Goal: Task Accomplishment & Management: Manage account settings

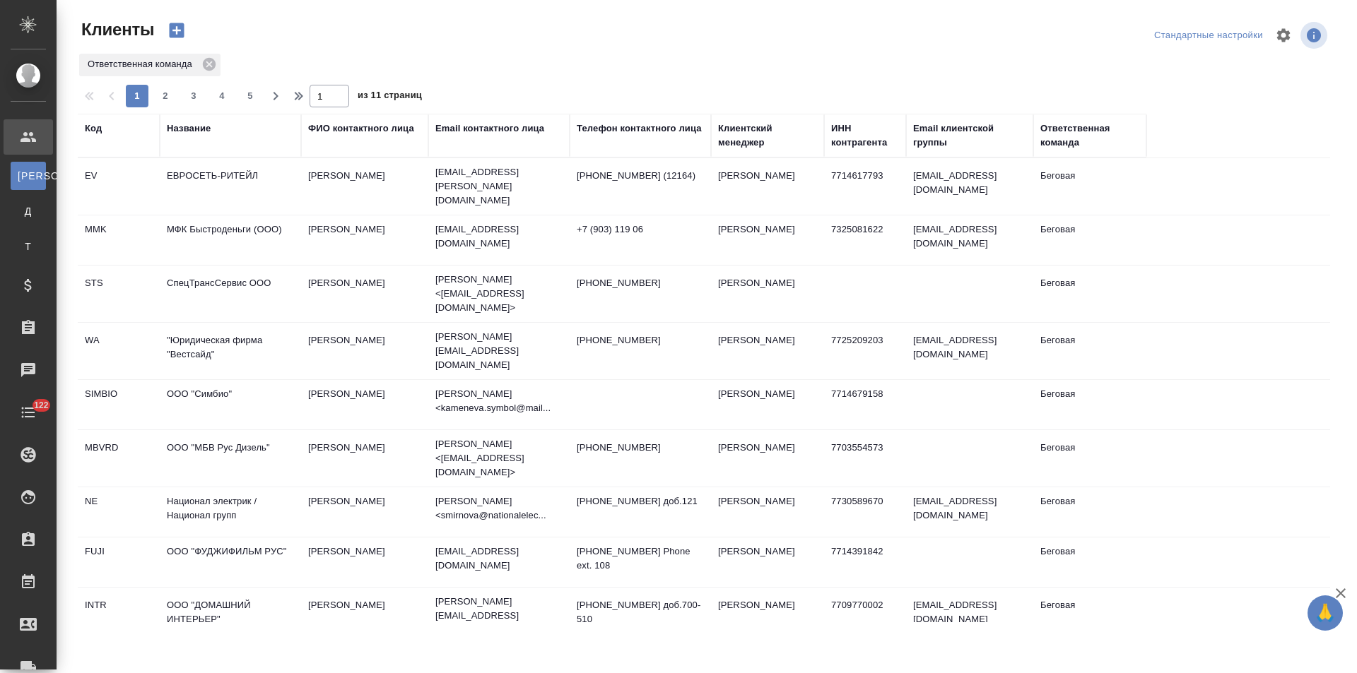
select select "RU"
click at [280, 102] on icon "button" at bounding box center [275, 96] width 17 height 17
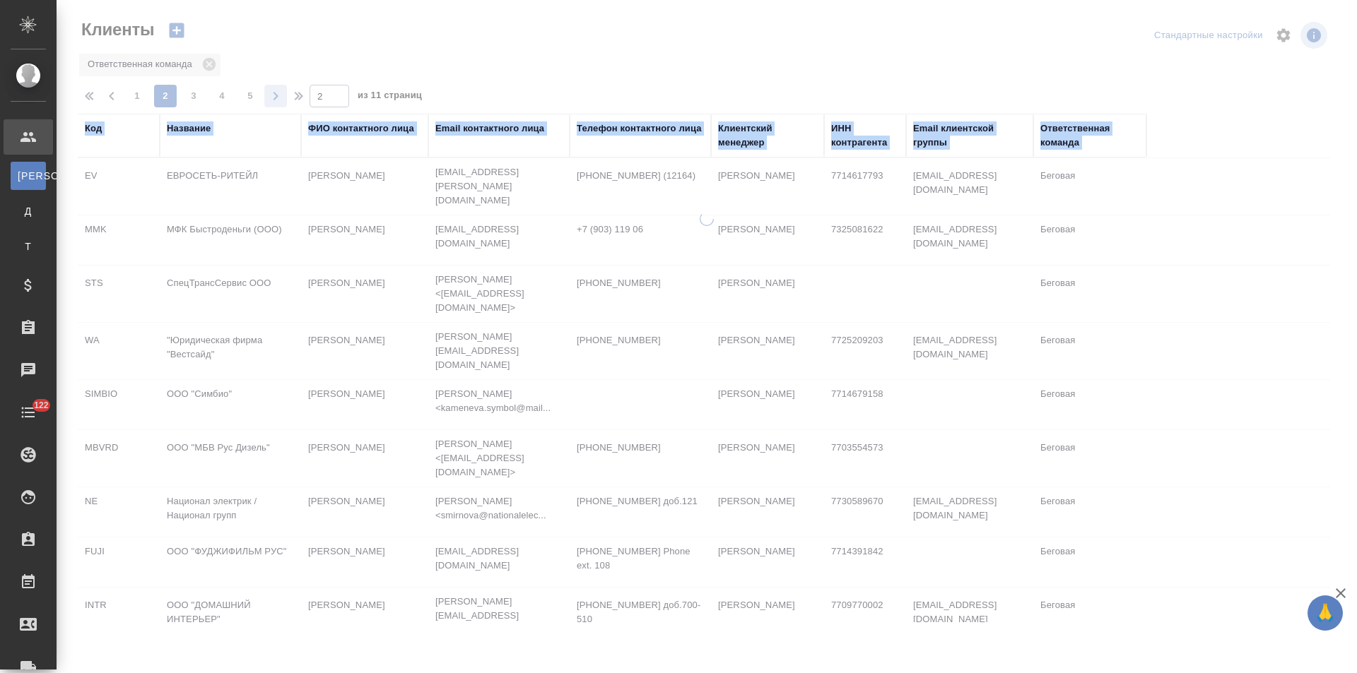
click at [280, 102] on div at bounding box center [707, 315] width 1300 height 630
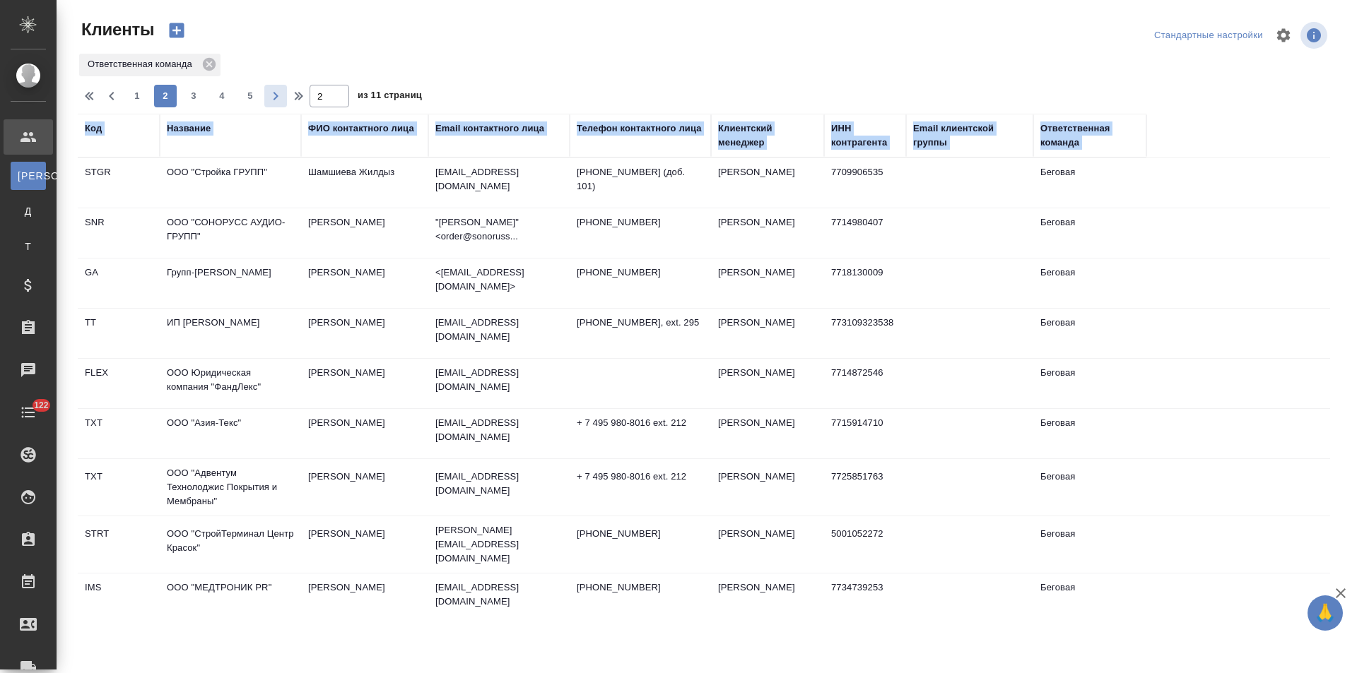
click at [280, 102] on icon "button" at bounding box center [275, 96] width 17 height 17
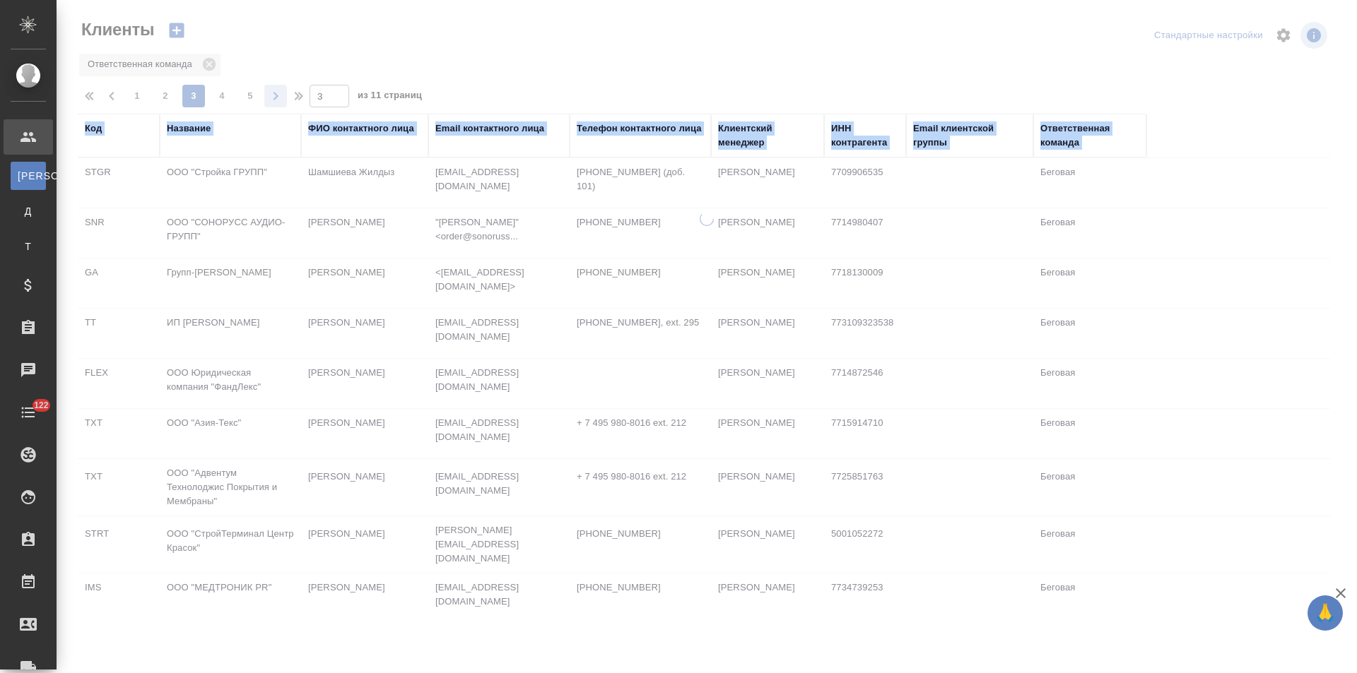
click at [280, 102] on icon "button" at bounding box center [275, 96] width 17 height 17
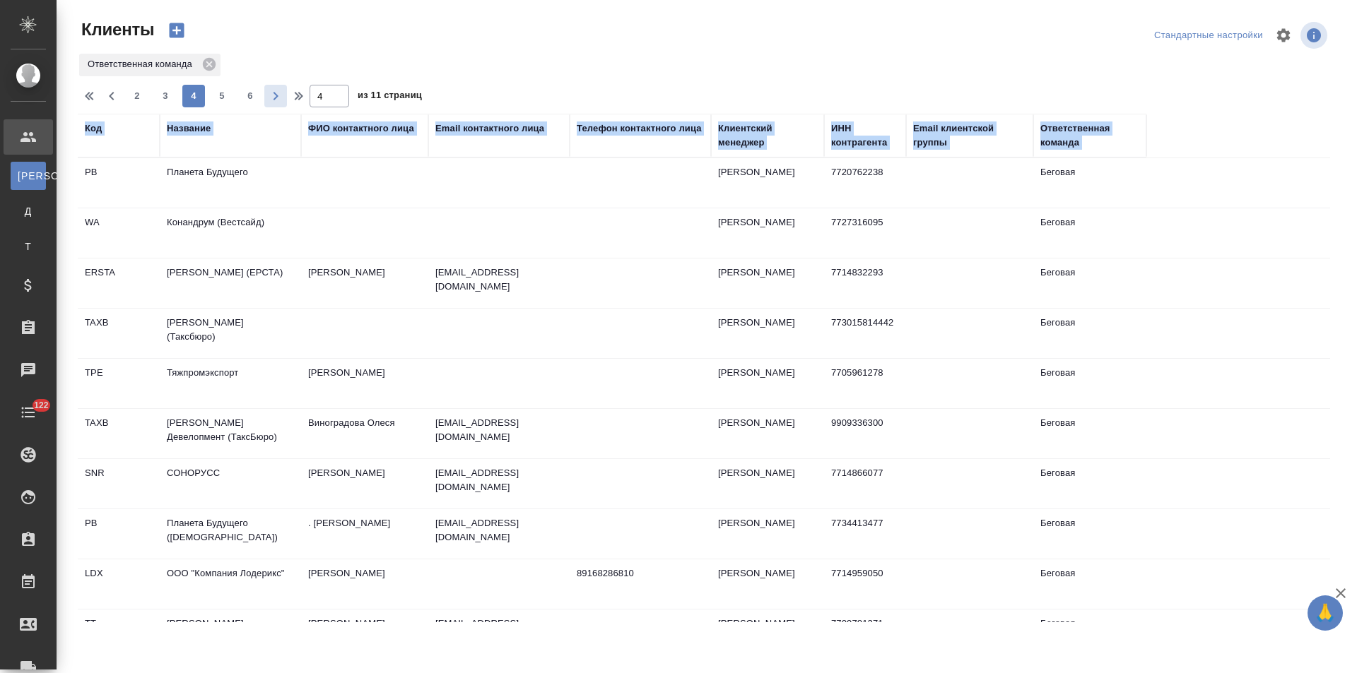
click at [280, 102] on icon "button" at bounding box center [275, 96] width 17 height 17
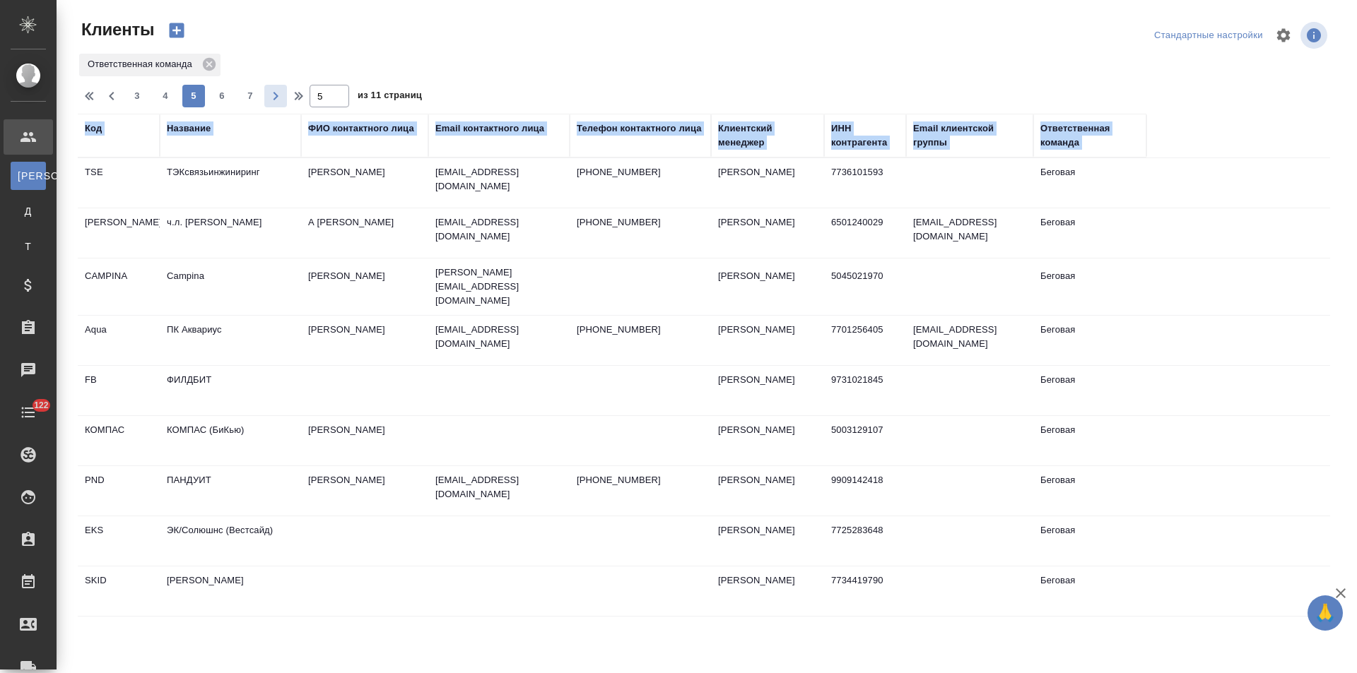
click at [280, 102] on icon "button" at bounding box center [275, 96] width 17 height 17
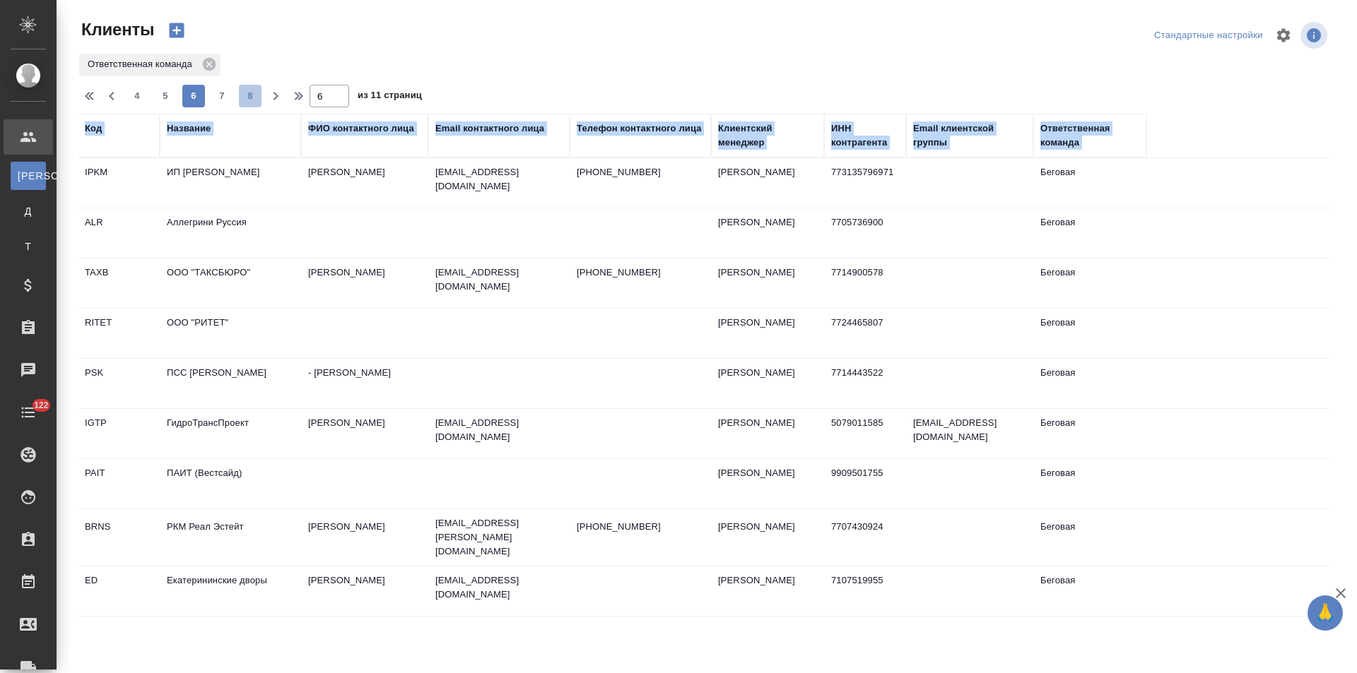
click at [247, 98] on span "8" at bounding box center [250, 96] width 23 height 14
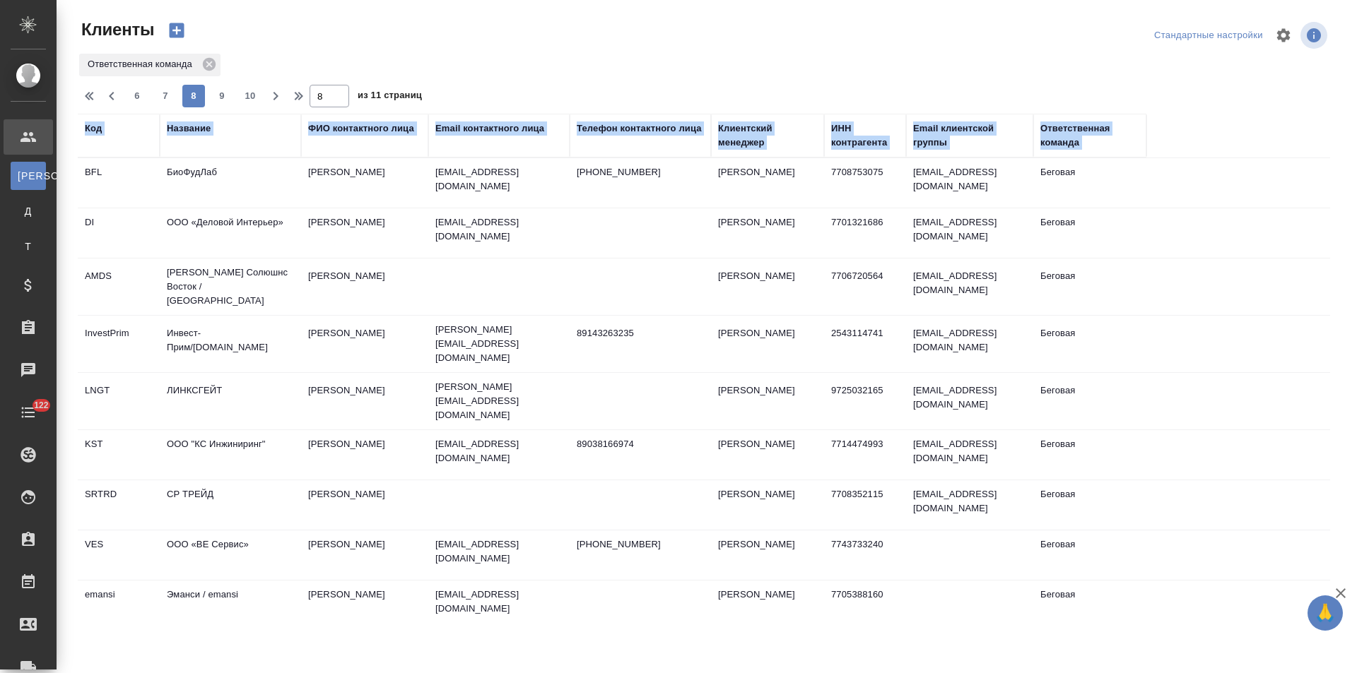
click at [360, 389] on td "Потапова Александра" at bounding box center [364, 401] width 127 height 49
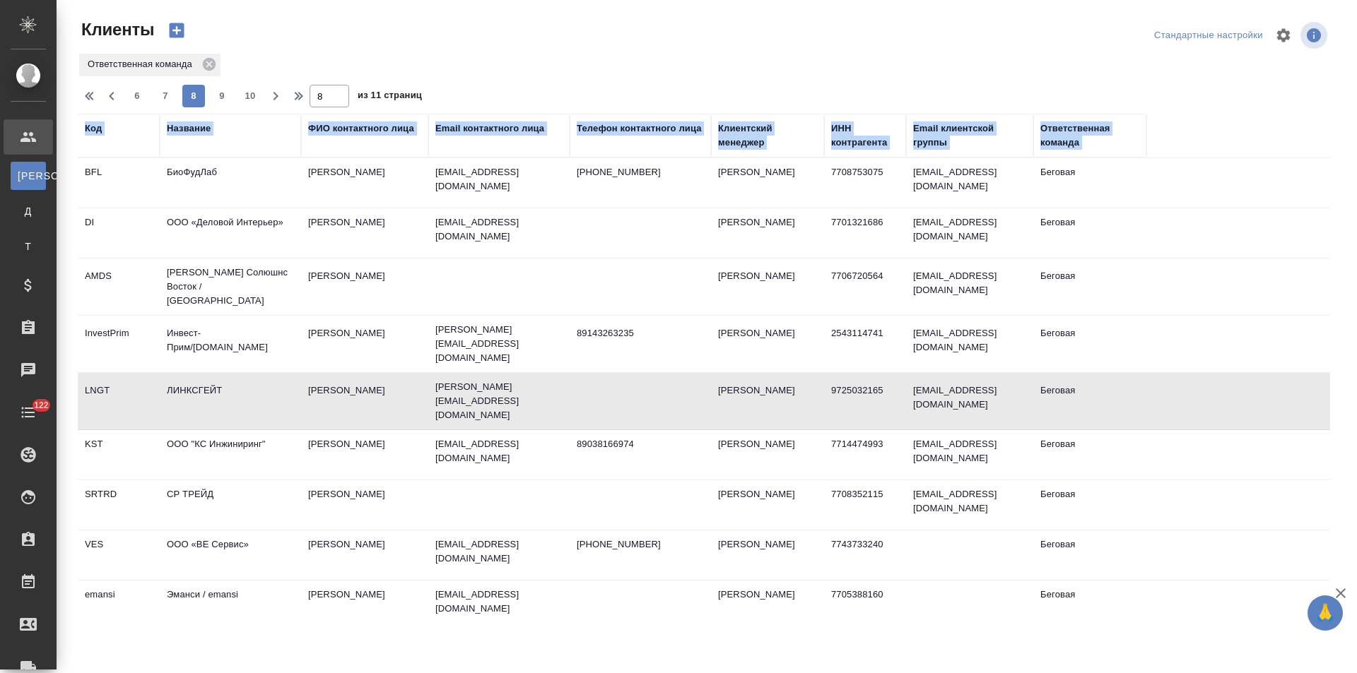
click at [360, 389] on td "Потапова Александра" at bounding box center [364, 401] width 127 height 49
click at [356, 435] on td "Лавров Владимир" at bounding box center [364, 454] width 127 height 49
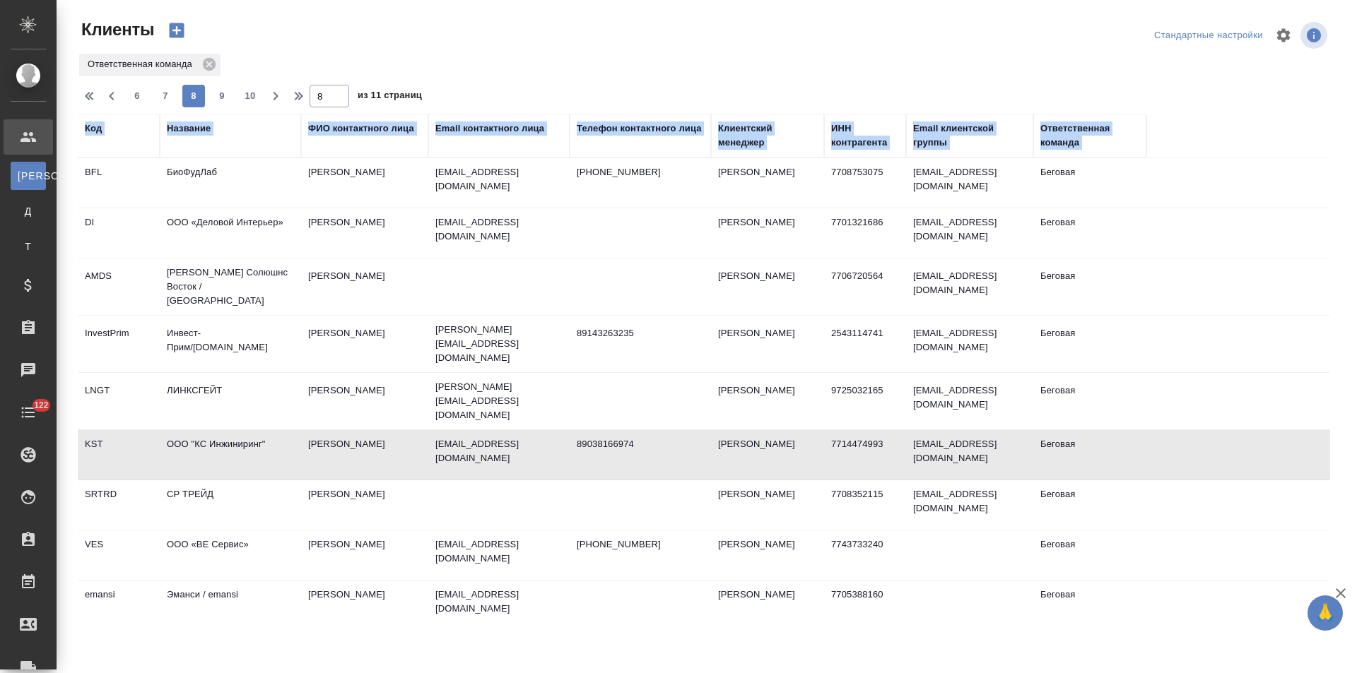
click at [356, 435] on td "Лавров Владимир" at bounding box center [364, 454] width 127 height 49
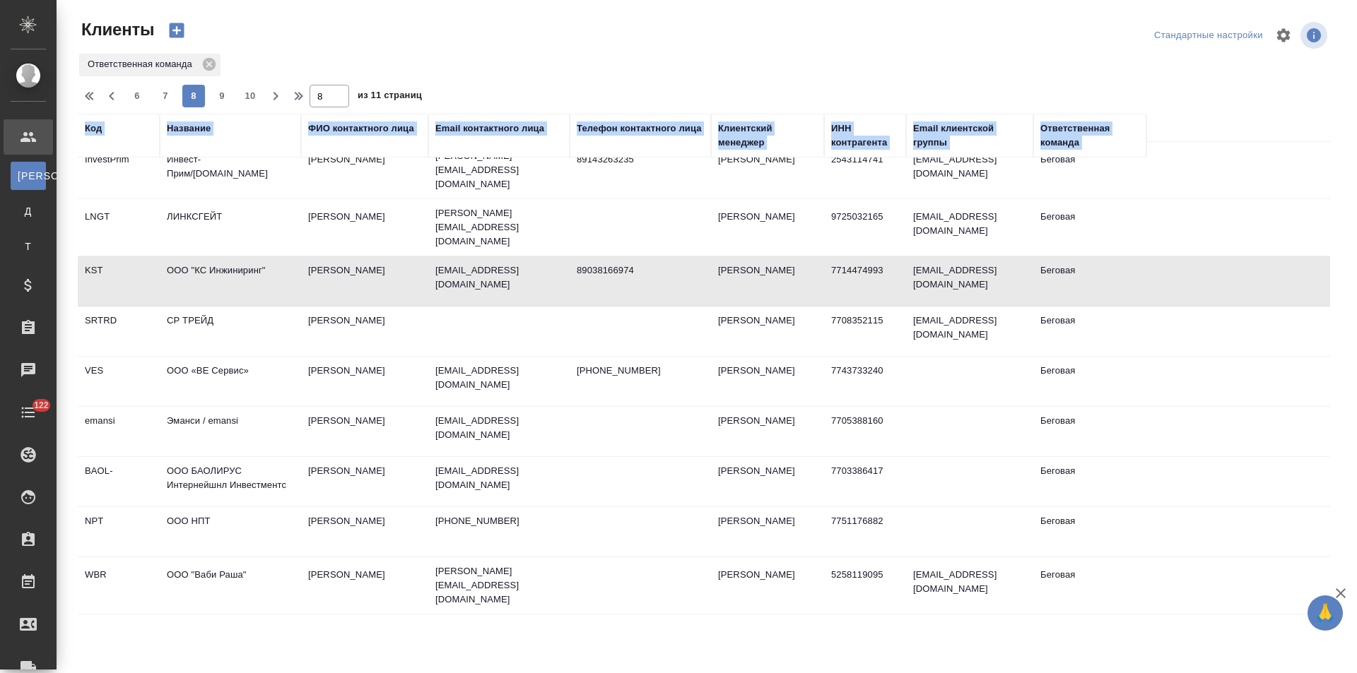
scroll to position [212, 0]
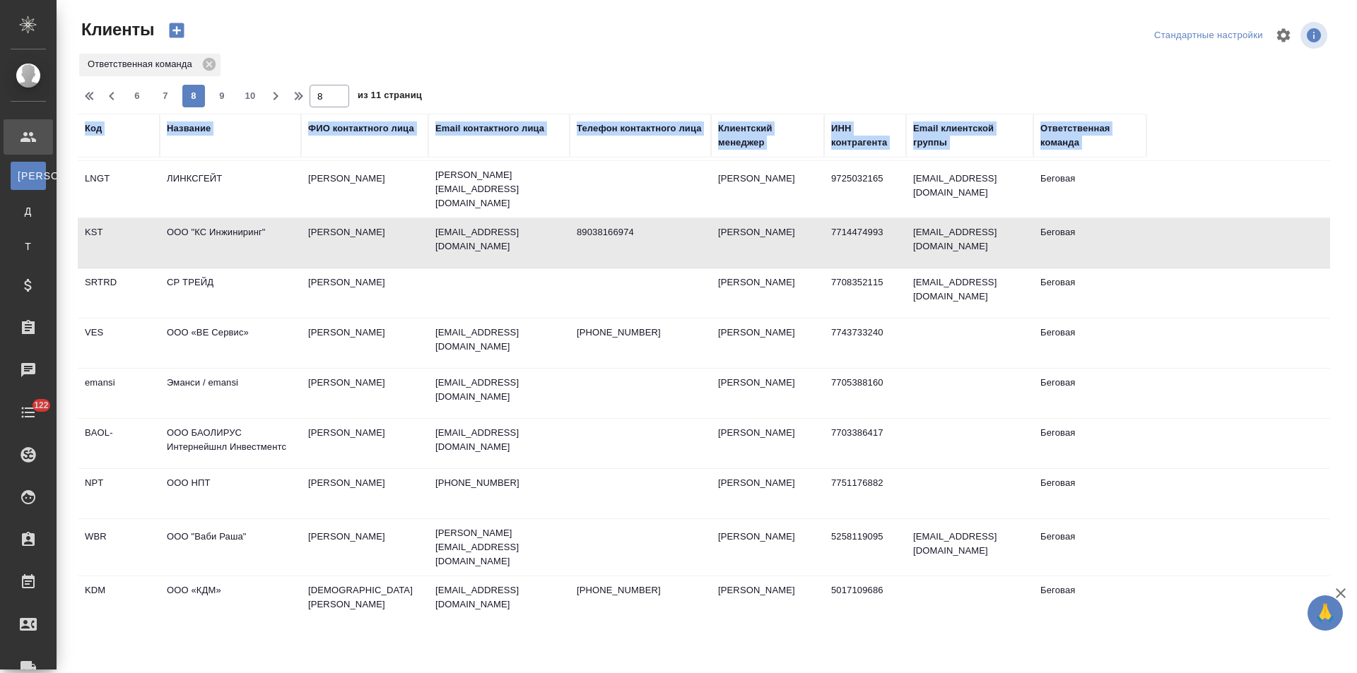
click at [465, 285] on td at bounding box center [498, 293] width 141 height 49
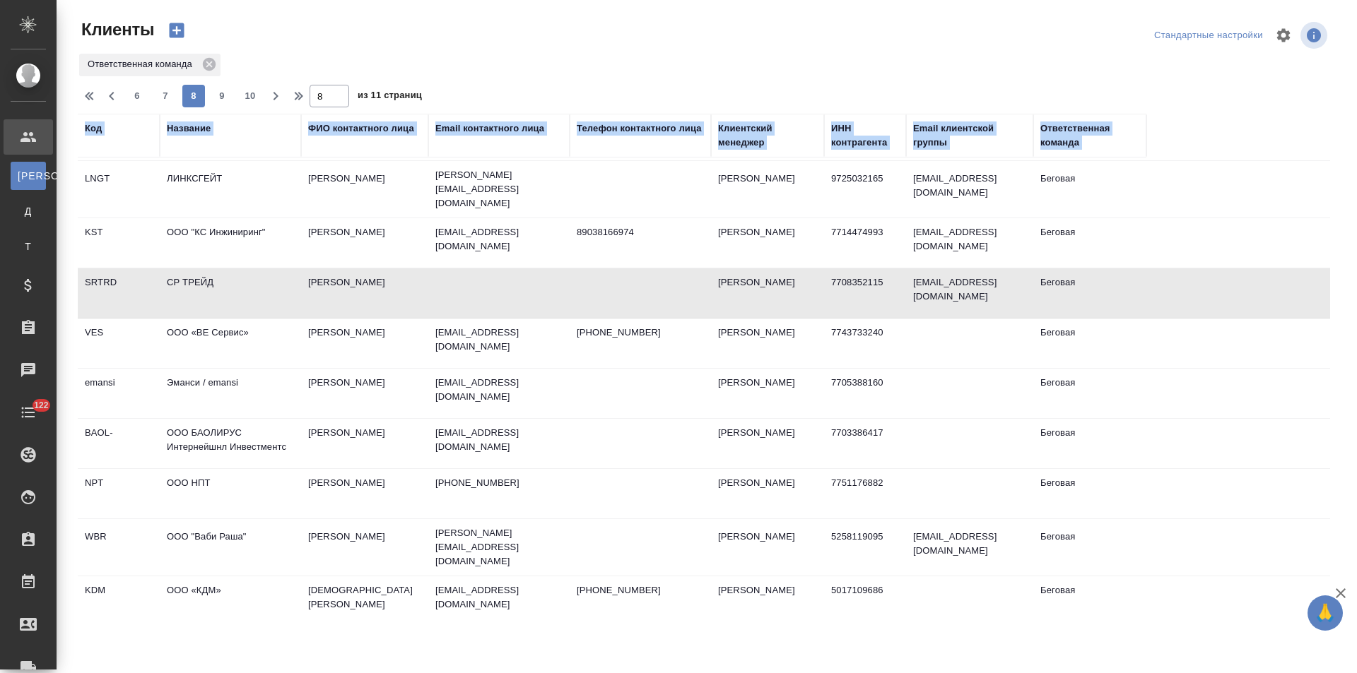
click at [465, 285] on td at bounding box center [498, 293] width 141 height 49
click at [449, 341] on td "iermolin@veservice.ru" at bounding box center [498, 343] width 141 height 49
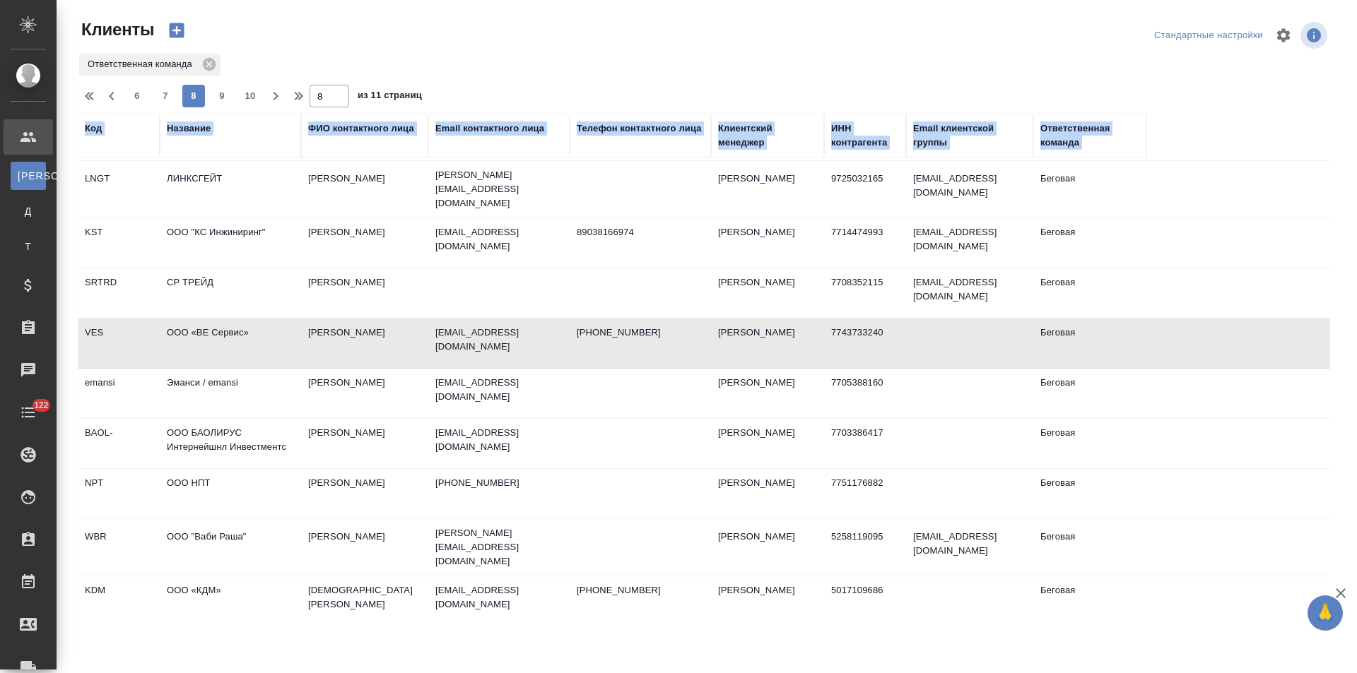
click at [449, 341] on td "iermolin@veservice.ru" at bounding box center [498, 343] width 141 height 49
click at [276, 282] on td "СР ТРЕЙД" at bounding box center [230, 293] width 141 height 49
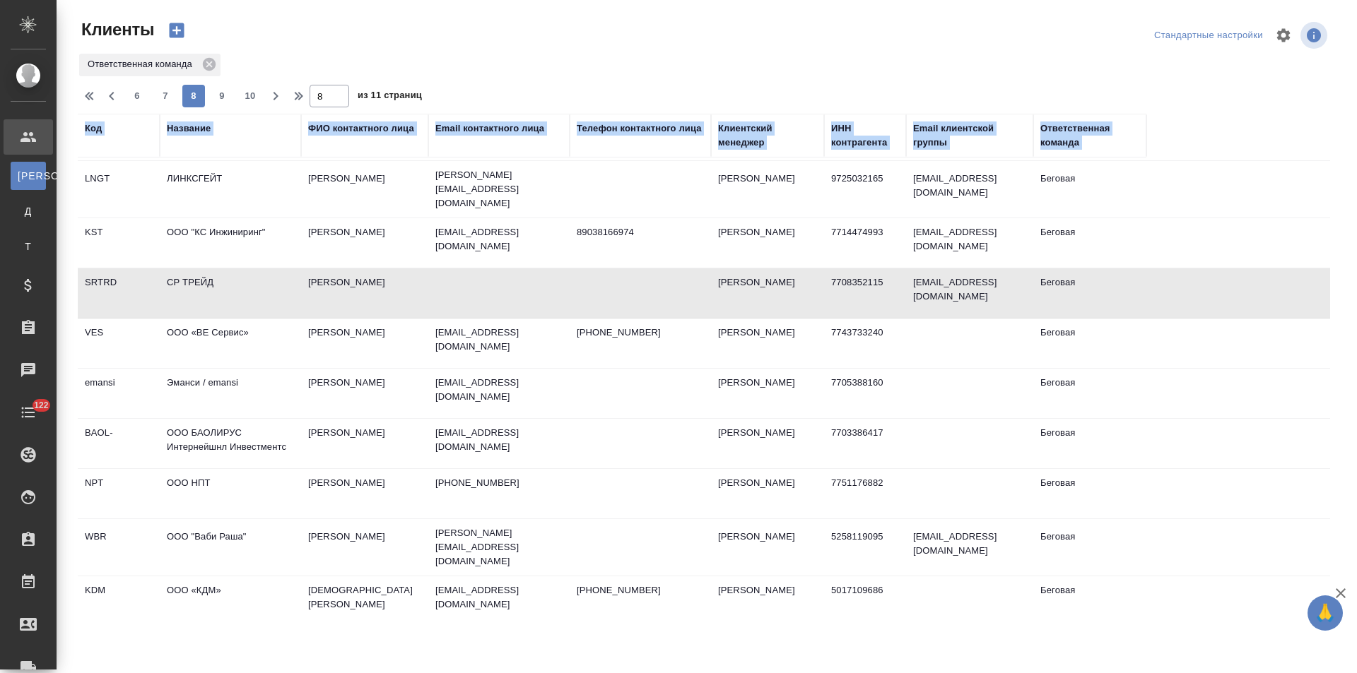
click at [276, 282] on td "СР ТРЕЙД" at bounding box center [230, 293] width 141 height 49
click at [383, 225] on td "Лавров Владимир" at bounding box center [364, 242] width 127 height 49
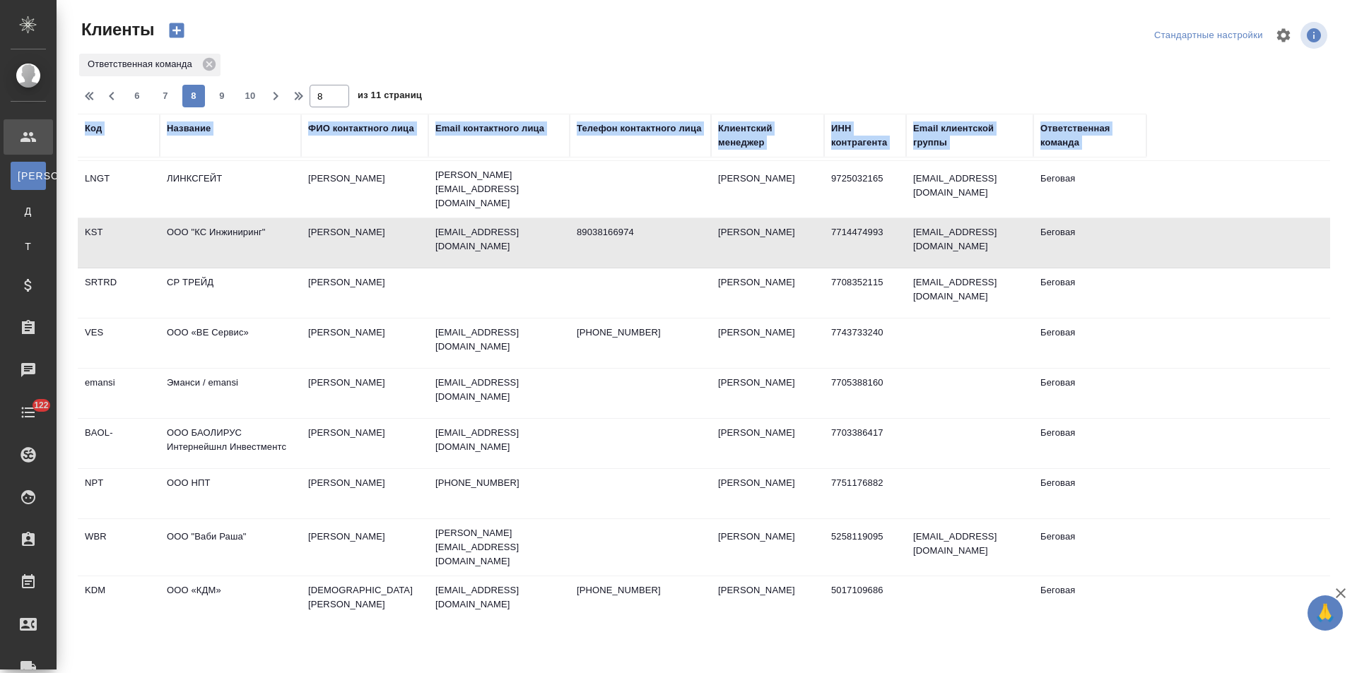
click at [334, 334] on td "Ермолин Игорь" at bounding box center [364, 343] width 127 height 49
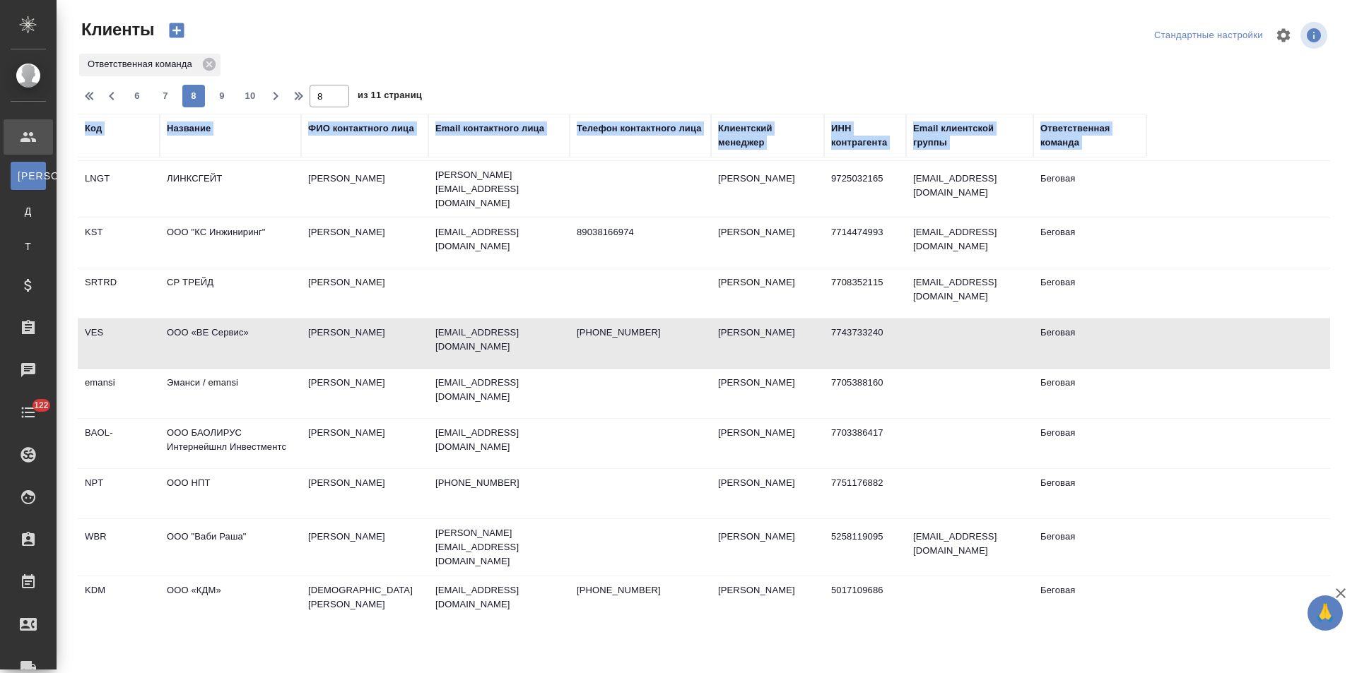
click at [385, 372] on td "Степанова Юлия" at bounding box center [364, 393] width 127 height 49
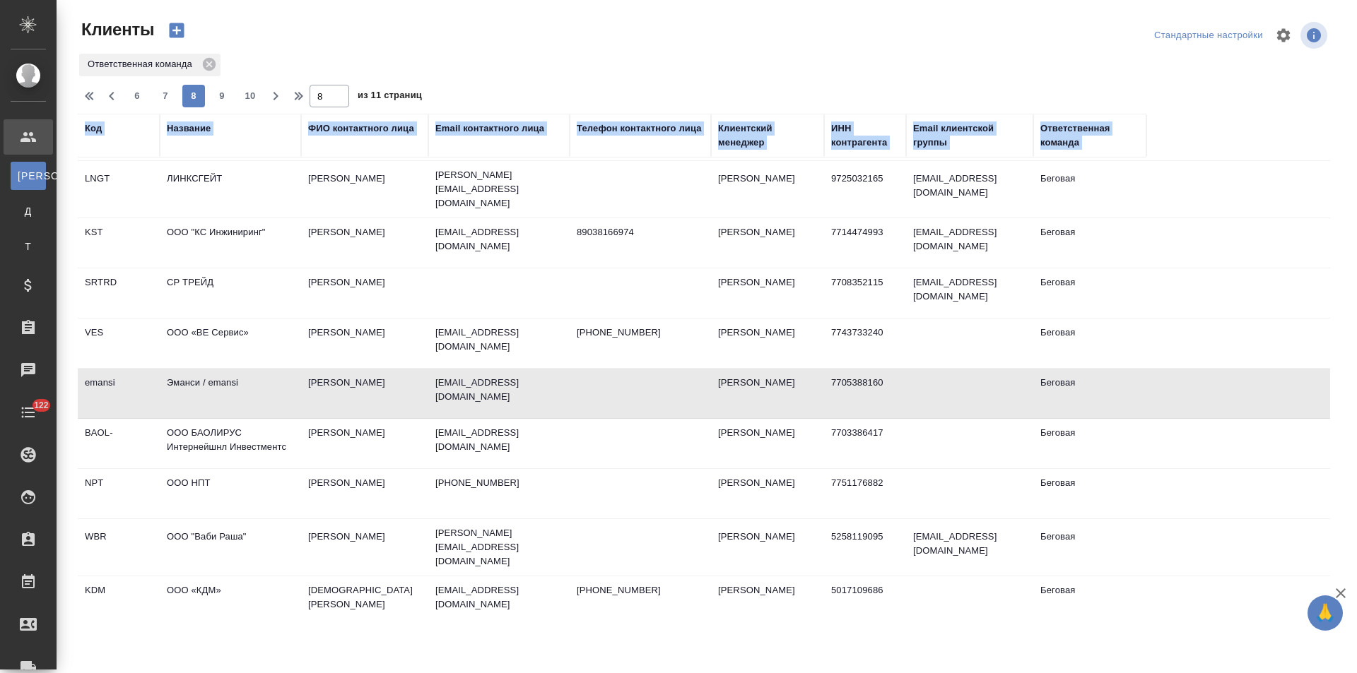
click at [385, 372] on td "Степанова Юлия" at bounding box center [364, 393] width 127 height 49
click at [322, 428] on td "Тарасова Любовь" at bounding box center [364, 443] width 127 height 49
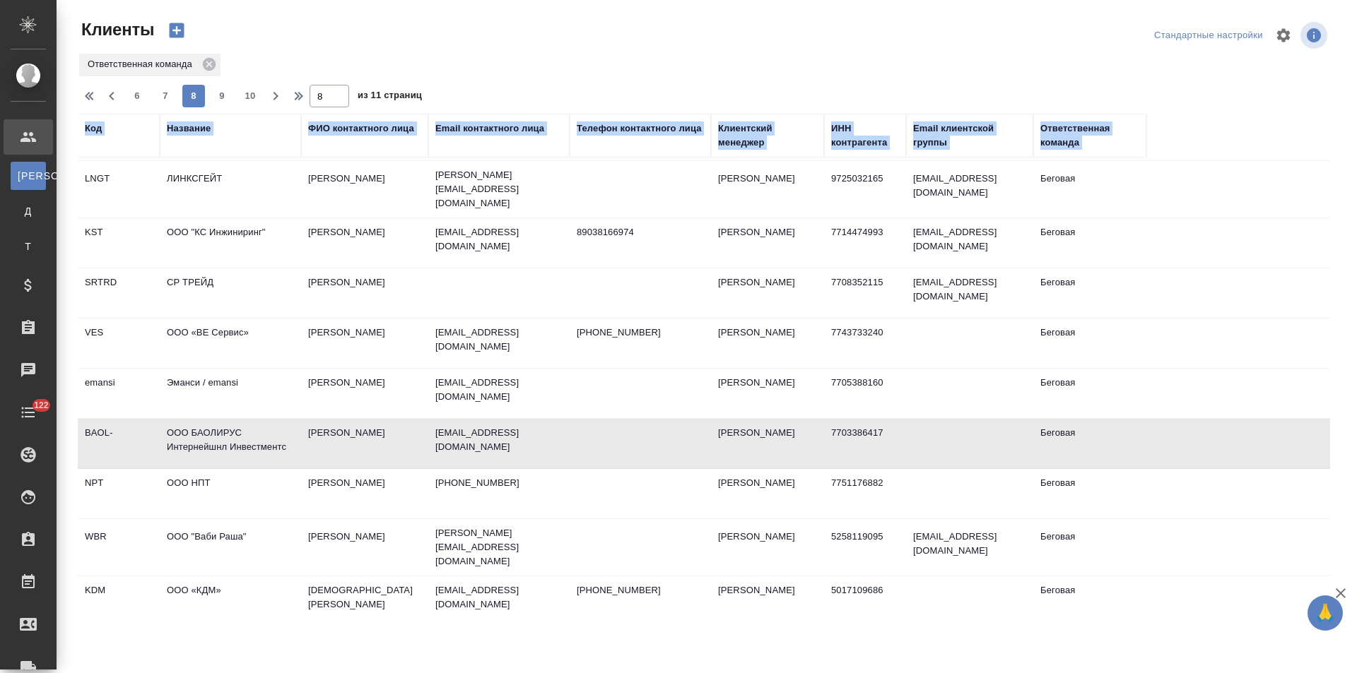
click at [322, 428] on td "Тарасова Любовь" at bounding box center [364, 443] width 127 height 49
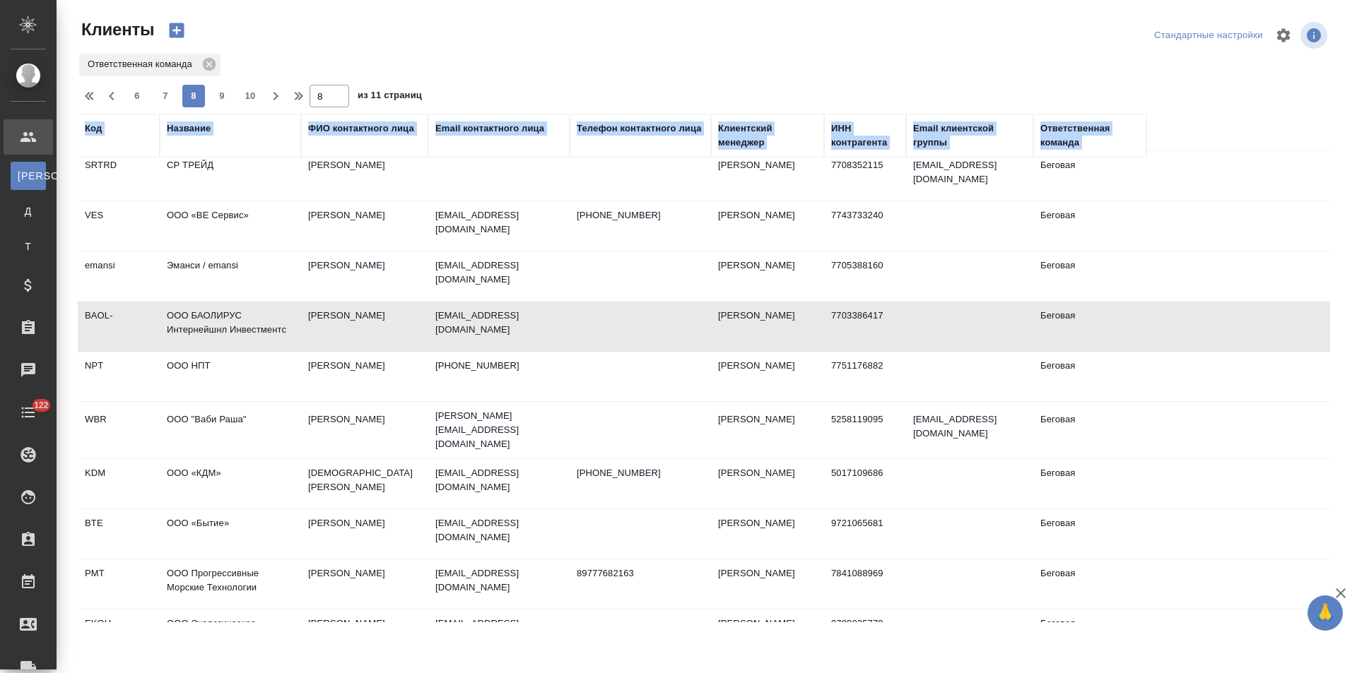
scroll to position [353, 0]
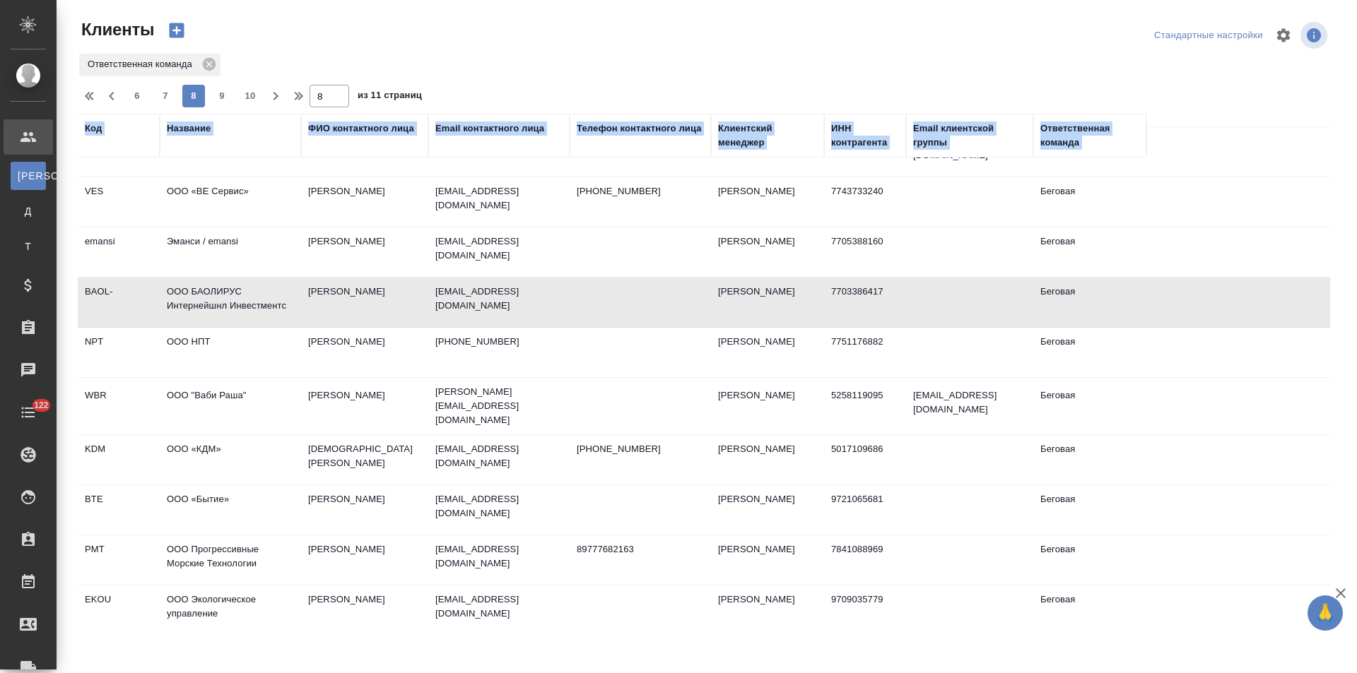
click at [579, 337] on td at bounding box center [640, 352] width 141 height 49
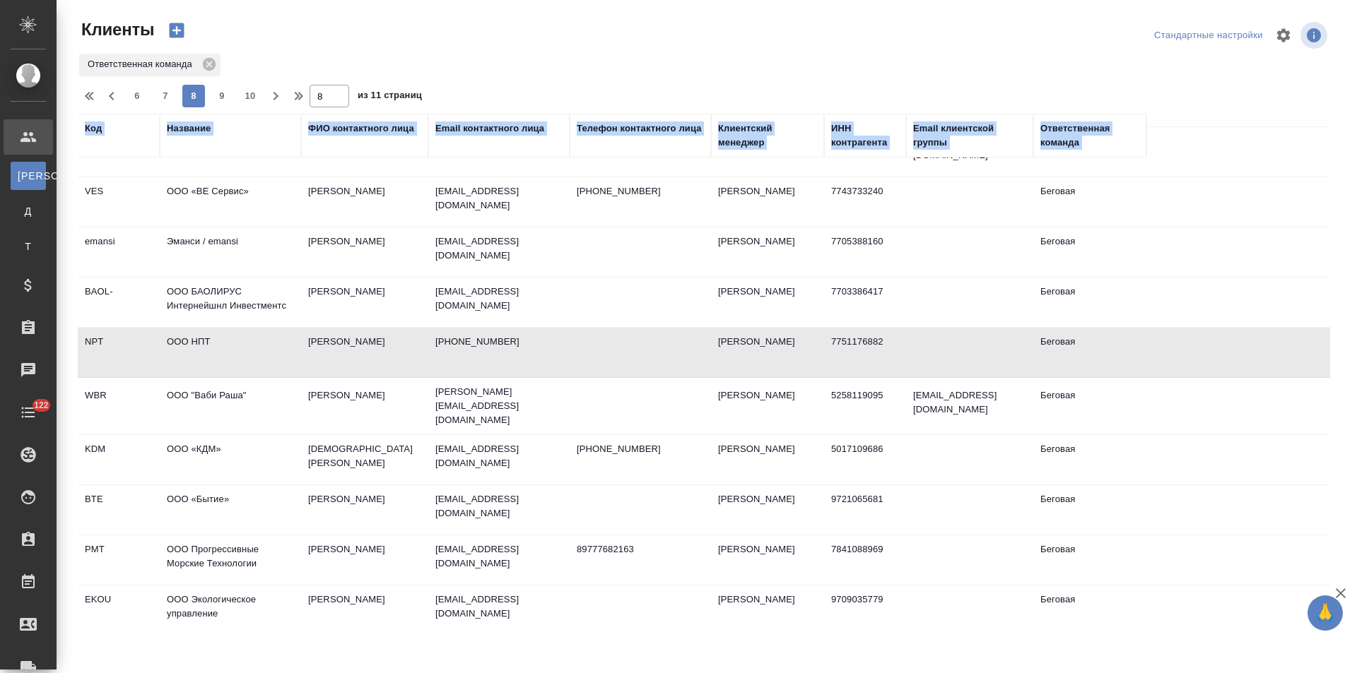
click at [579, 337] on td at bounding box center [640, 352] width 141 height 49
click at [530, 385] on p "elena.derevyagina@wabi2u.com" at bounding box center [498, 406] width 127 height 42
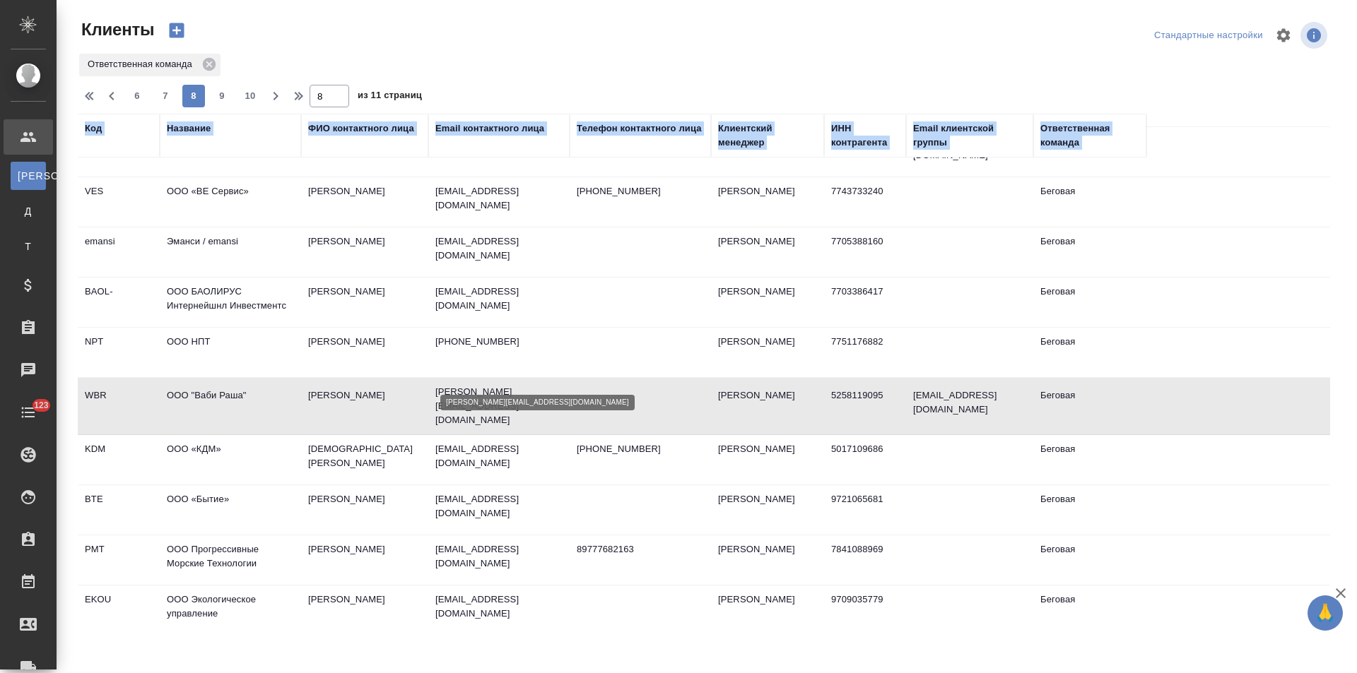
click at [530, 385] on p "elena.derevyagina@wabi2u.com" at bounding box center [498, 406] width 127 height 42
click at [565, 435] on td "com@kdm-trading.ru" at bounding box center [498, 459] width 141 height 49
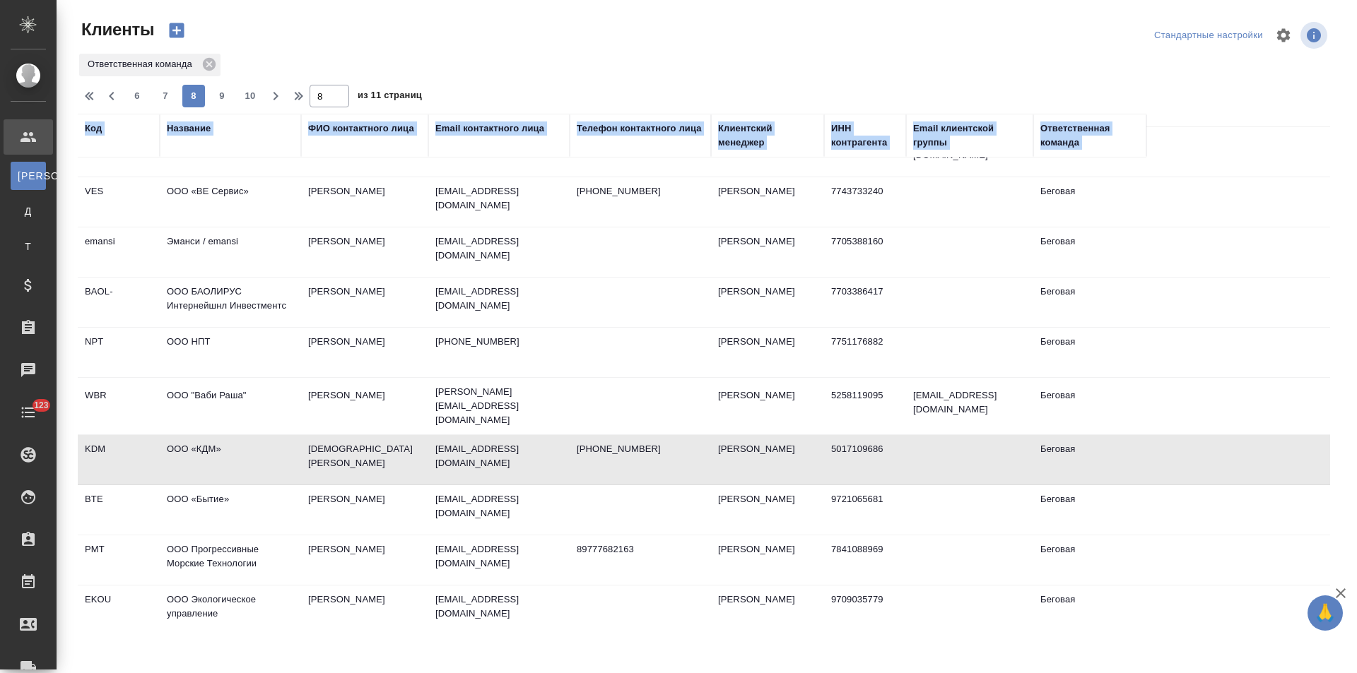
click at [565, 435] on td "com@kdm-trading.ru" at bounding box center [498, 459] width 141 height 49
click at [408, 486] on td "Тарасова Любовь" at bounding box center [364, 510] width 127 height 49
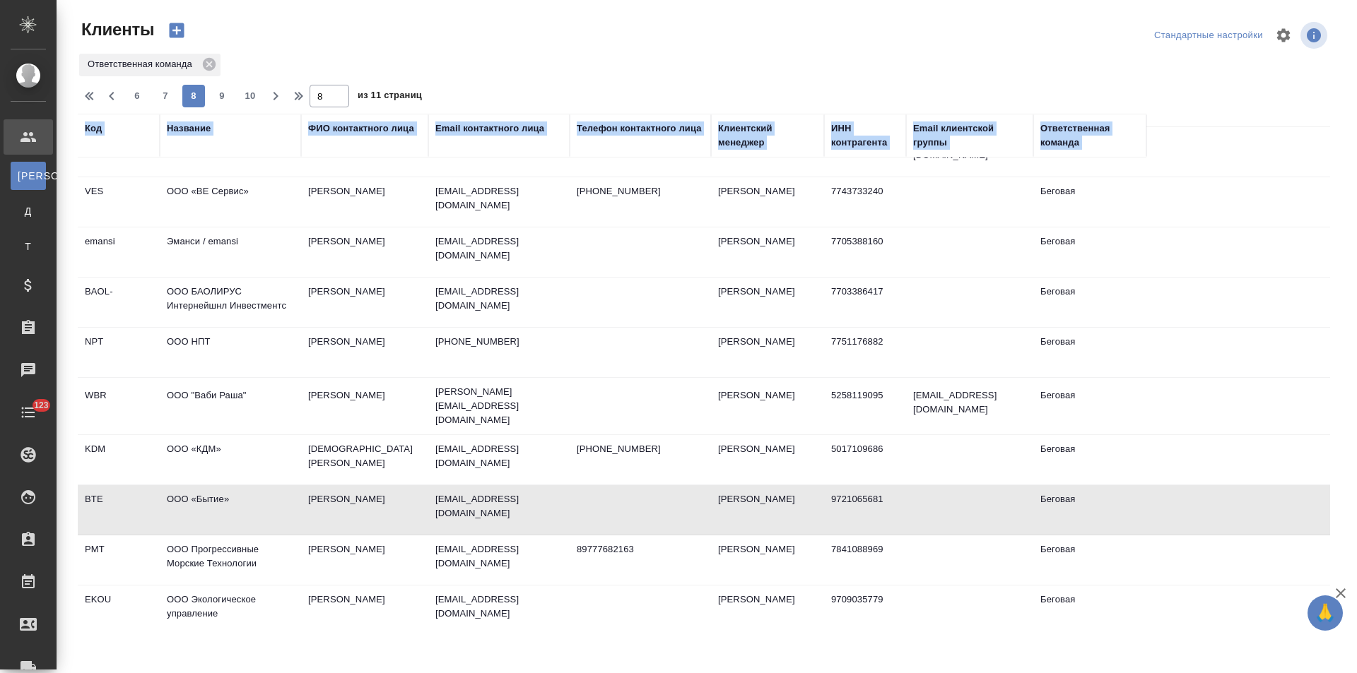
click at [408, 486] on td "Тарасова Любовь" at bounding box center [364, 510] width 127 height 49
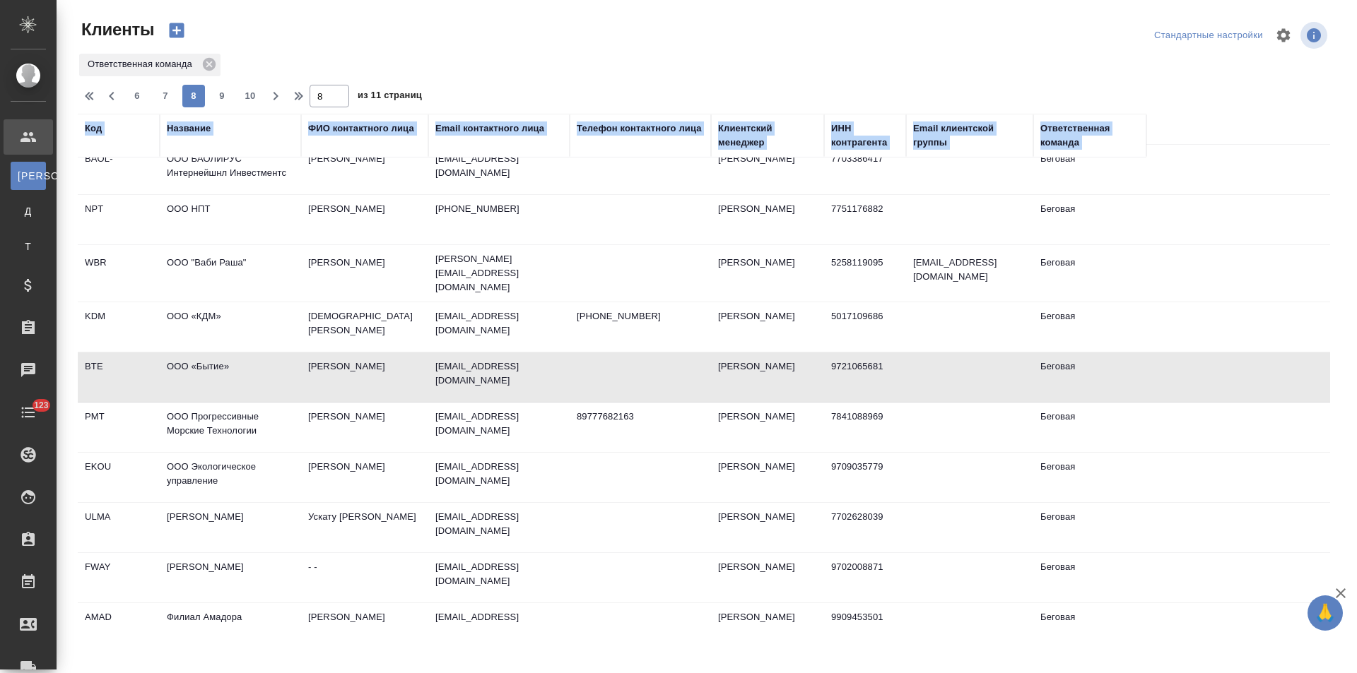
scroll to position [495, 0]
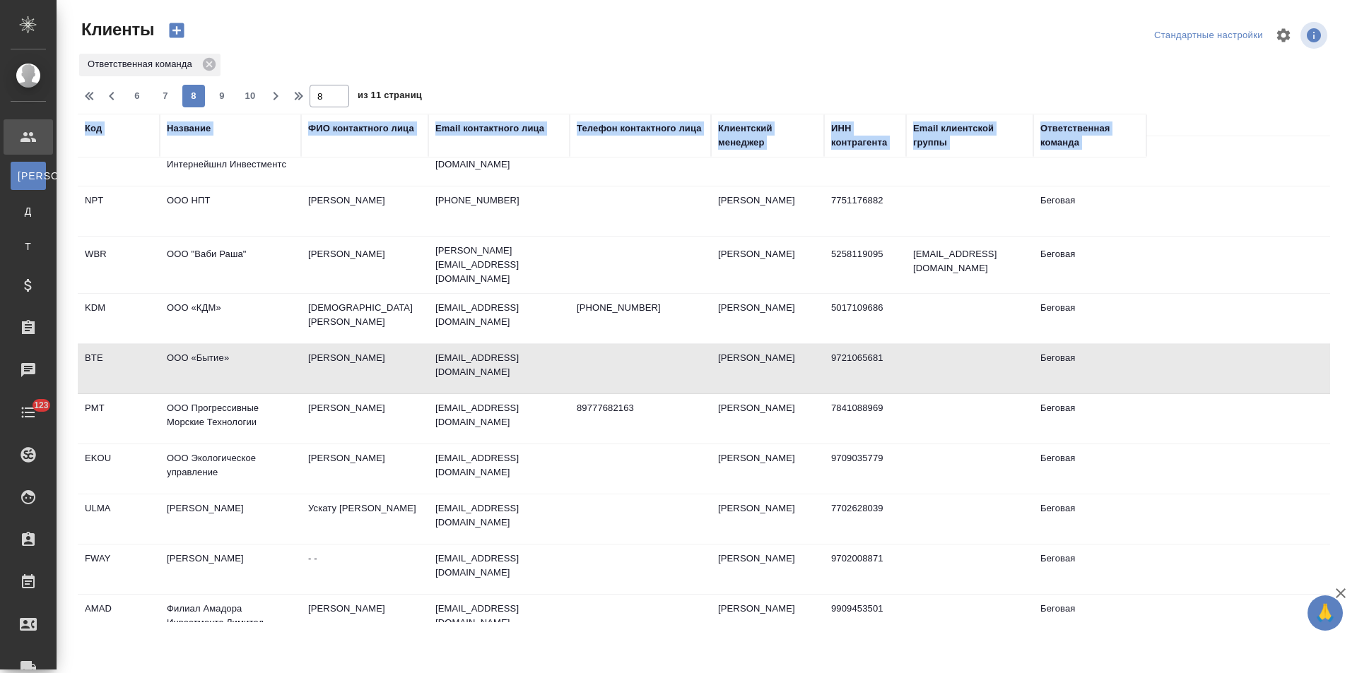
click at [597, 396] on td "89777682163" at bounding box center [640, 418] width 141 height 49
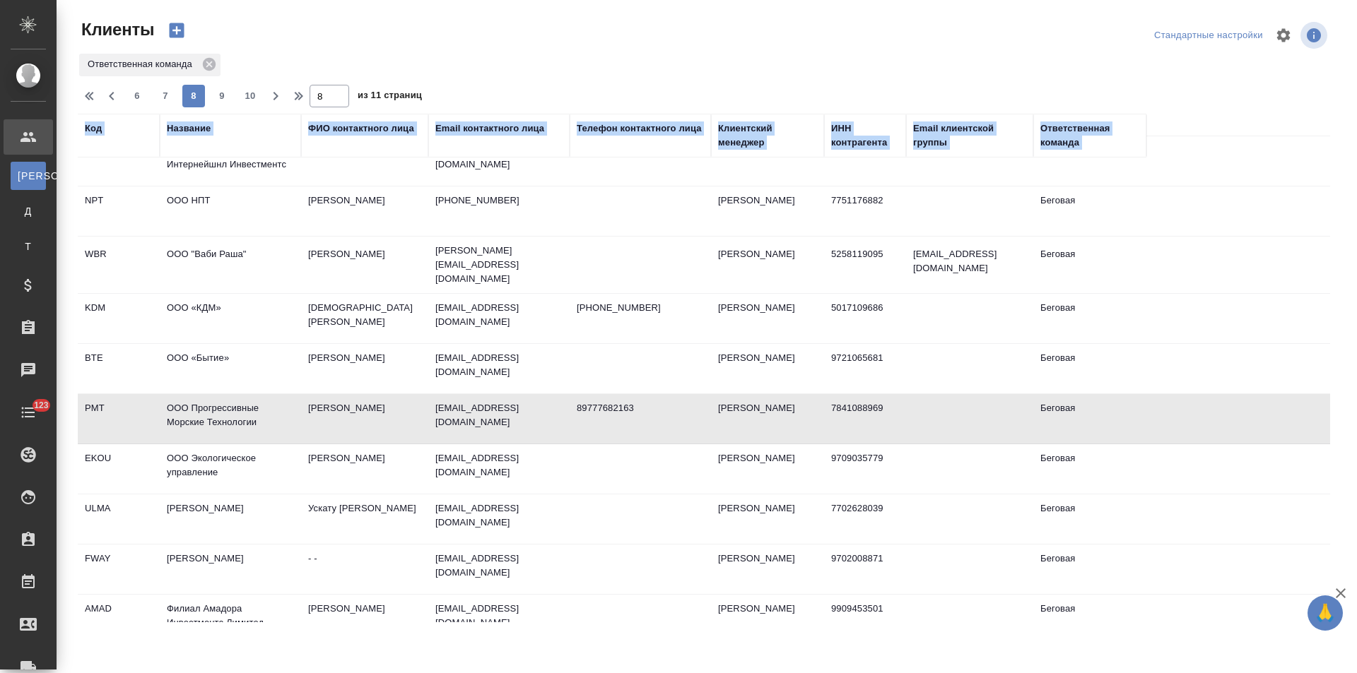
click at [597, 396] on td "89777682163" at bounding box center [640, 418] width 141 height 49
click at [551, 452] on p "a.plotnikova@ec-line.ru" at bounding box center [498, 466] width 127 height 28
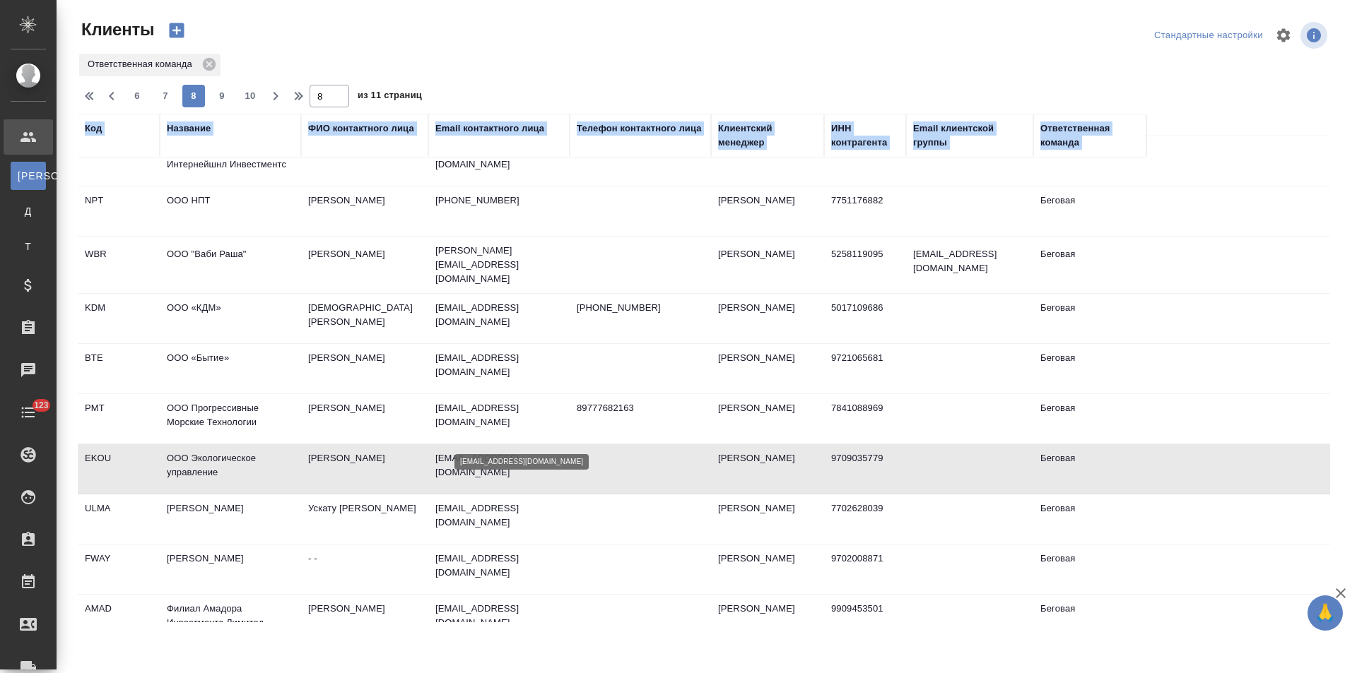
click at [551, 452] on p "a.plotnikova@ec-line.ru" at bounding box center [498, 466] width 127 height 28
click at [484, 502] on td "buscatu@ulmapackaging.ru" at bounding box center [498, 519] width 141 height 49
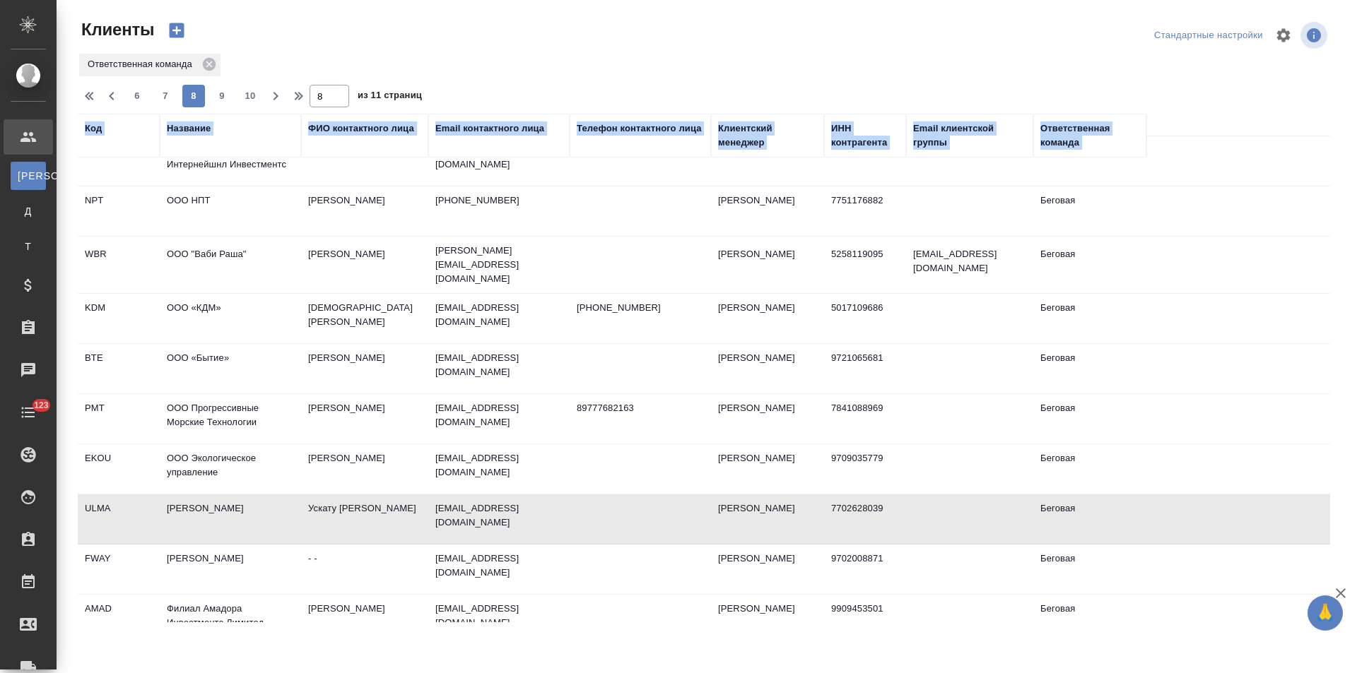
click at [484, 502] on td "buscatu@ulmapackaging.ru" at bounding box center [498, 519] width 141 height 49
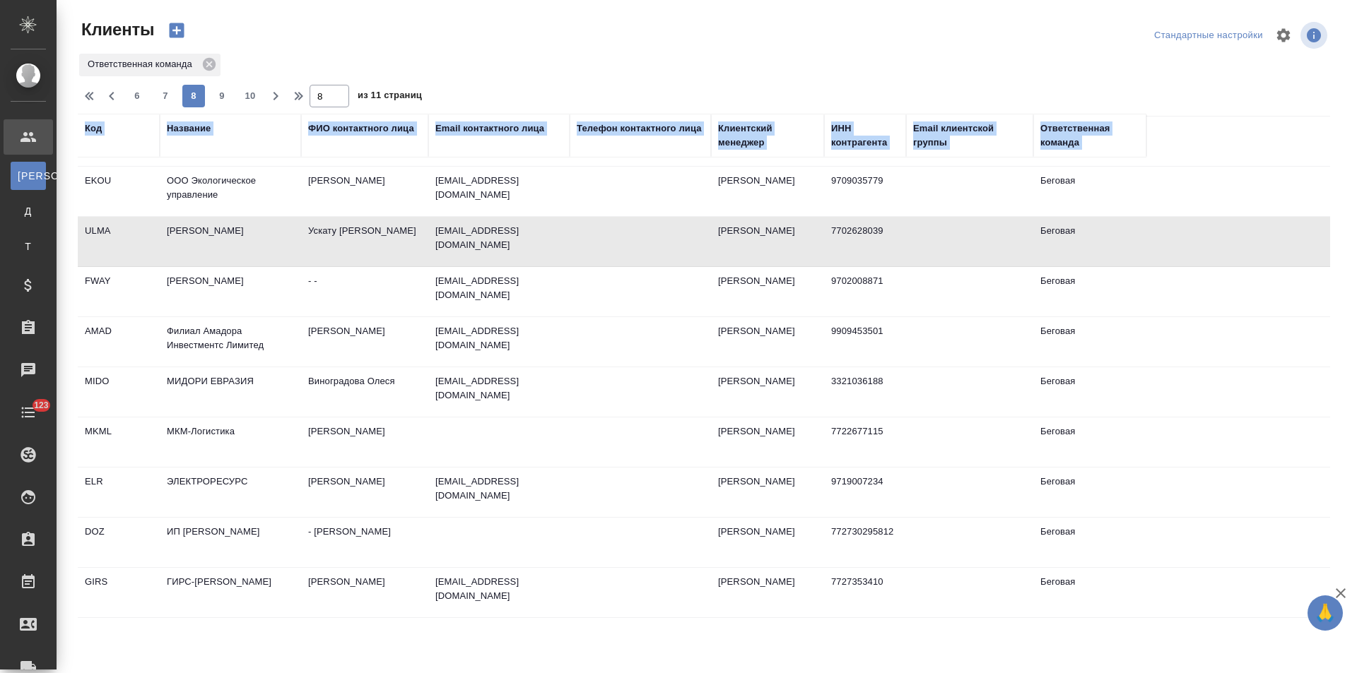
scroll to position [777, 0]
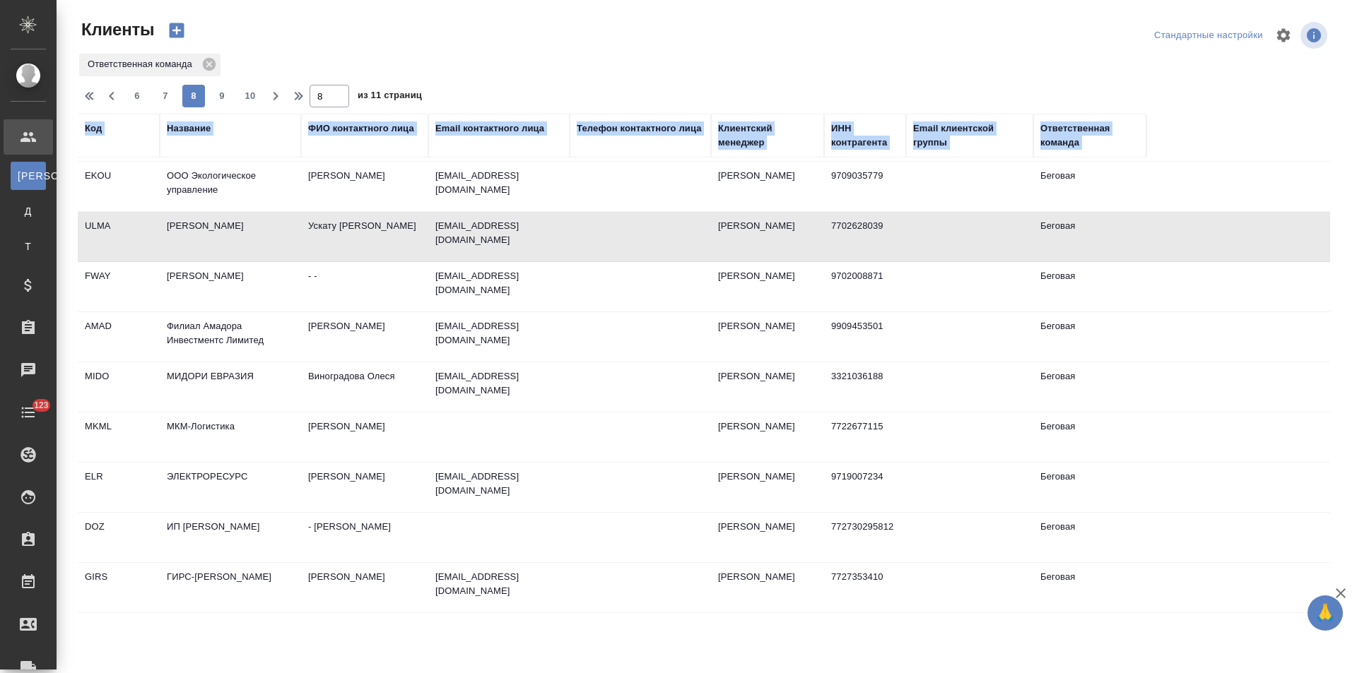
click at [492, 272] on td "assist@taxburo.ru" at bounding box center [498, 286] width 141 height 49
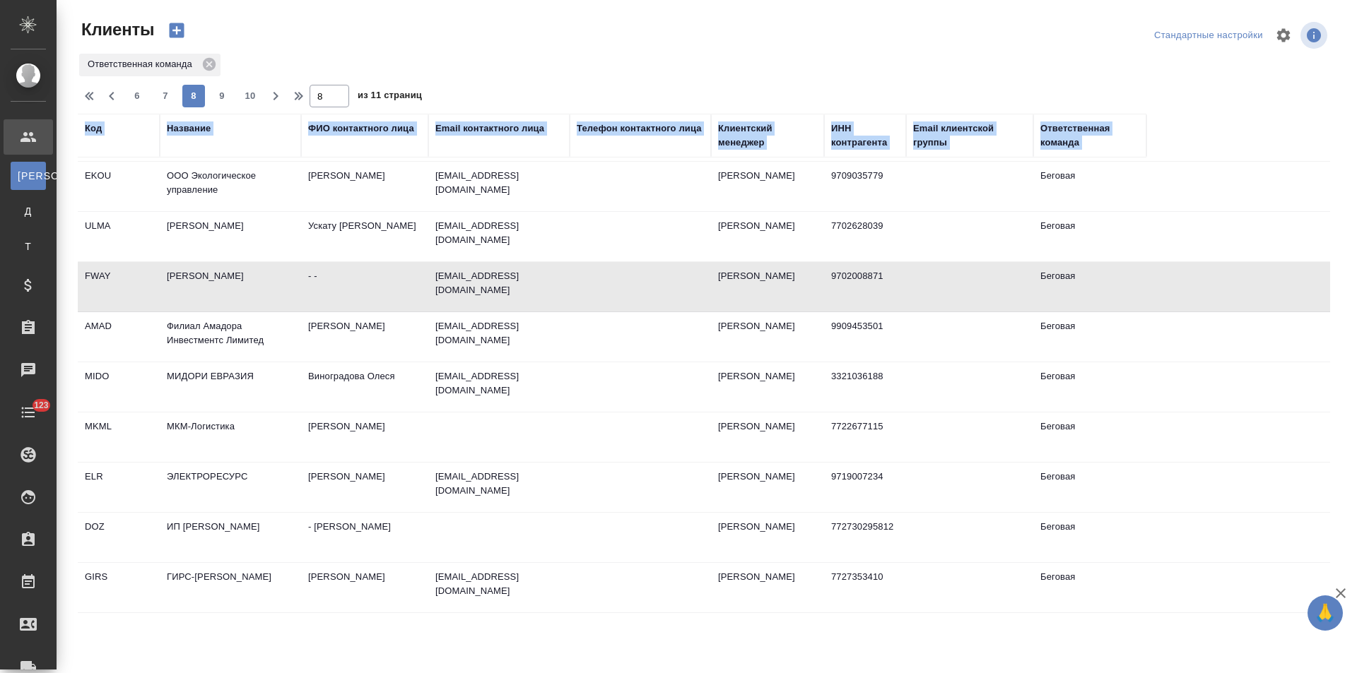
click at [492, 272] on td "assist@taxburo.ru" at bounding box center [498, 286] width 141 height 49
click at [430, 316] on td "accountant@femco.ru" at bounding box center [498, 336] width 141 height 49
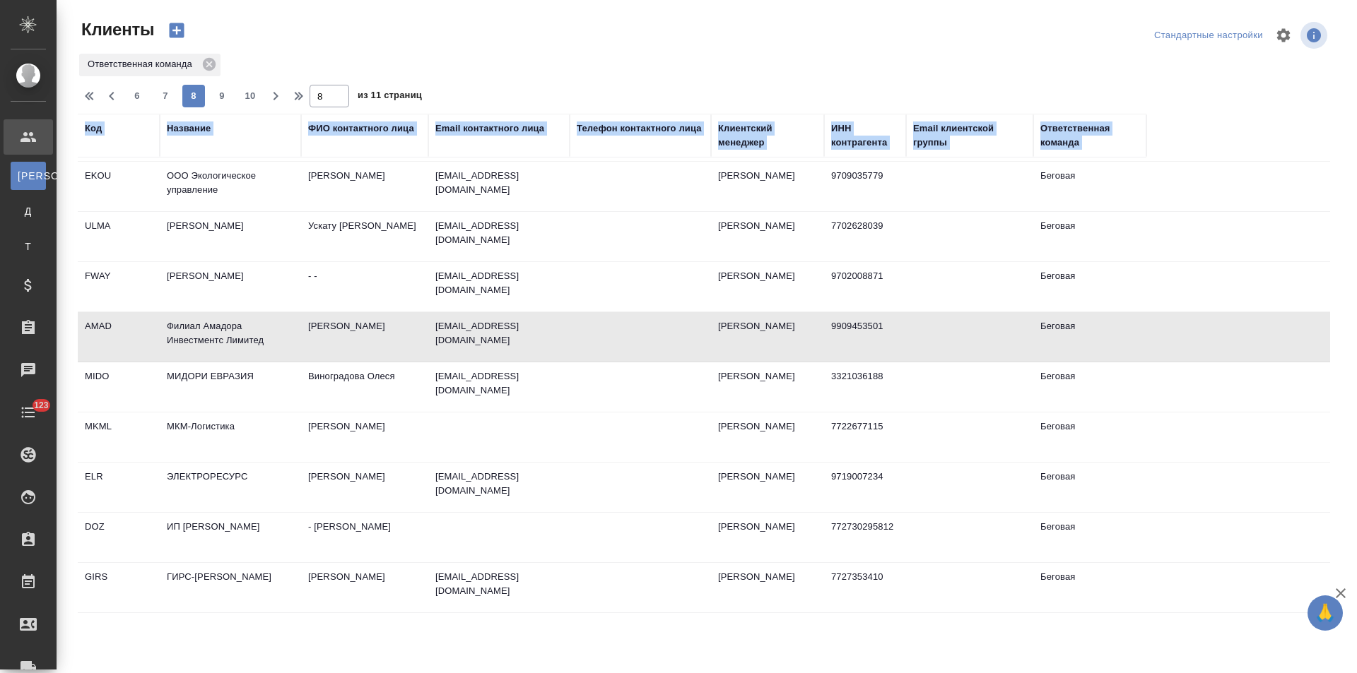
click at [430, 316] on td "accountant@femco.ru" at bounding box center [498, 336] width 141 height 49
click at [521, 368] on td "corp@taxburo.ru" at bounding box center [498, 387] width 141 height 49
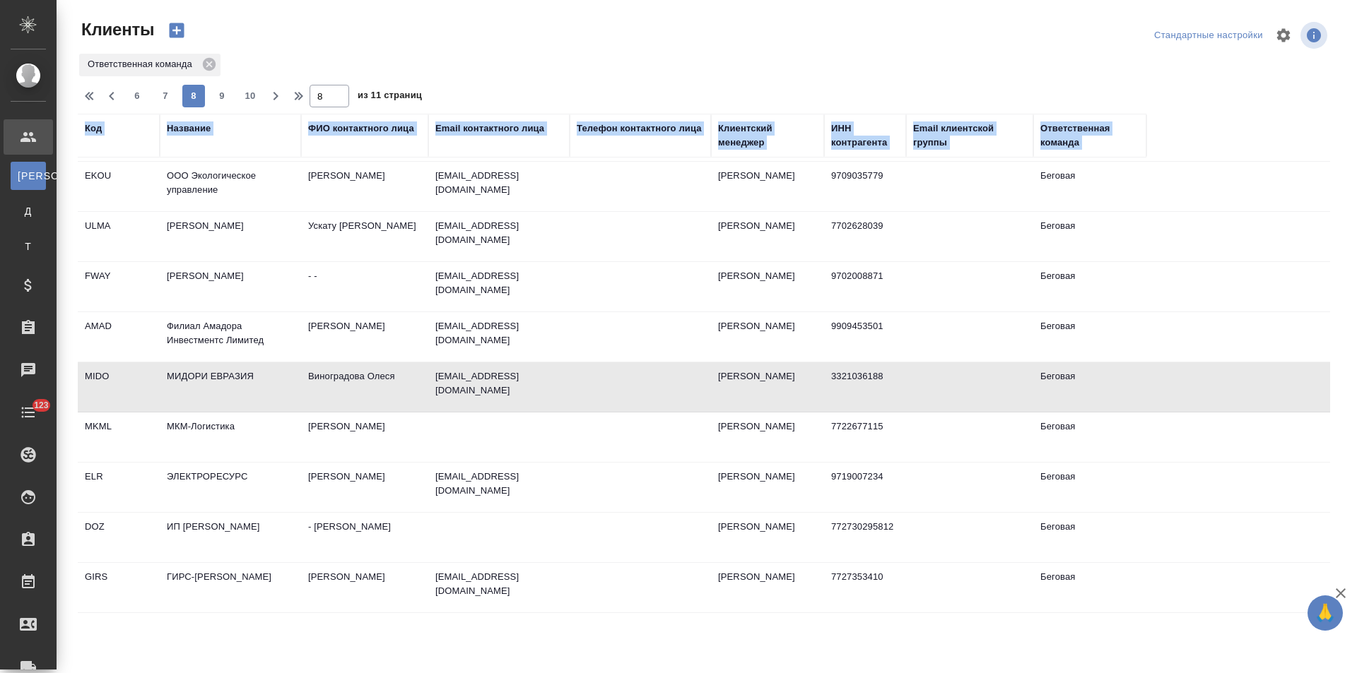
click at [521, 368] on td "corp@taxburo.ru" at bounding box center [498, 387] width 141 height 49
click at [360, 413] on td "Плотникова Алина" at bounding box center [364, 437] width 127 height 49
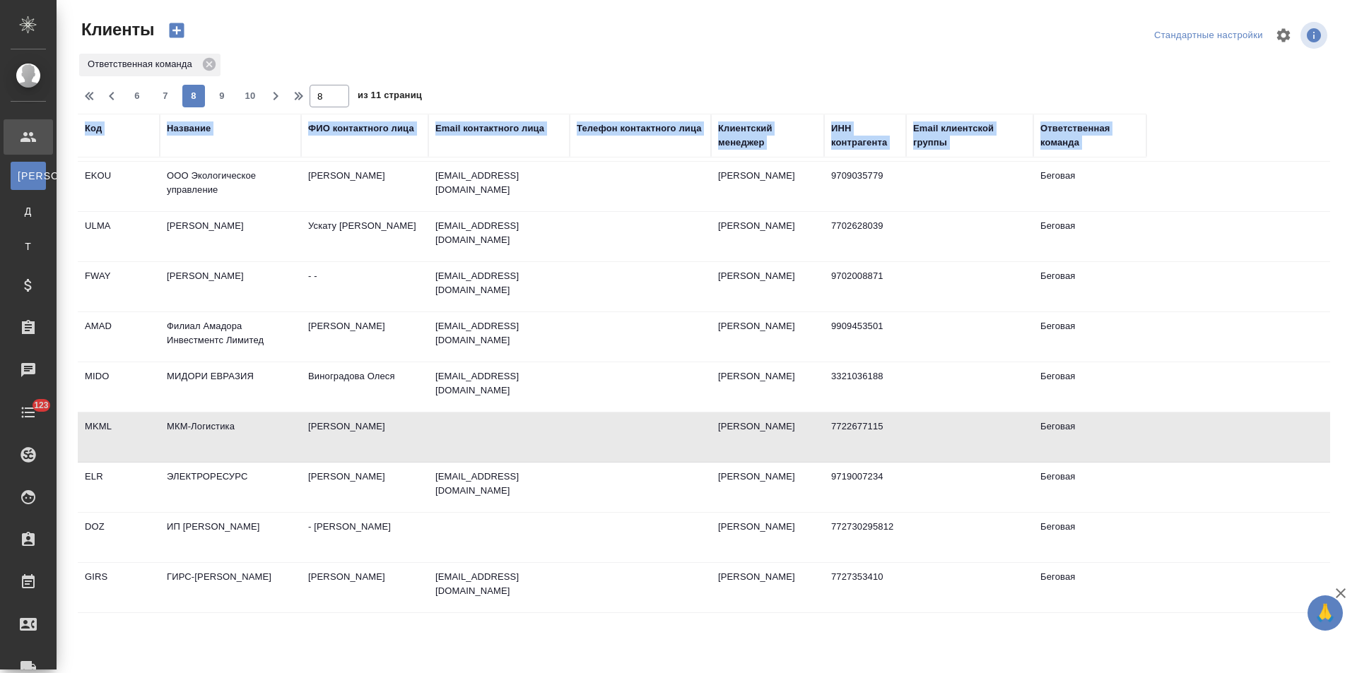
click at [360, 413] on td "Плотникова Алина" at bounding box center [364, 437] width 127 height 49
click at [387, 479] on td "Маскаева Анастасия" at bounding box center [364, 487] width 127 height 49
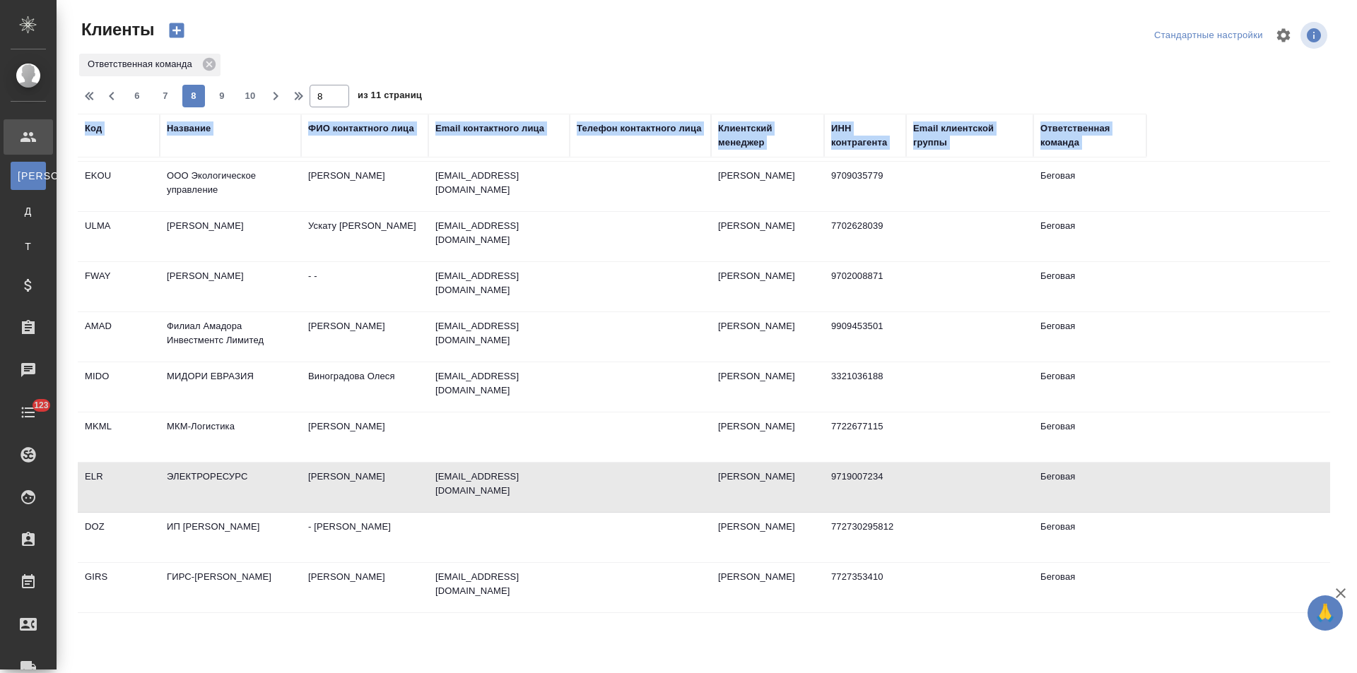
click at [387, 479] on td "Маскаева Анастасия" at bounding box center [364, 487] width 127 height 49
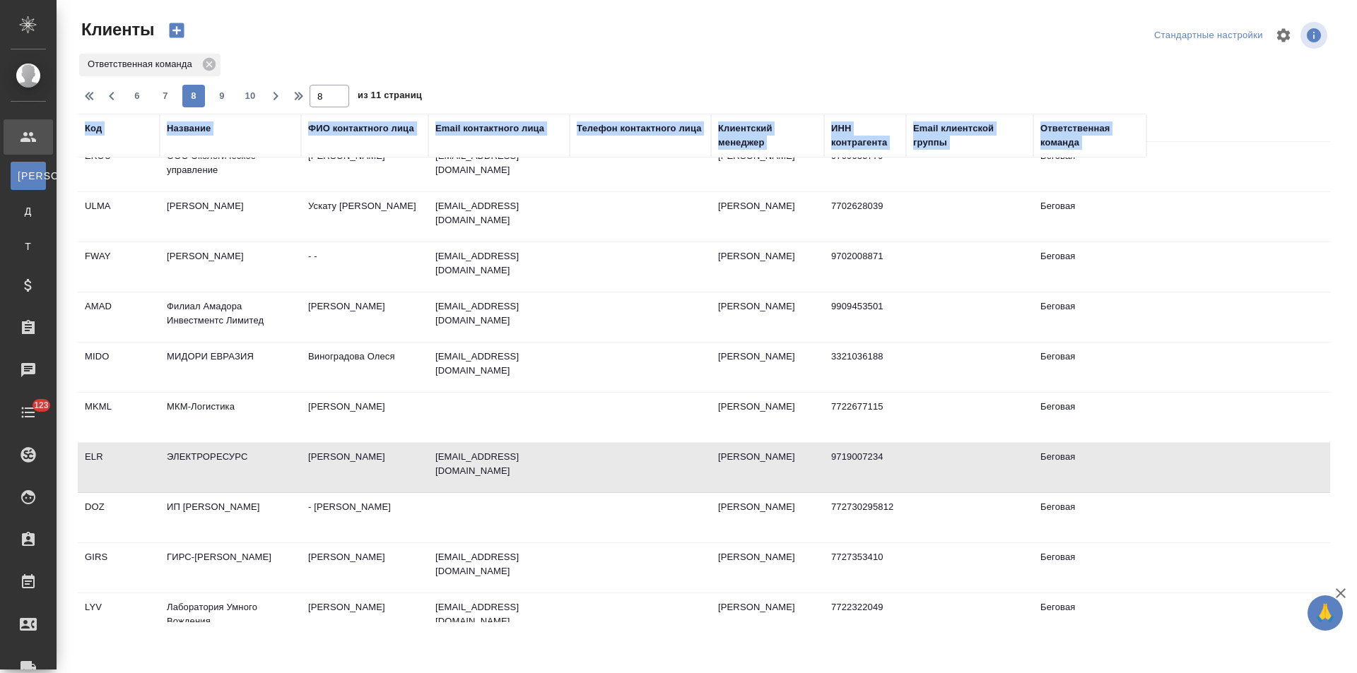
click at [482, 496] on td at bounding box center [498, 517] width 141 height 49
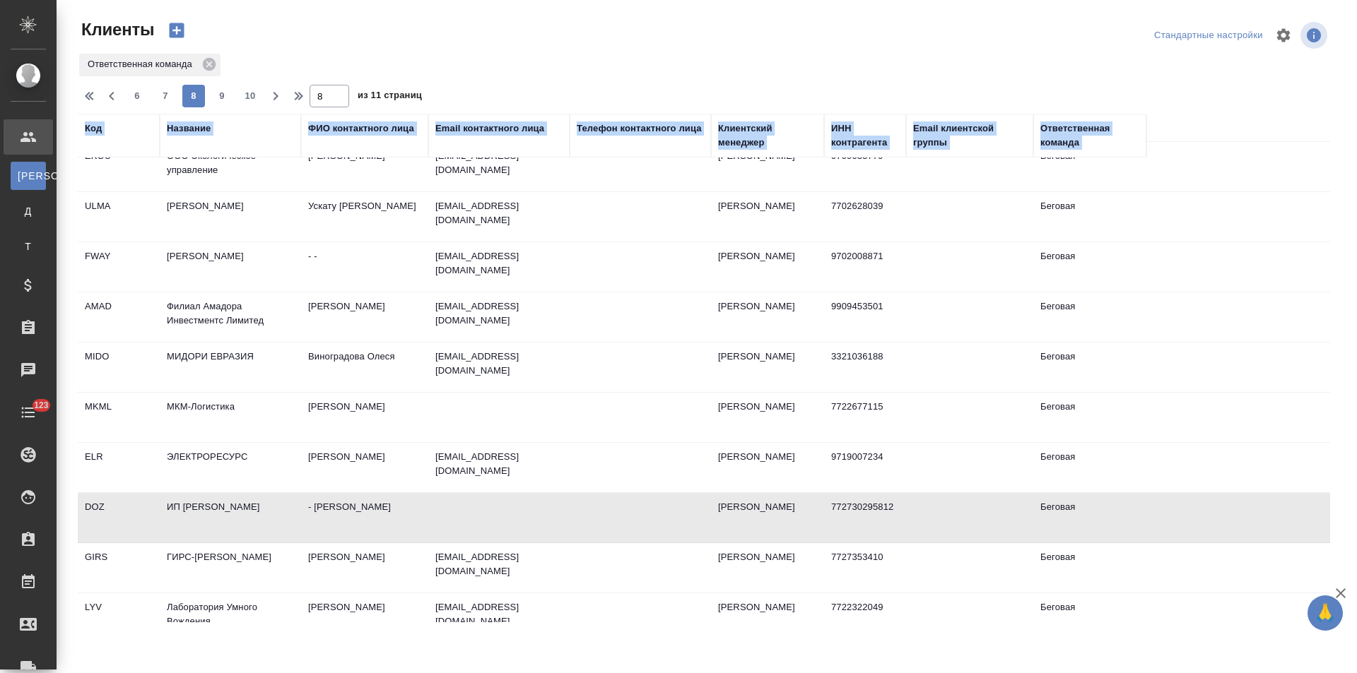
click at [482, 496] on td at bounding box center [498, 517] width 141 height 49
click at [371, 543] on td "Рябых Екатерина" at bounding box center [364, 567] width 127 height 49
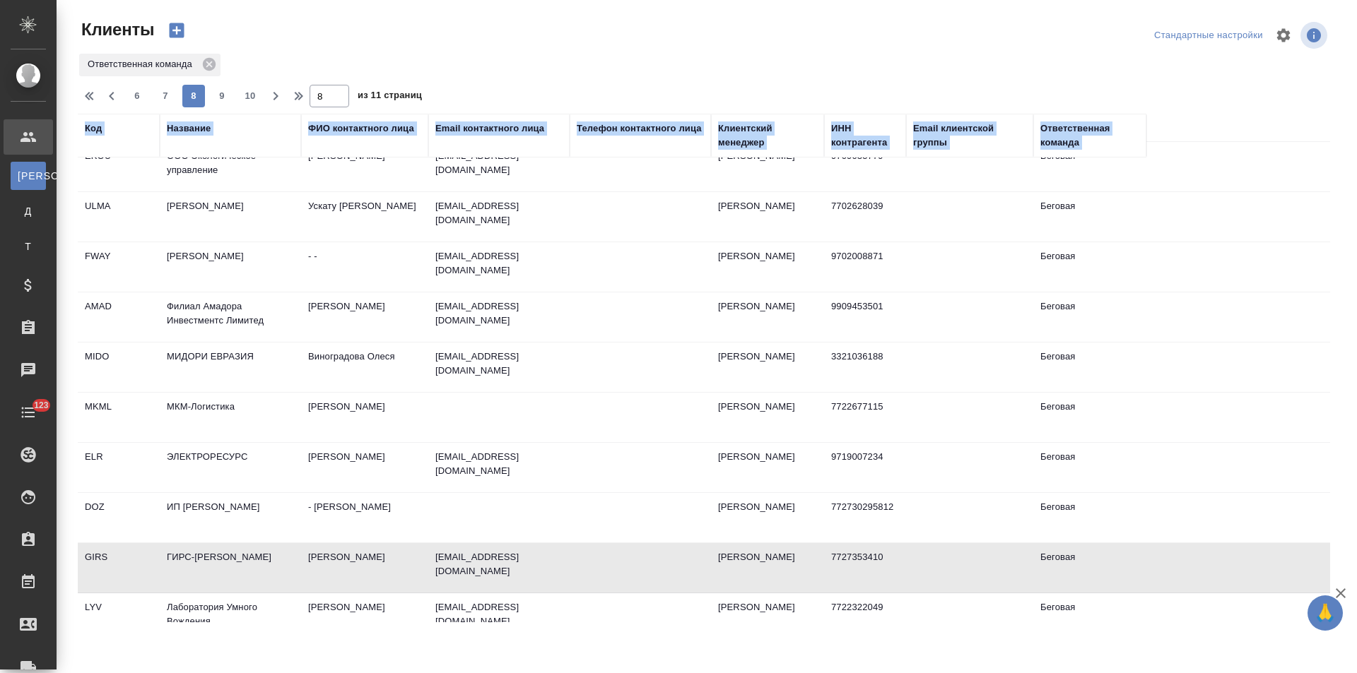
click at [371, 543] on td "Рябых Екатерина" at bounding box center [364, 567] width 127 height 49
click at [489, 601] on p "aktanaev@smartdriving.io" at bounding box center [498, 615] width 127 height 28
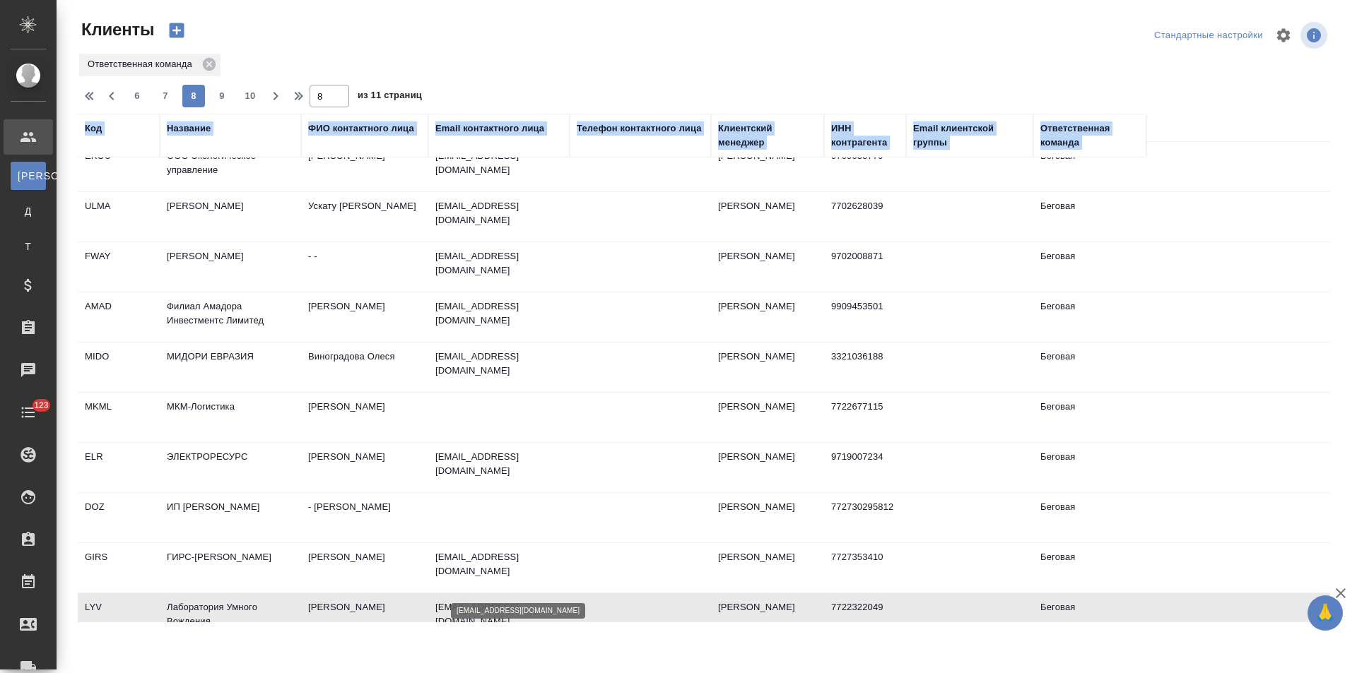
click at [489, 601] on p "aktanaev@smartdriving.io" at bounding box center [498, 615] width 127 height 28
click at [218, 98] on span "9" at bounding box center [222, 96] width 23 height 14
type input "9"
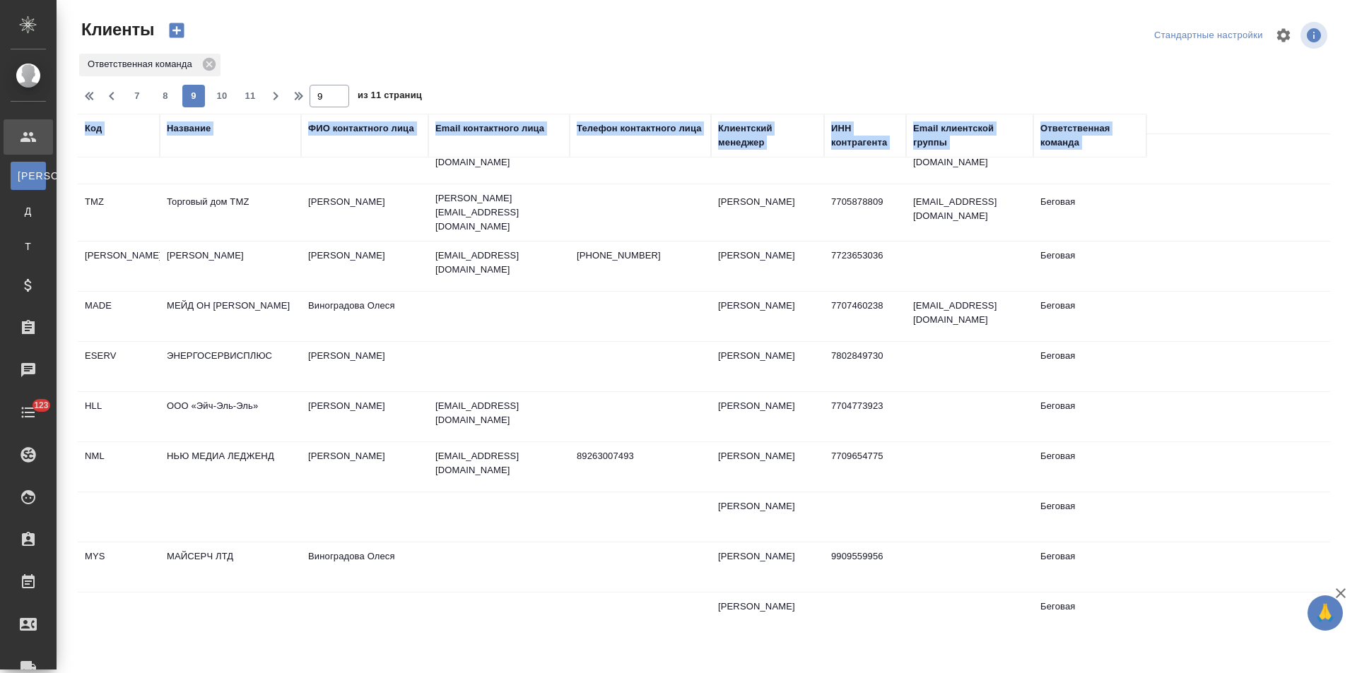
scroll to position [0, 0]
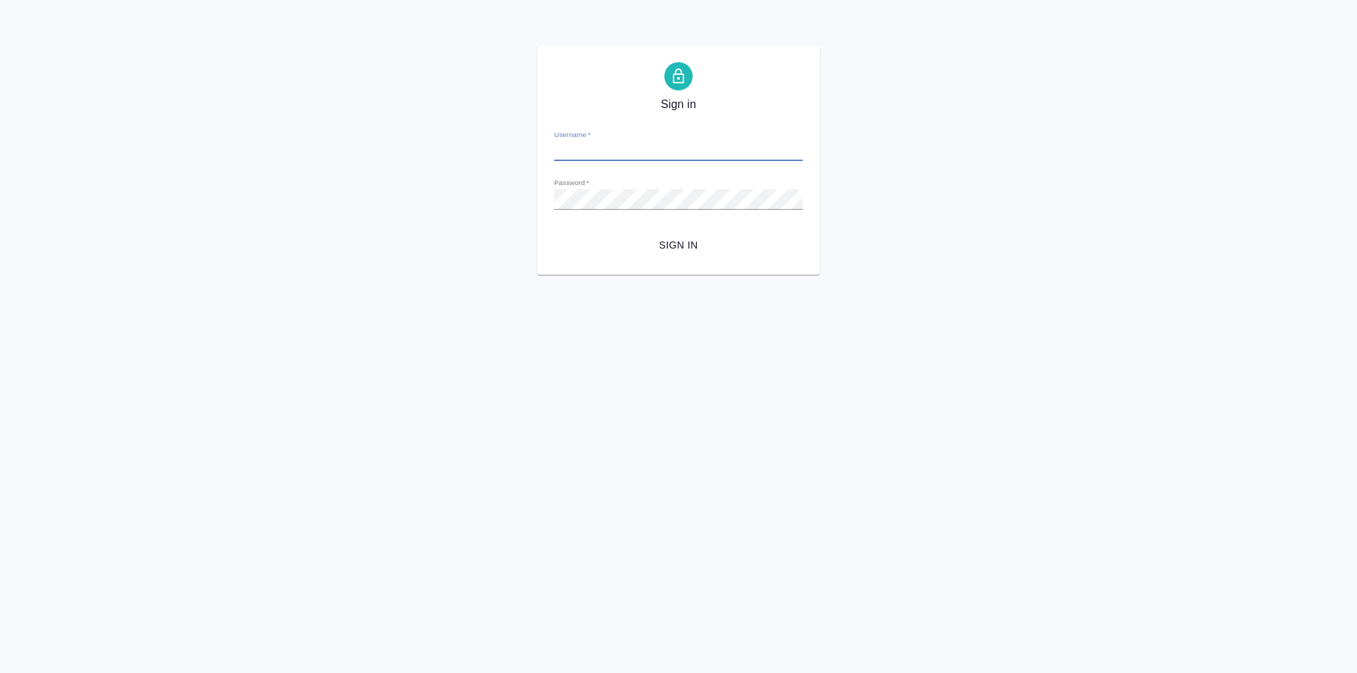
type input "y.levchenko@awatera.com"
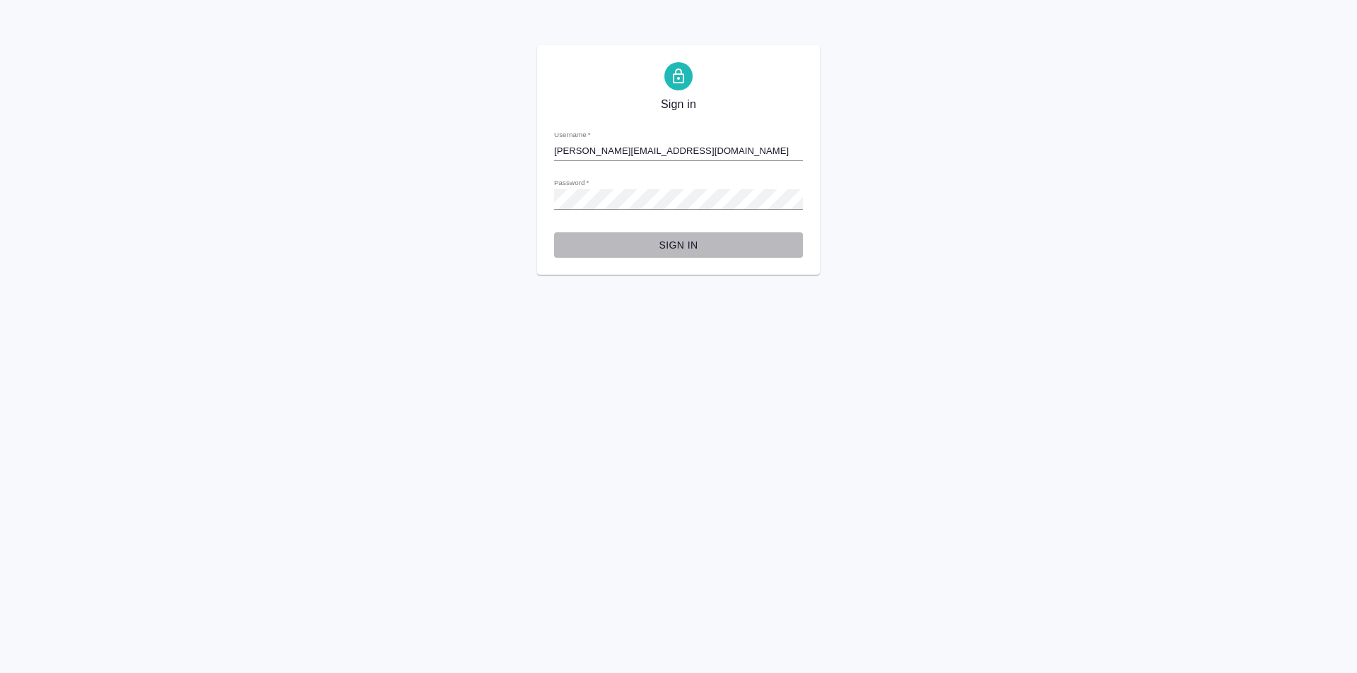
click at [674, 242] on span "Sign in" at bounding box center [678, 246] width 226 height 18
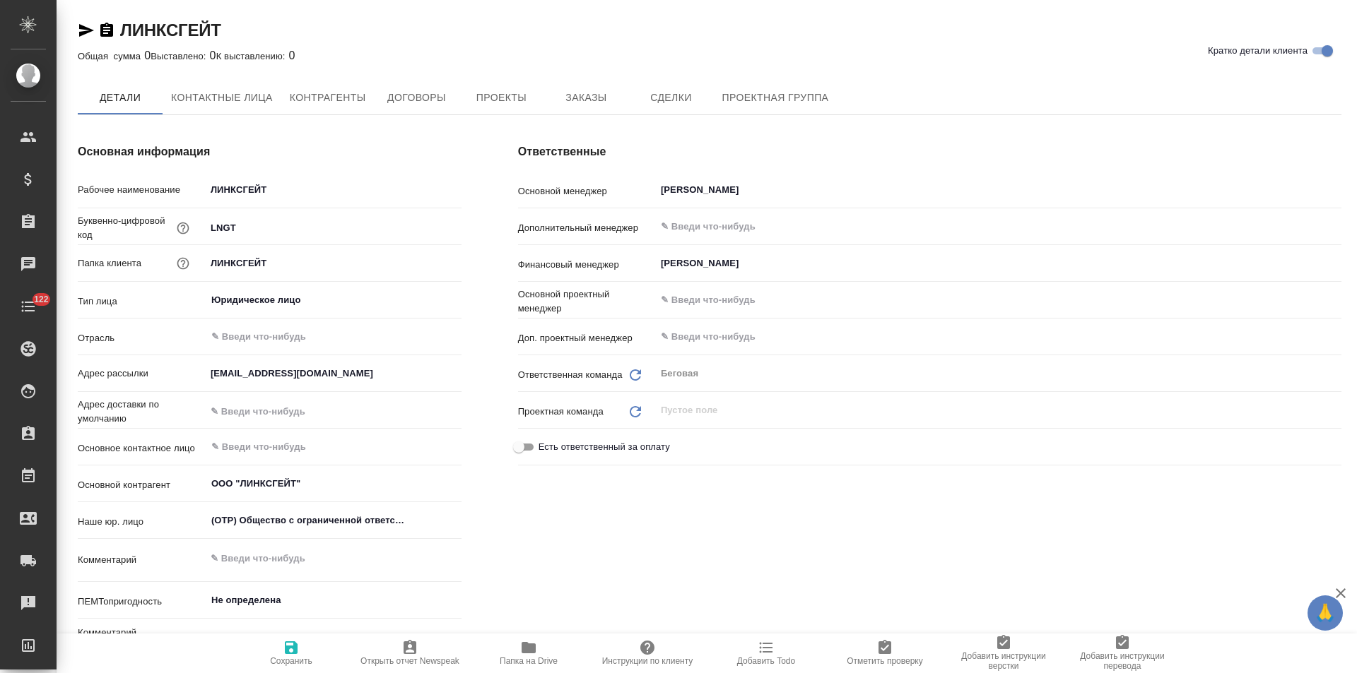
type textarea "x"
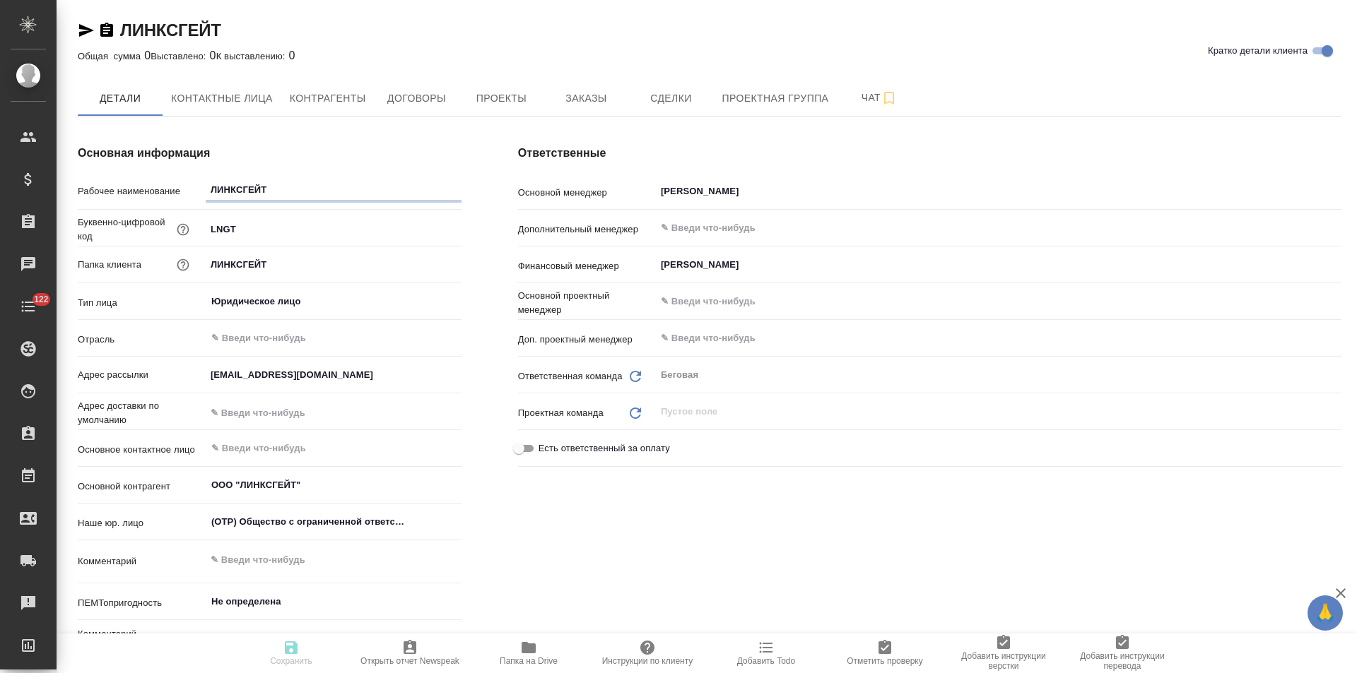
type textarea "x"
click at [435, 110] on button "Договоры" at bounding box center [416, 98] width 85 height 35
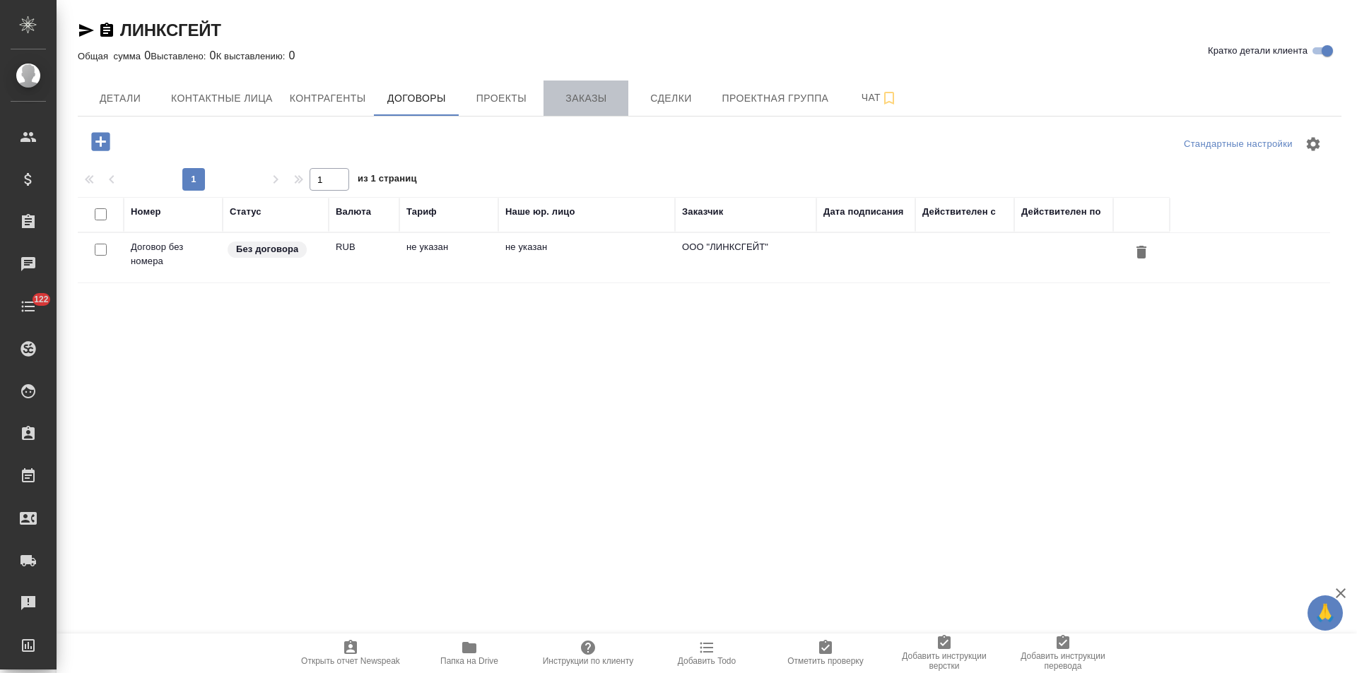
click at [593, 103] on span "Заказы" at bounding box center [586, 99] width 68 height 18
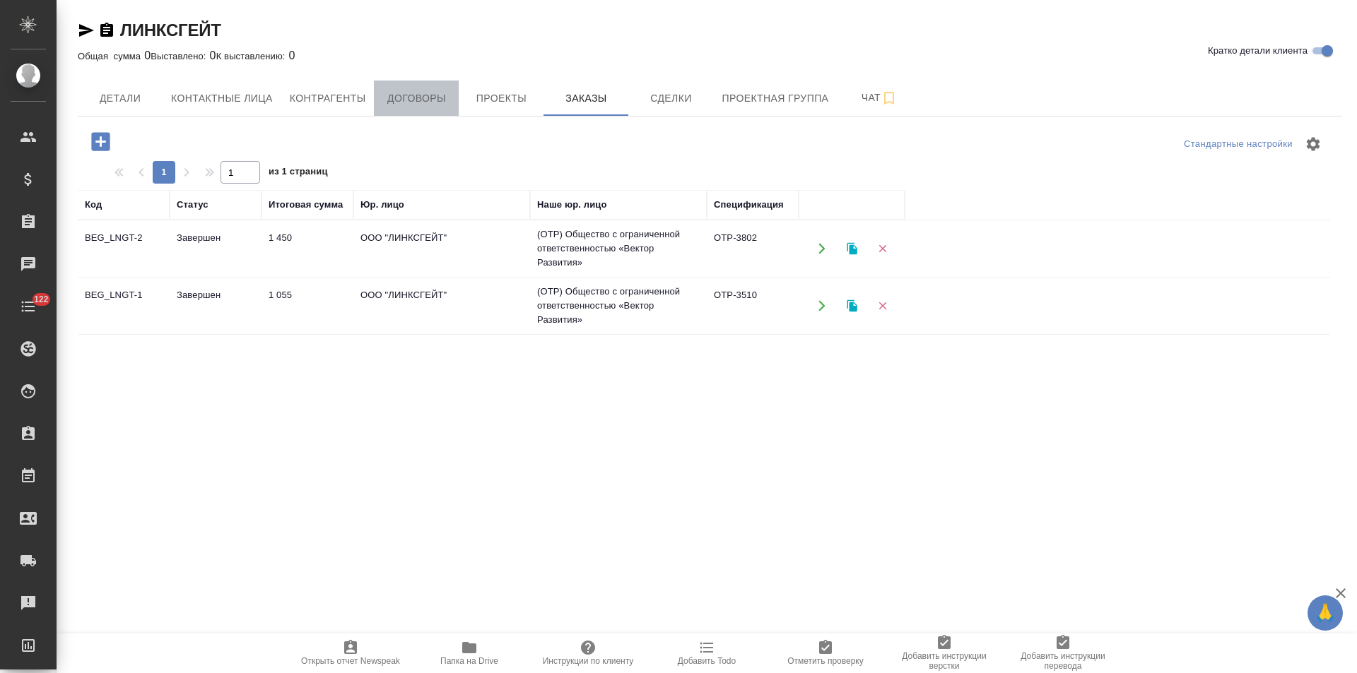
click at [433, 100] on span "Договоры" at bounding box center [416, 99] width 68 height 18
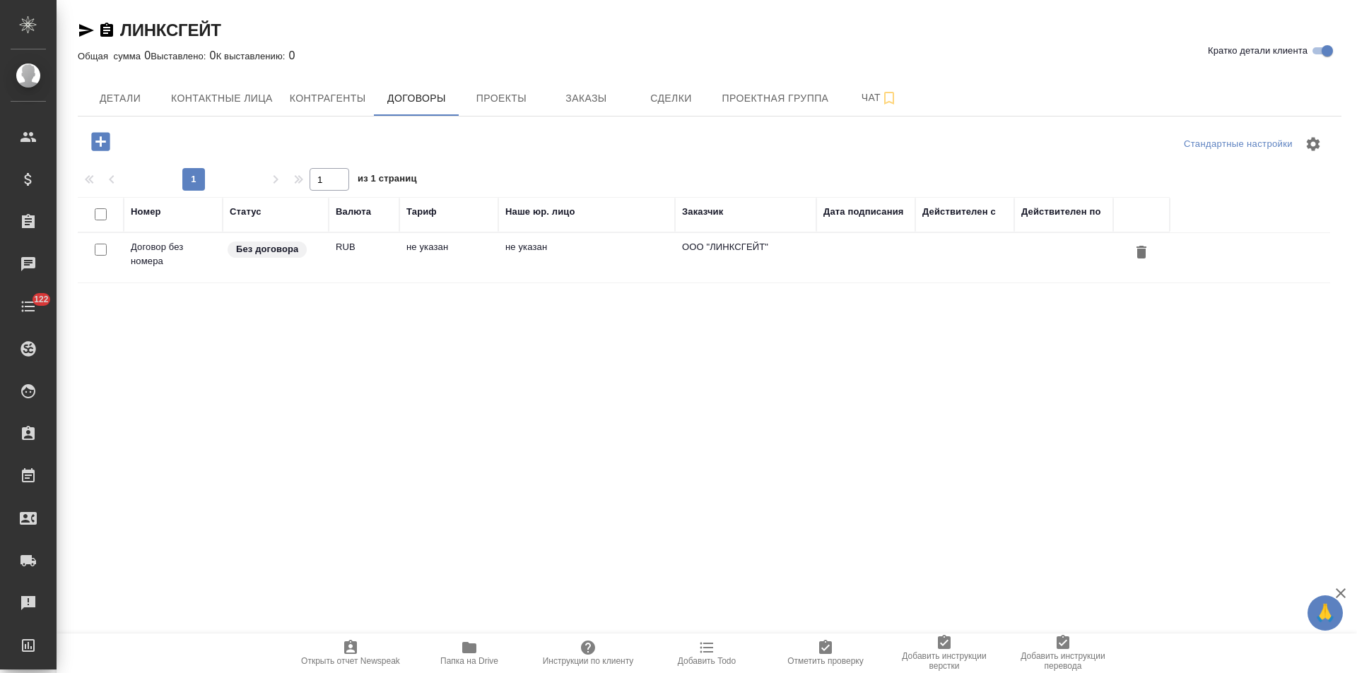
click at [531, 249] on td "не указан" at bounding box center [586, 257] width 177 height 49
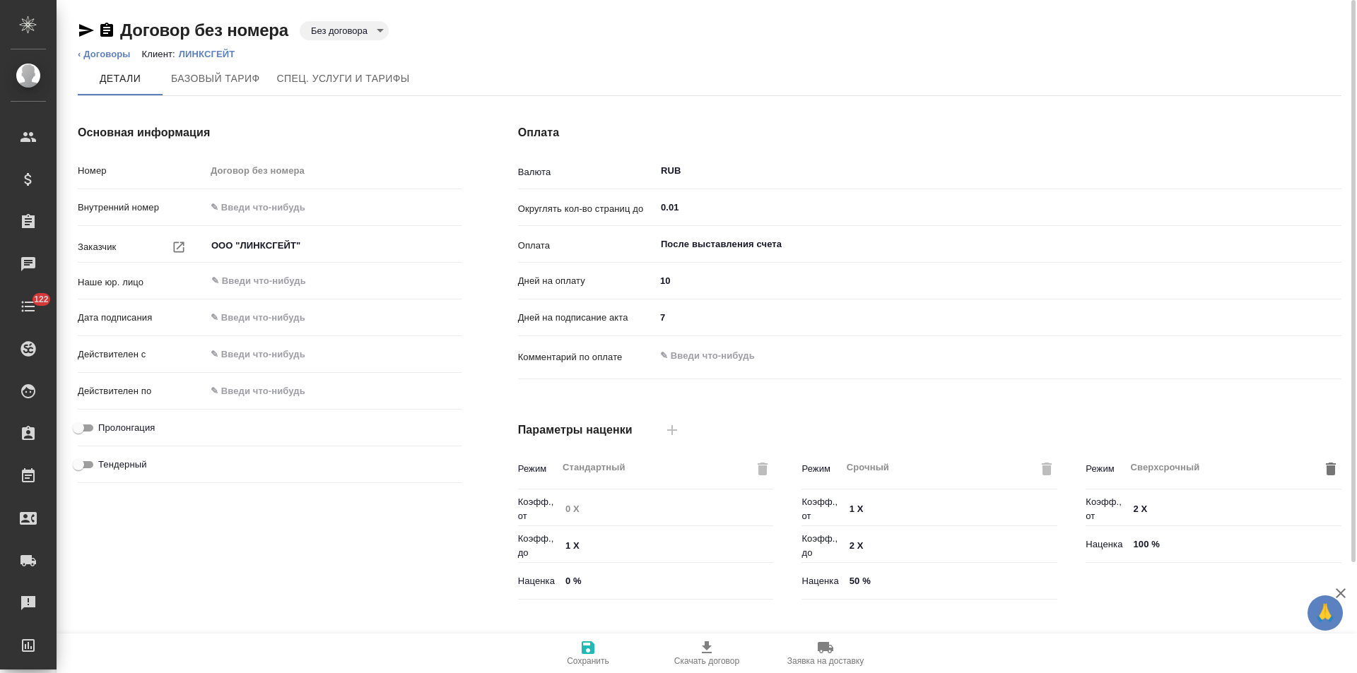
click at [134, 55] on ol "‹ Договоры Клиент: ЛИНКСГЕЙТ" at bounding box center [710, 54] width 1264 height 14
click at [124, 55] on link "‹ Договоры" at bounding box center [104, 54] width 53 height 11
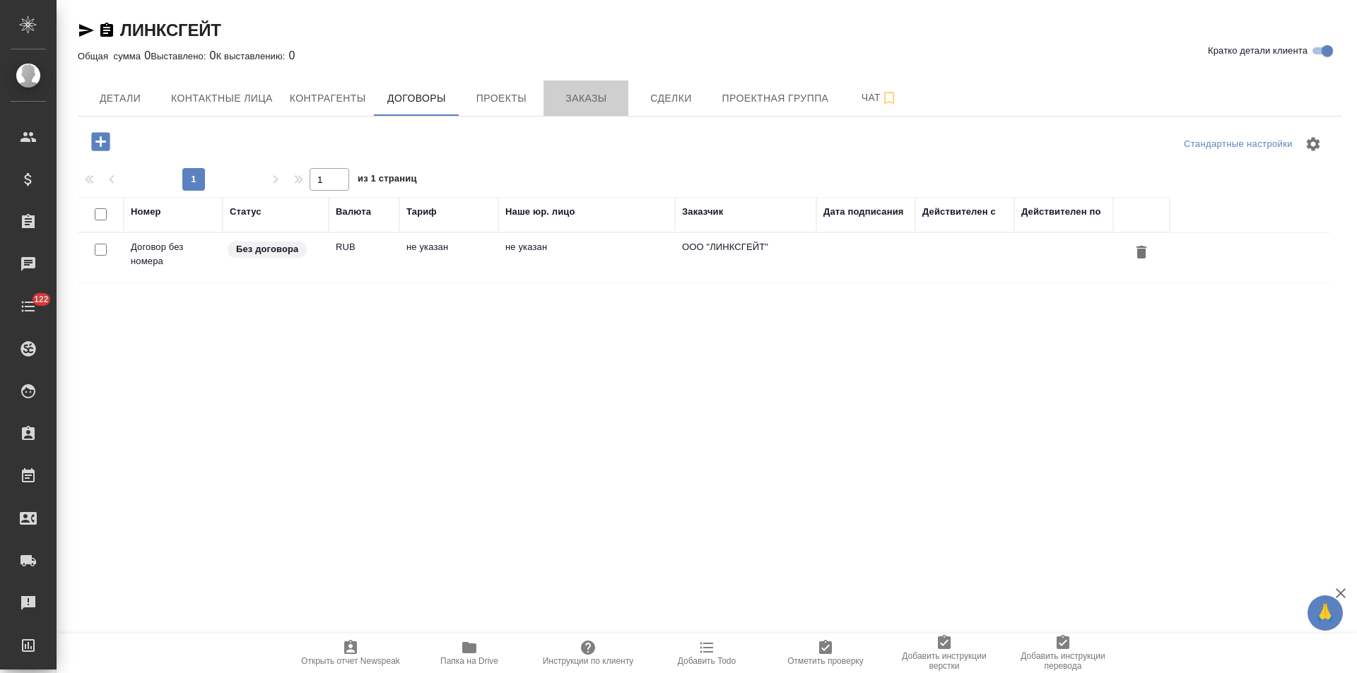
click at [570, 97] on span "Заказы" at bounding box center [586, 99] width 68 height 18
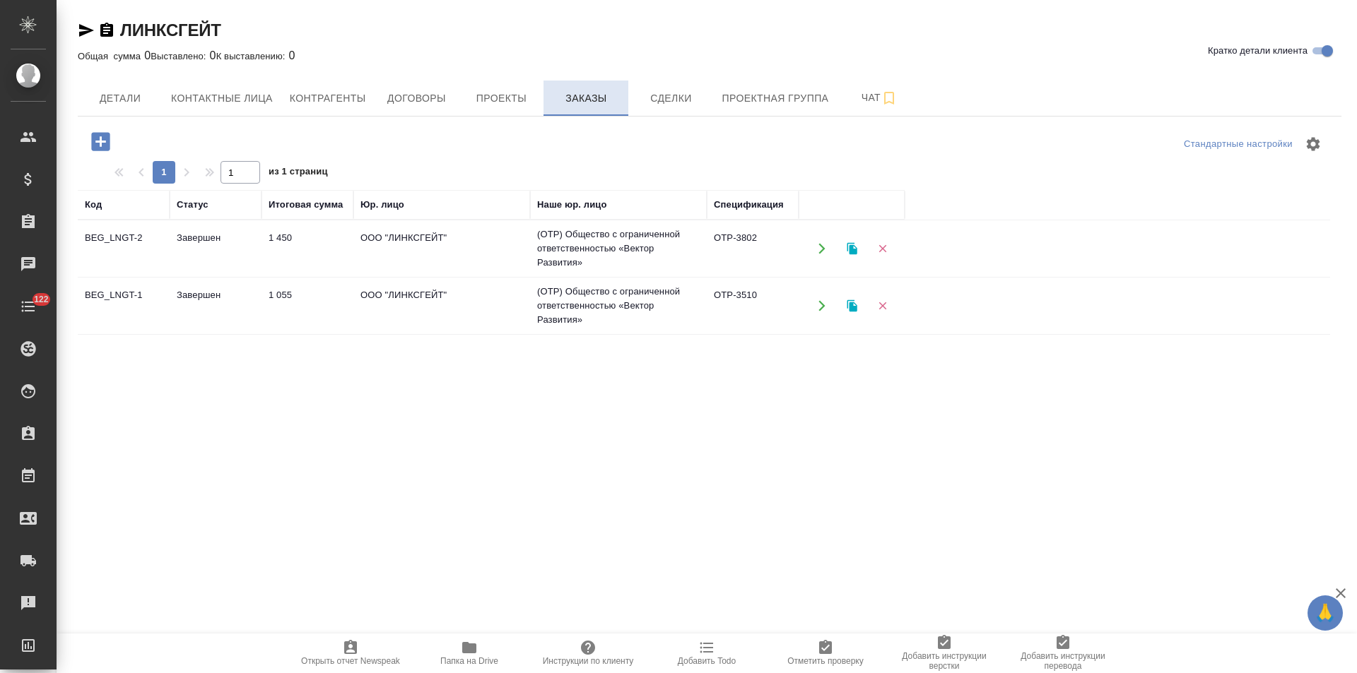
click at [695, 236] on td "(OTP) Общество с ограниченной ответственностью «Вектор Развития»" at bounding box center [618, 248] width 177 height 57
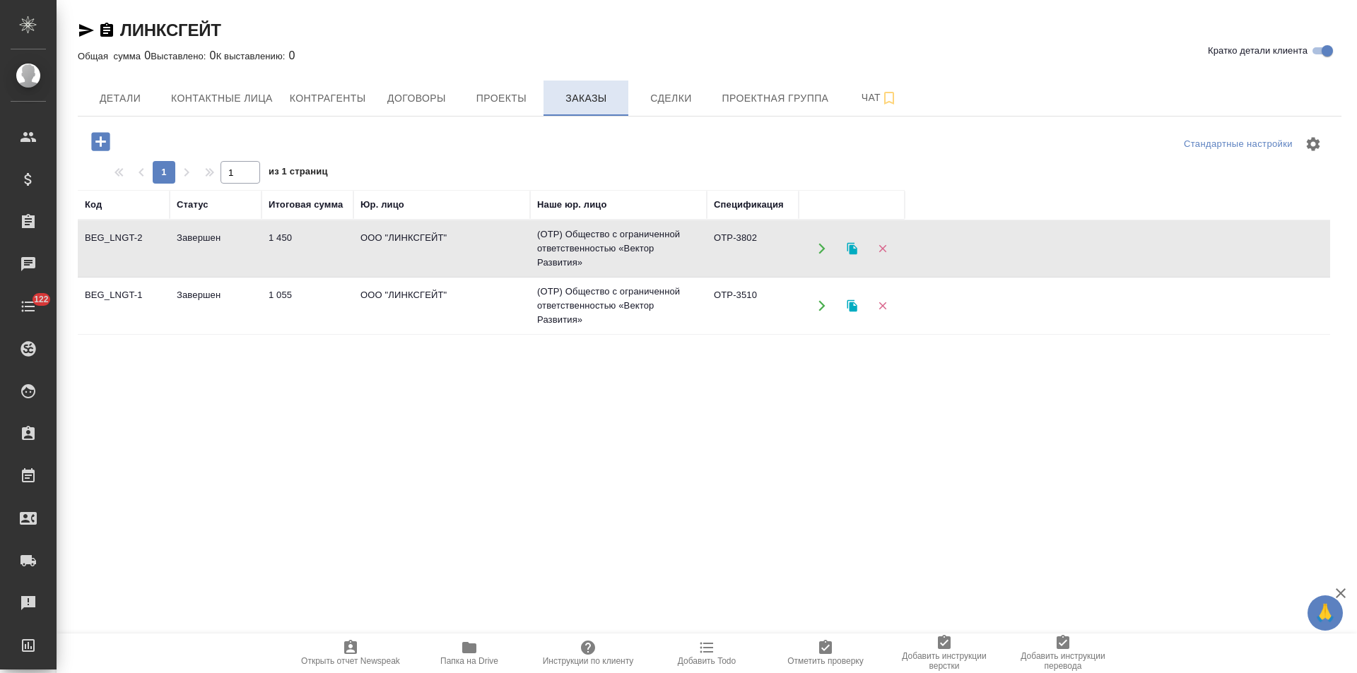
click at [695, 236] on td "(OTP) Общество с ограниченной ответственностью «Вектор Развития»" at bounding box center [618, 248] width 177 height 57
click at [394, 105] on span "Договоры" at bounding box center [416, 99] width 68 height 18
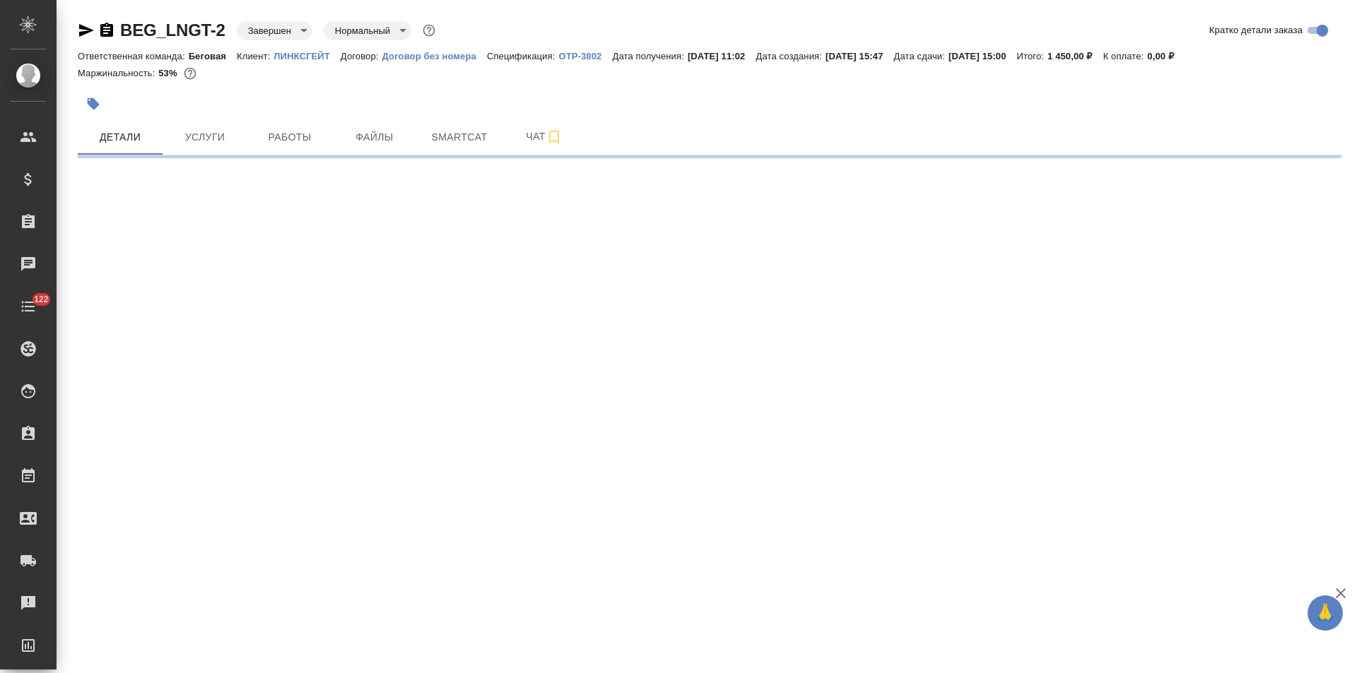
select select "RU"
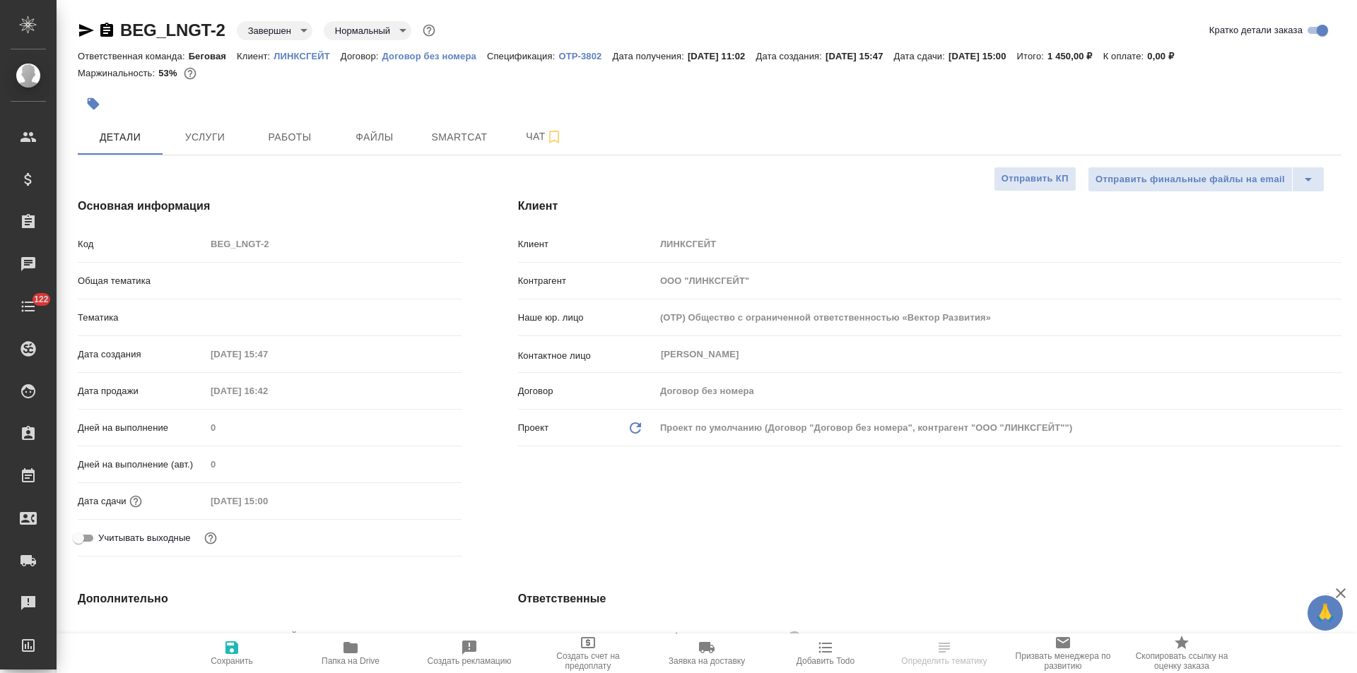
type textarea "x"
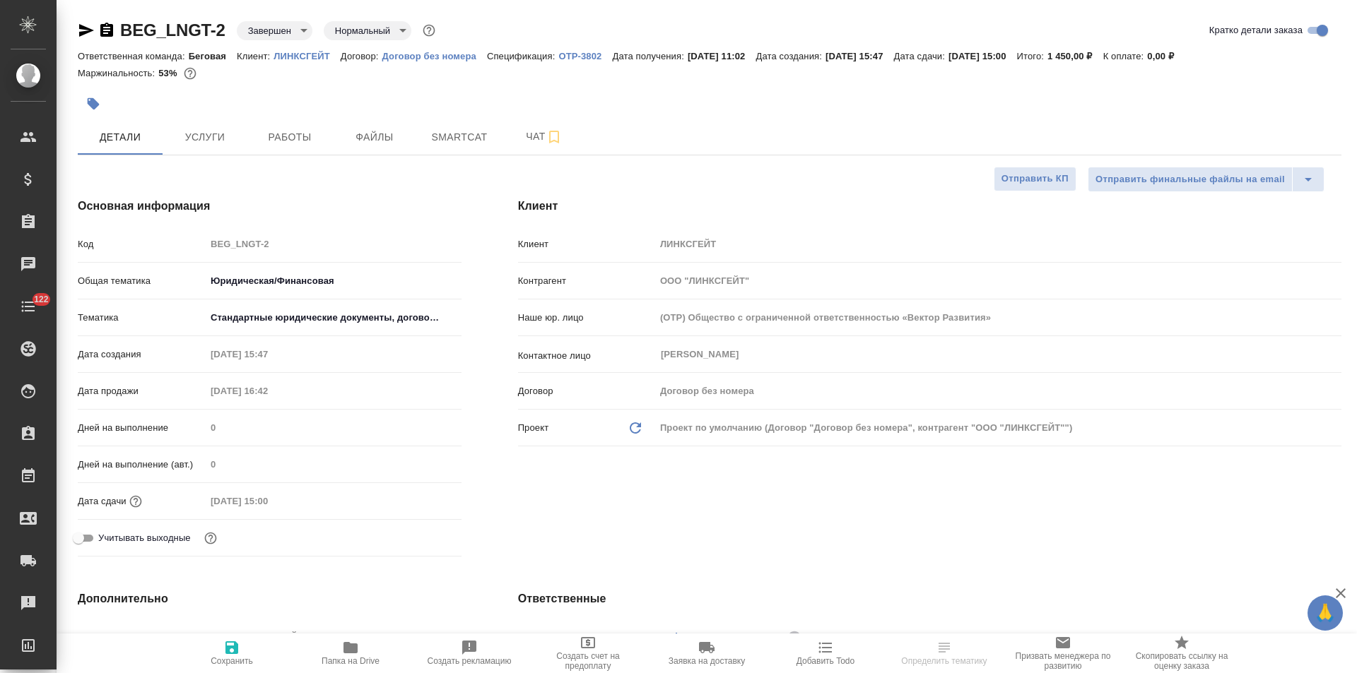
type textarea "x"
click at [459, 56] on p "Договор без номера" at bounding box center [434, 56] width 105 height 11
type textarea "x"
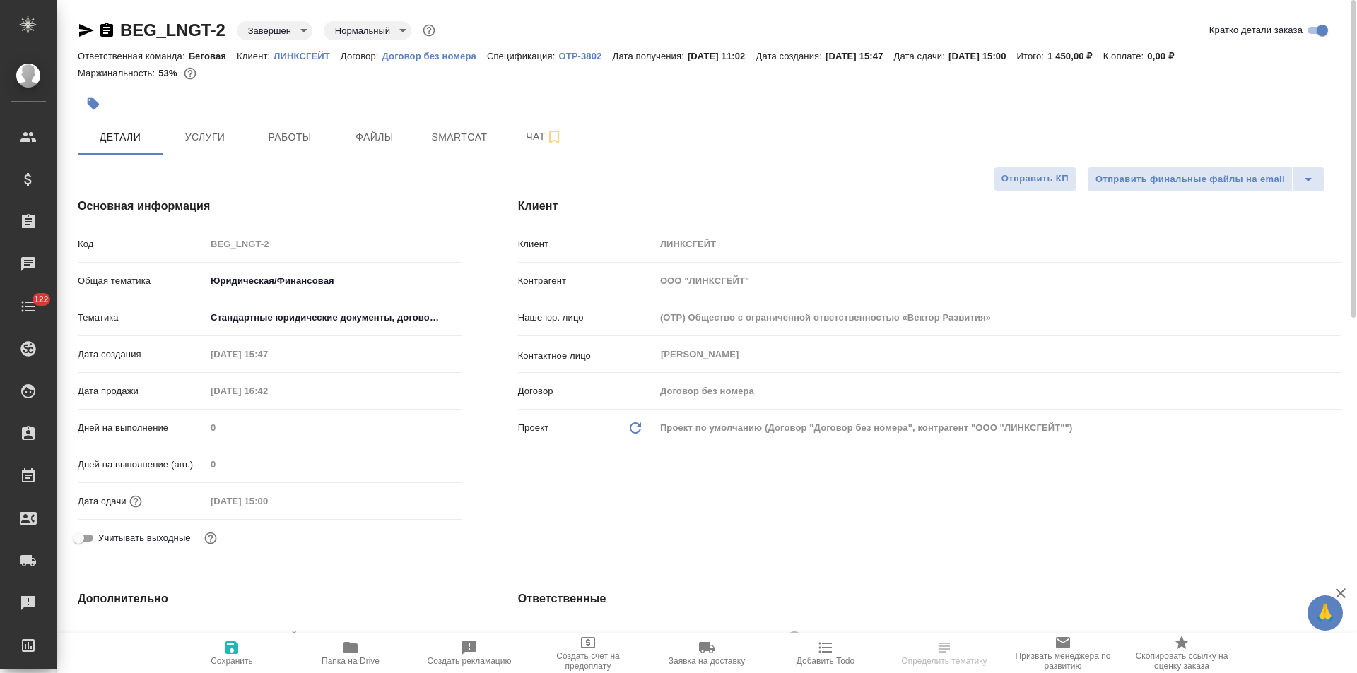
select select "RU"
type textarea "x"
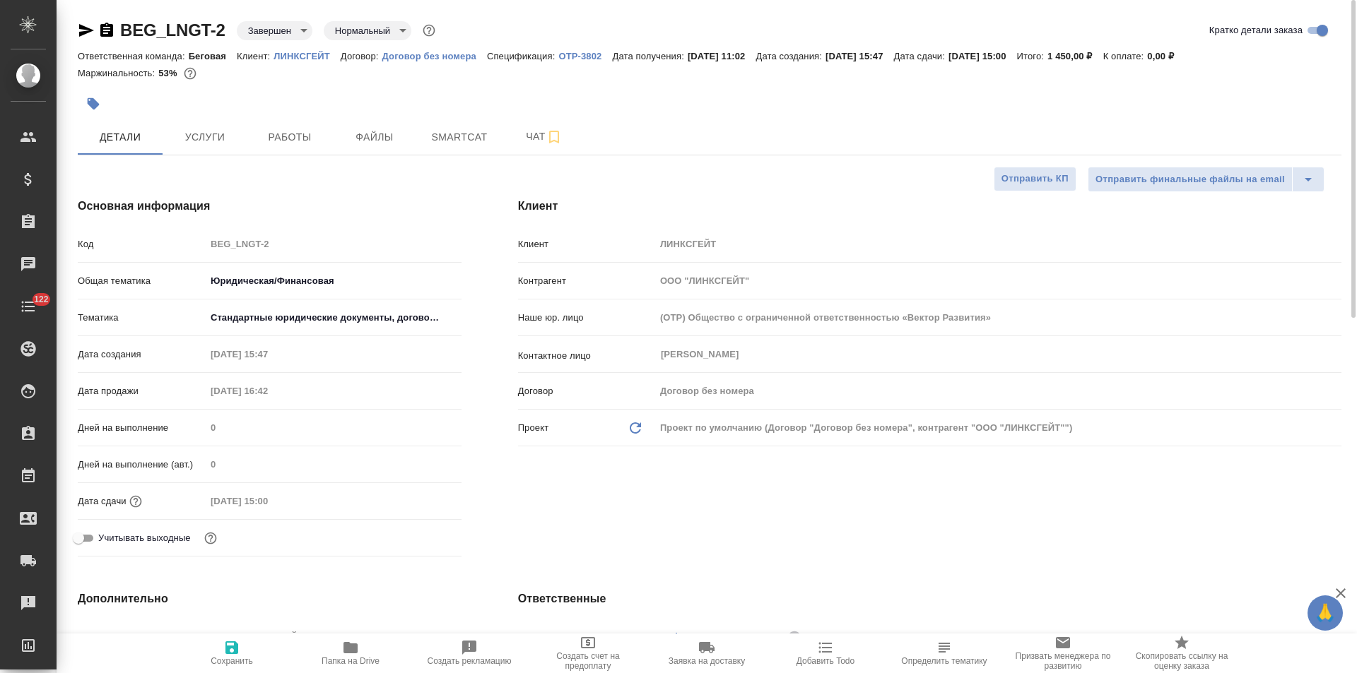
type textarea "x"
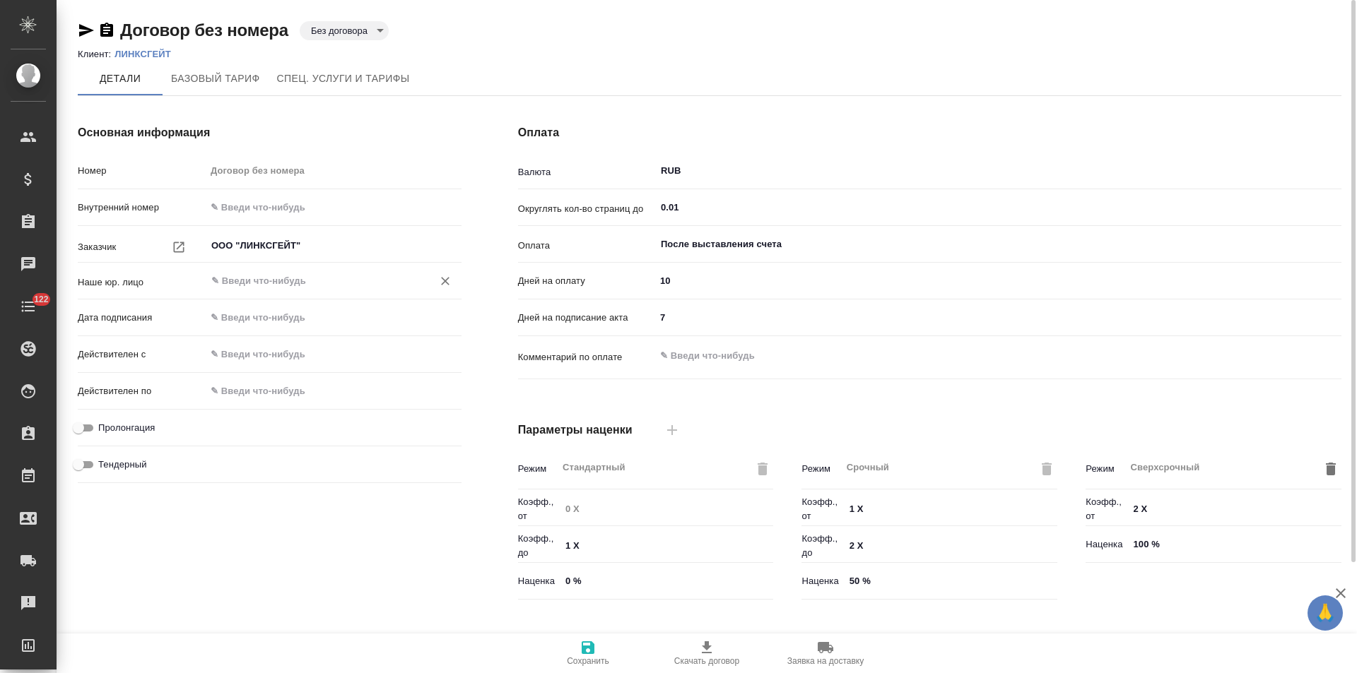
click at [285, 281] on input "text" at bounding box center [310, 281] width 200 height 17
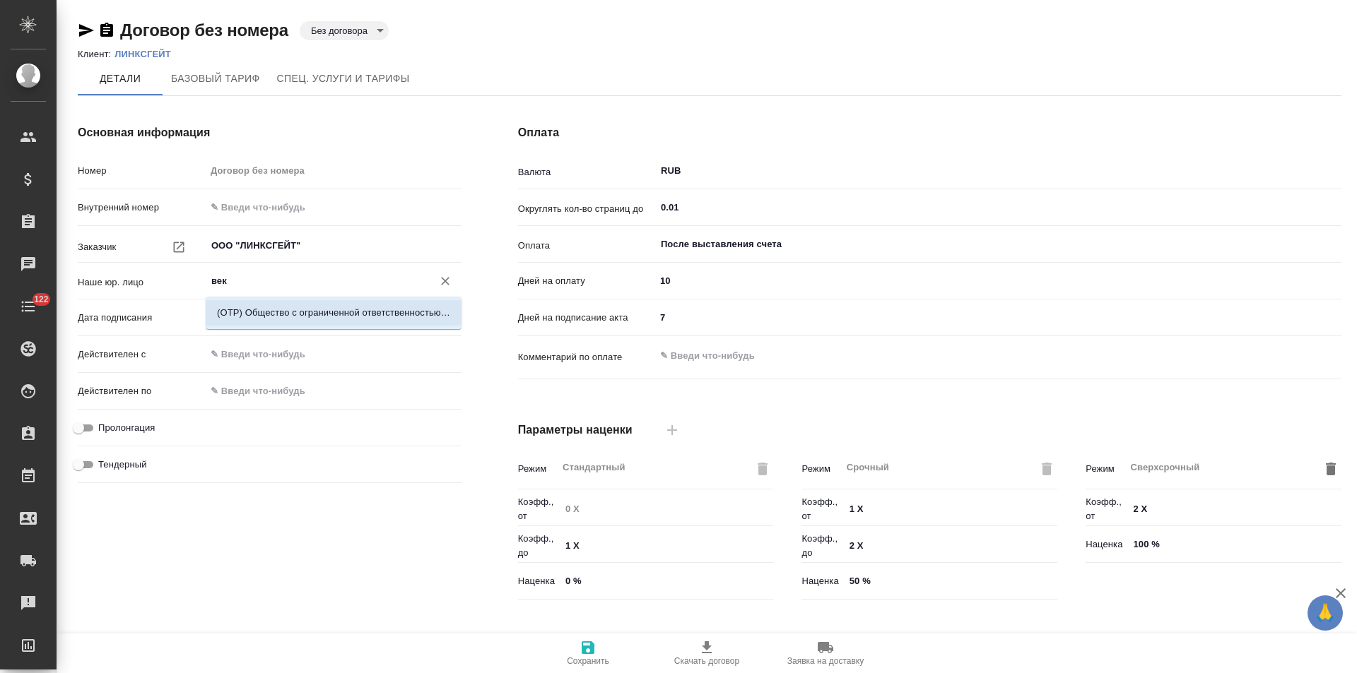
click at [294, 307] on p "(OTP) Общество с ограниченной ответственностью «Вектор Развития»" at bounding box center [333, 313] width 233 height 14
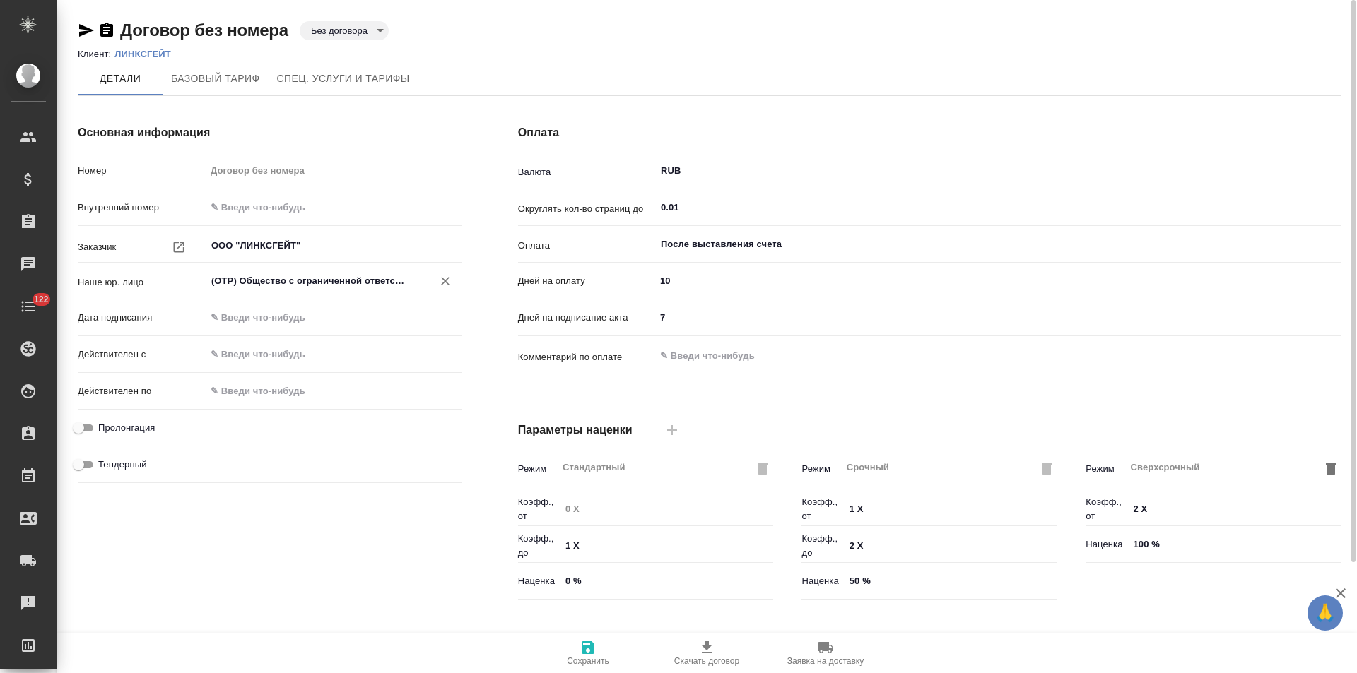
type input "(OTP) Общество с ограниченной ответственностью «Вектор Развития»"
click at [595, 643] on icon "button" at bounding box center [587, 648] width 17 height 17
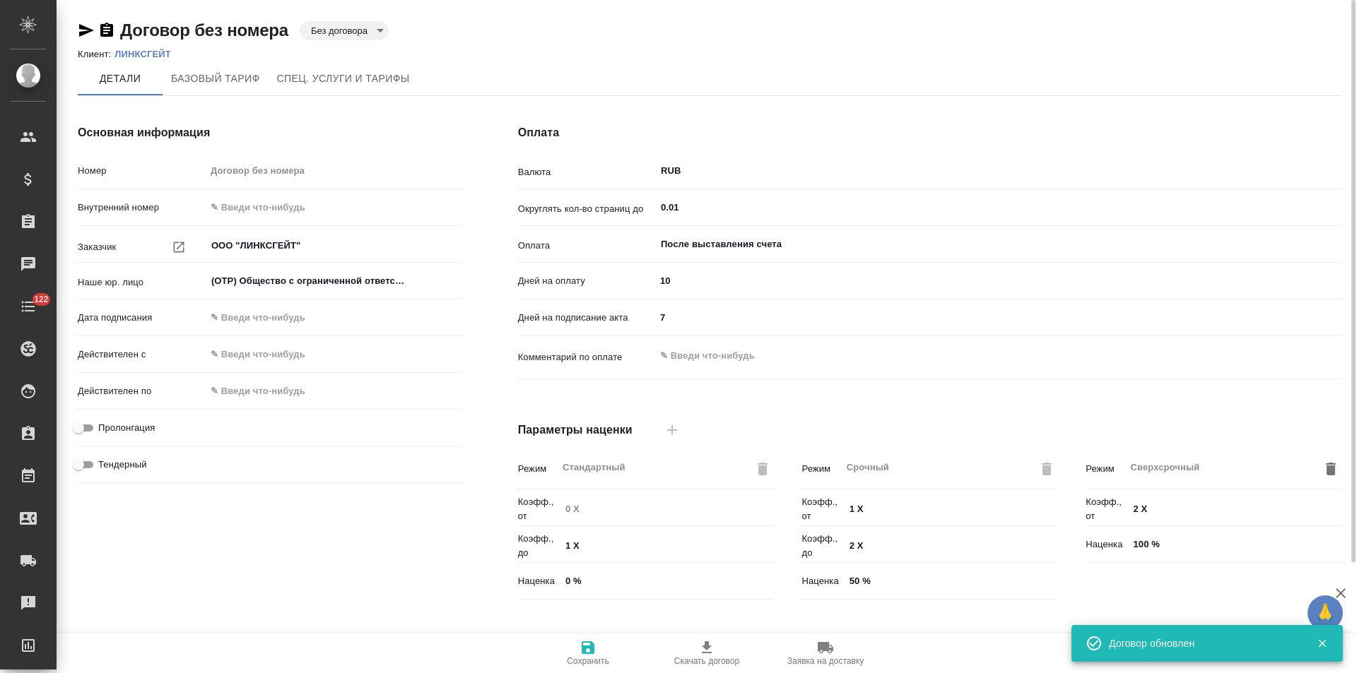
click at [331, 29] on body "🙏 .cls-1 fill:#fff; AWATERA [PERSON_NAME] Спецификации Заказы 0 Чаты 122 Todo П…" at bounding box center [678, 336] width 1357 height 673
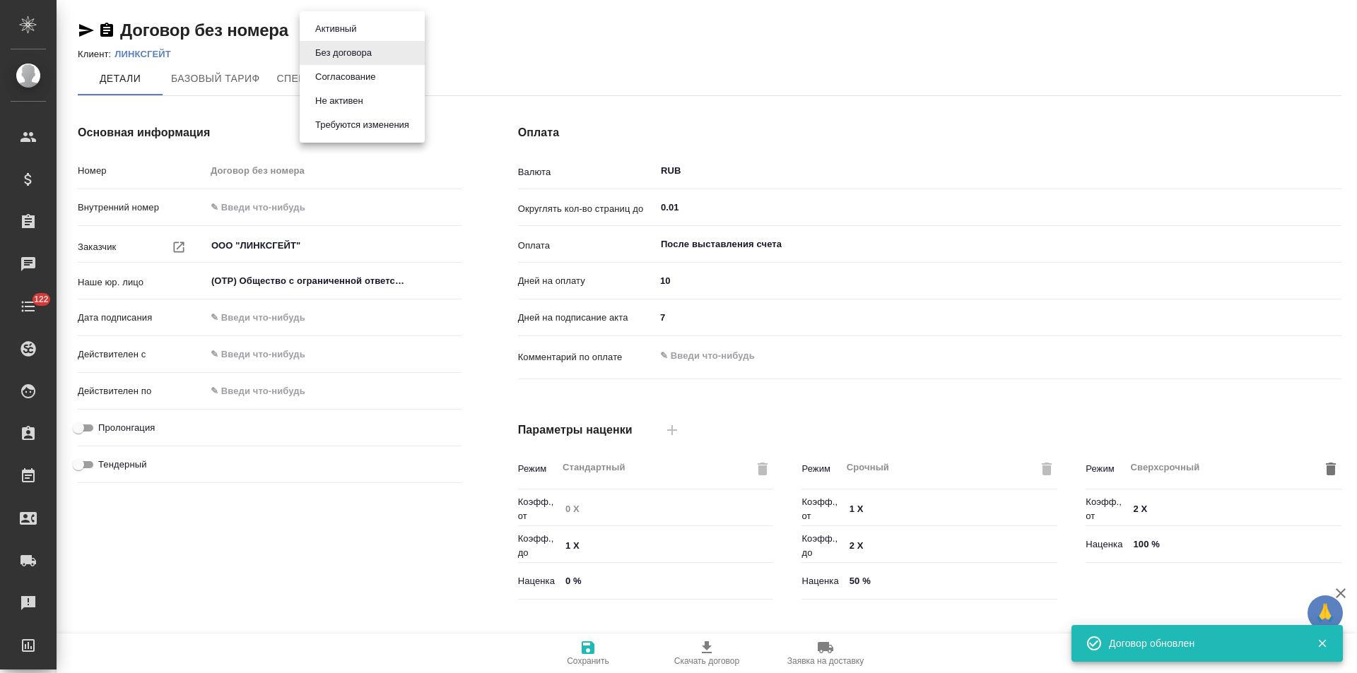
click at [353, 99] on button "Не активен" at bounding box center [339, 101] width 57 height 16
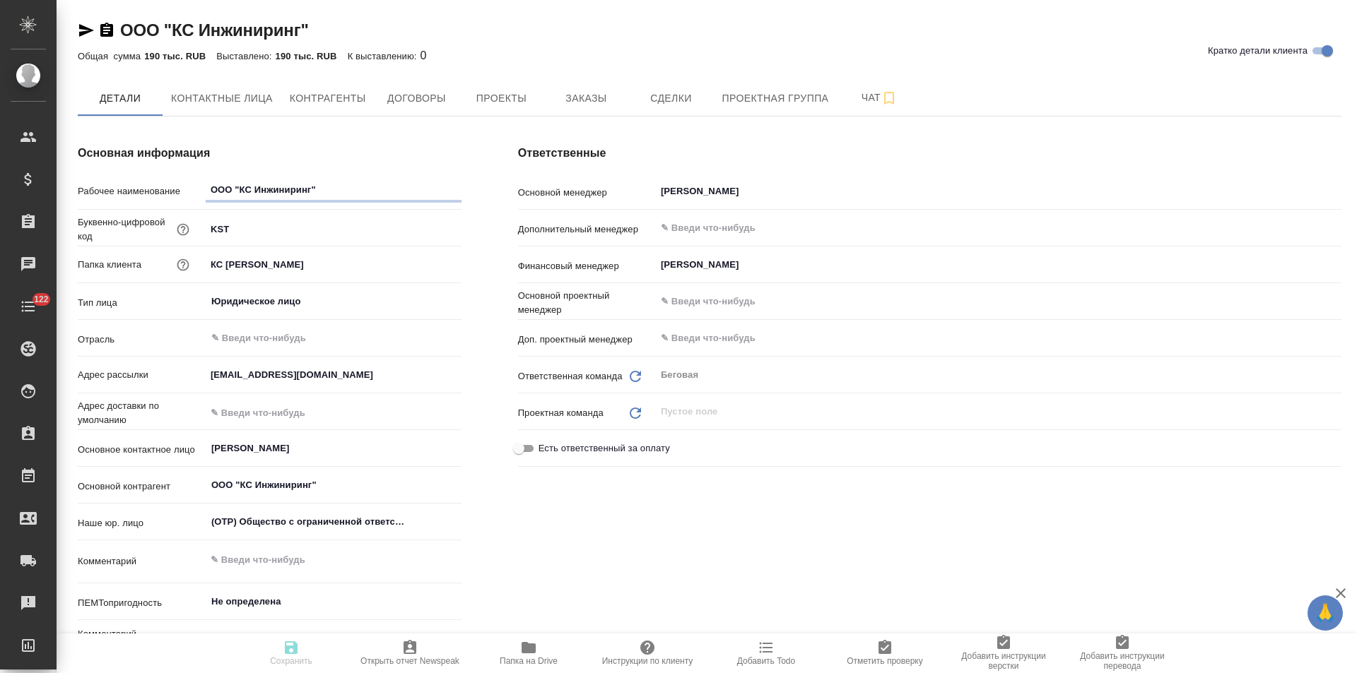
type textarea "x"
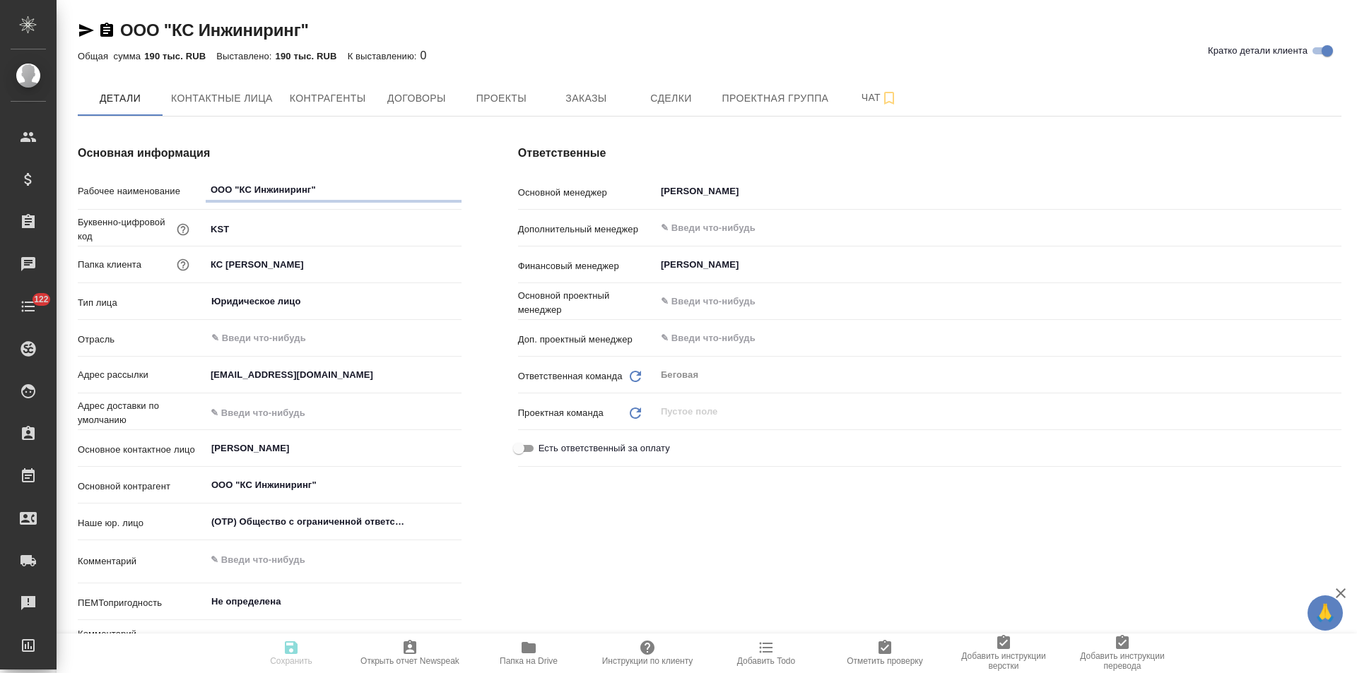
type textarea "x"
click at [416, 97] on span "Договоры" at bounding box center [416, 99] width 68 height 18
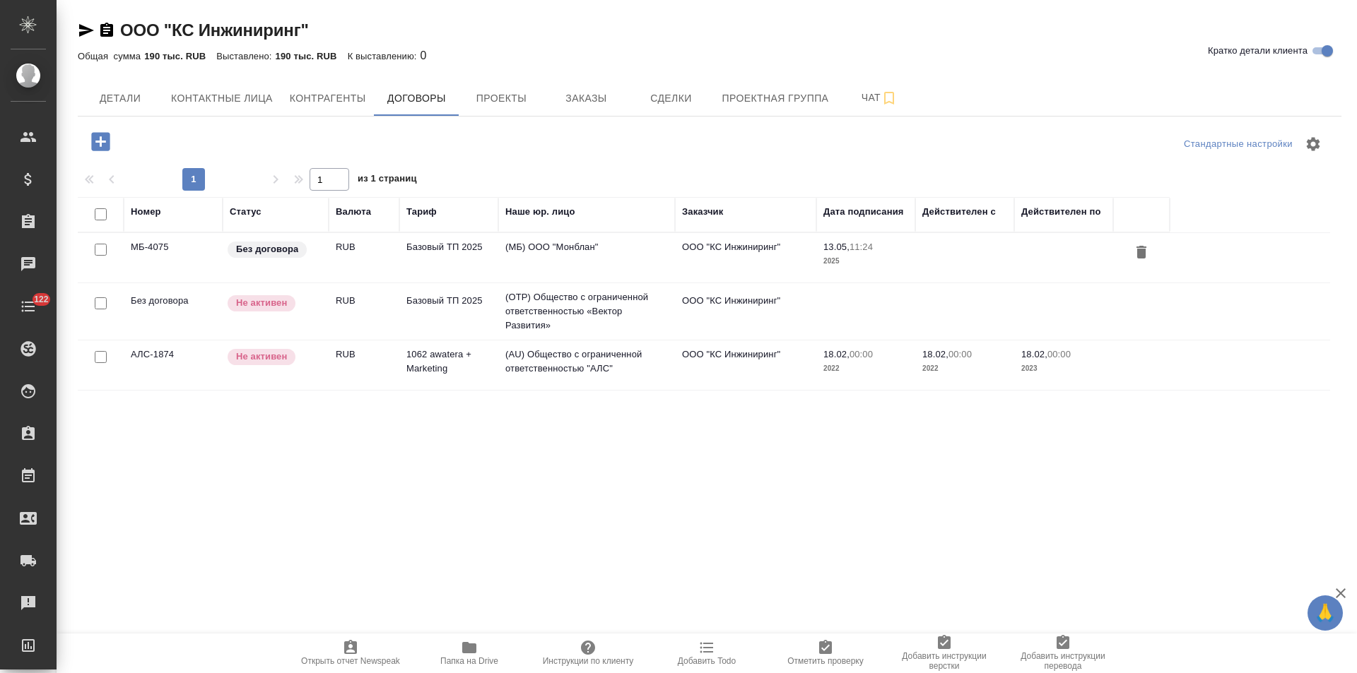
click at [621, 263] on td "(МБ) ООО "Монблан"" at bounding box center [586, 257] width 177 height 49
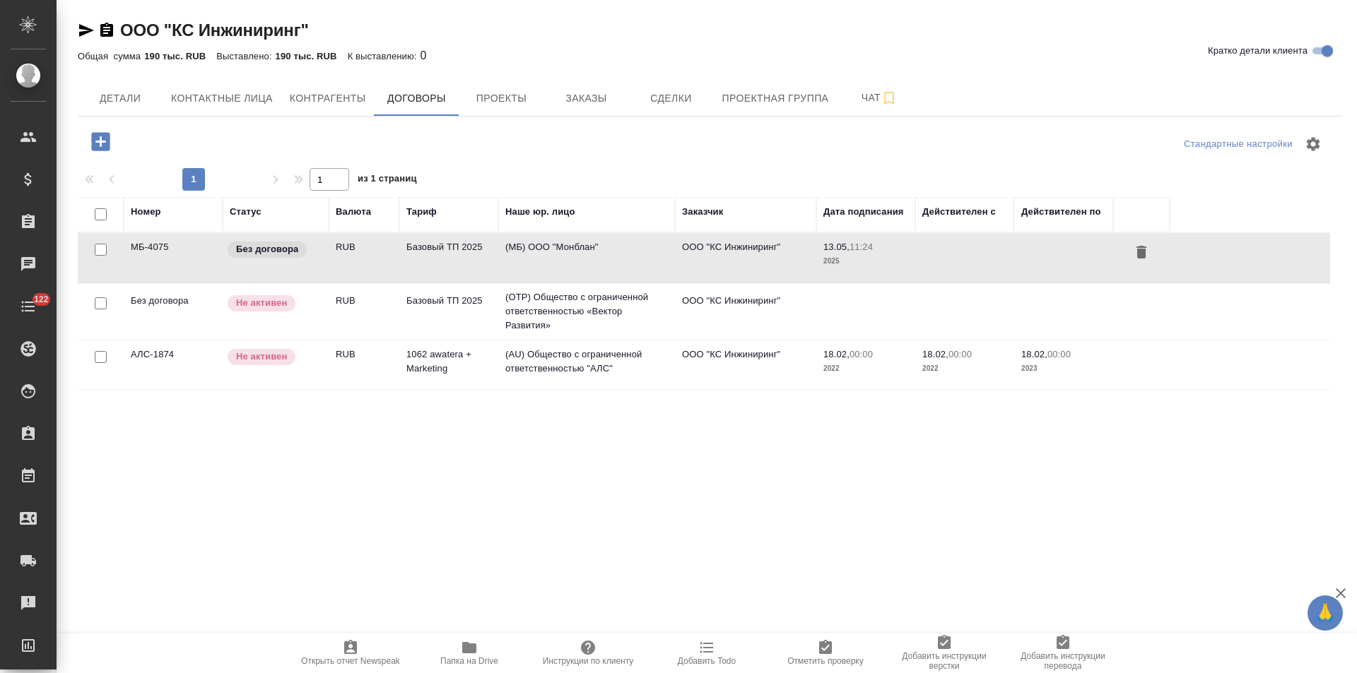
click at [621, 263] on td "(МБ) ООО "Монблан"" at bounding box center [586, 257] width 177 height 49
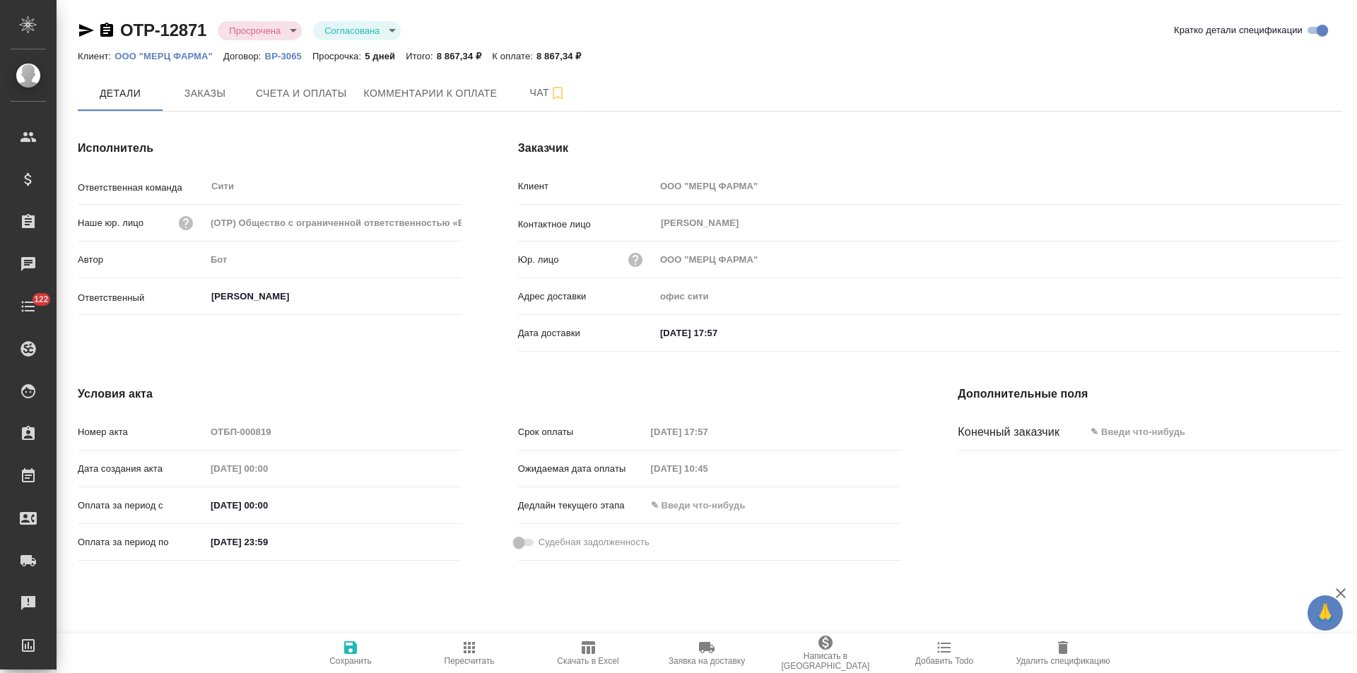
click at [104, 28] on icon "button" at bounding box center [106, 30] width 13 height 14
click at [279, 57] on p "ВР-3065" at bounding box center [288, 56] width 47 height 11
click at [287, 54] on p "ВР-3065" at bounding box center [288, 56] width 47 height 11
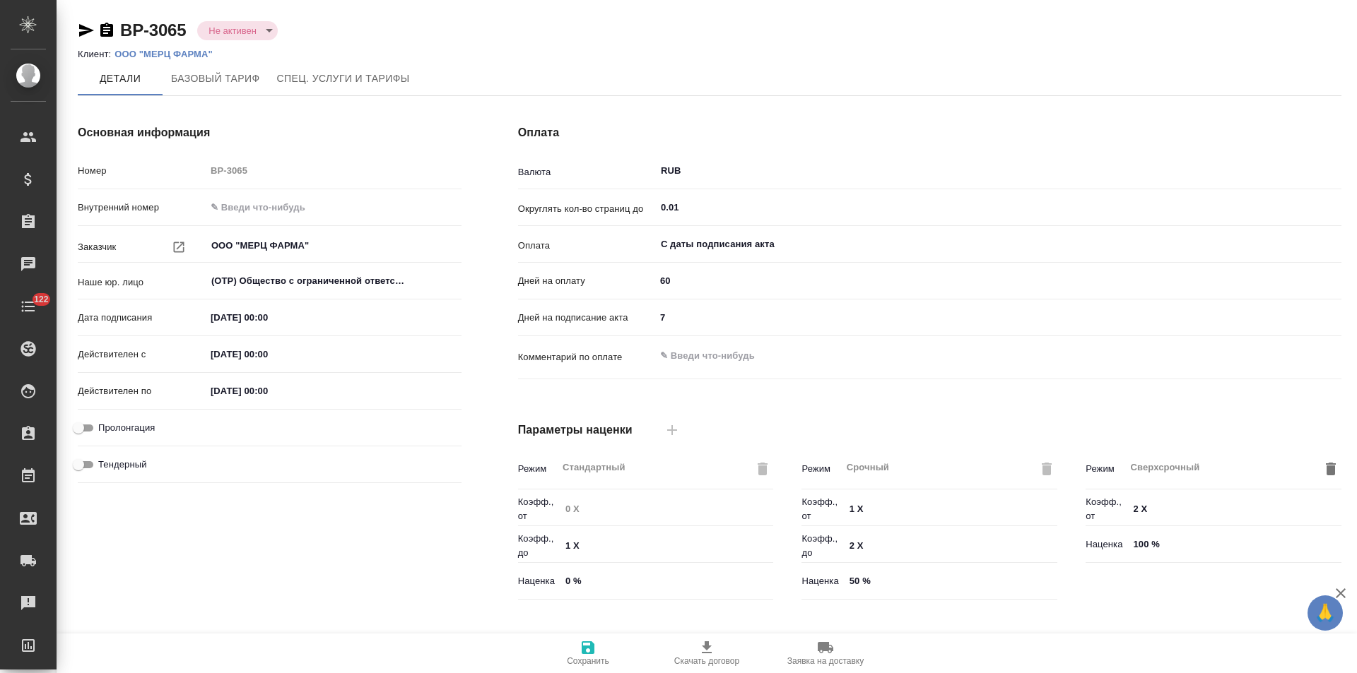
type input "Новый, 2022 (руб.)"
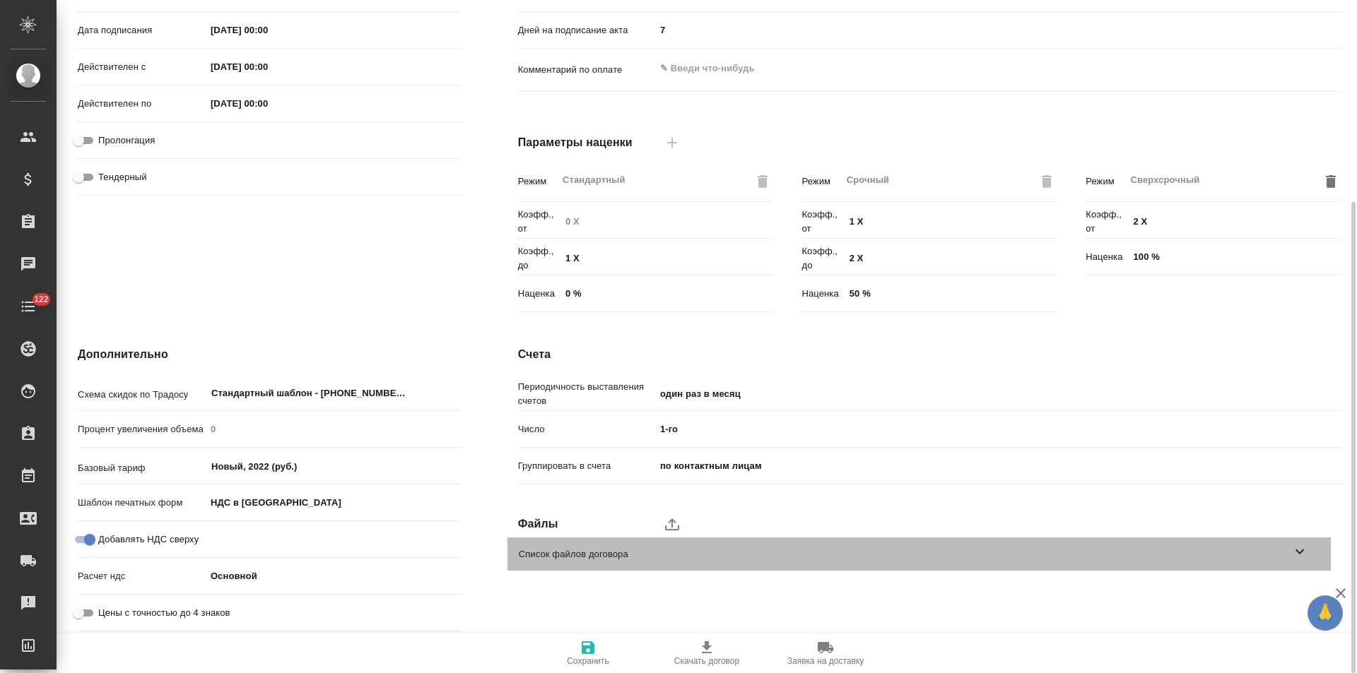
click at [1298, 554] on icon at bounding box center [1299, 551] width 17 height 17
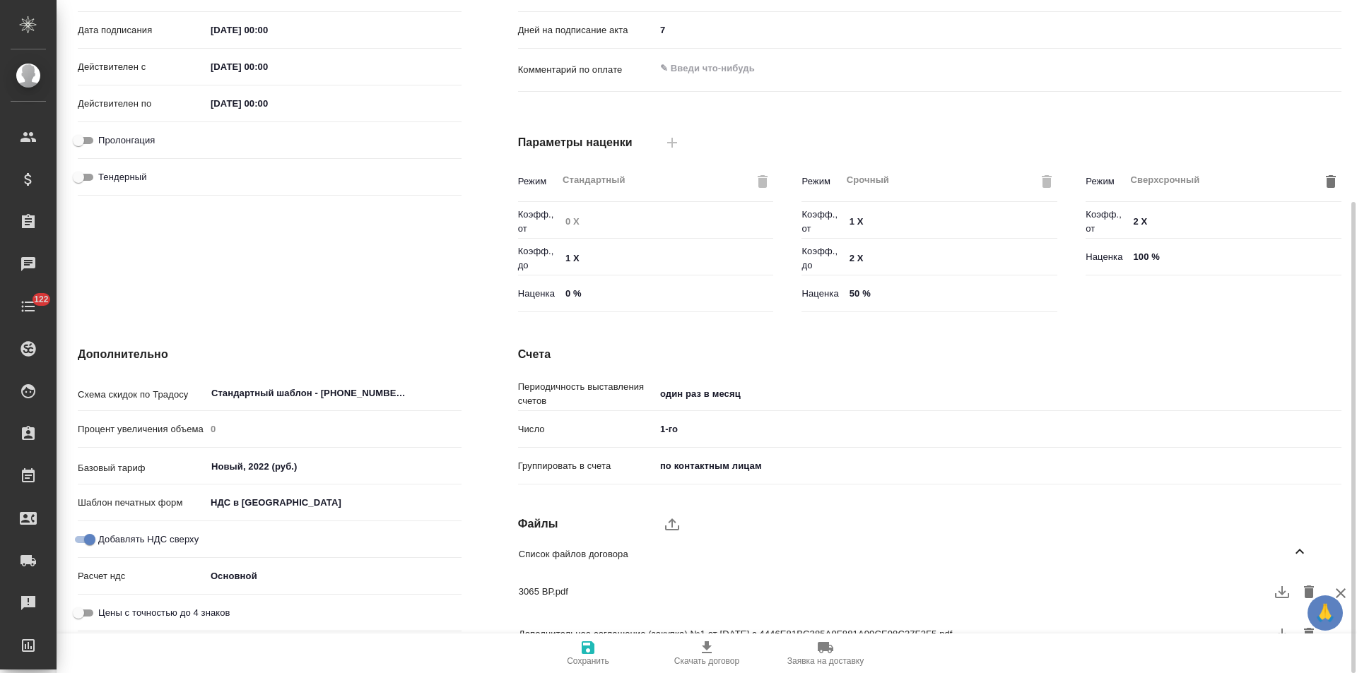
scroll to position [368, 0]
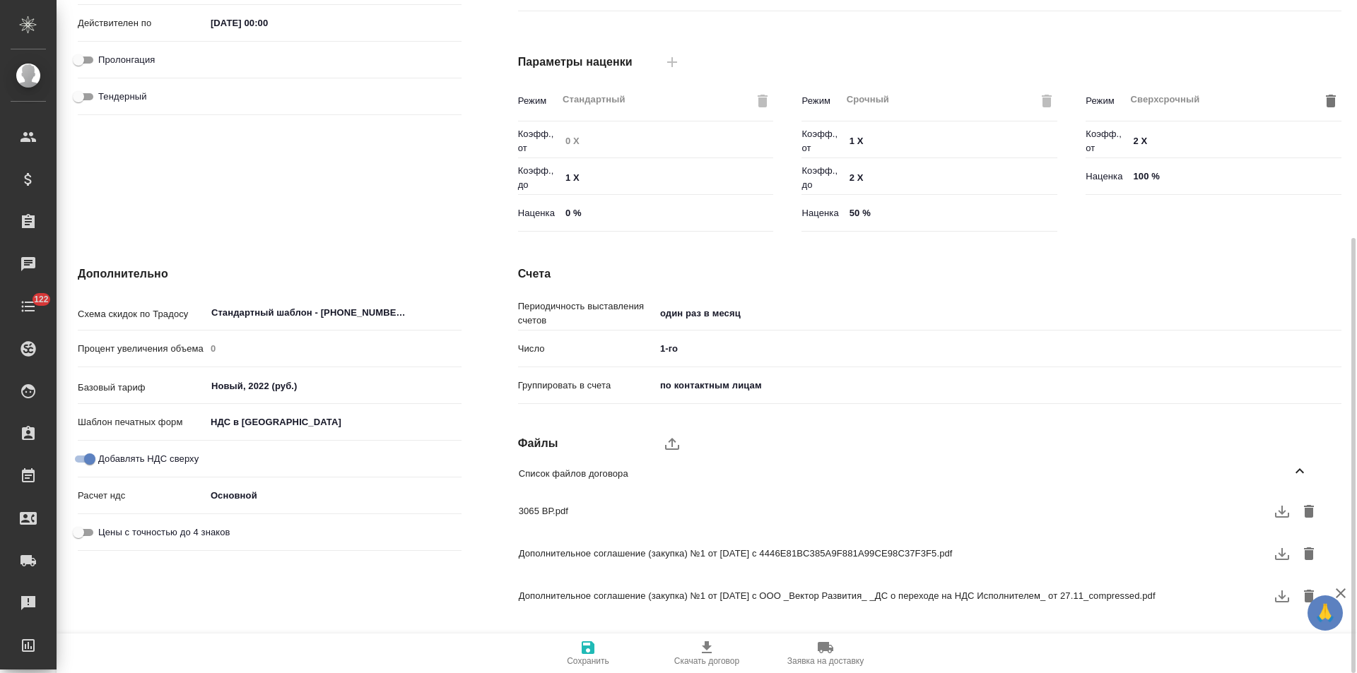
click at [1273, 512] on icon "button" at bounding box center [1281, 511] width 17 height 17
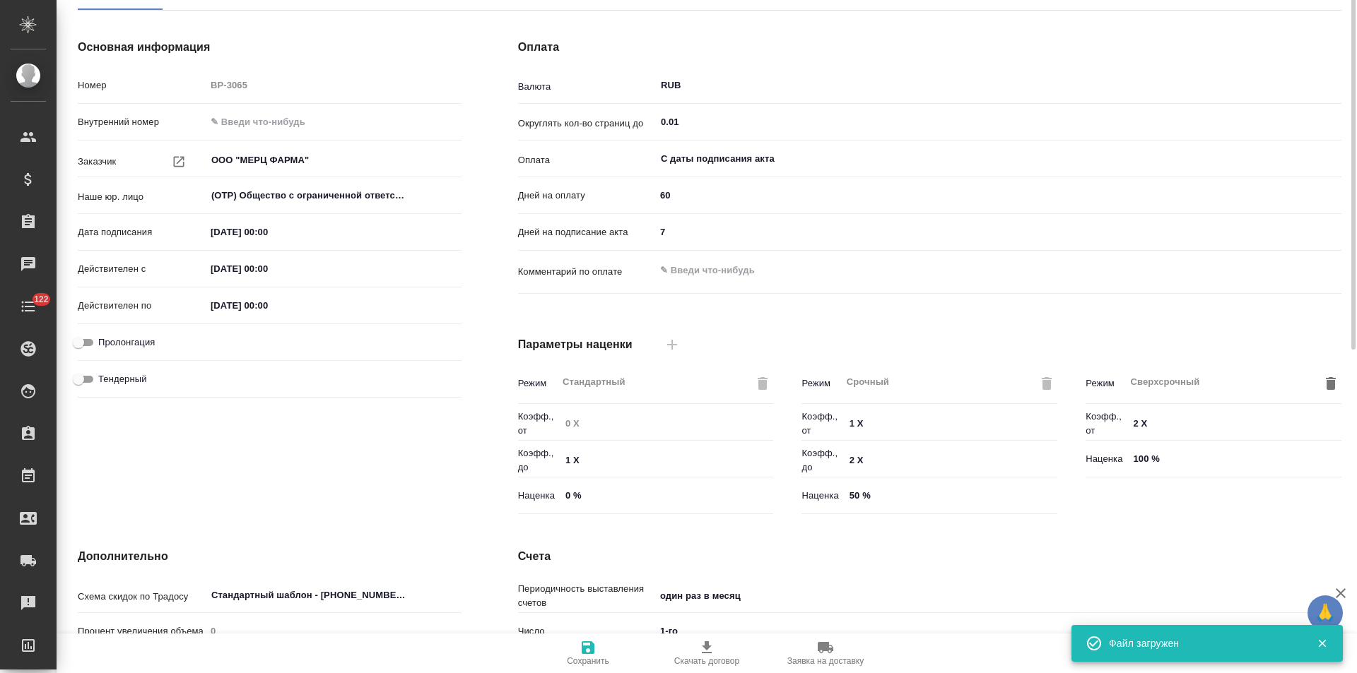
scroll to position [0, 0]
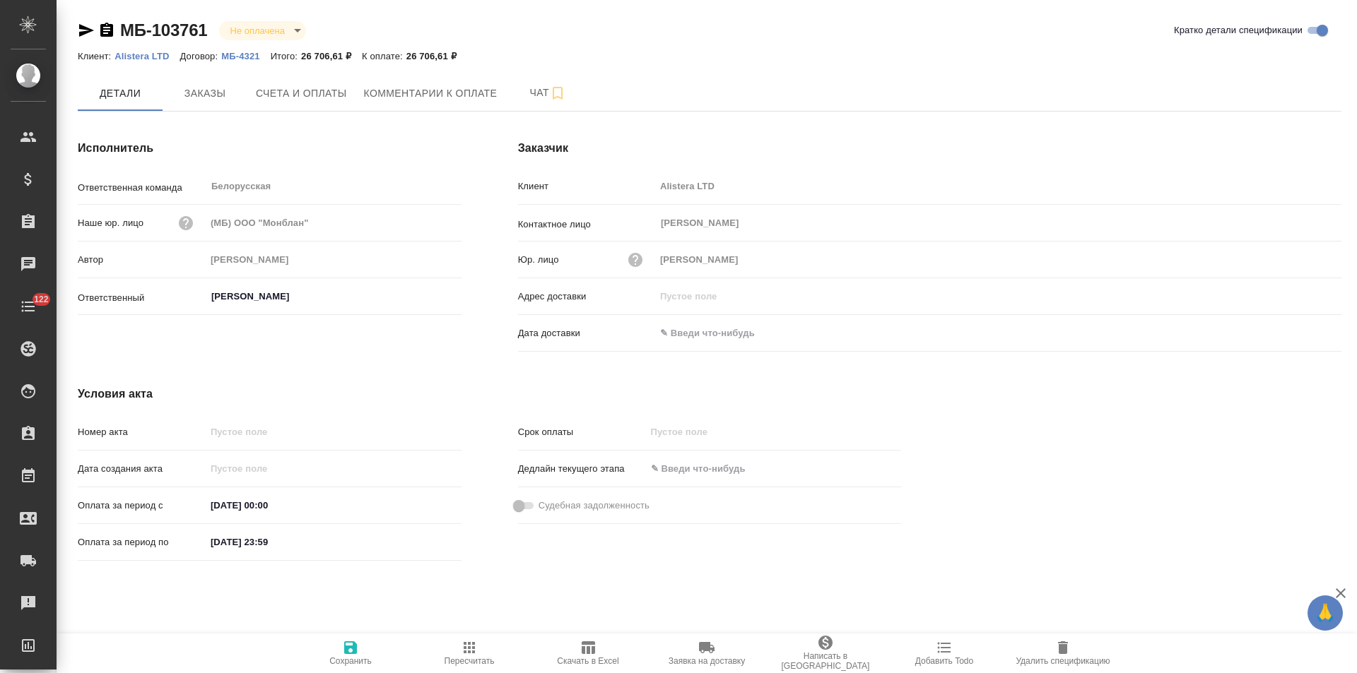
click at [100, 29] on icon "button" at bounding box center [106, 30] width 13 height 14
click at [242, 54] on p "МБ-4321" at bounding box center [245, 56] width 49 height 11
click at [206, 99] on span "Заказы" at bounding box center [205, 94] width 68 height 18
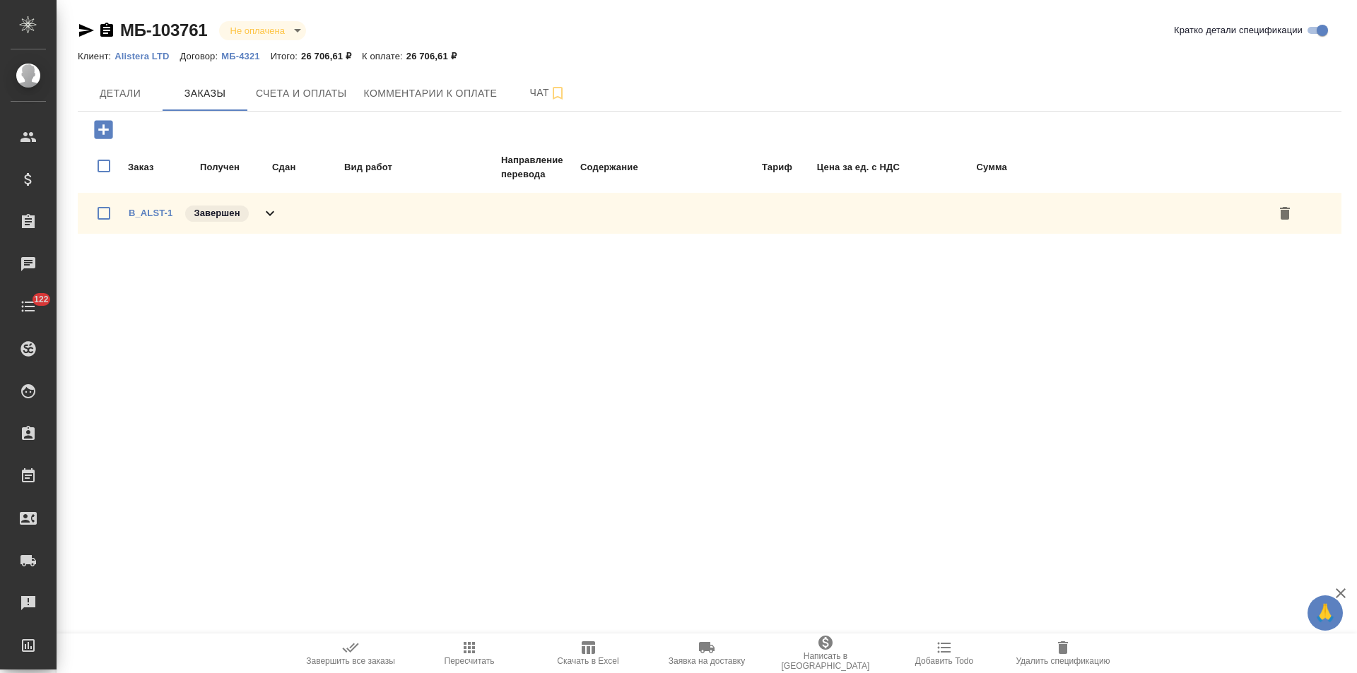
click at [275, 214] on icon at bounding box center [269, 213] width 17 height 17
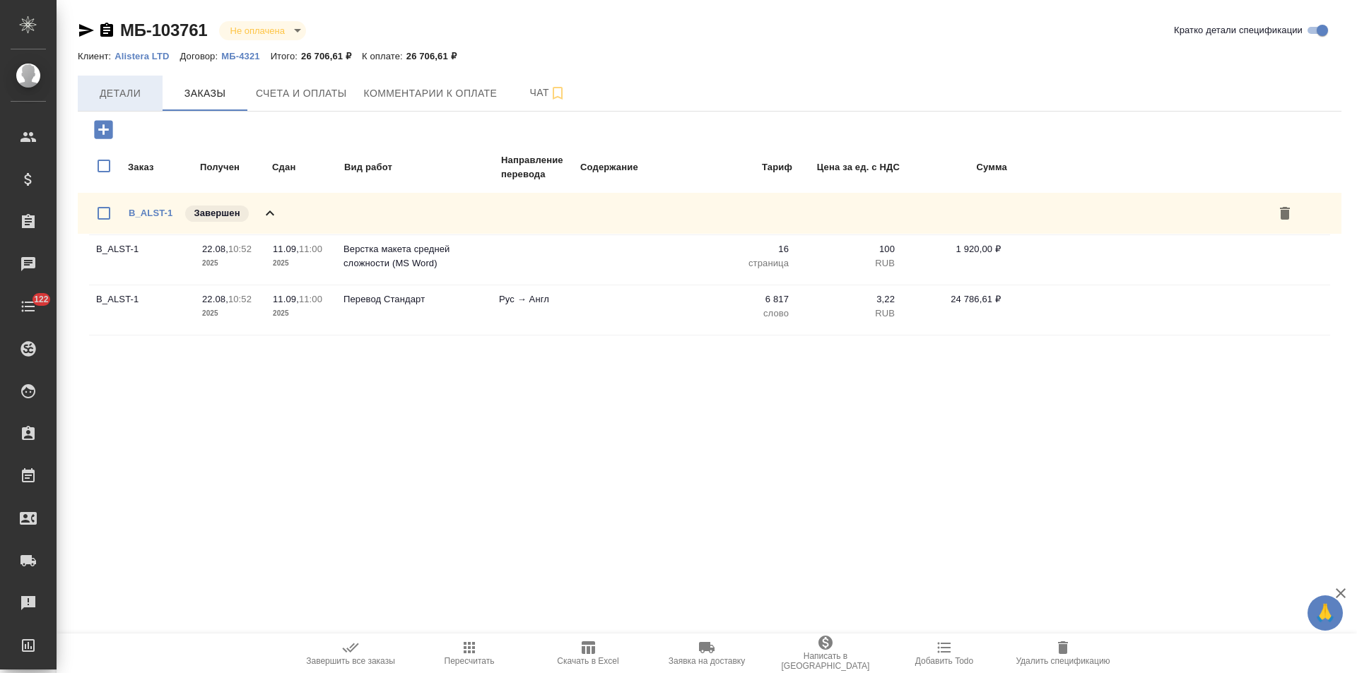
click at [126, 94] on span "Детали" at bounding box center [120, 94] width 68 height 18
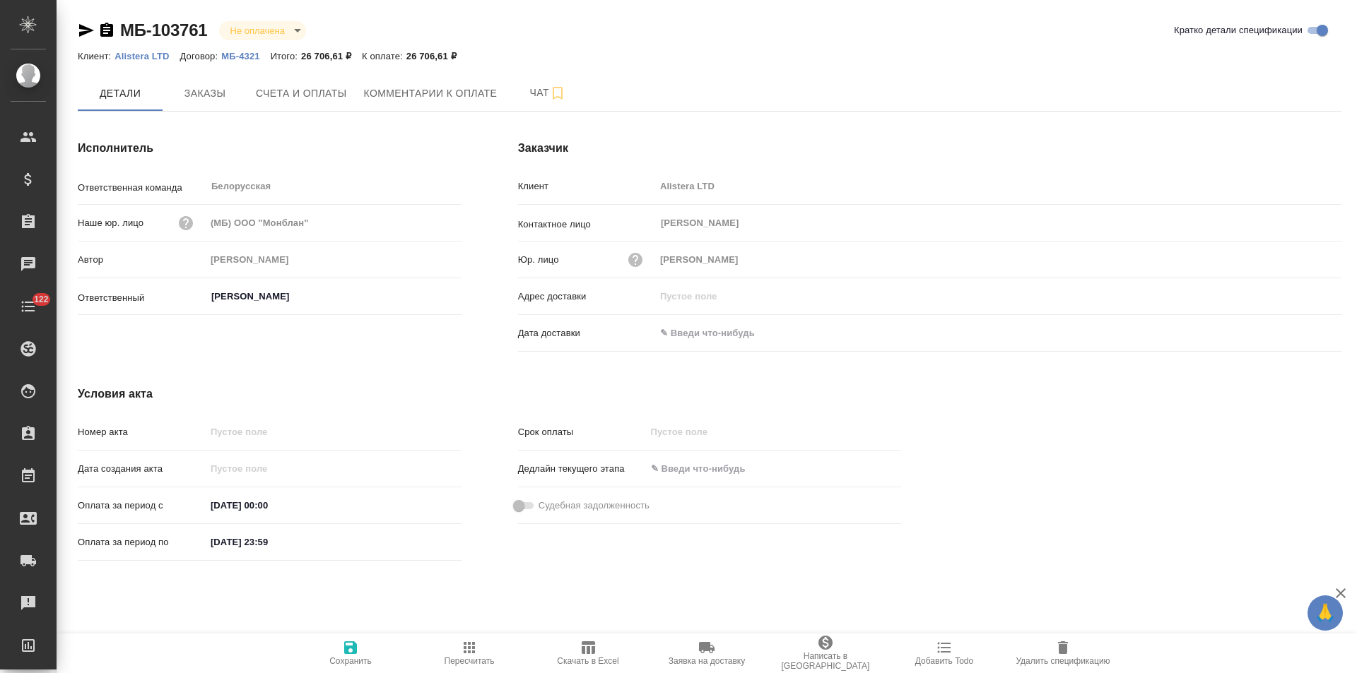
click at [222, 546] on input "12.09.2025 23:59" at bounding box center [268, 542] width 124 height 20
type input "11.09.2025 23:59"
click at [343, 654] on icon "button" at bounding box center [350, 648] width 17 height 17
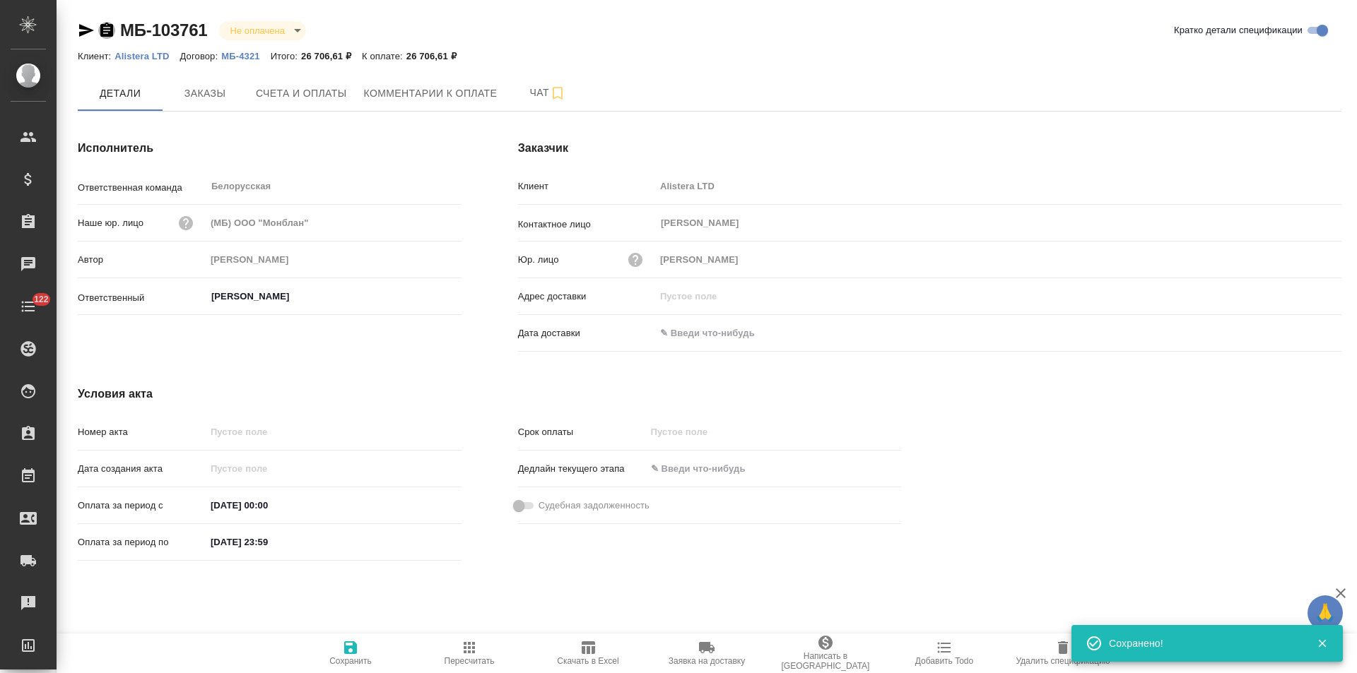
click at [110, 33] on icon "button" at bounding box center [106, 30] width 13 height 14
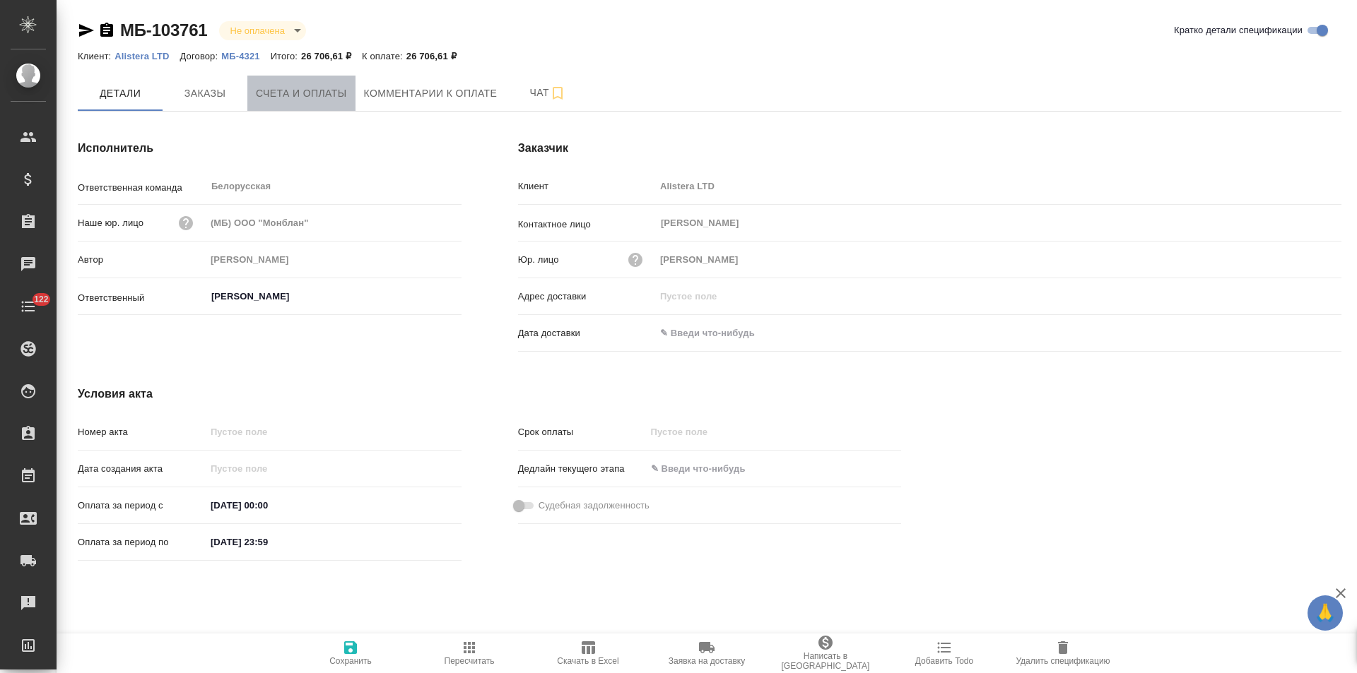
click at [317, 110] on button "Счета и оплаты" at bounding box center [301, 93] width 108 height 35
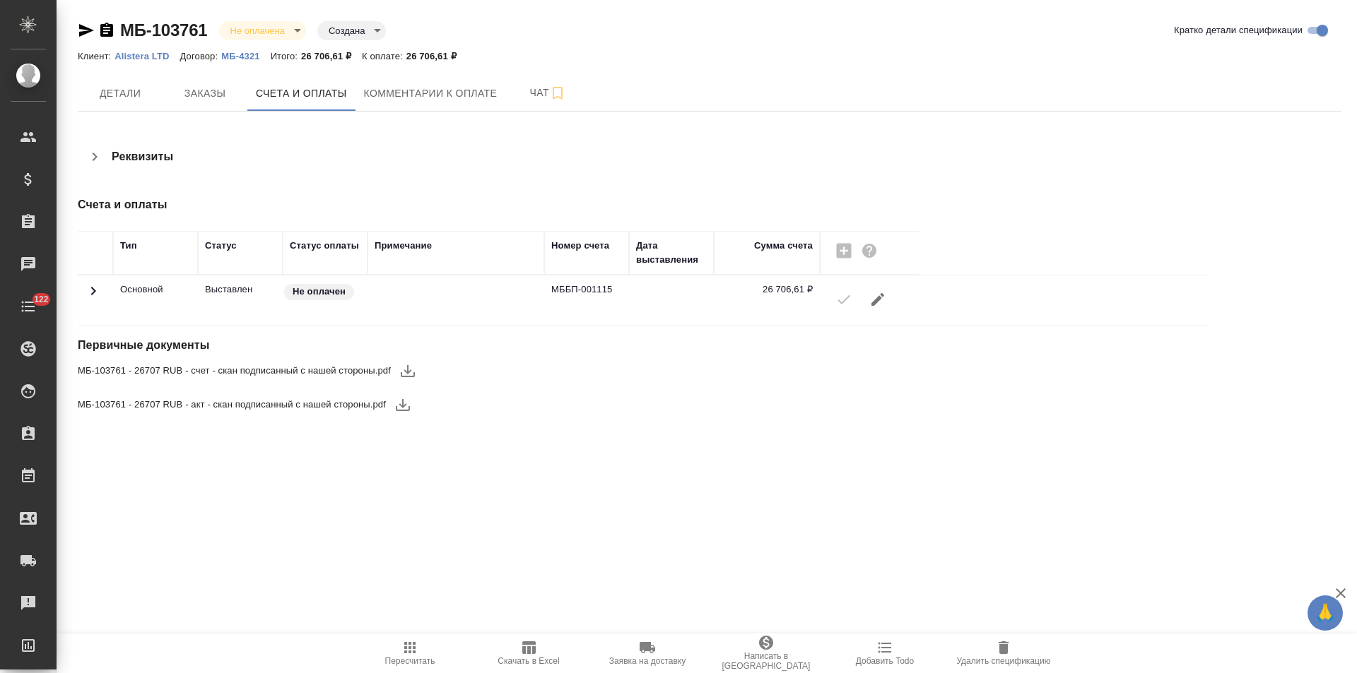
click at [137, 100] on span "Детали" at bounding box center [120, 94] width 68 height 18
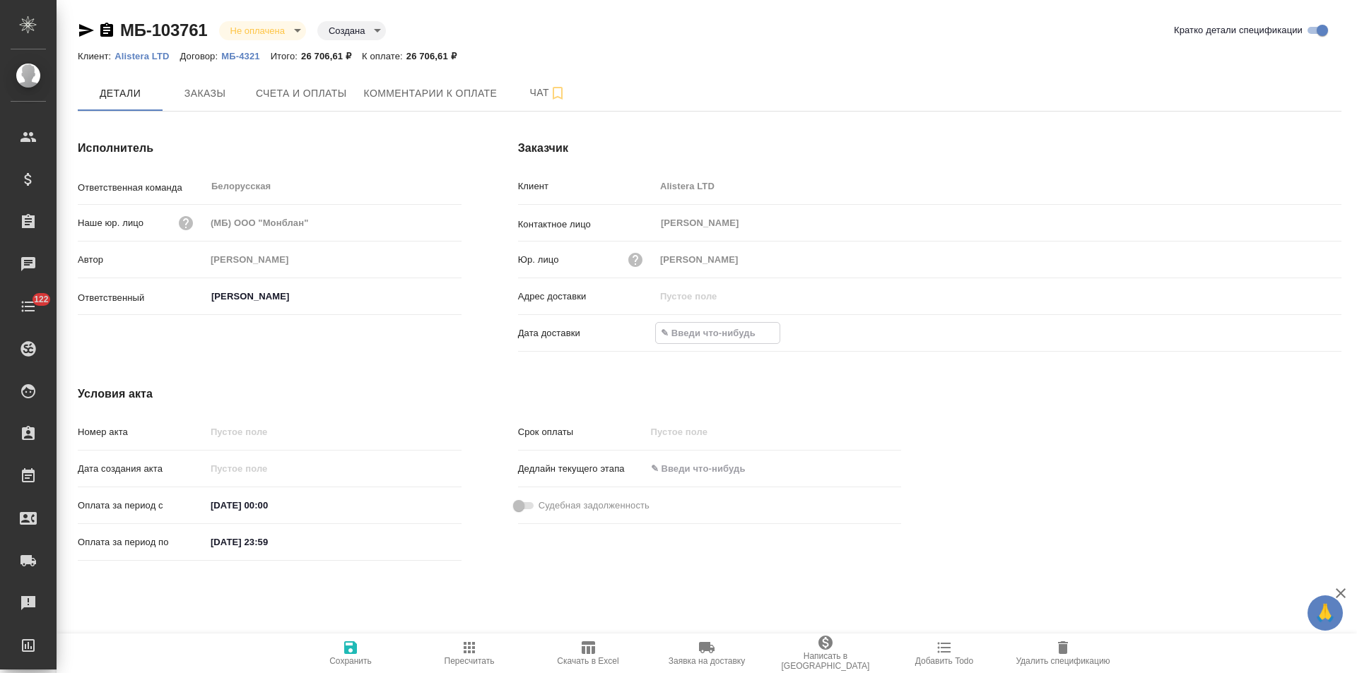
click at [719, 331] on input "text" at bounding box center [718, 333] width 124 height 20
click at [1299, 334] on icon "button" at bounding box center [1300, 332] width 17 height 17
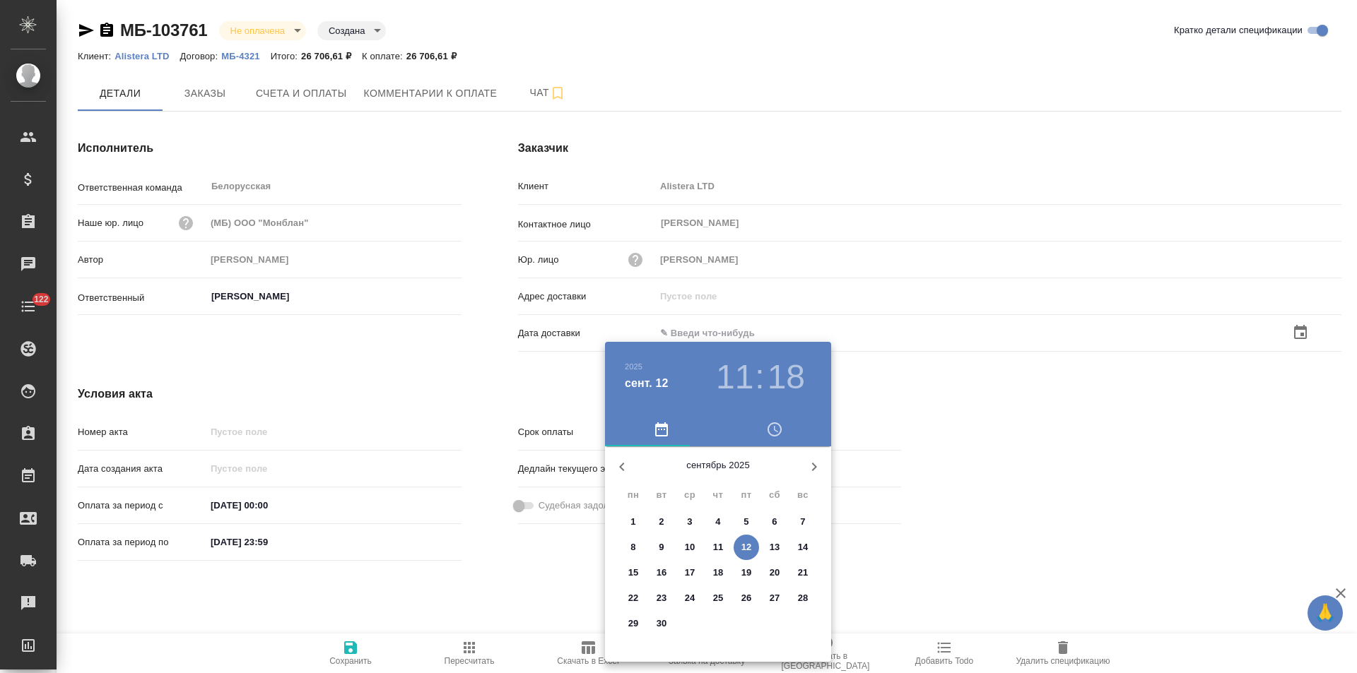
click at [745, 548] on p "12" at bounding box center [746, 548] width 11 height 14
type input "12.09.2025 11:18"
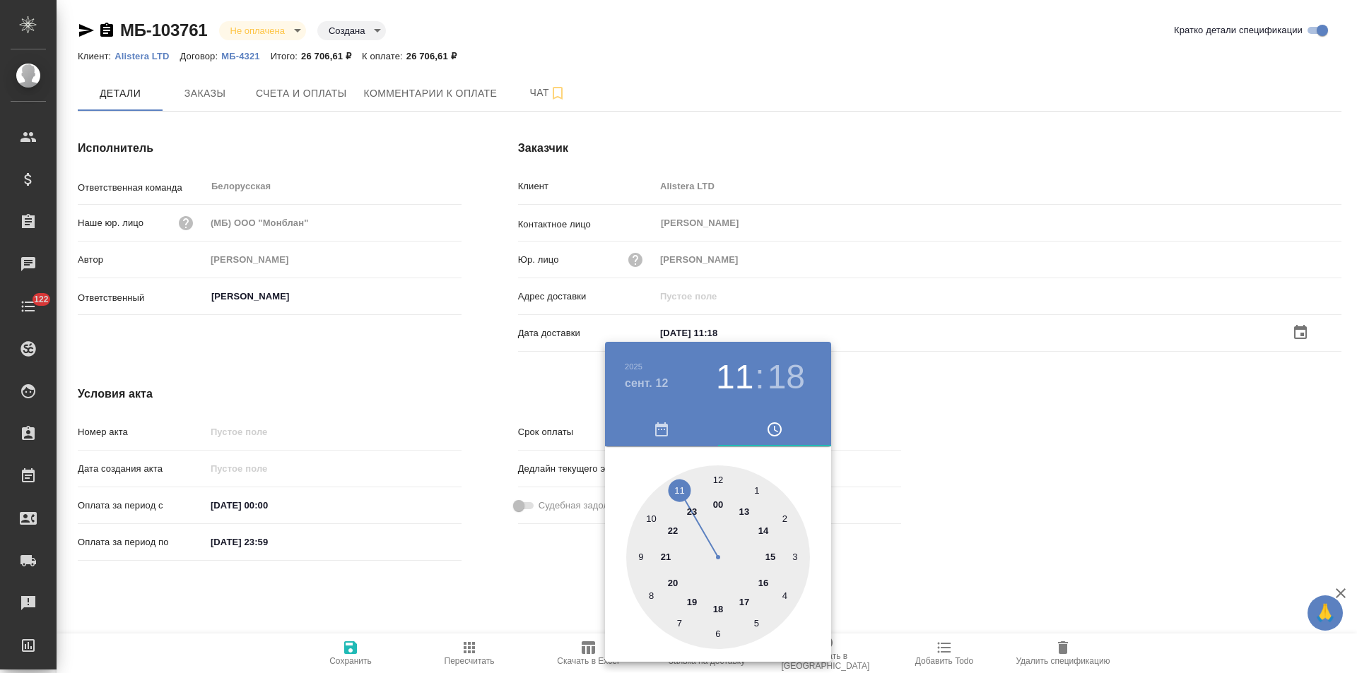
click at [470, 386] on div at bounding box center [678, 336] width 1357 height 673
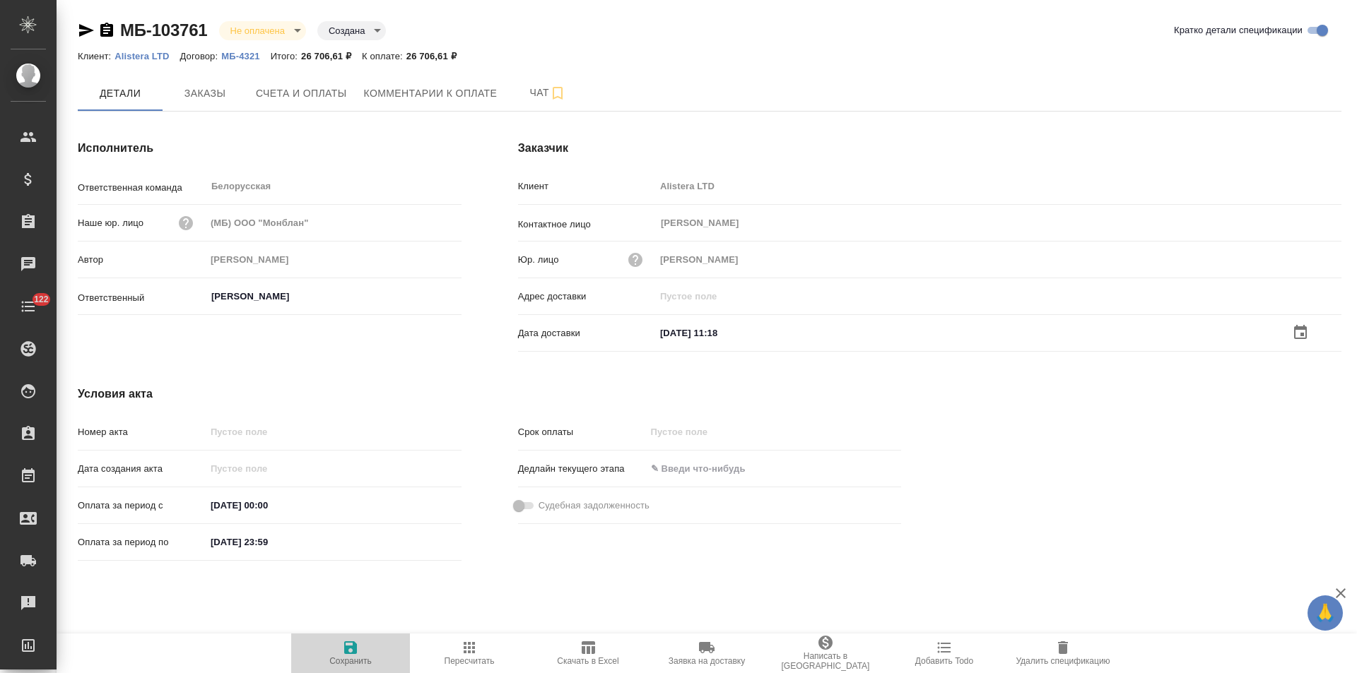
click at [349, 654] on icon "button" at bounding box center [350, 648] width 13 height 13
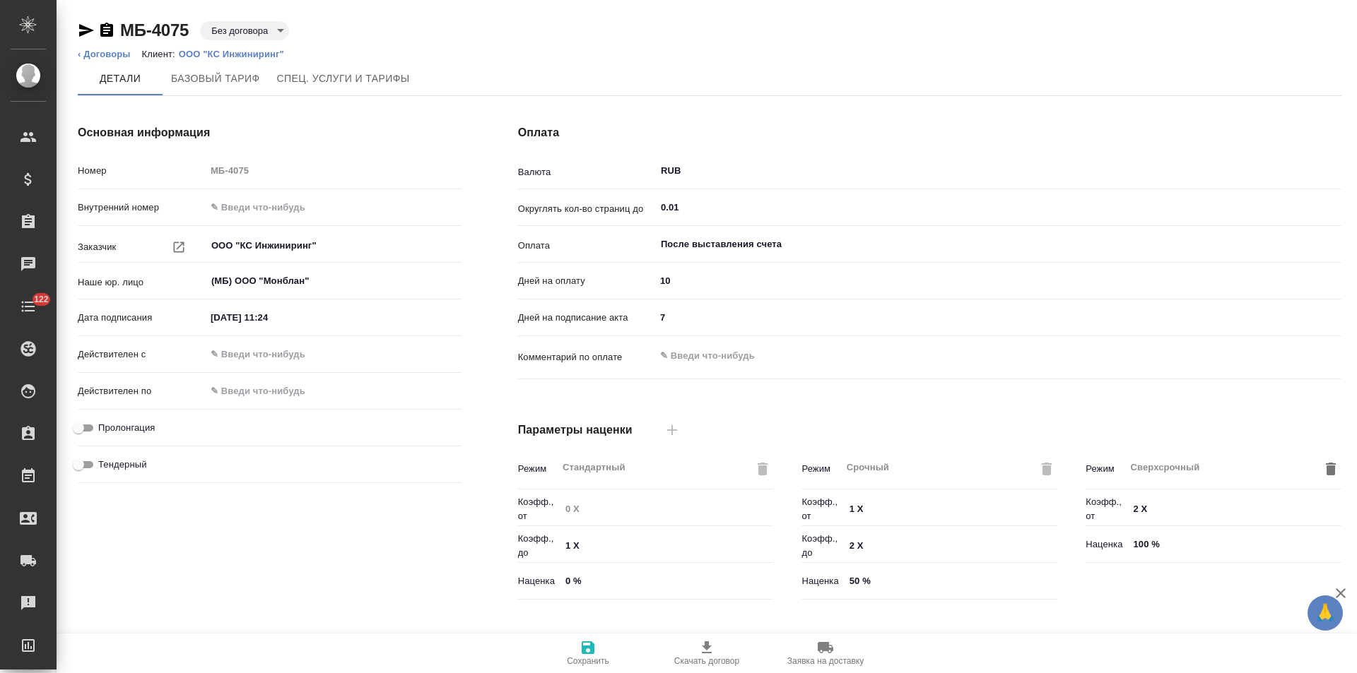
scroll to position [288, 0]
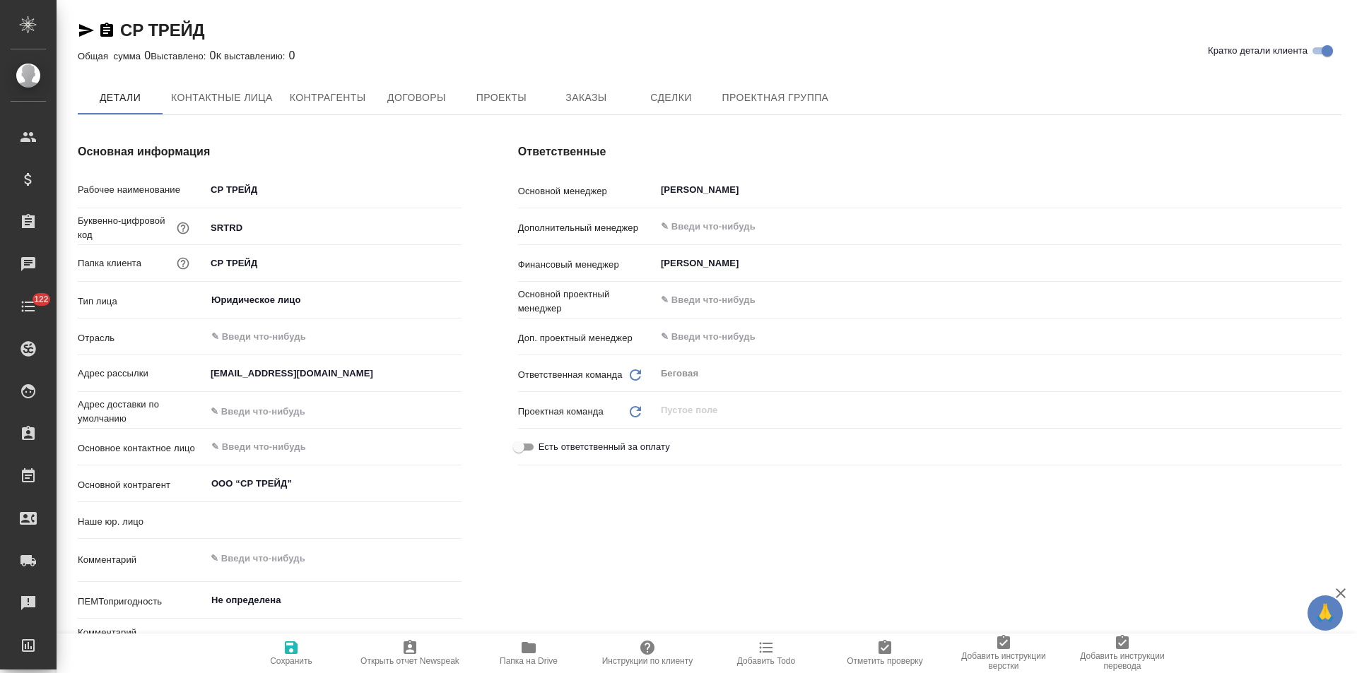
type textarea "x"
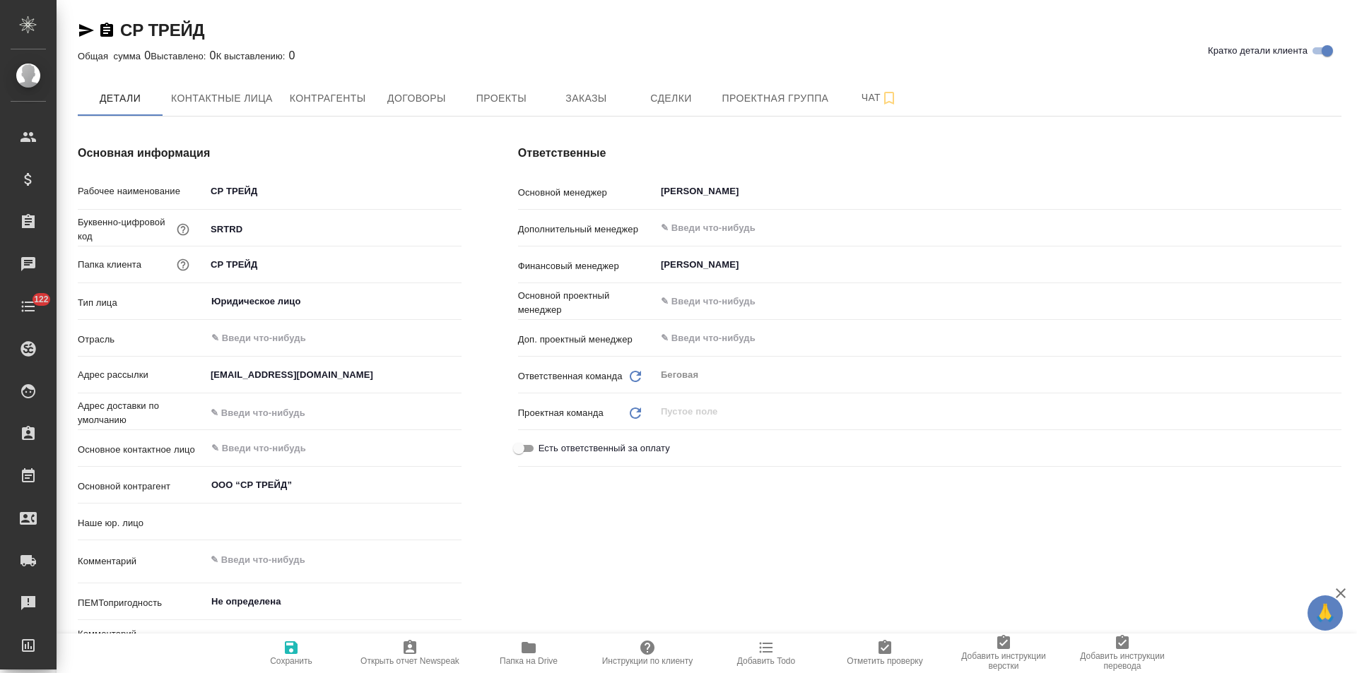
type textarea "x"
click at [425, 99] on span "Договоры" at bounding box center [416, 99] width 68 height 18
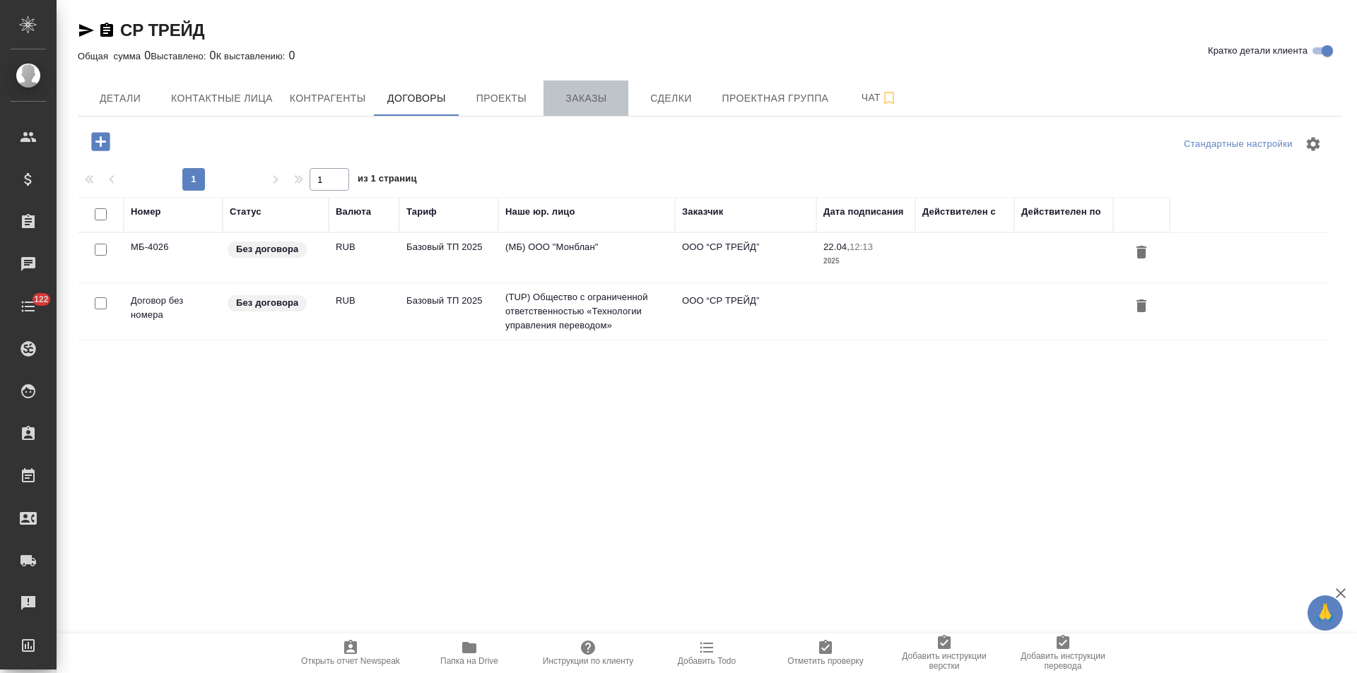
click at [585, 105] on span "Заказы" at bounding box center [586, 99] width 68 height 18
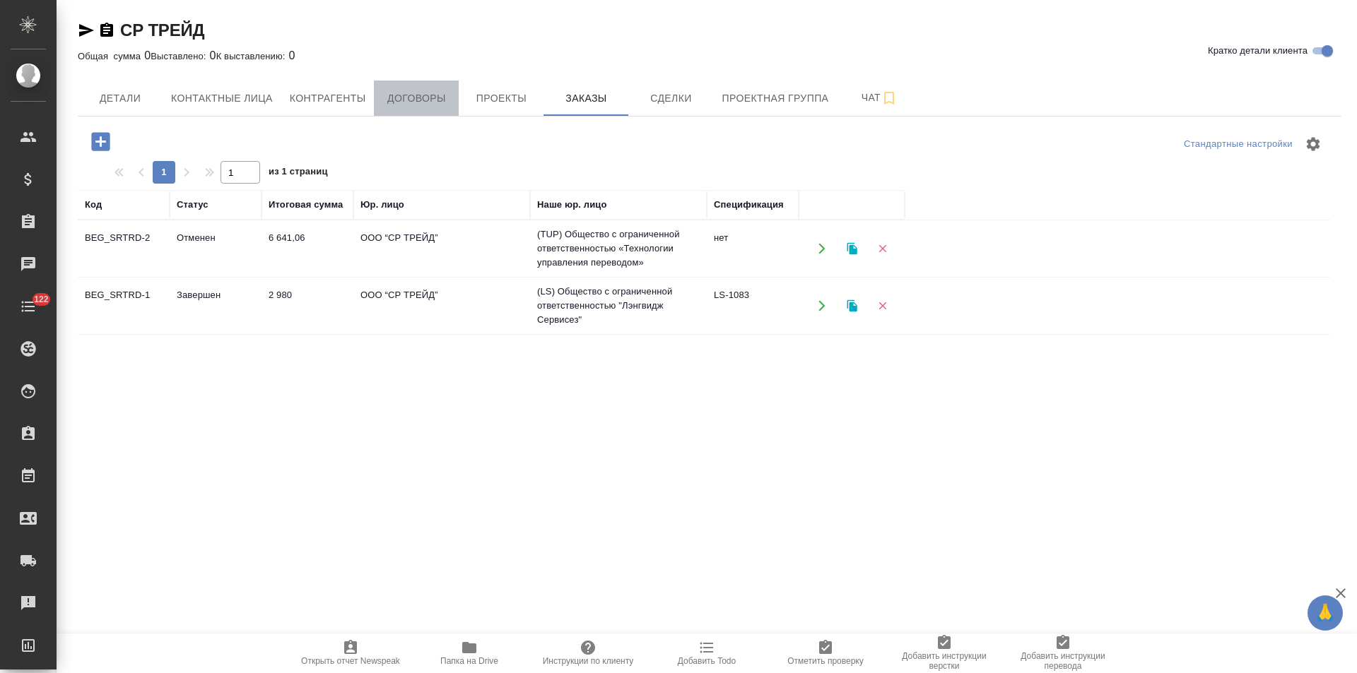
click at [427, 99] on span "Договоры" at bounding box center [416, 99] width 68 height 18
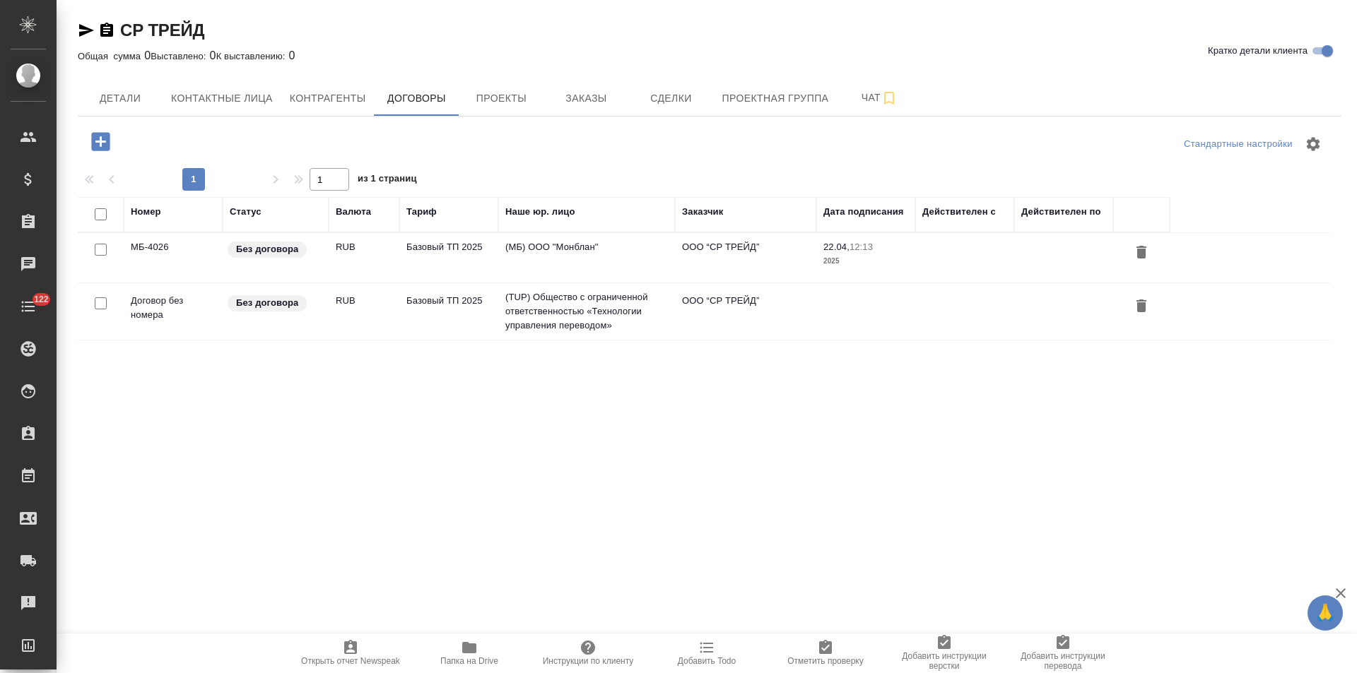
click at [577, 312] on td "(TUP) Общество с ограниченной ответственностью «Технологии управления переводом»" at bounding box center [586, 311] width 177 height 57
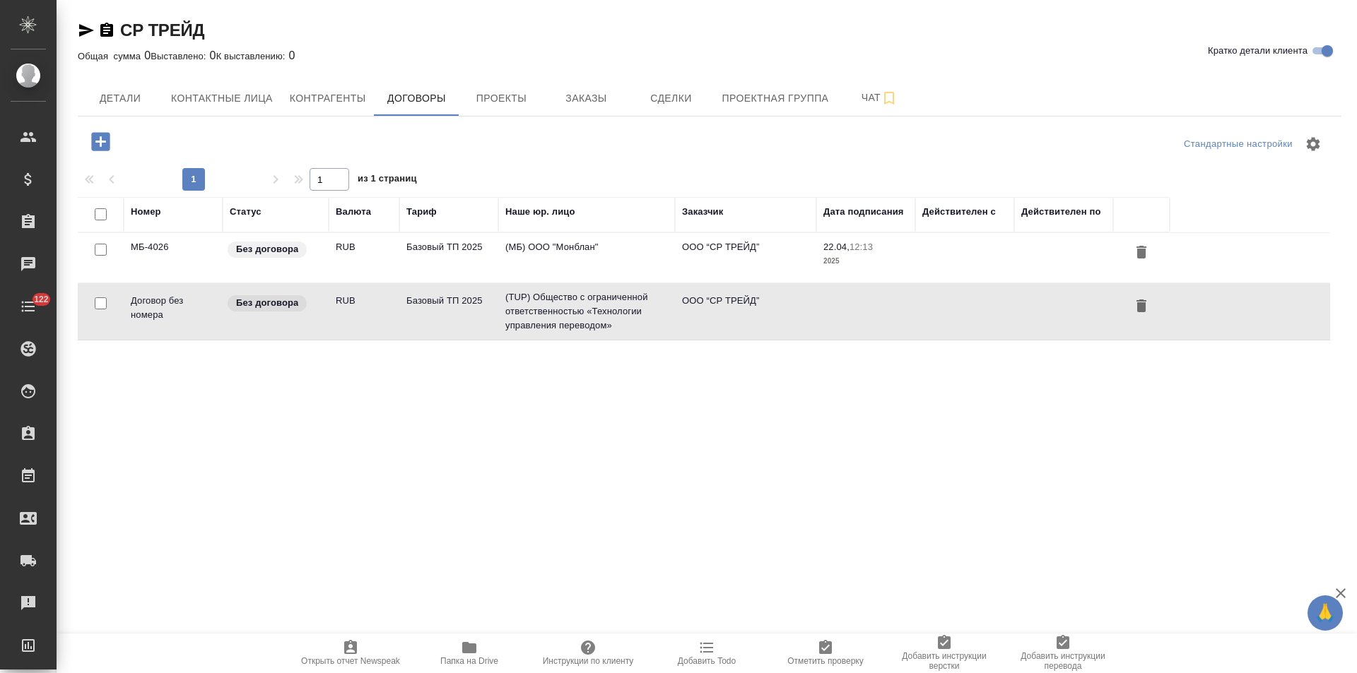
click at [577, 312] on td "(TUP) Общество с ограниченной ответственностью «Технологии управления переводом»" at bounding box center [586, 311] width 177 height 57
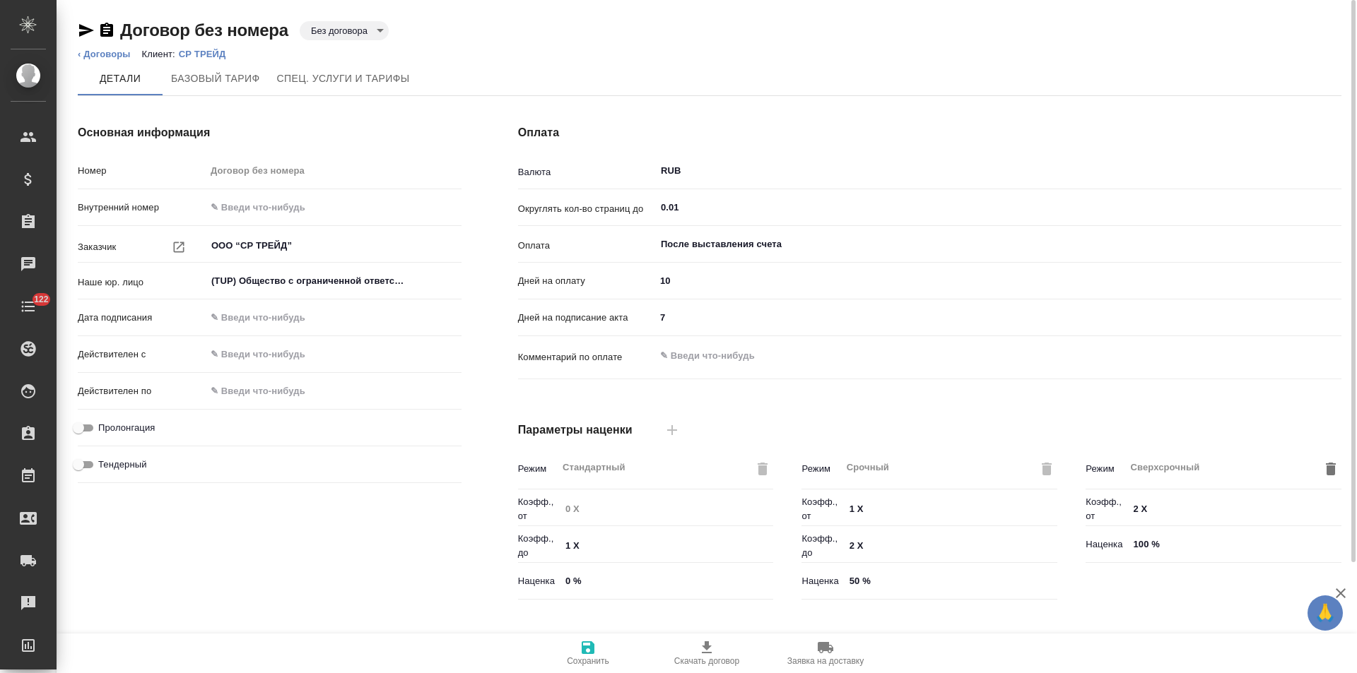
type input "Базовый ТП 2025"
click at [331, 31] on body "🙏 .cls-1 fill:#fff; AWATERA [PERSON_NAME] Спецификации Заказы Чаты 122 Todo Про…" at bounding box center [678, 336] width 1357 height 673
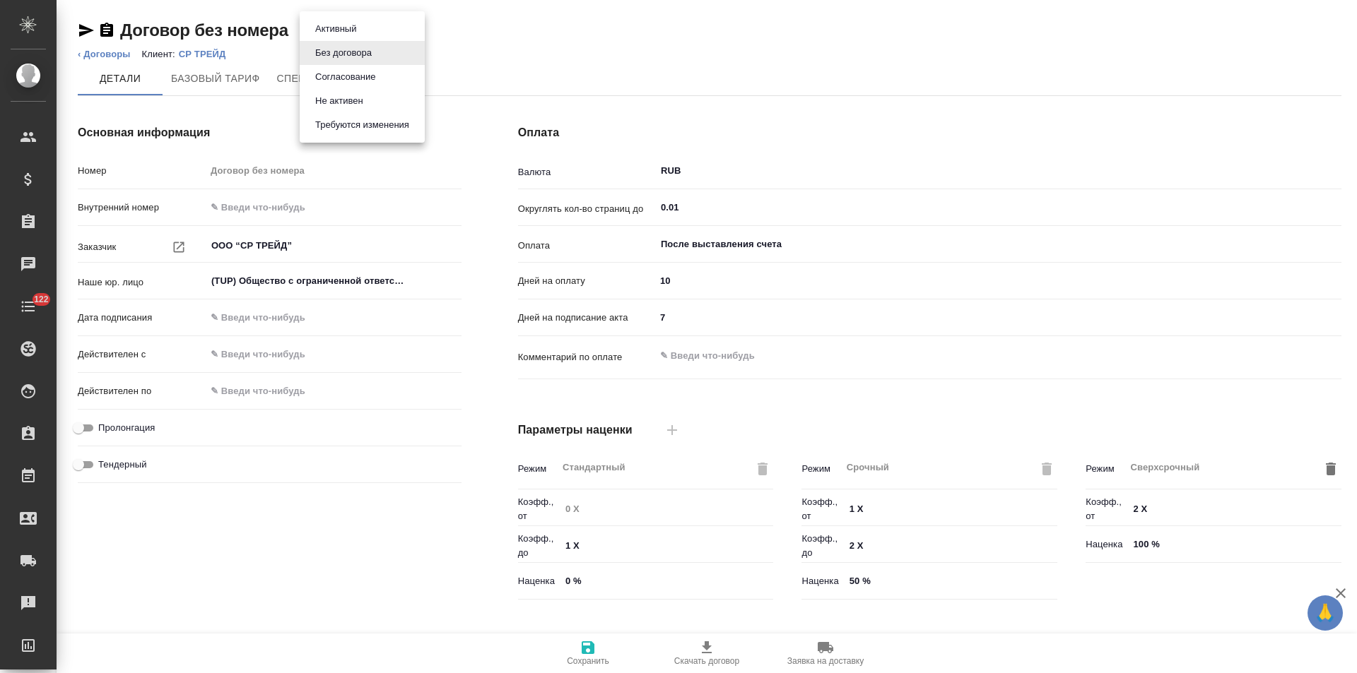
click at [343, 100] on button "Не активен" at bounding box center [339, 101] width 57 height 16
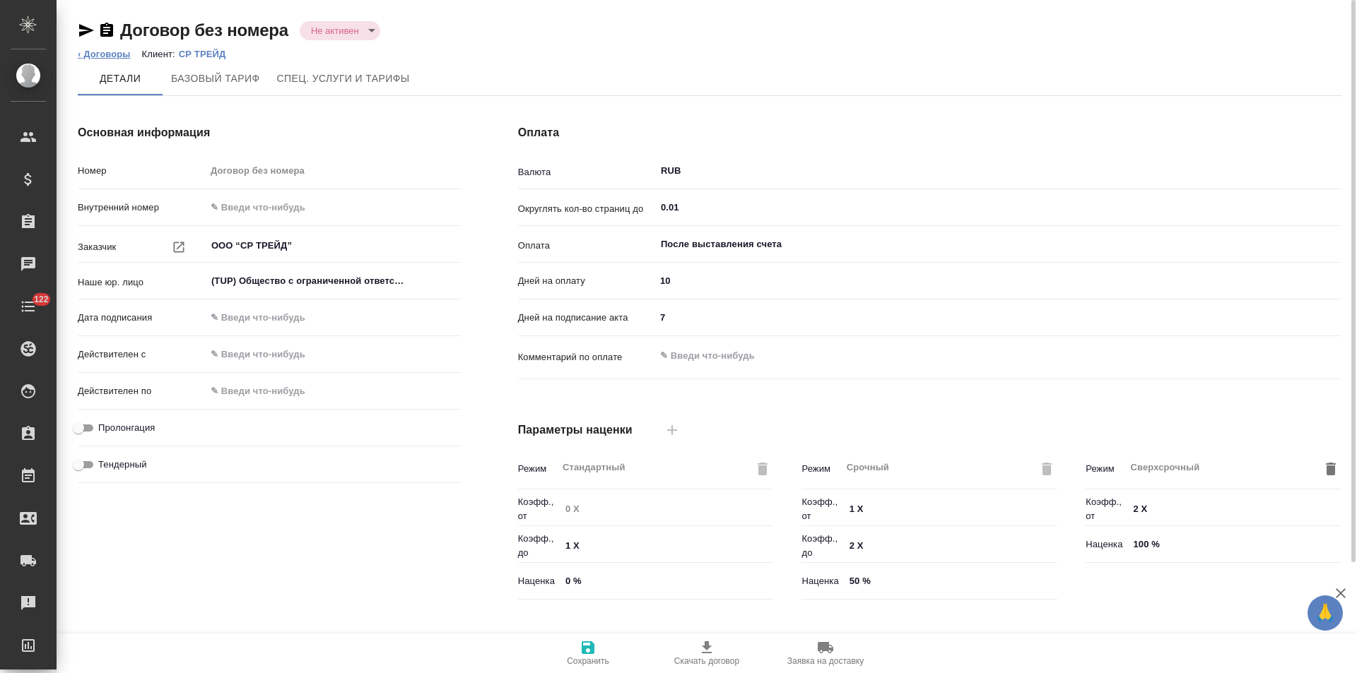
type textarea "x"
type input "Базовый ТП 2025"
click at [115, 56] on link "‹ Договоры" at bounding box center [104, 54] width 53 height 11
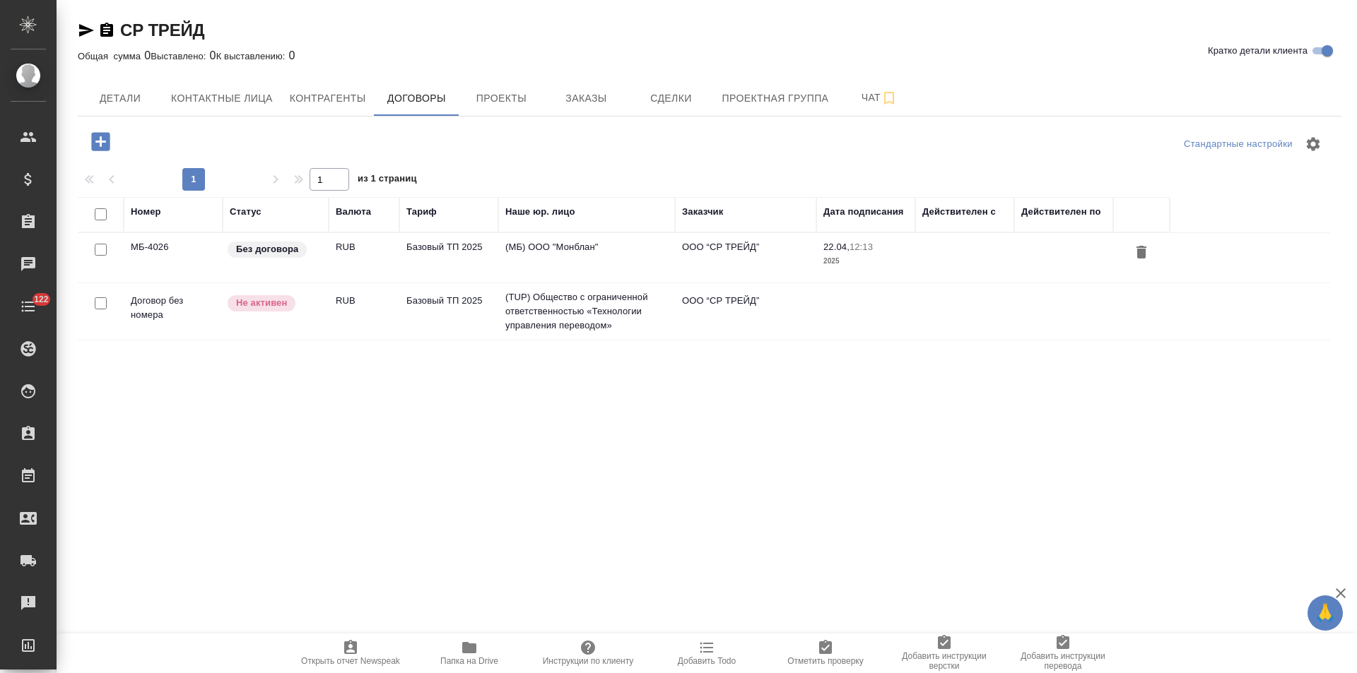
click at [623, 247] on td "(МБ) ООО "Монблан"" at bounding box center [586, 257] width 177 height 49
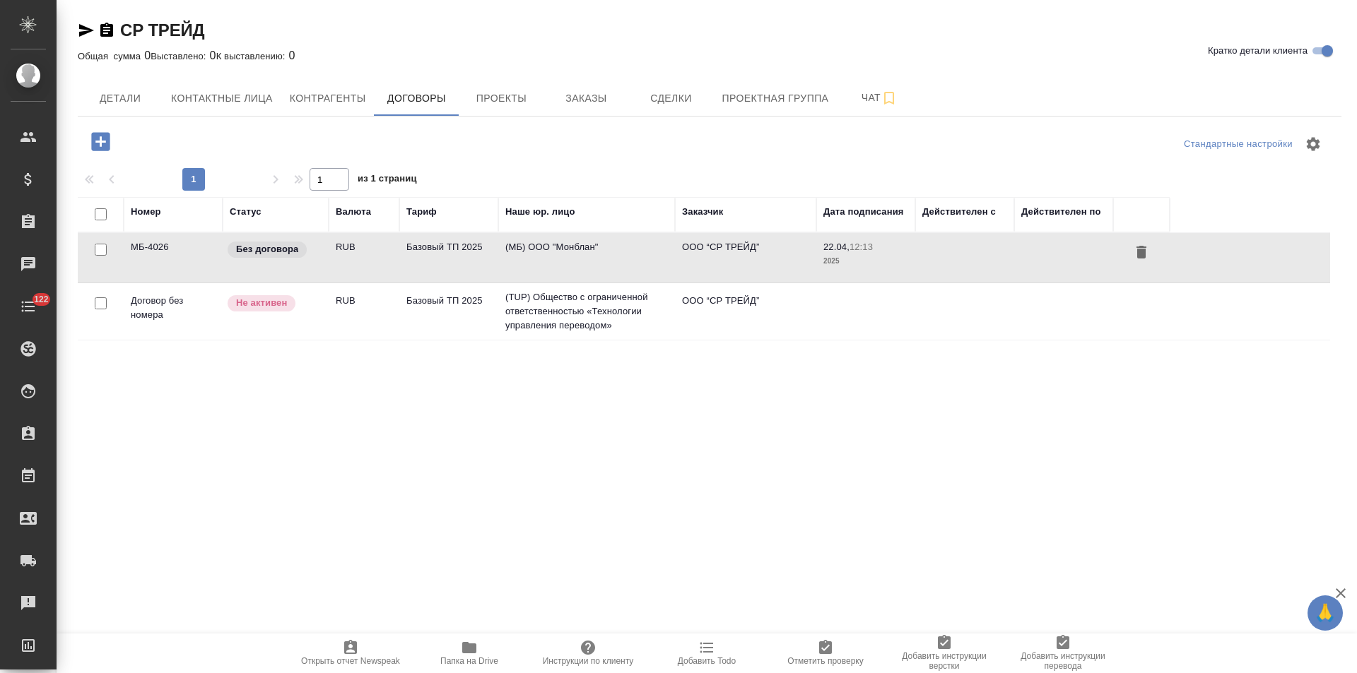
click at [623, 247] on td "(МБ) ООО "Монблан"" at bounding box center [586, 257] width 177 height 49
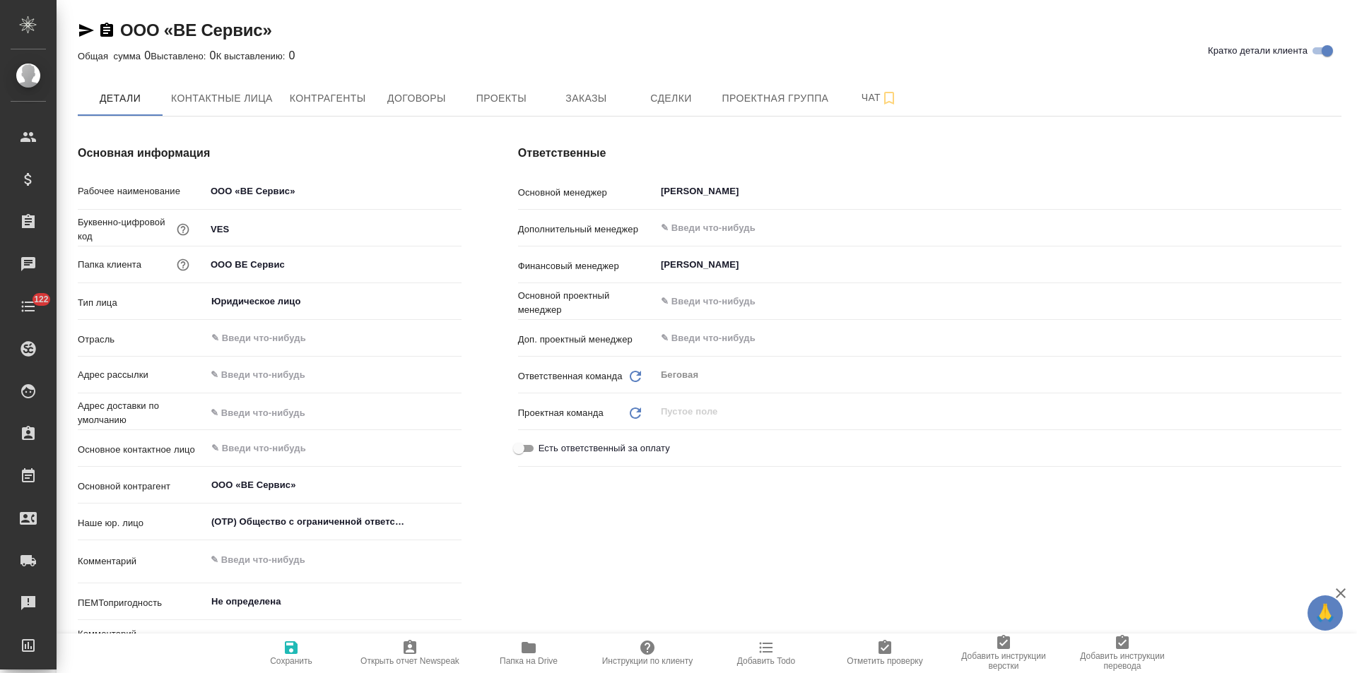
type textarea "x"
click at [446, 90] on span "Договоры" at bounding box center [416, 99] width 68 height 18
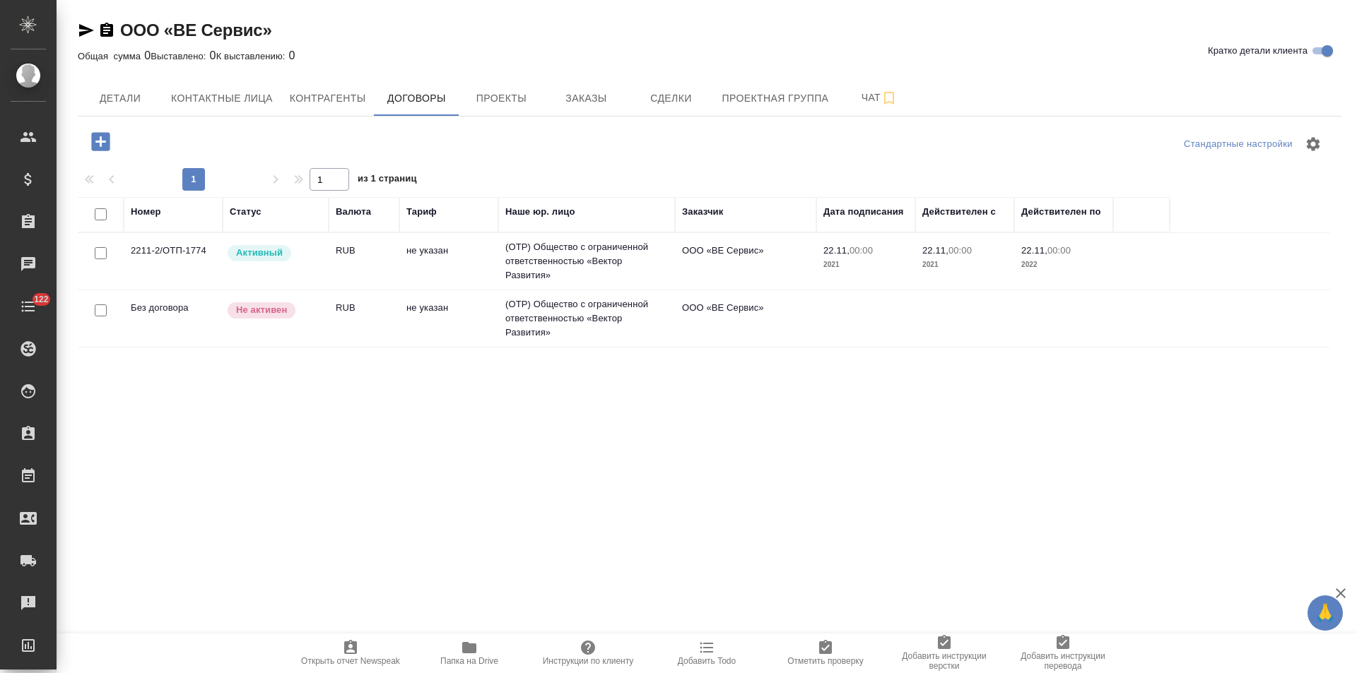
click at [659, 273] on td "(OTP) Общество с ограниченной ответственностью «Вектор Развития»" at bounding box center [586, 261] width 177 height 57
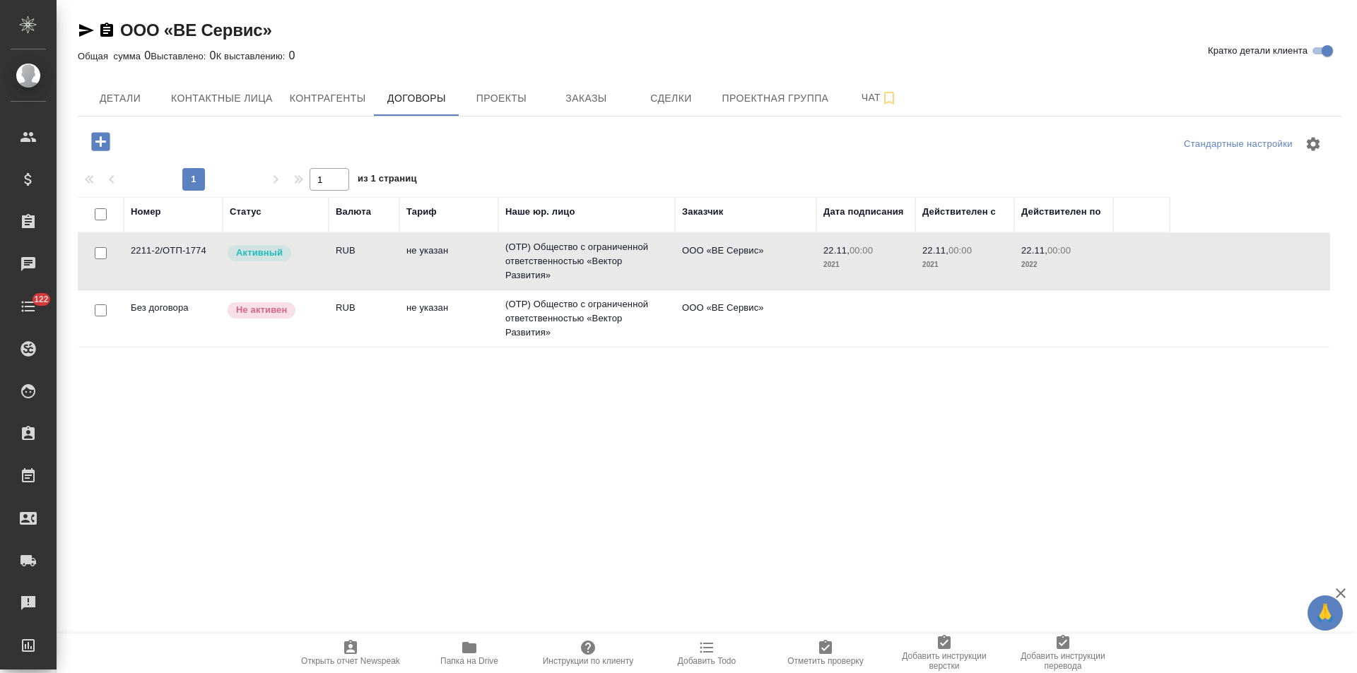
click at [659, 273] on td "(OTP) Общество с ограниченной ответственностью «Вектор Развития»" at bounding box center [586, 261] width 177 height 57
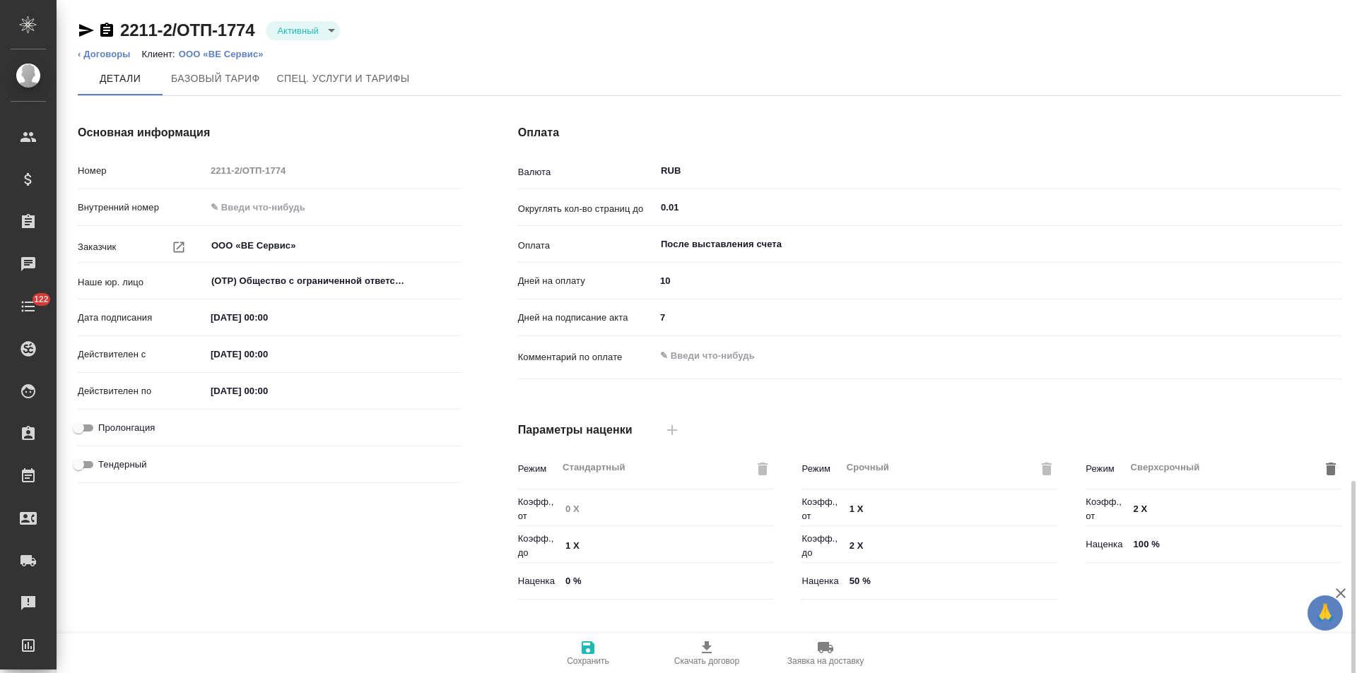
scroll to position [288, 0]
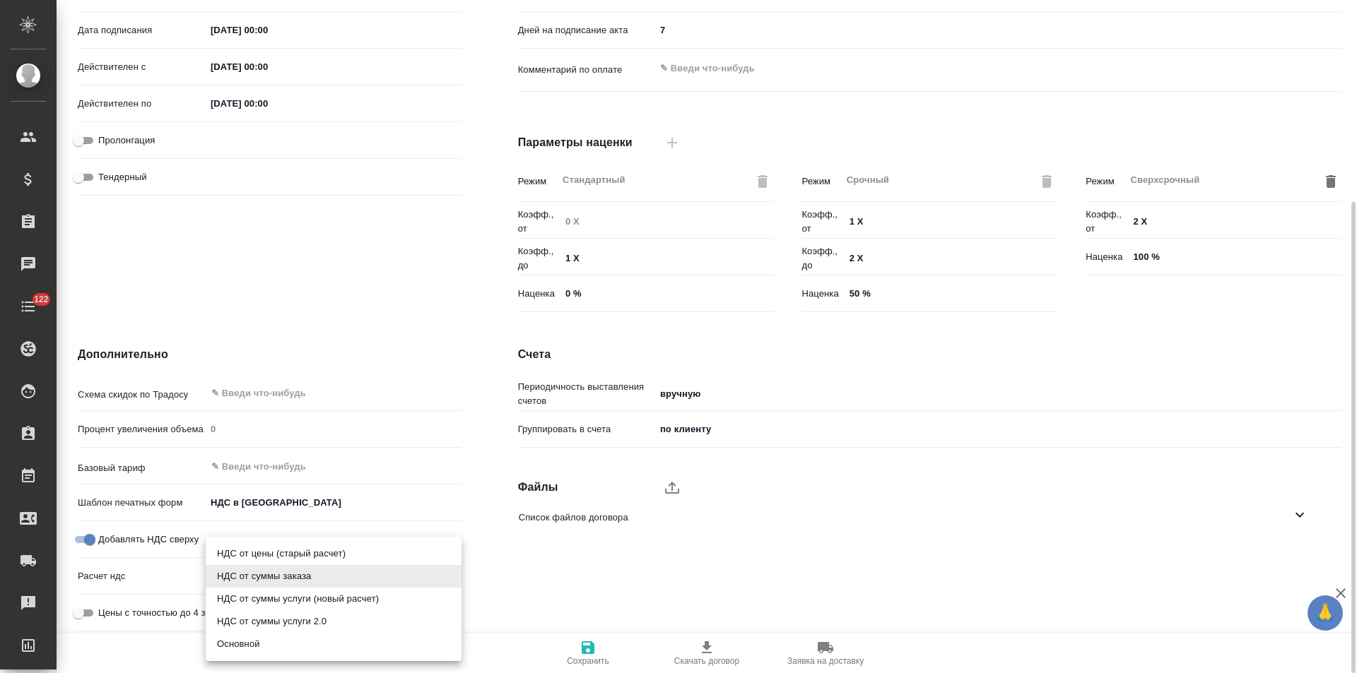
click at [278, 573] on body "🙏 .cls-1 fill:#fff; AWATERA [PERSON_NAME] Спецификации Заказы Чаты 122 Todo Про…" at bounding box center [678, 336] width 1357 height 673
click at [266, 644] on li "Основной" at bounding box center [334, 644] width 256 height 23
type input "basic"
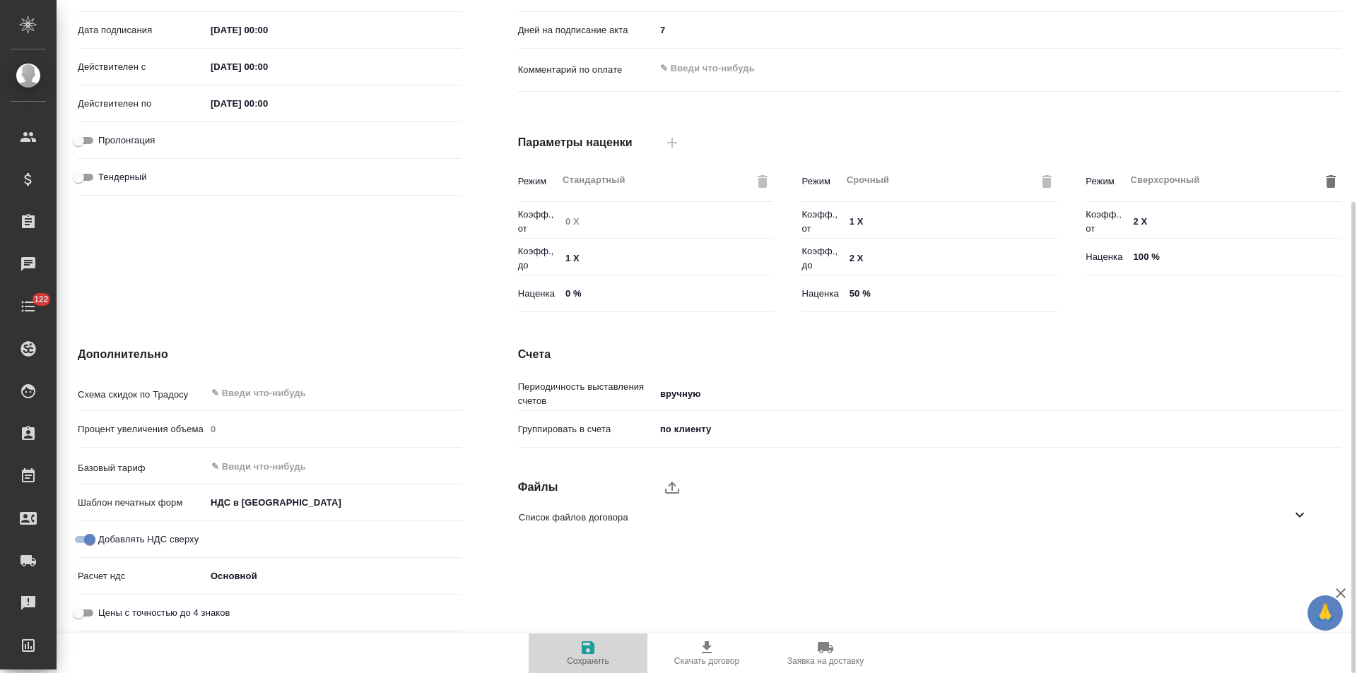
click at [588, 654] on icon "button" at bounding box center [588, 648] width 13 height 13
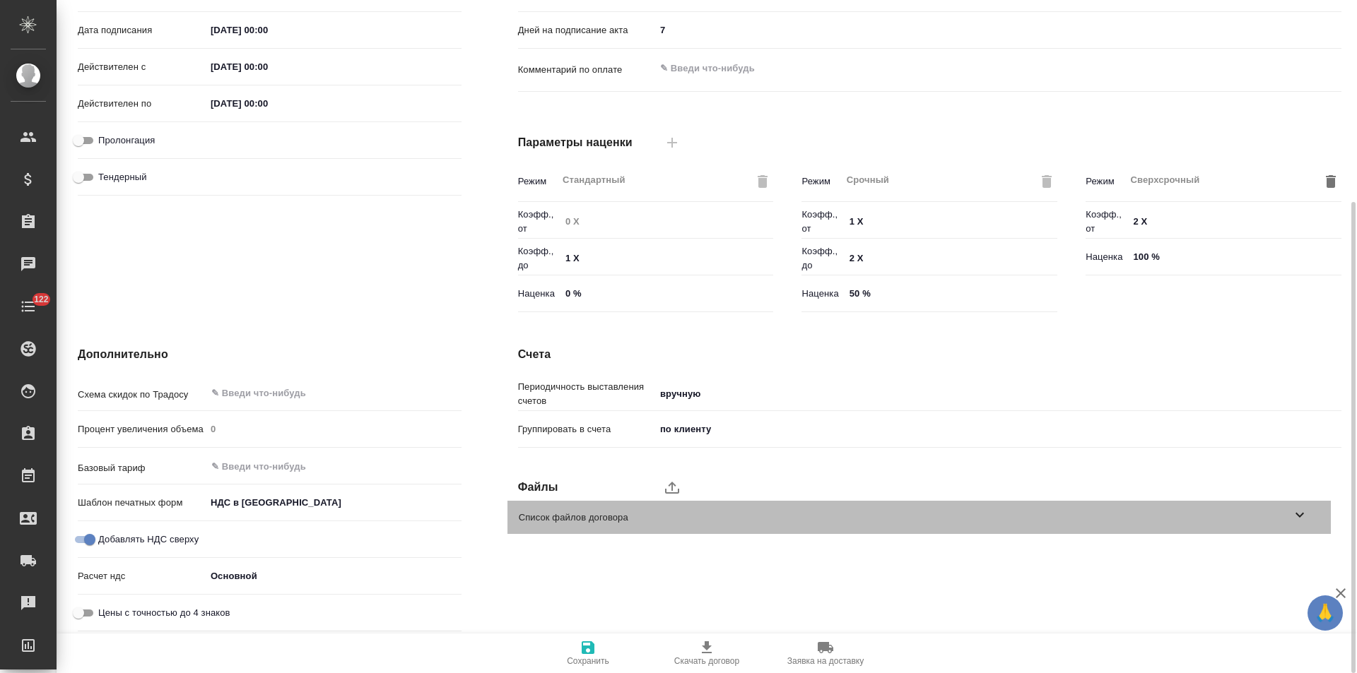
click at [1304, 519] on icon at bounding box center [1299, 515] width 17 height 17
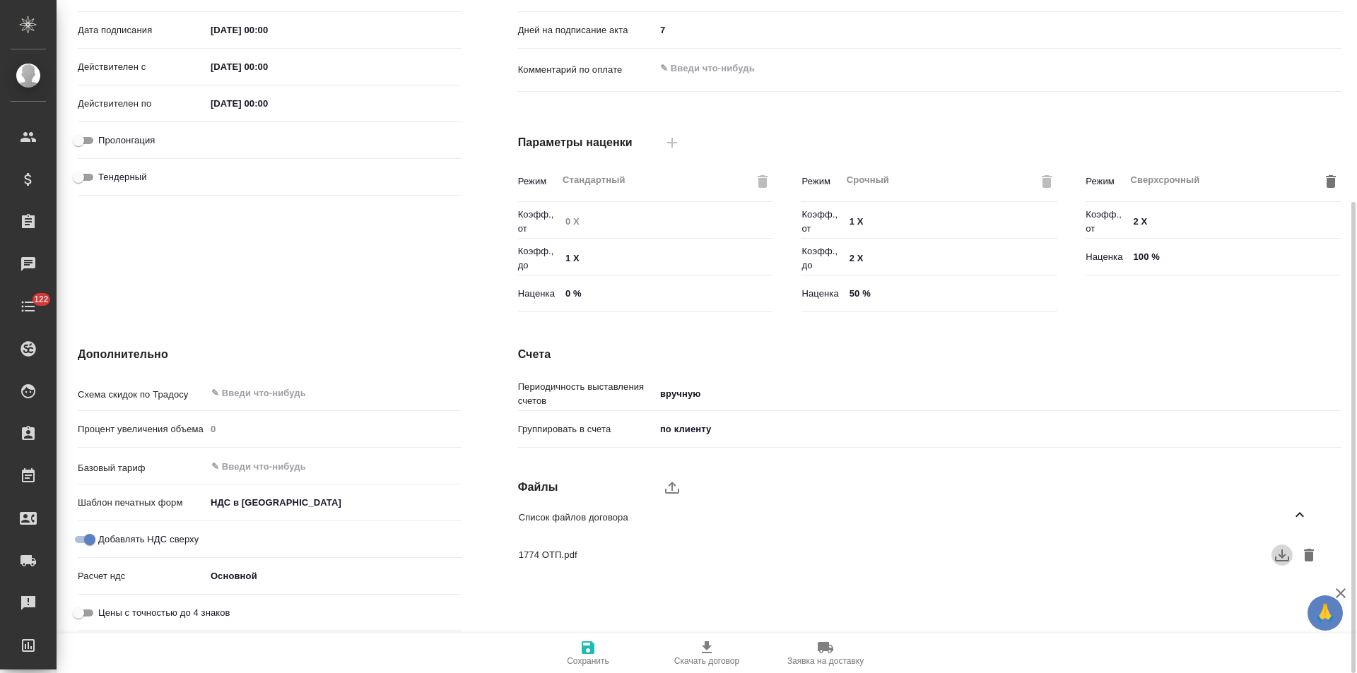
click at [1283, 563] on icon "button" at bounding box center [1281, 555] width 17 height 17
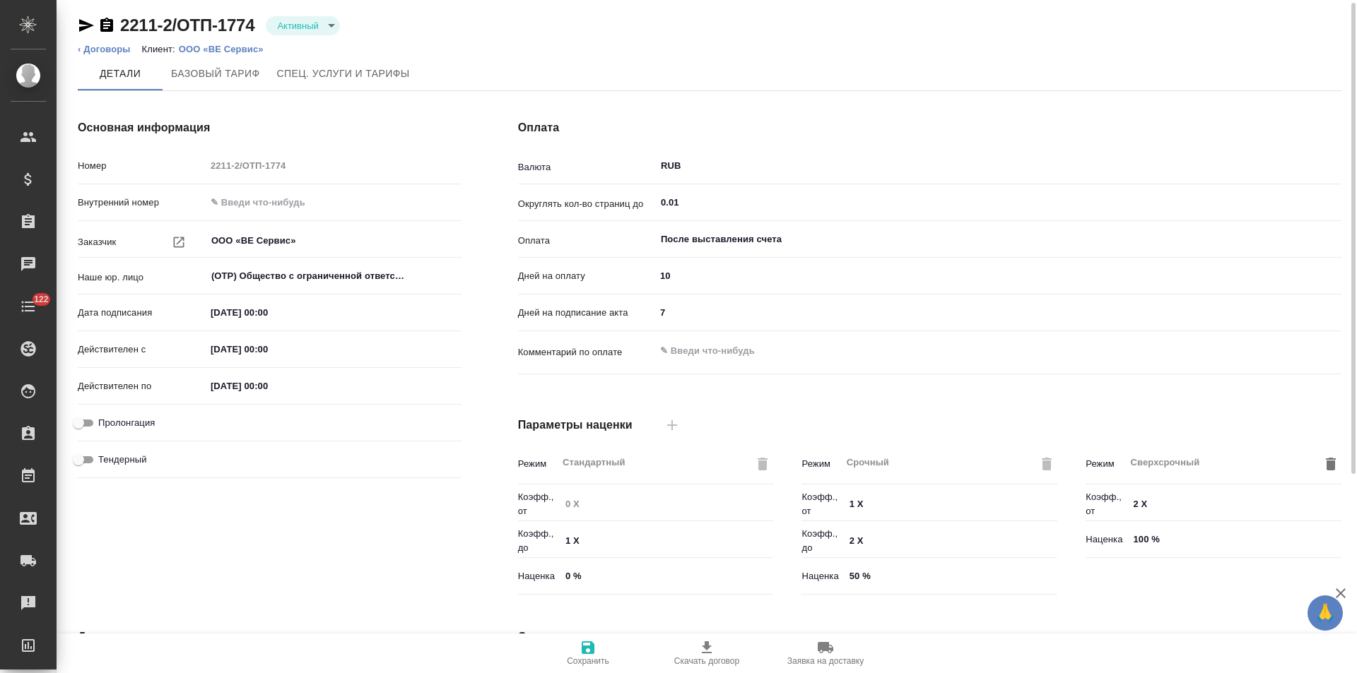
scroll to position [0, 0]
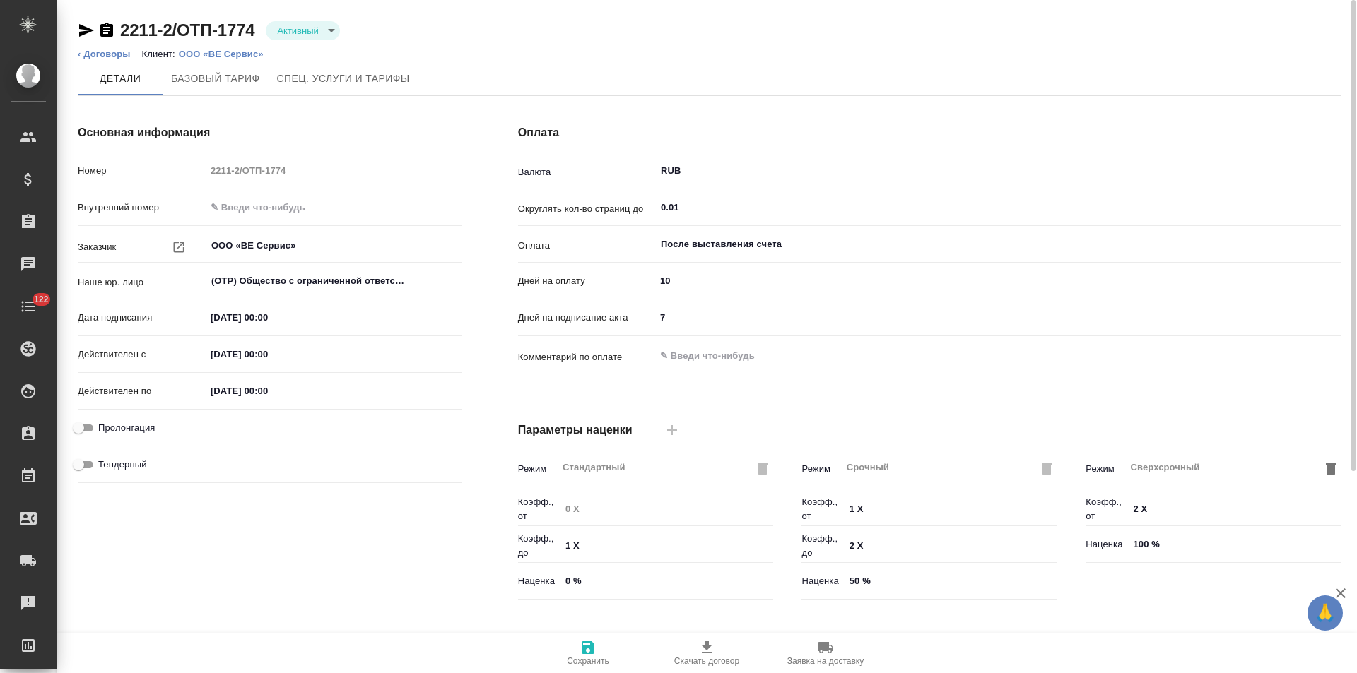
type textarea "x"
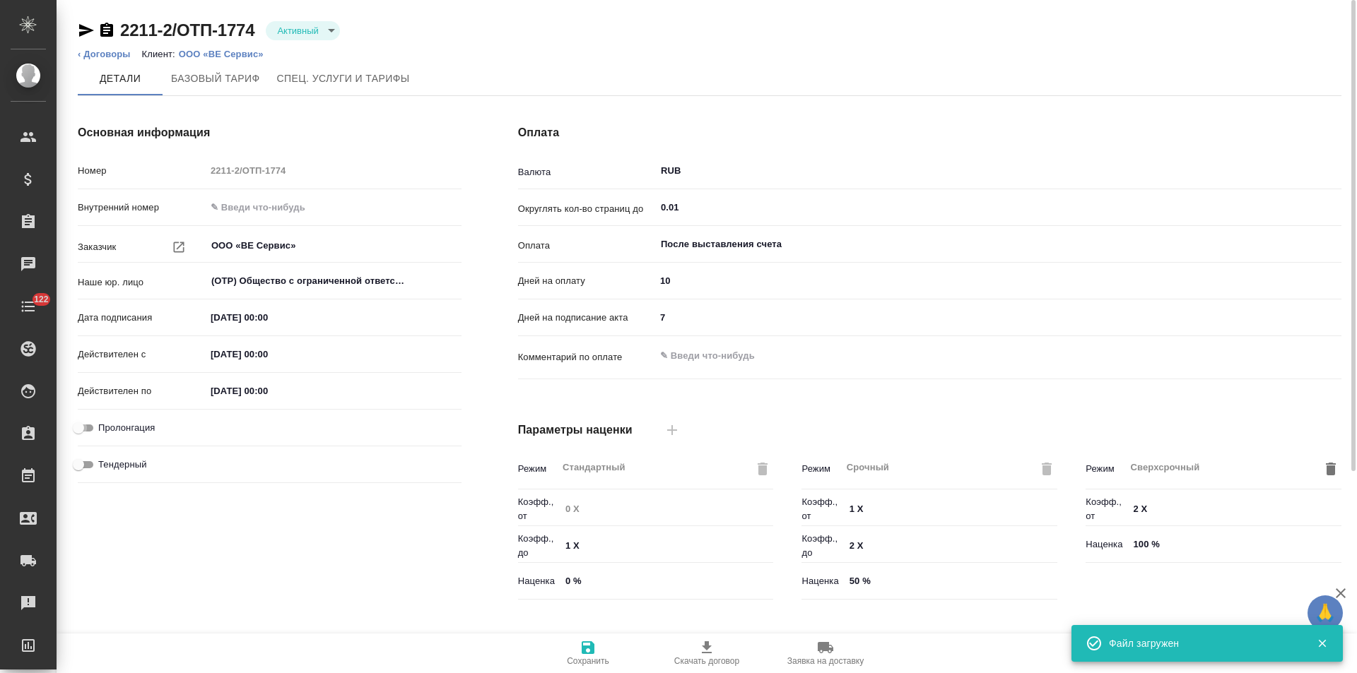
click at [90, 428] on input "Пролонгация" at bounding box center [78, 428] width 51 height 17
checkbox input "true"
type textarea "x"
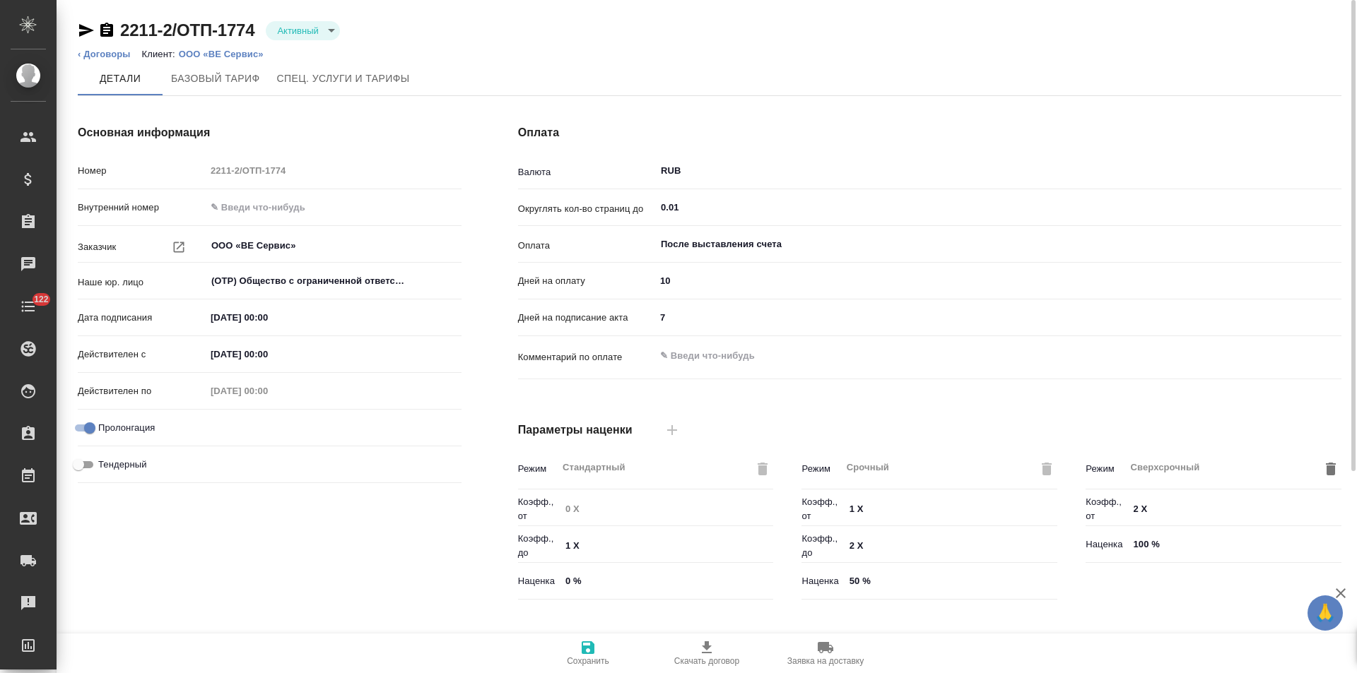
click at [484, 503] on div "Основная информация Номер 2211-2/ОТП-1774 Внутренний номер Заказчик ООО «ВЕ Сер…" at bounding box center [269, 365] width 440 height 538
click at [779, 247] on input "После выставления счета" at bounding box center [974, 244] width 630 height 17
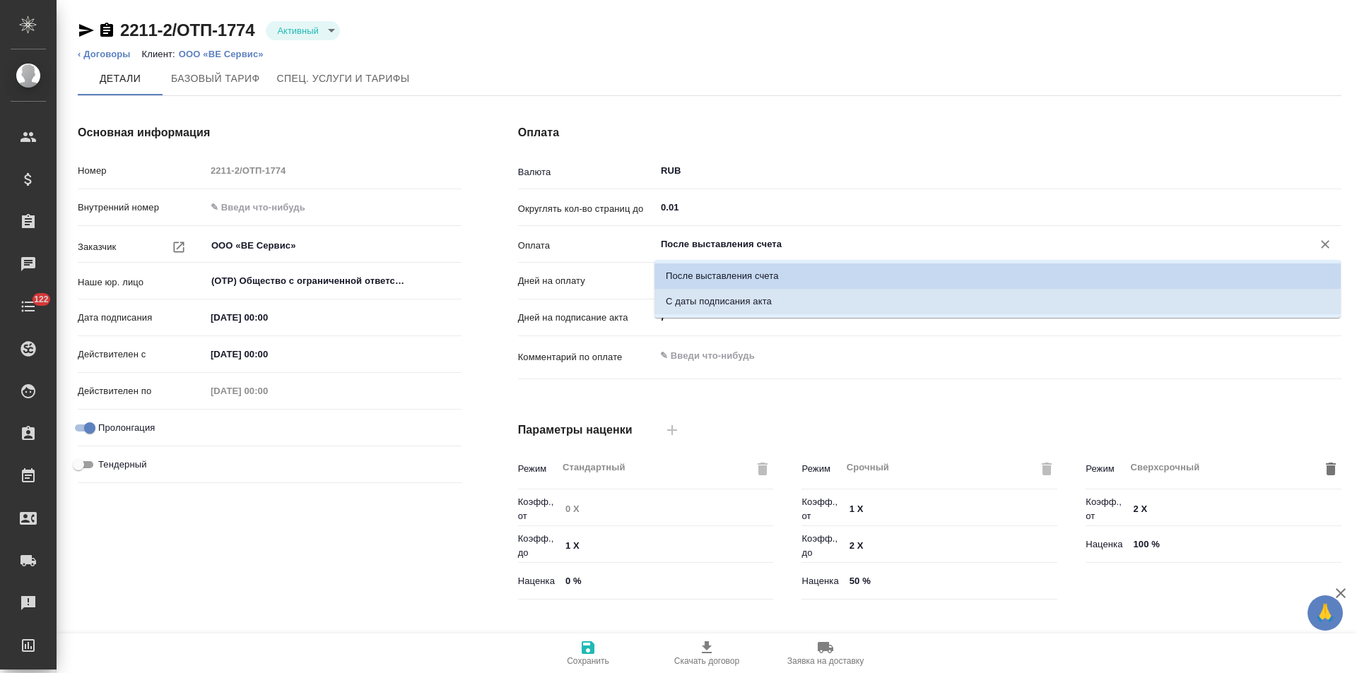
click at [747, 313] on li "С даты подписания акта" at bounding box center [997, 301] width 686 height 25
type input "С даты подписания акта"
type textarea "x"
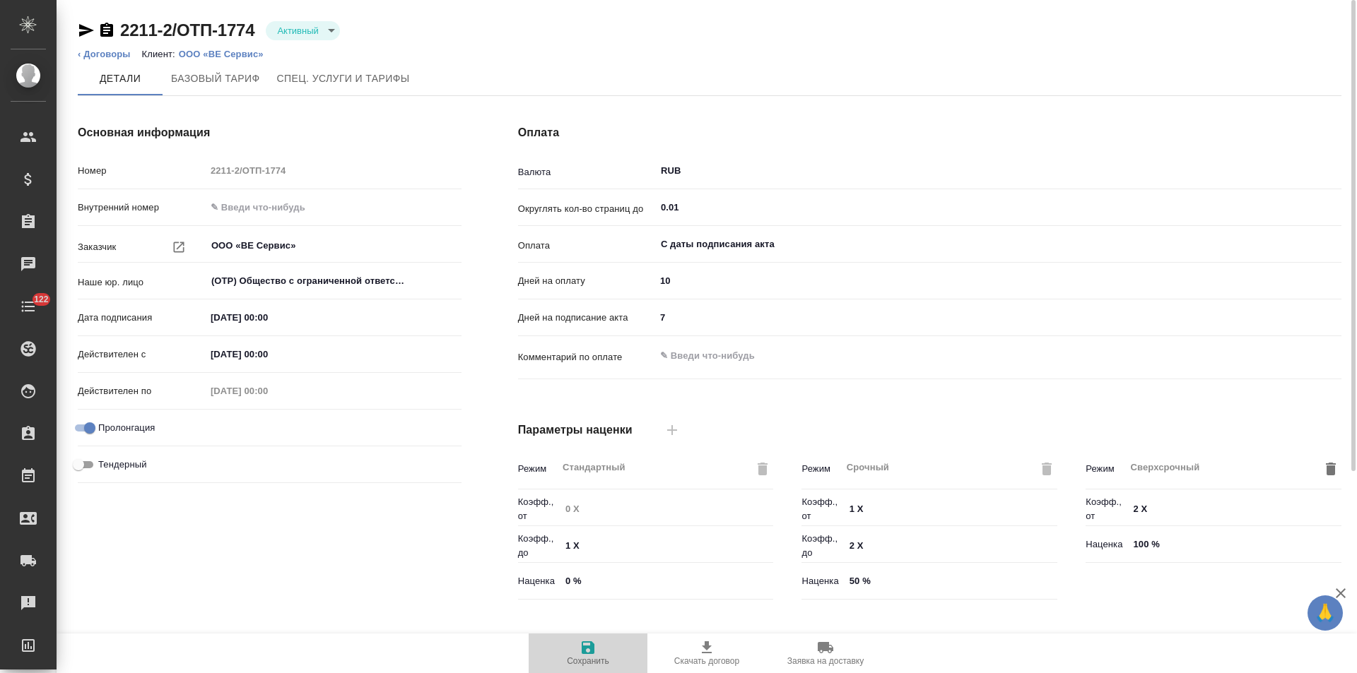
click at [589, 659] on span "Сохранить" at bounding box center [588, 662] width 42 height 10
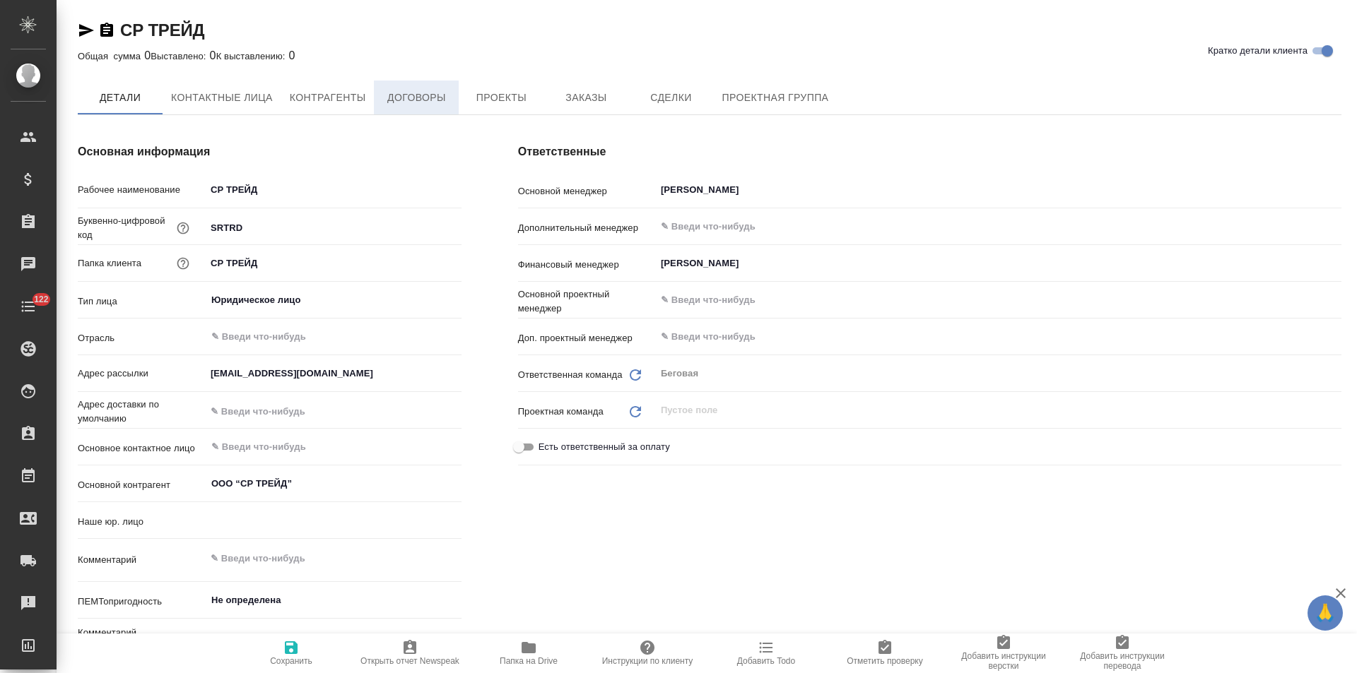
type textarea "x"
click at [444, 110] on button "Договоры" at bounding box center [416, 98] width 85 height 34
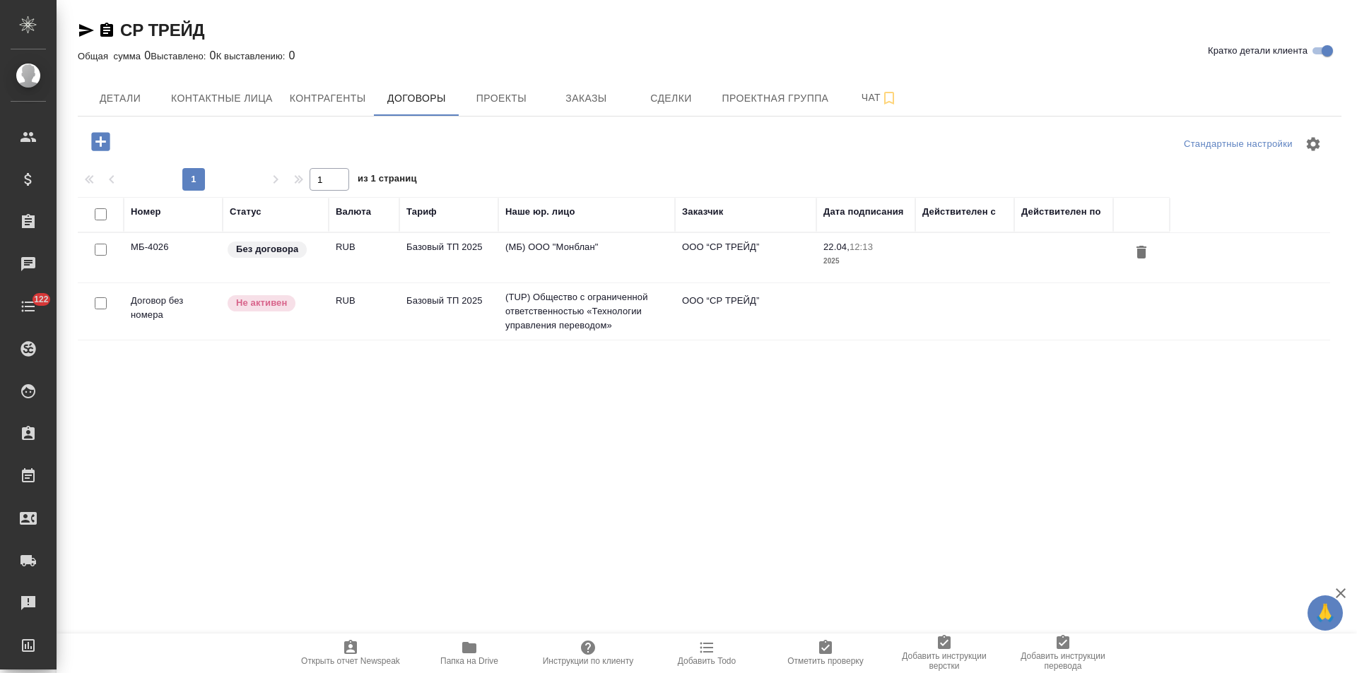
click at [544, 250] on td "(МБ) ООО "Монблан"" at bounding box center [586, 257] width 177 height 49
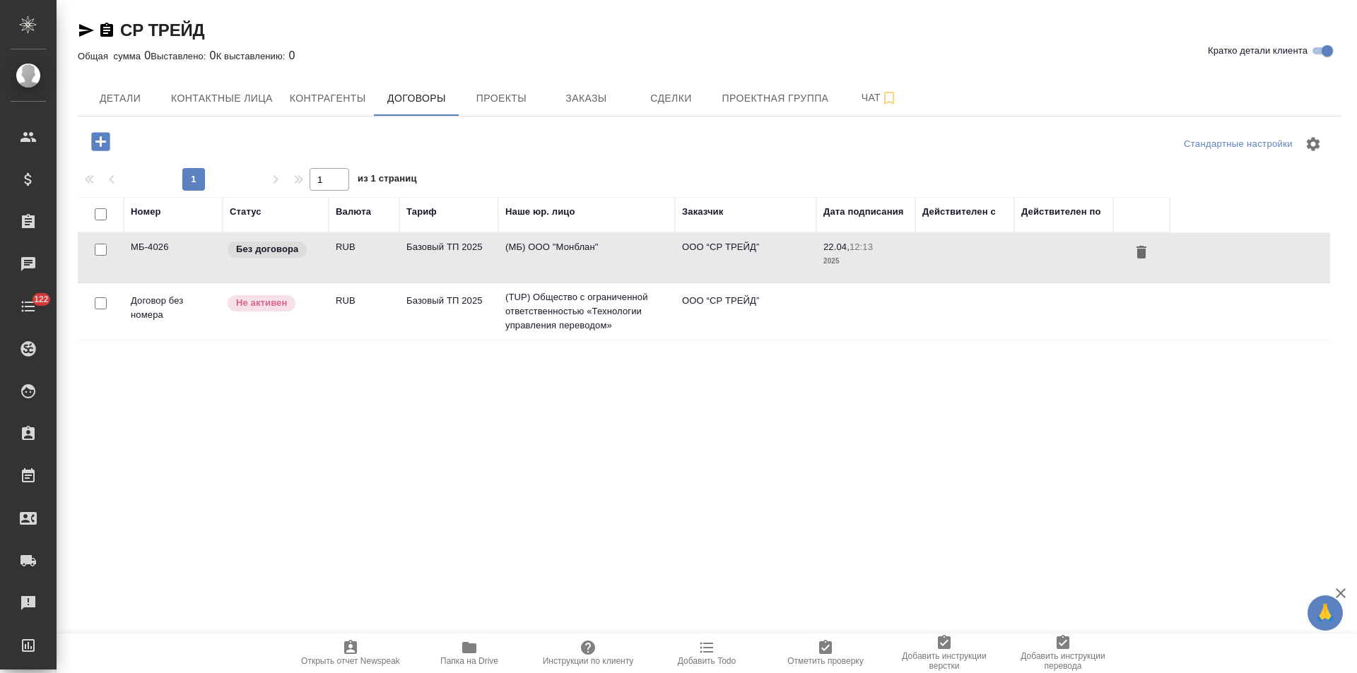
click at [544, 250] on td "(МБ) ООО "Монблан"" at bounding box center [586, 257] width 177 height 49
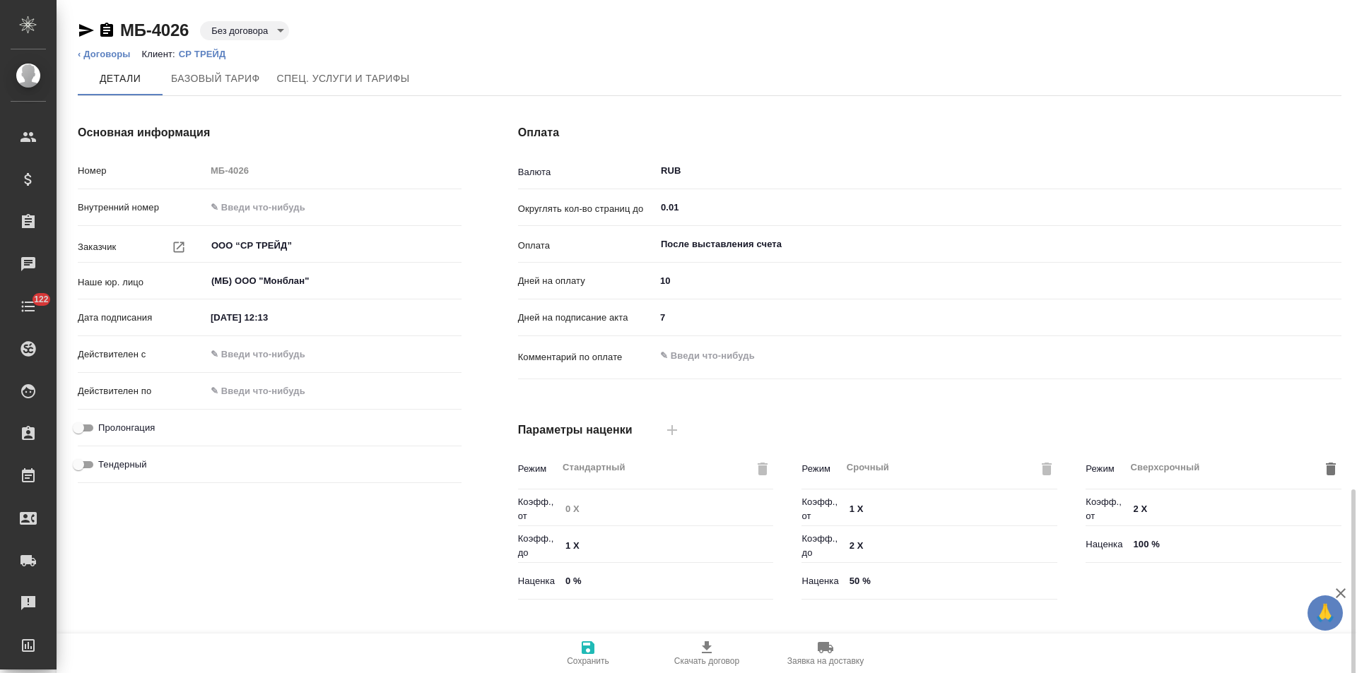
scroll to position [288, 0]
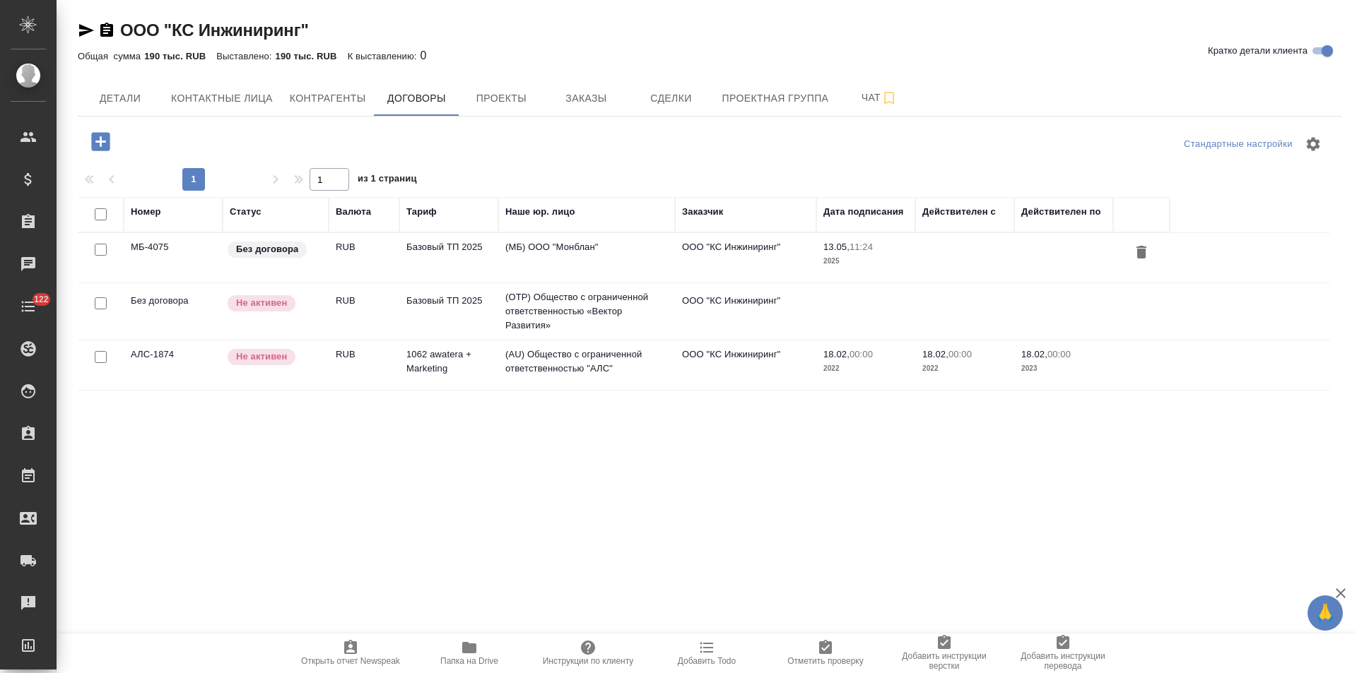
click at [587, 261] on td "(МБ) ООО "Монблан"" at bounding box center [586, 257] width 177 height 49
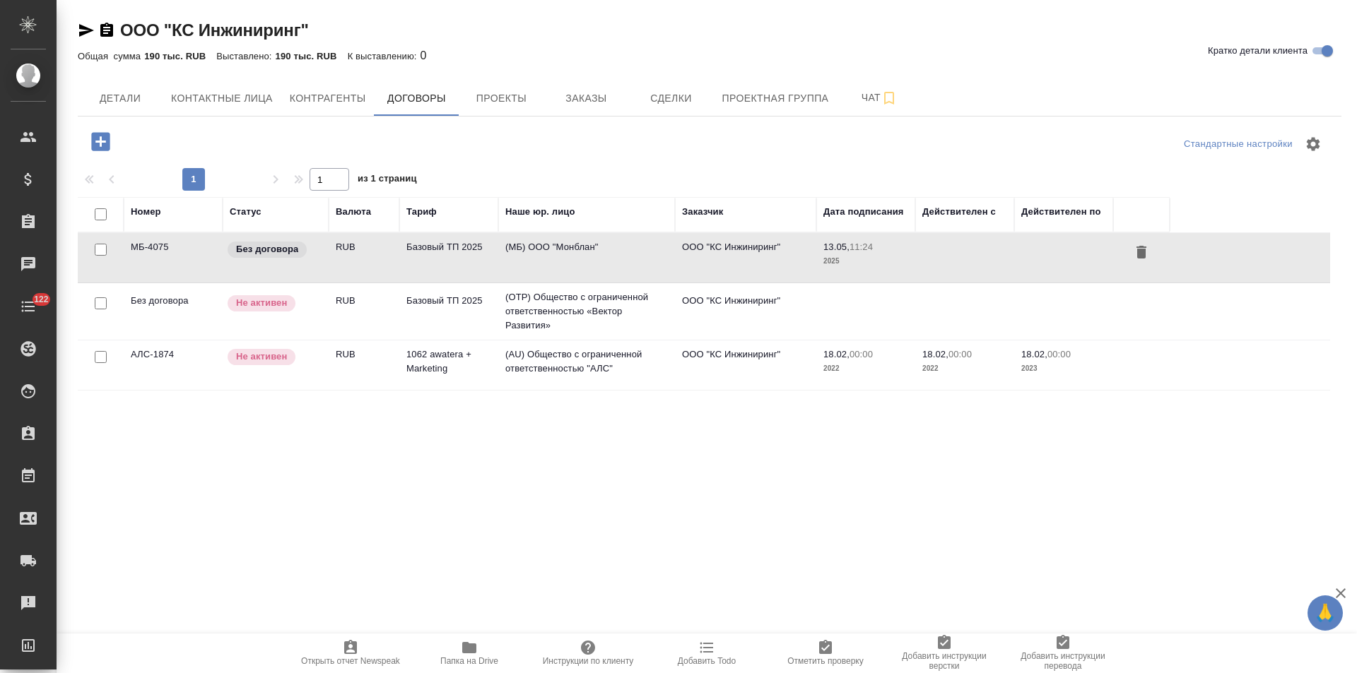
click at [587, 261] on td "(МБ) ООО "Монблан"" at bounding box center [586, 257] width 177 height 49
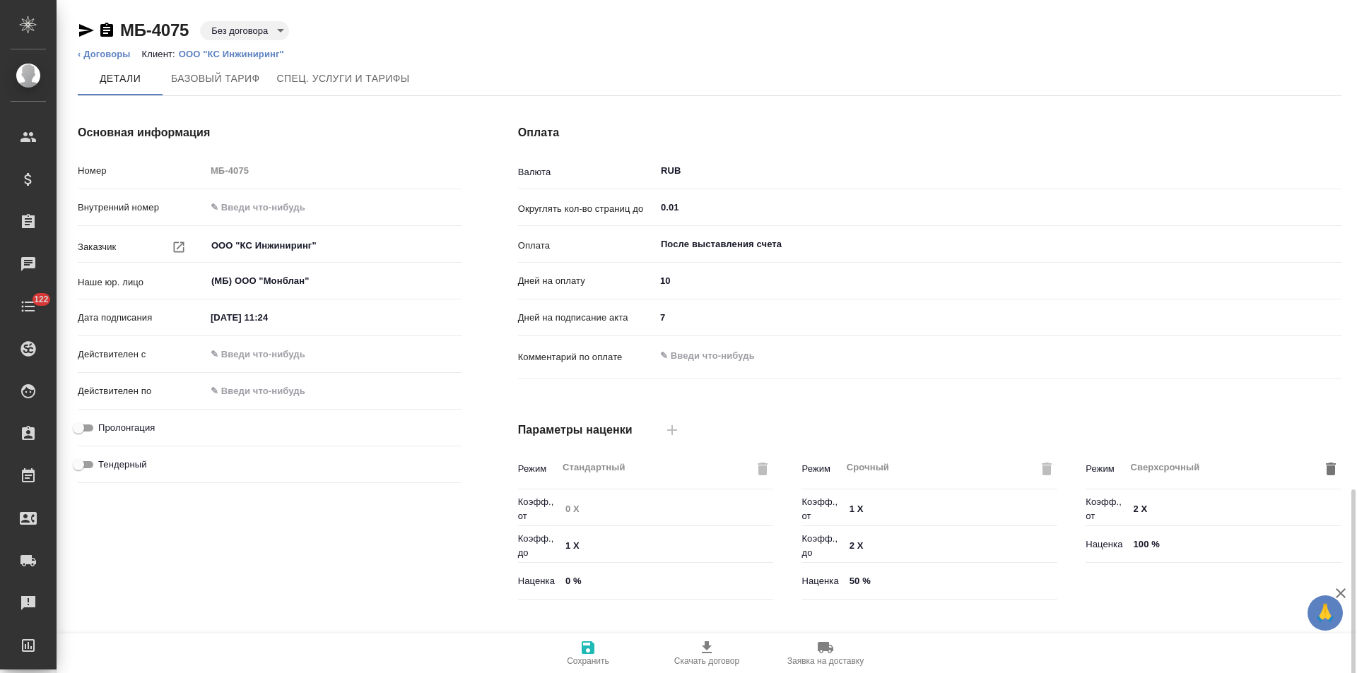
scroll to position [288, 0]
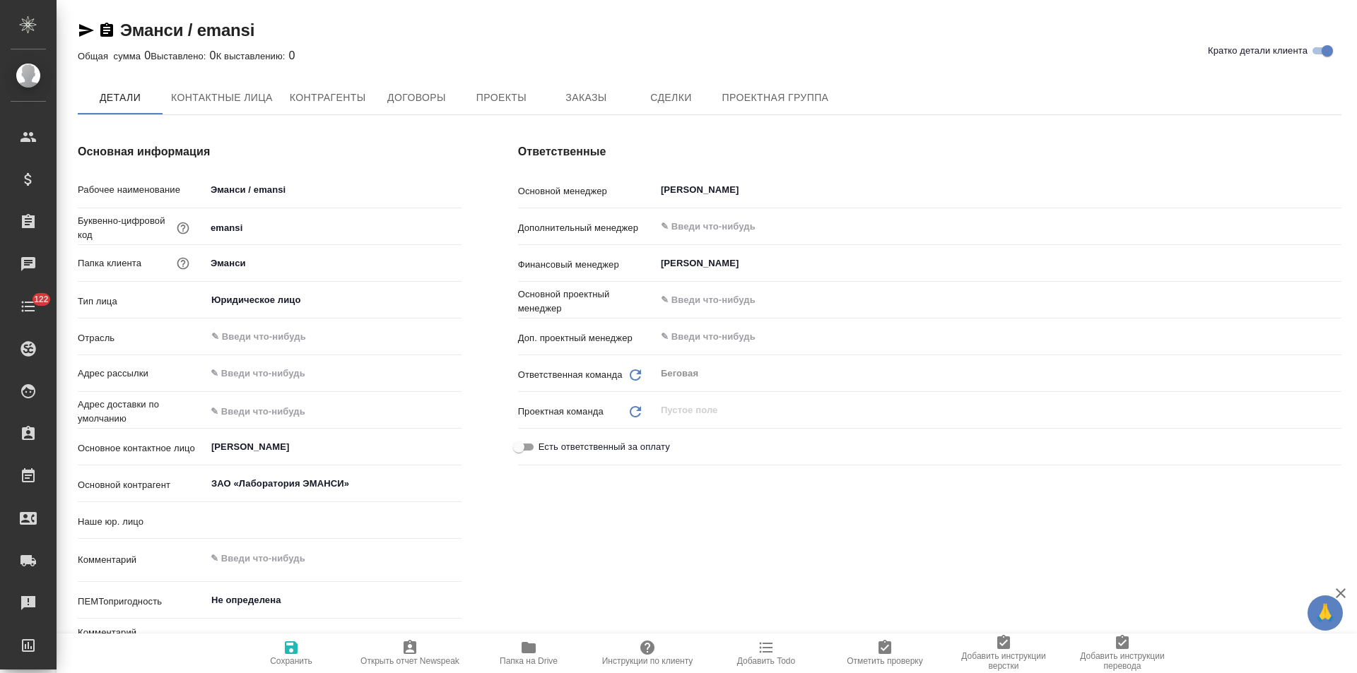
type textarea "x"
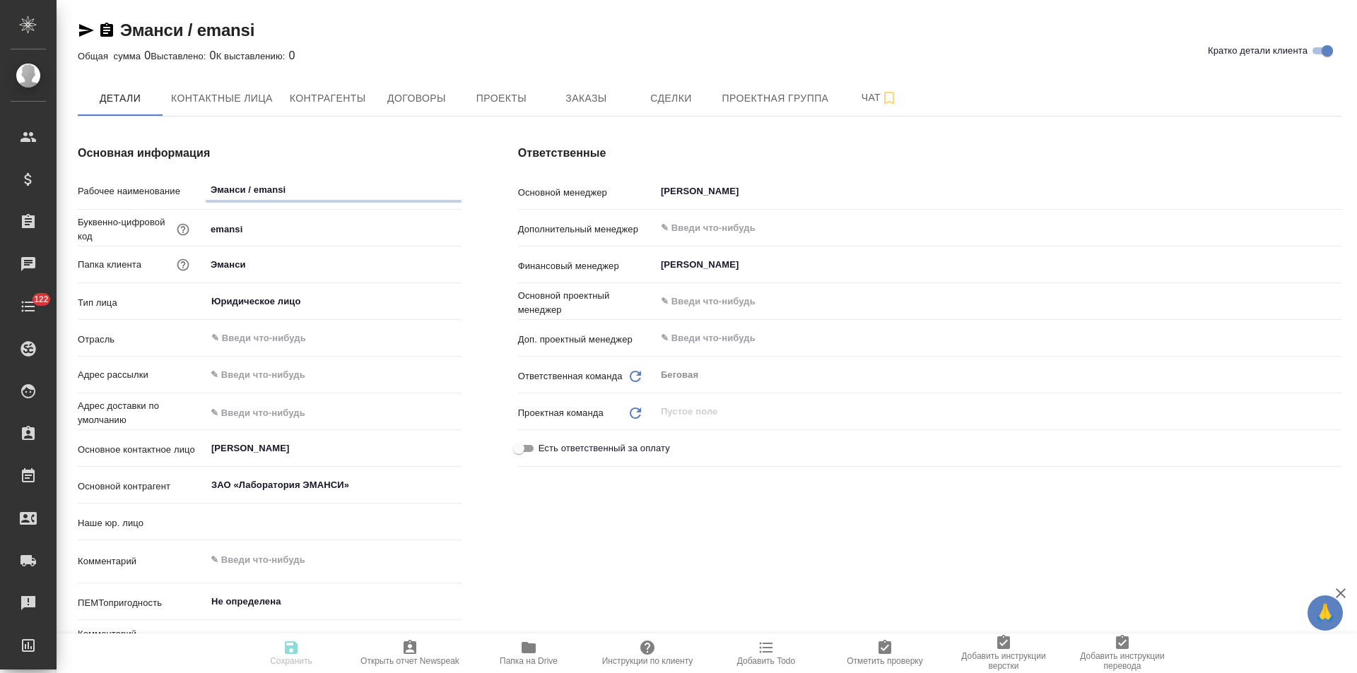
type textarea "x"
click at [414, 102] on span "Договоры" at bounding box center [416, 99] width 68 height 18
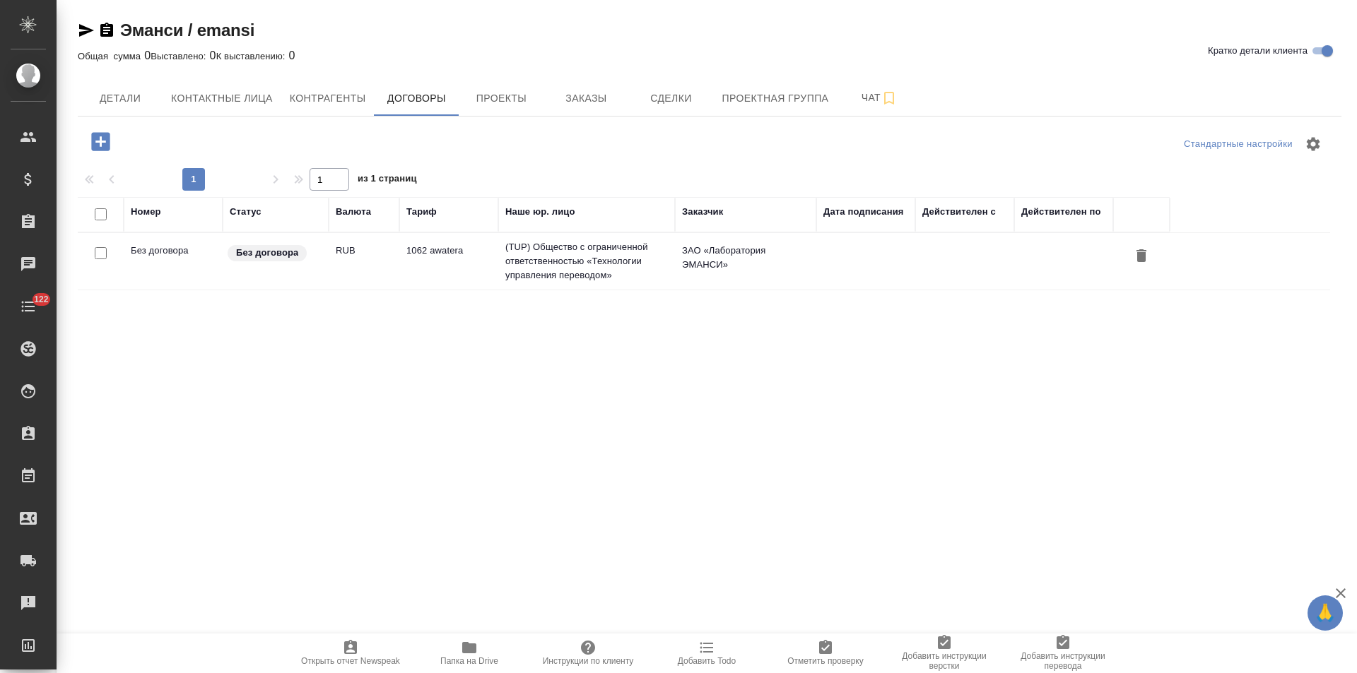
click at [541, 256] on td "(TUP) Общество с ограниченной ответственностью «Технологии управления переводом»" at bounding box center [586, 261] width 177 height 57
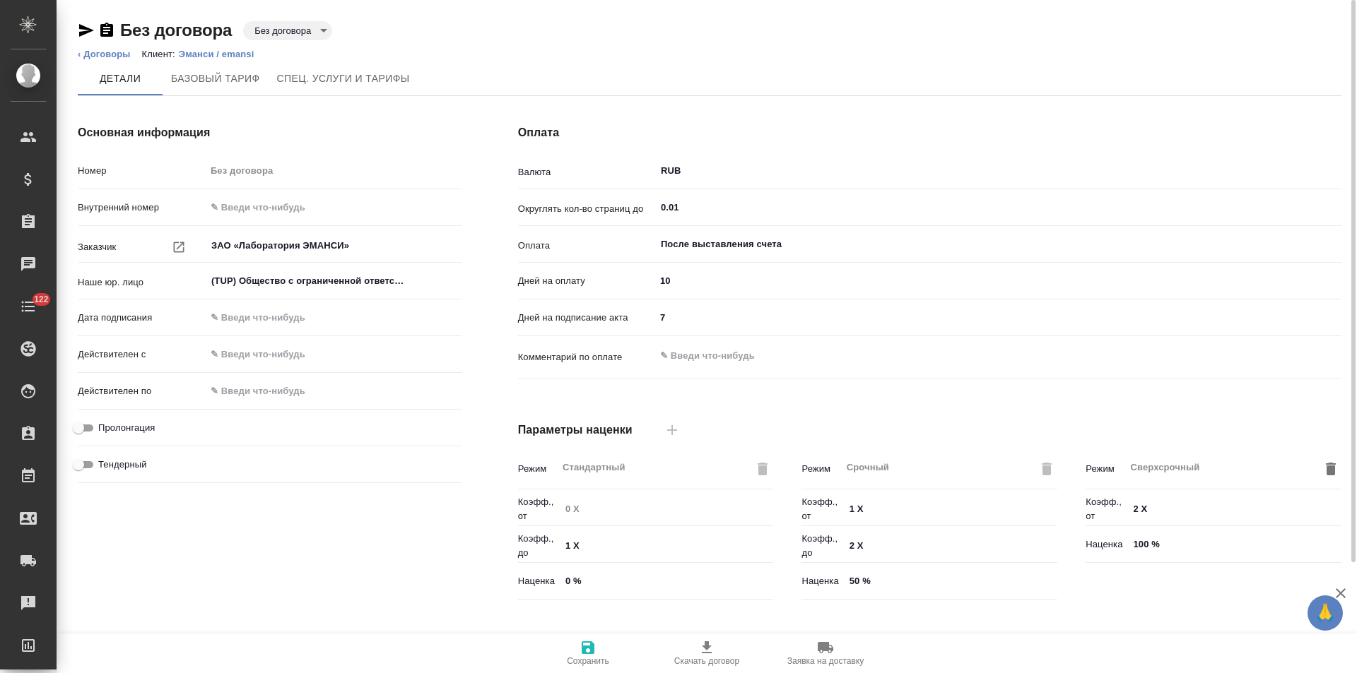
click at [293, 30] on body "🙏 .cls-1 fill:#fff; AWATERA Левченко Юлия Клиенты Спецификации Заказы Чаты 122 …" at bounding box center [678, 336] width 1357 height 673
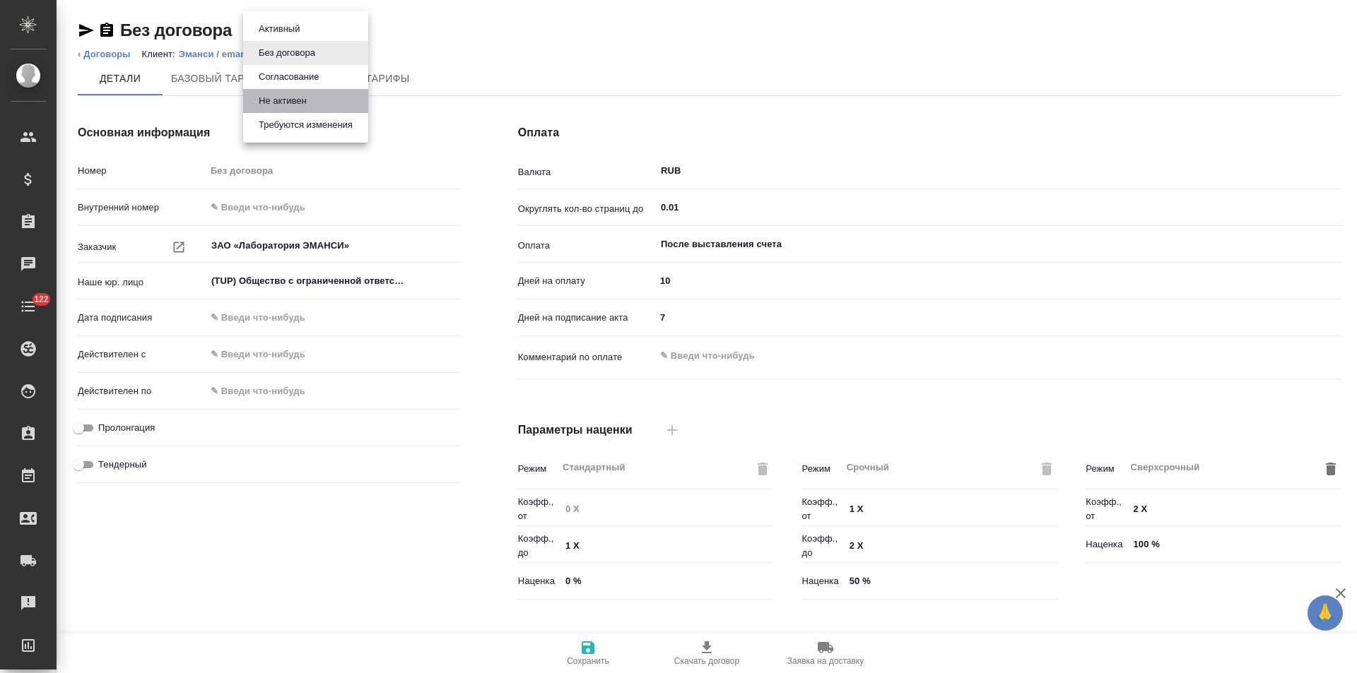
click at [298, 96] on button "Не активен" at bounding box center [282, 101] width 57 height 16
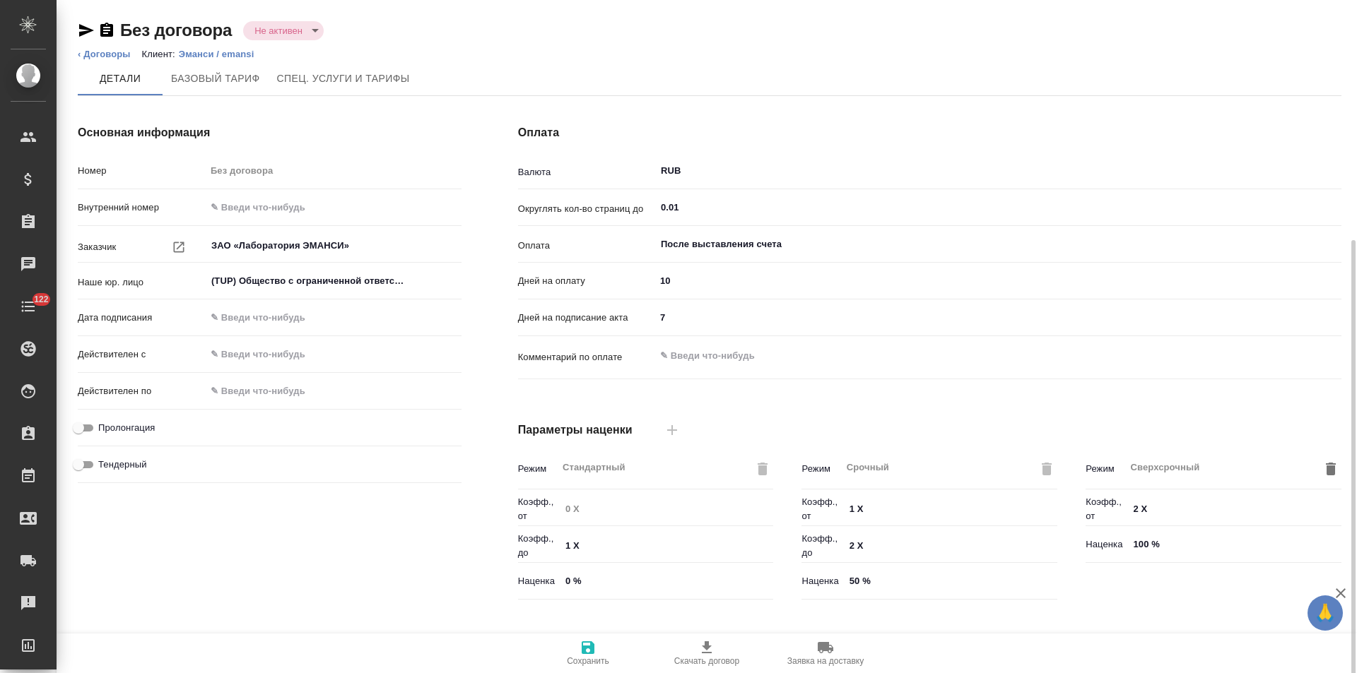
scroll to position [288, 0]
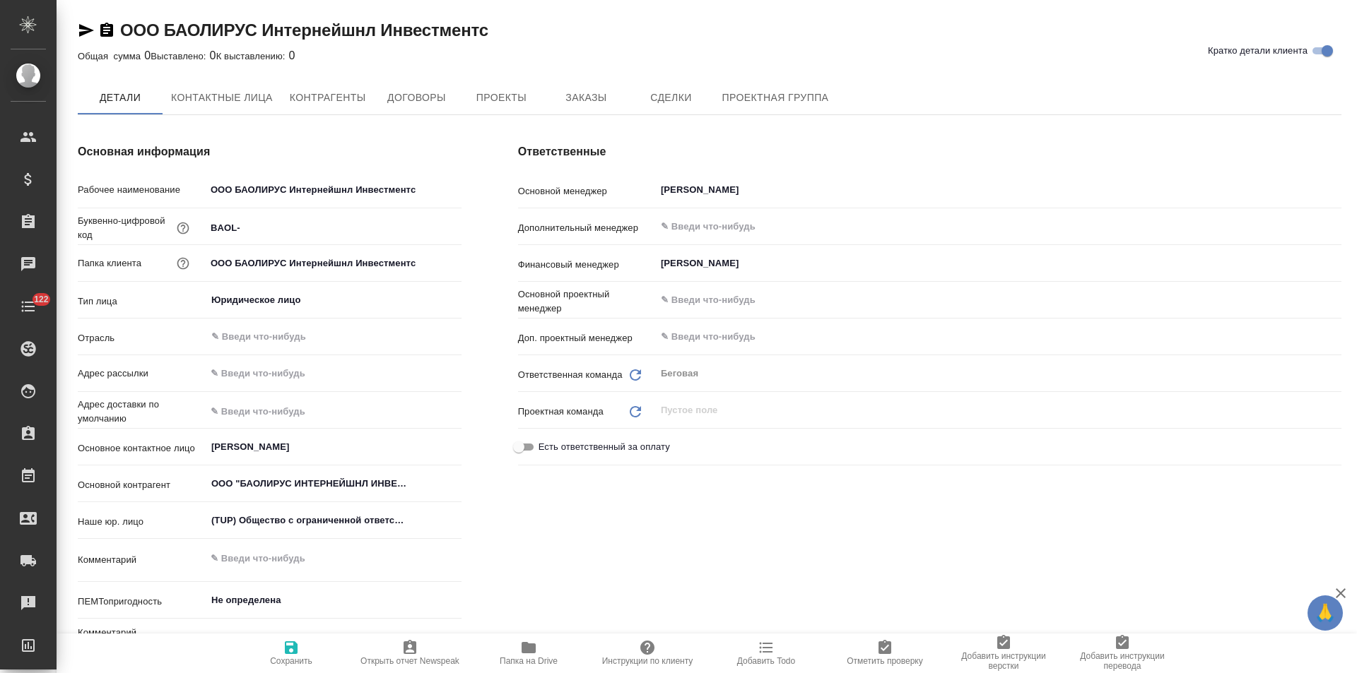
type textarea "x"
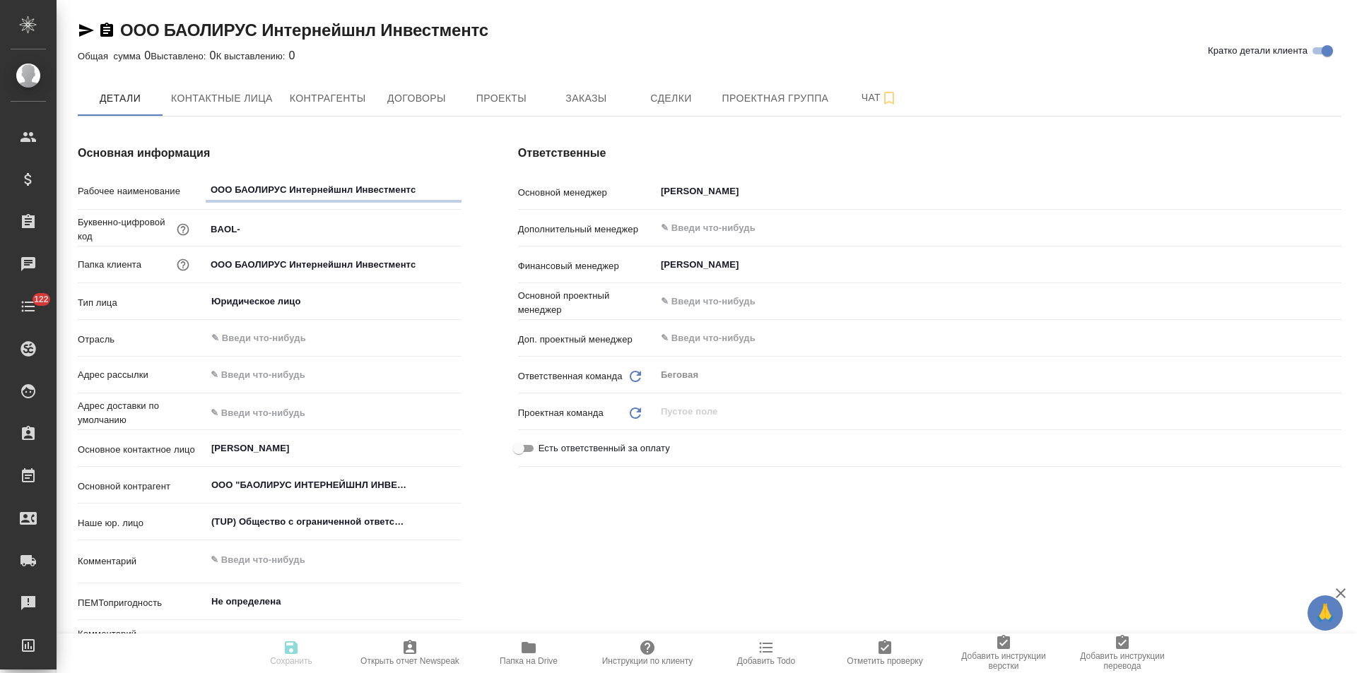
type textarea "x"
click at [436, 110] on button "Договоры" at bounding box center [416, 98] width 85 height 35
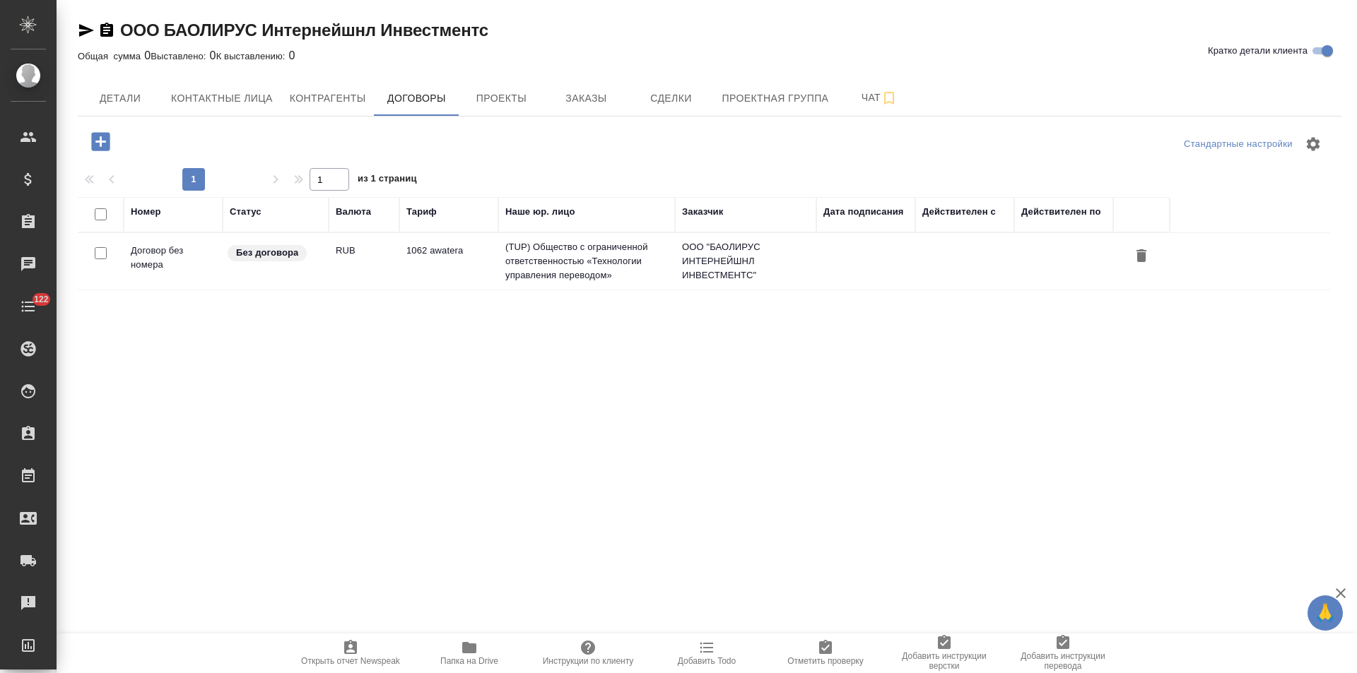
click at [483, 274] on td "1062 awatera" at bounding box center [448, 261] width 99 height 49
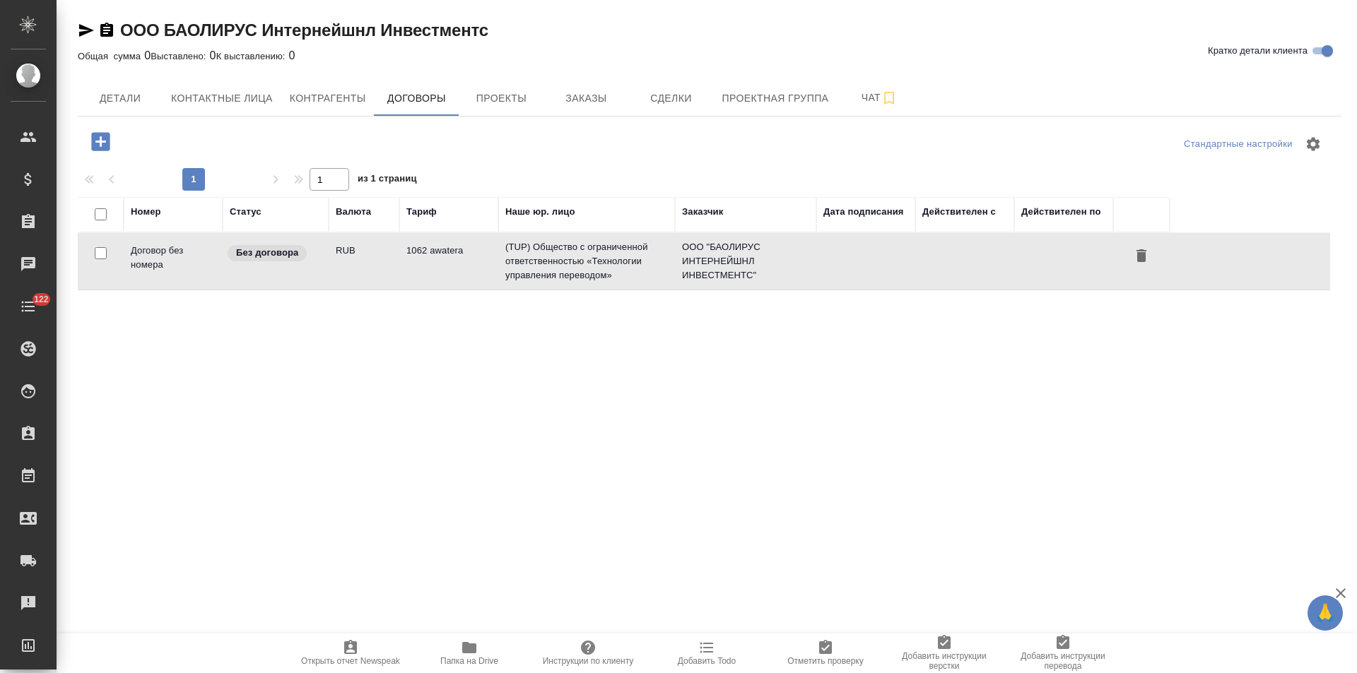
click at [483, 274] on td "1062 awatera" at bounding box center [448, 261] width 99 height 49
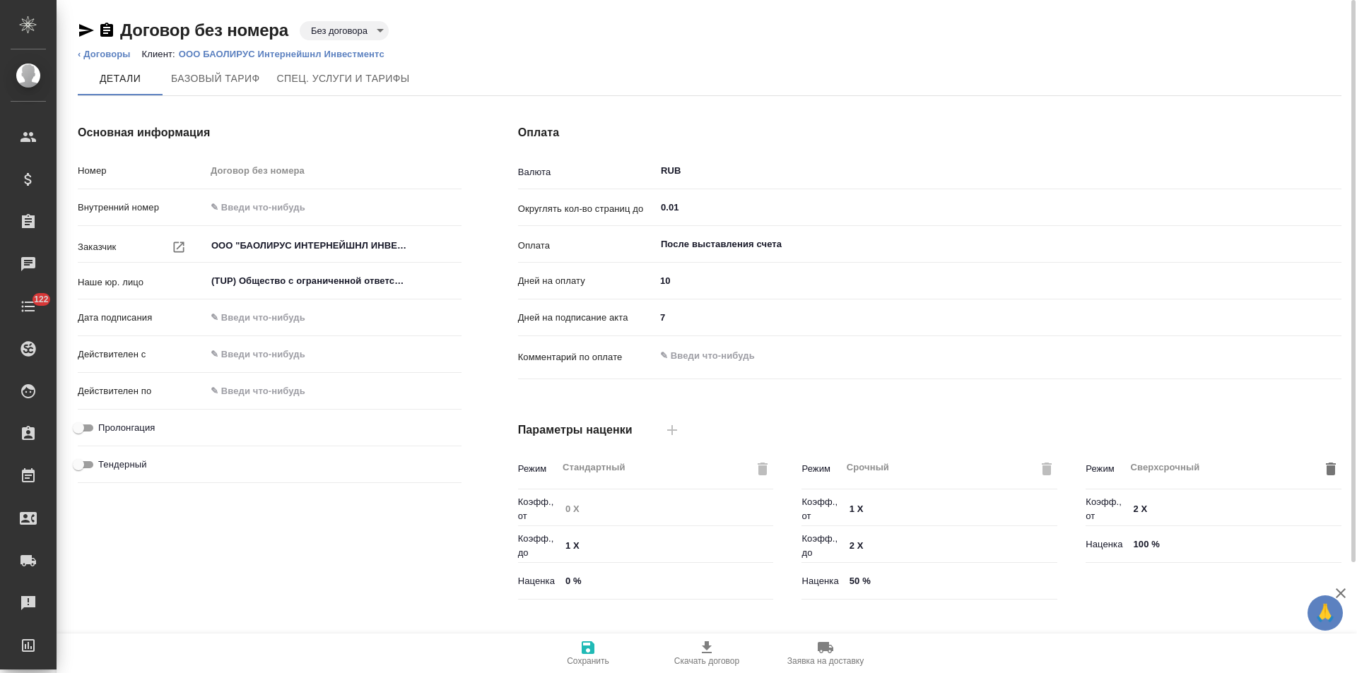
click at [370, 32] on body "🙏 .cls-1 fill:#fff; AWATERA [PERSON_NAME] Спецификации Заказы Чаты 122 Todo Про…" at bounding box center [678, 336] width 1357 height 673
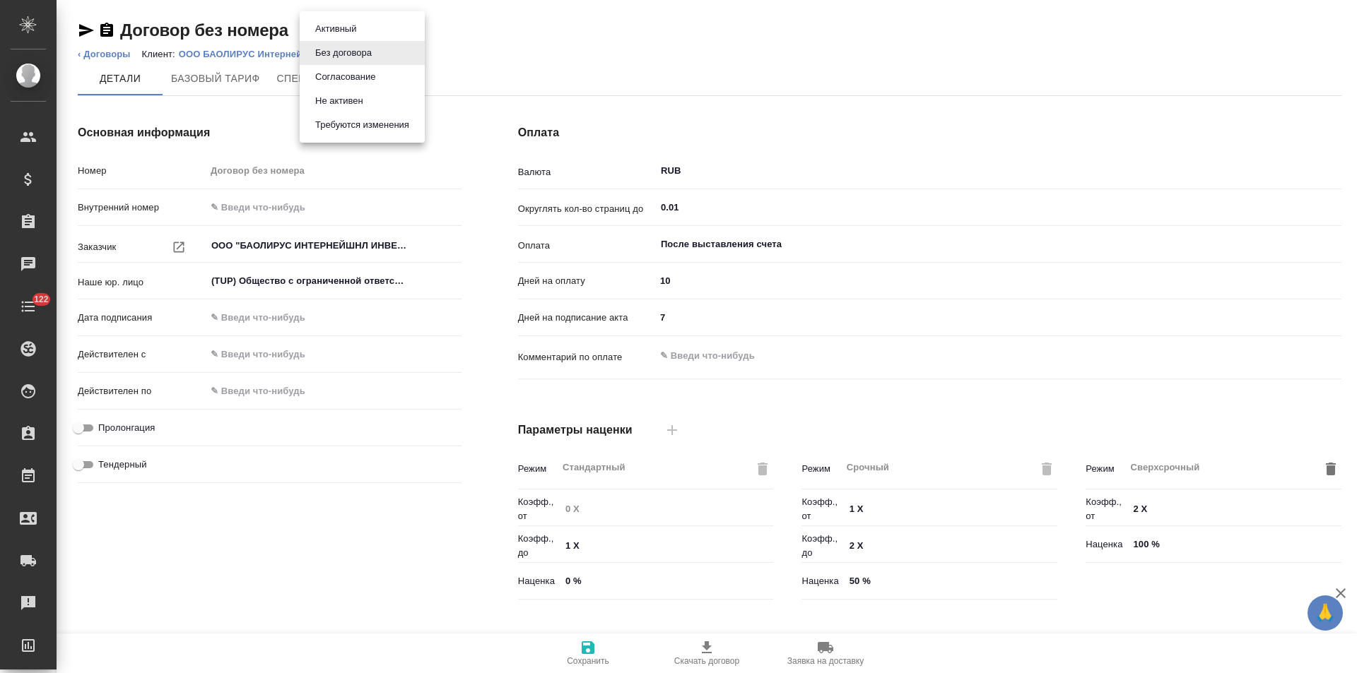
click at [360, 100] on button "Не активен" at bounding box center [339, 101] width 57 height 16
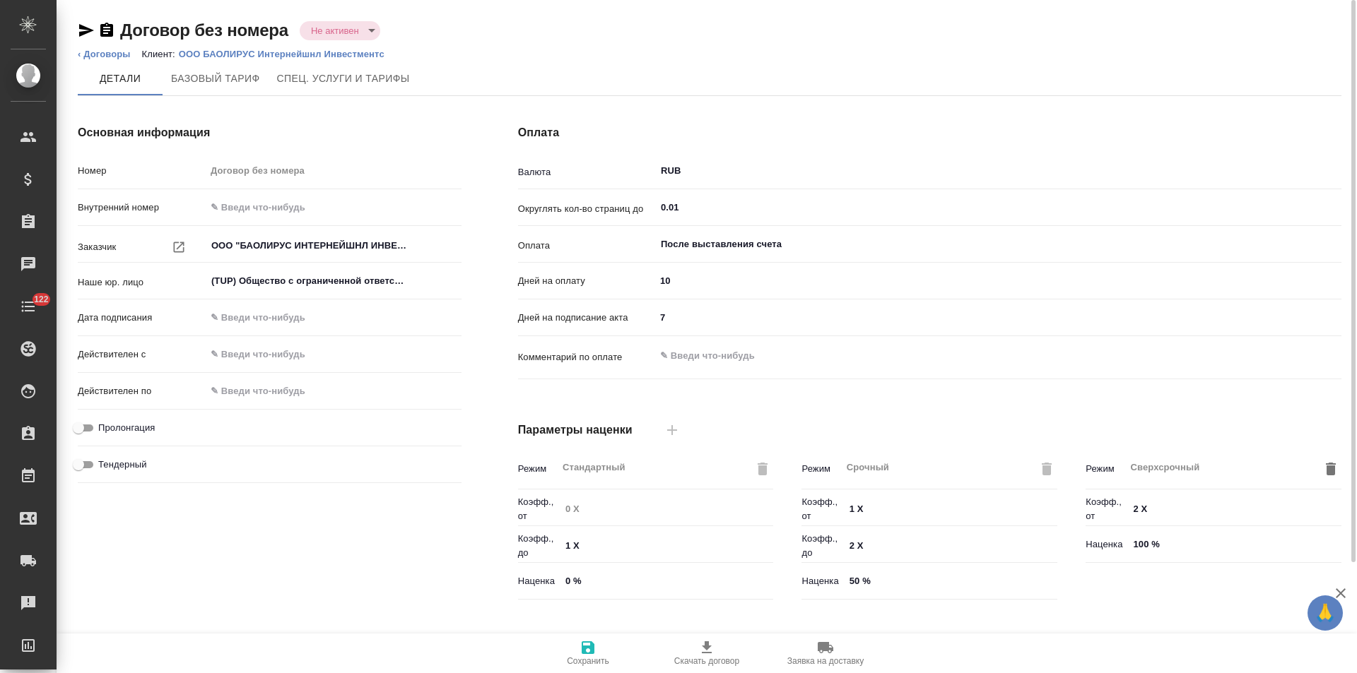
type input "1062 awatera"
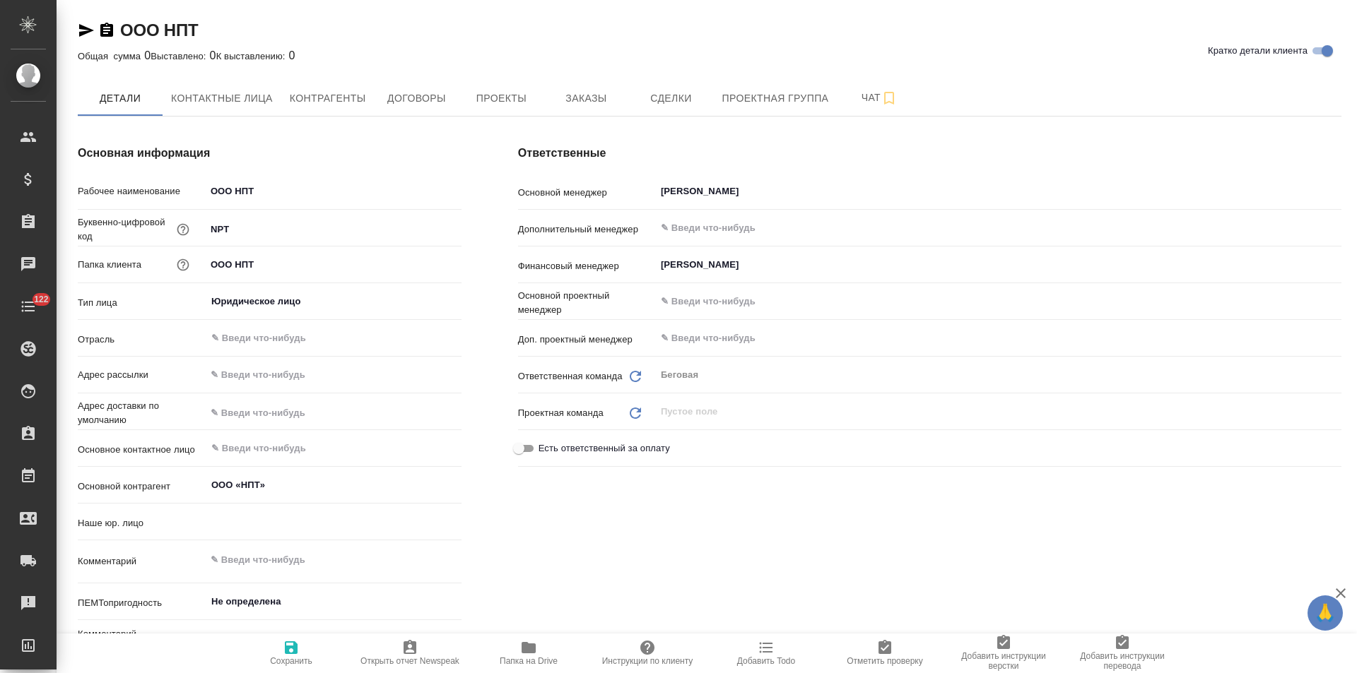
type textarea "x"
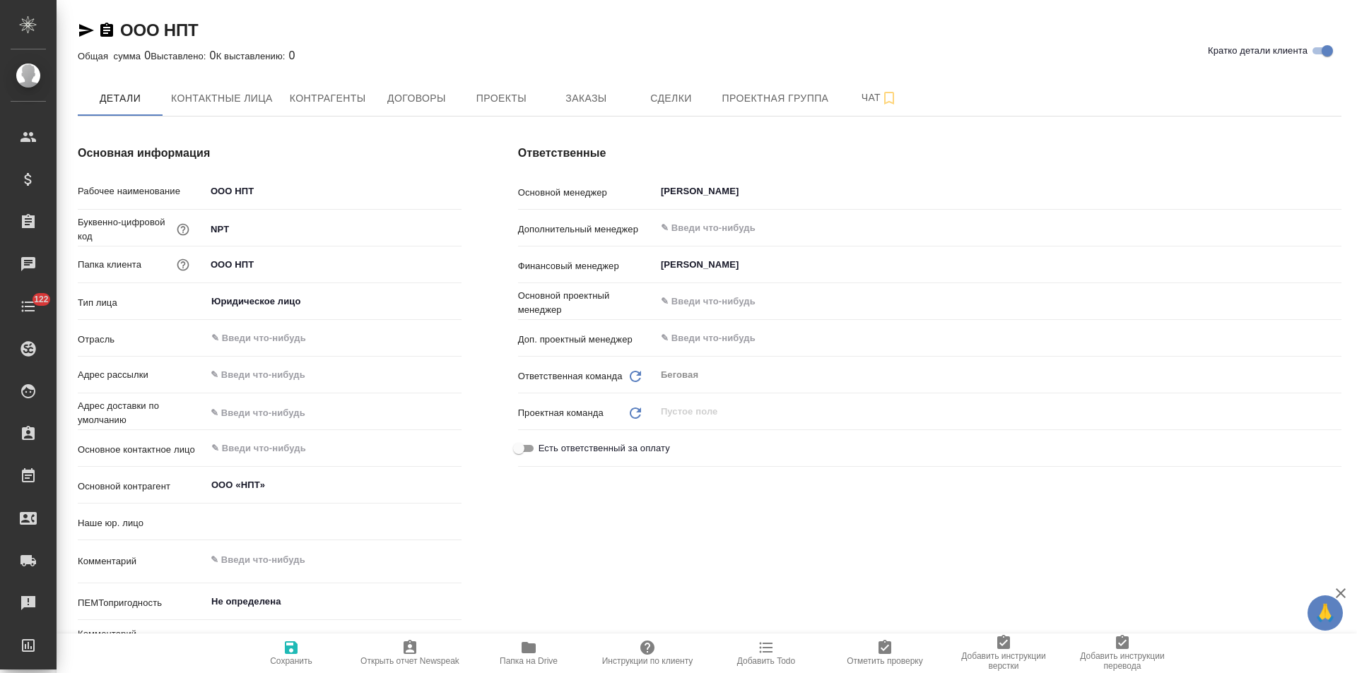
type textarea "x"
click at [434, 102] on span "Договоры" at bounding box center [416, 99] width 68 height 18
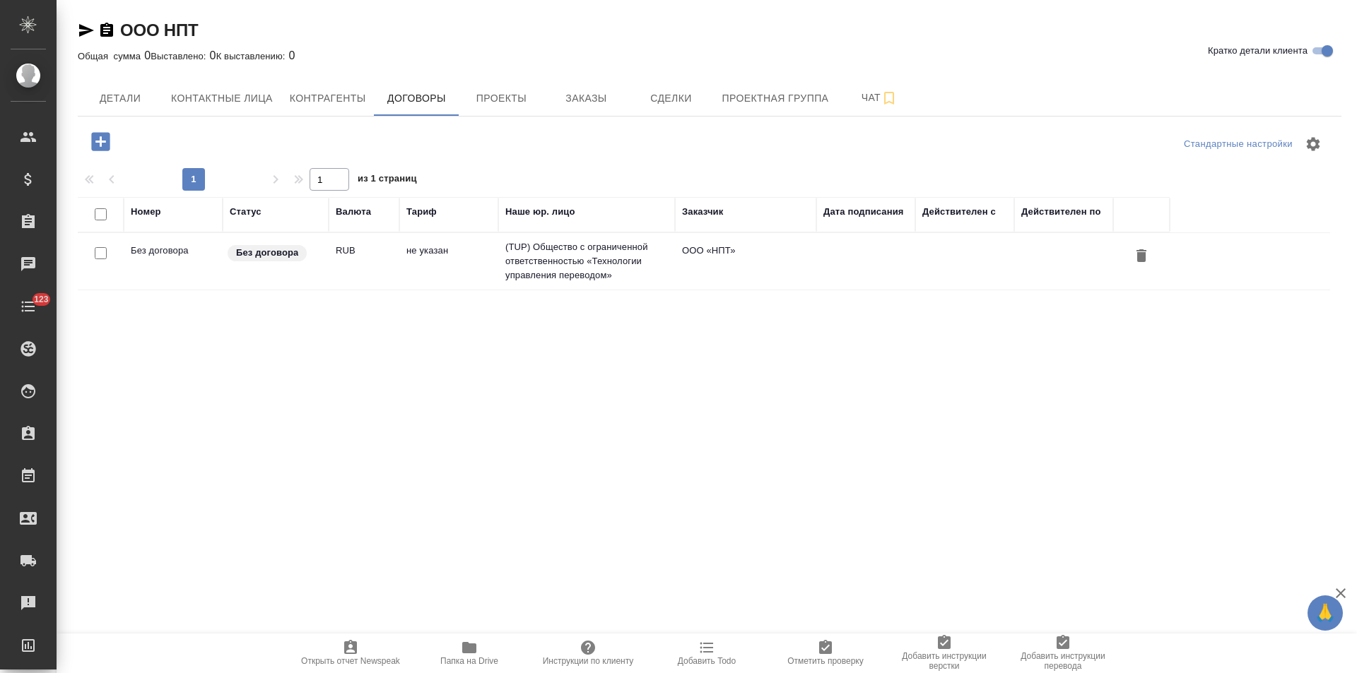
click at [667, 261] on td "(TUP) Общество с ограниченной ответственностью «Технологии управления переводом»" at bounding box center [586, 261] width 177 height 57
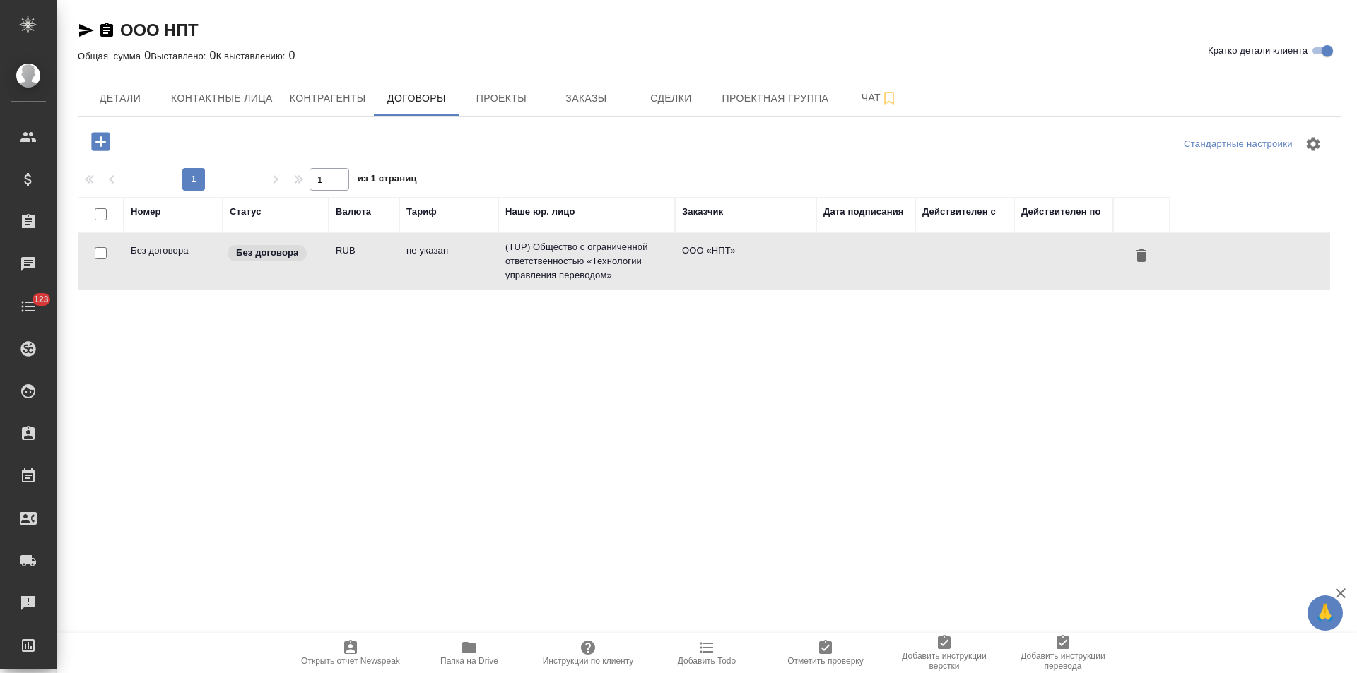
click at [667, 261] on td "(TUP) Общество с ограниченной ответственностью «Технологии управления переводом»" at bounding box center [586, 261] width 177 height 57
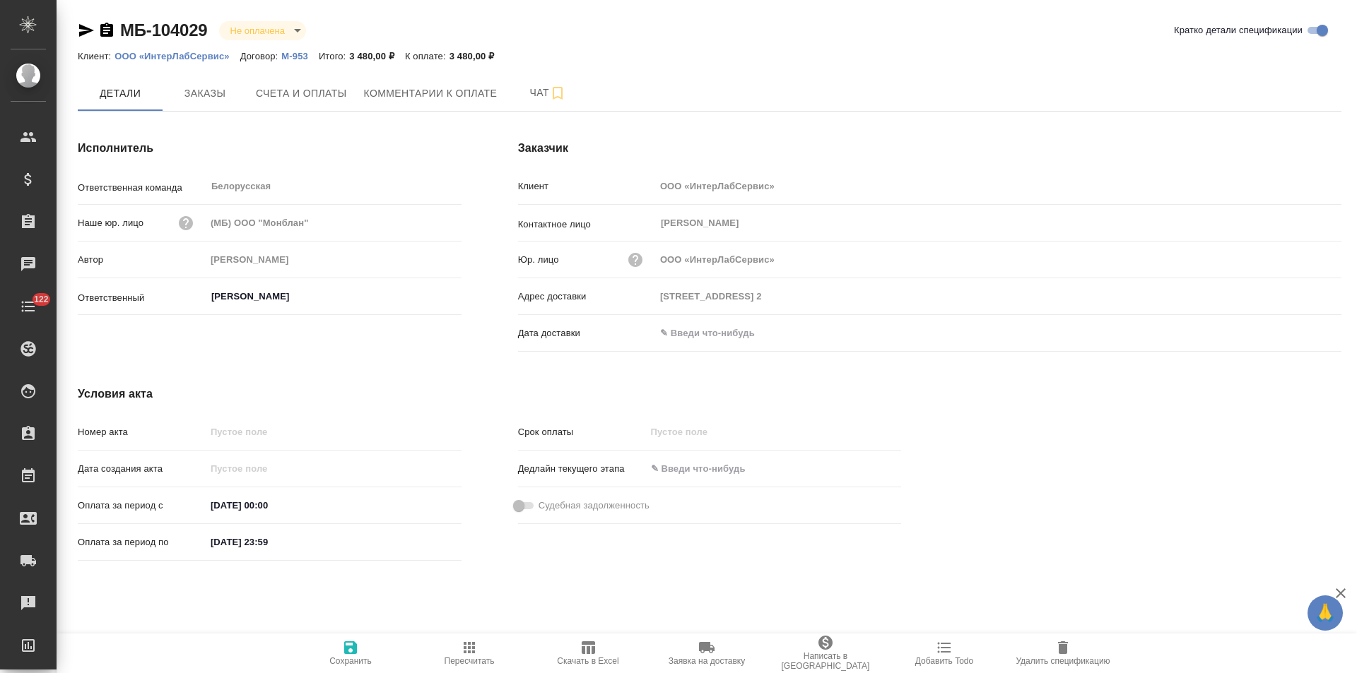
click at [105, 30] on icon "button" at bounding box center [106, 30] width 17 height 17
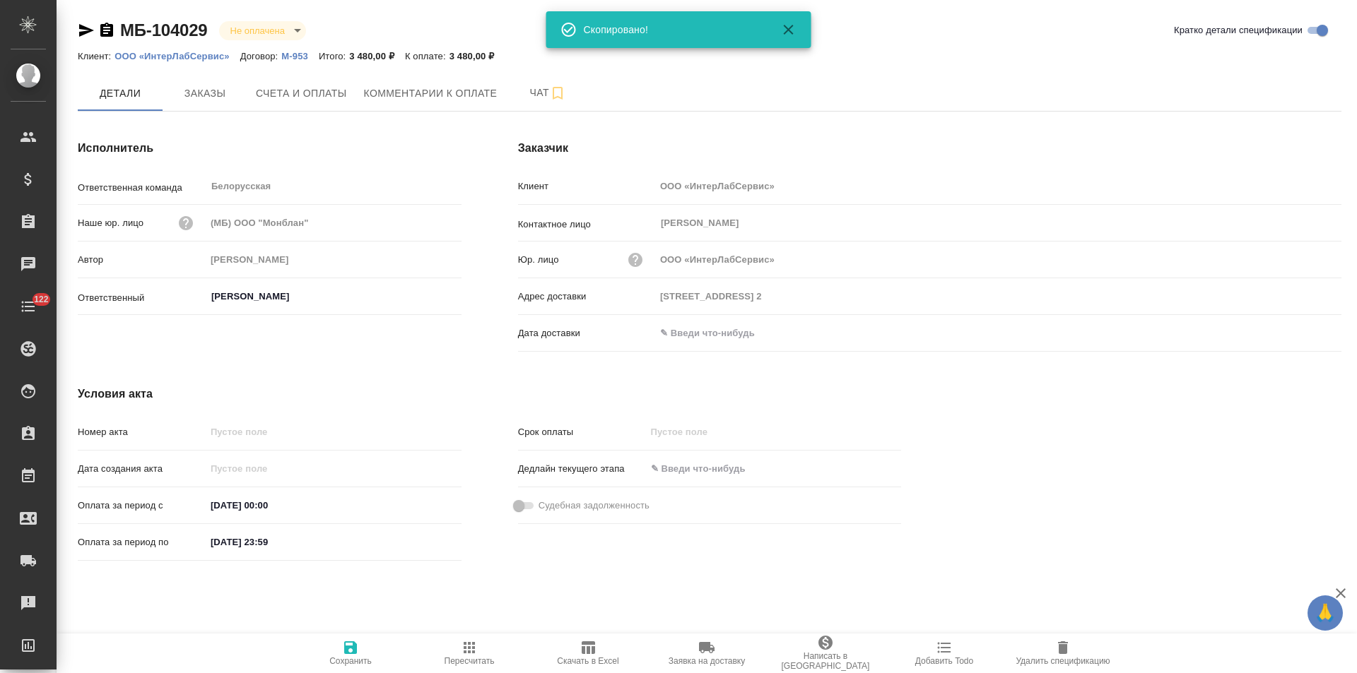
click at [298, 57] on p "М-953" at bounding box center [299, 56] width 37 height 11
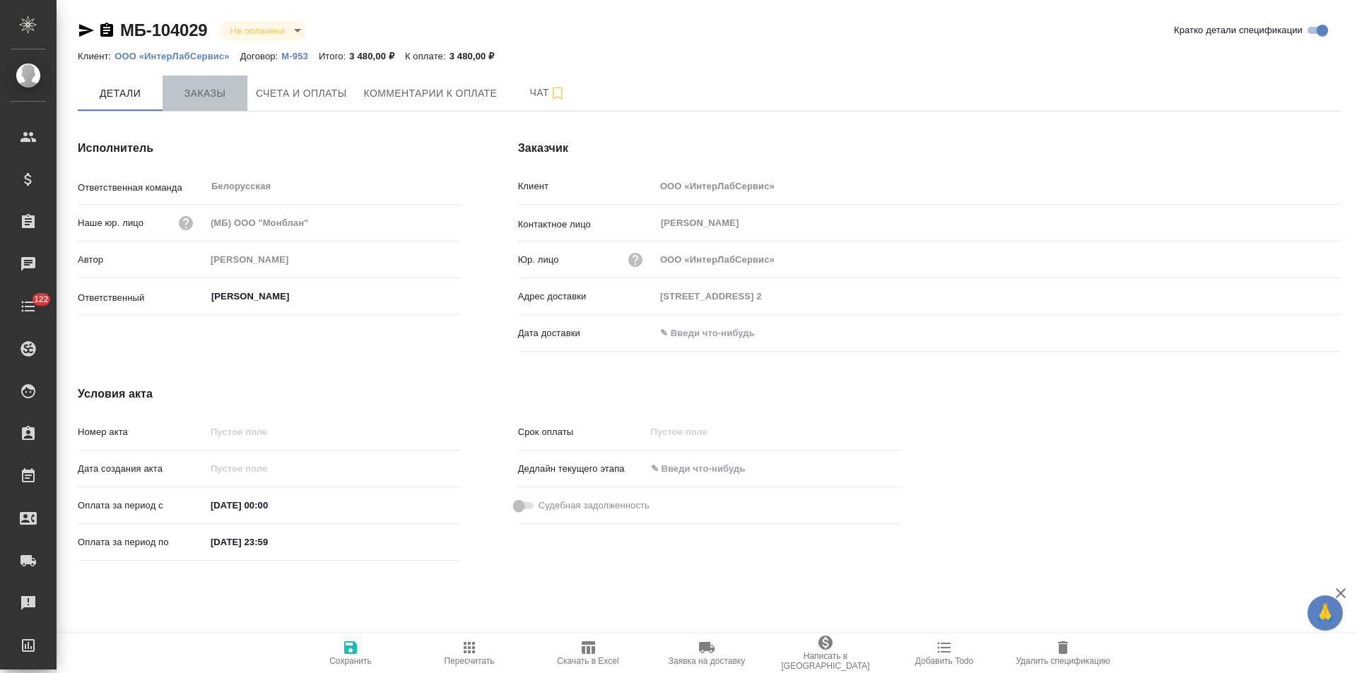
click at [211, 94] on span "Заказы" at bounding box center [205, 94] width 68 height 18
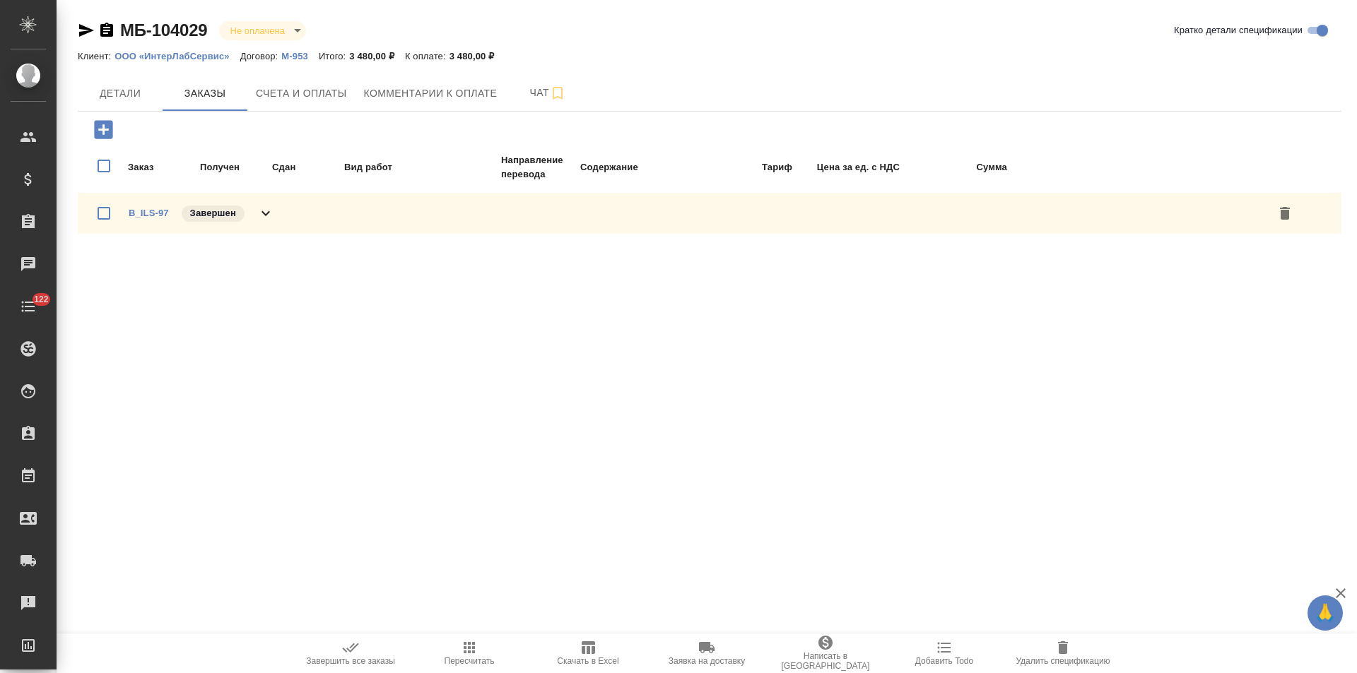
click at [272, 213] on icon at bounding box center [265, 213] width 17 height 17
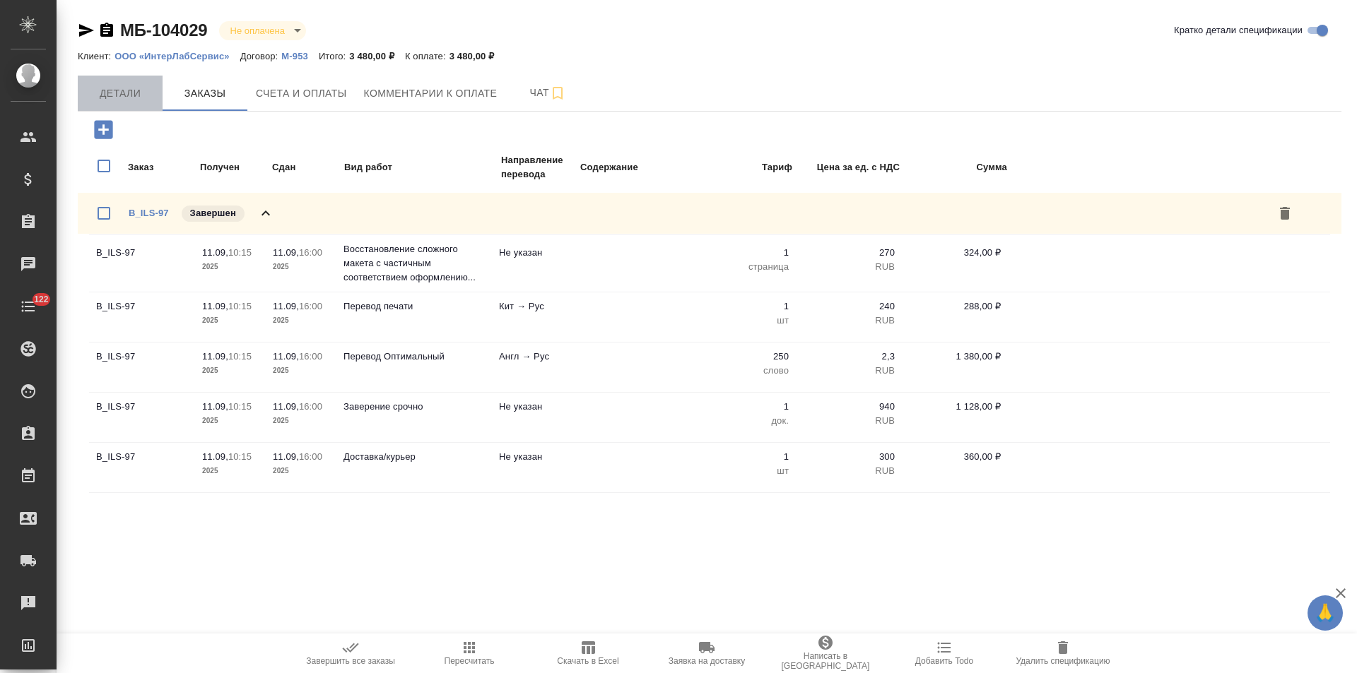
click at [131, 80] on button "Детали" at bounding box center [120, 93] width 85 height 35
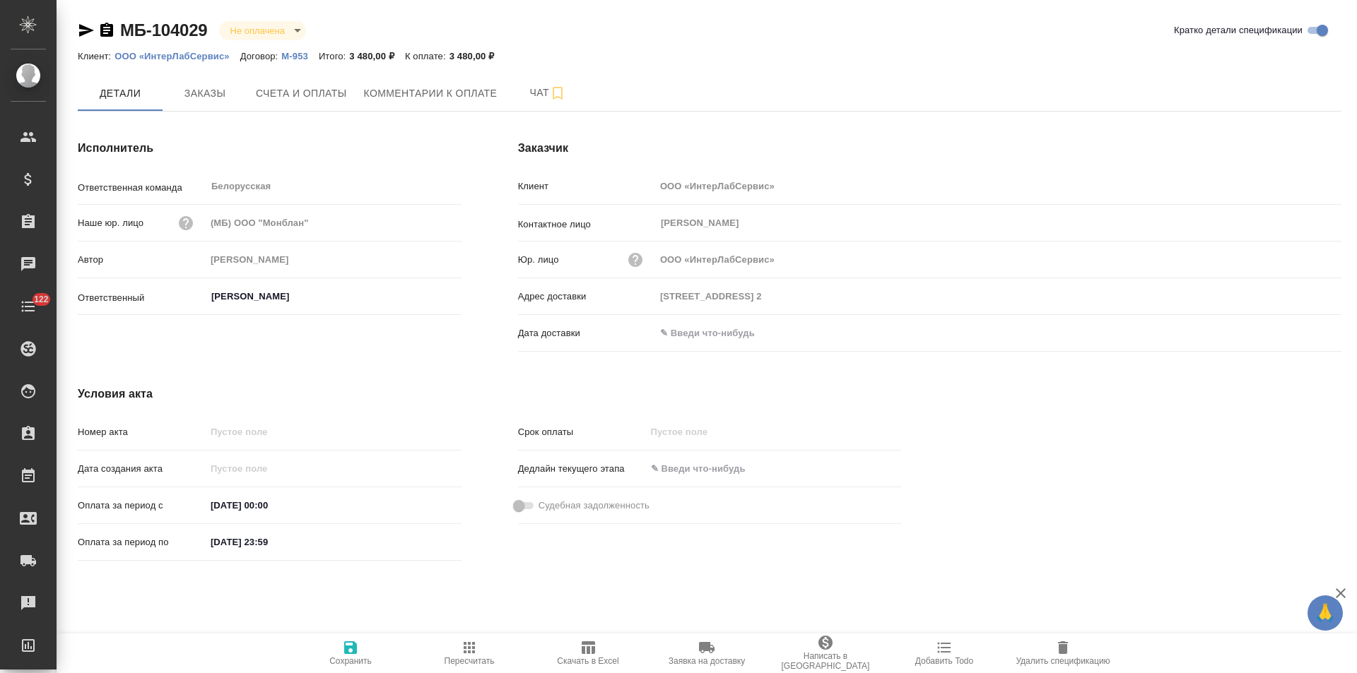
click at [103, 33] on icon "button" at bounding box center [106, 30] width 13 height 14
click at [107, 30] on icon "button" at bounding box center [106, 30] width 13 height 14
click at [288, 87] on span "Счета и оплаты" at bounding box center [301, 94] width 91 height 18
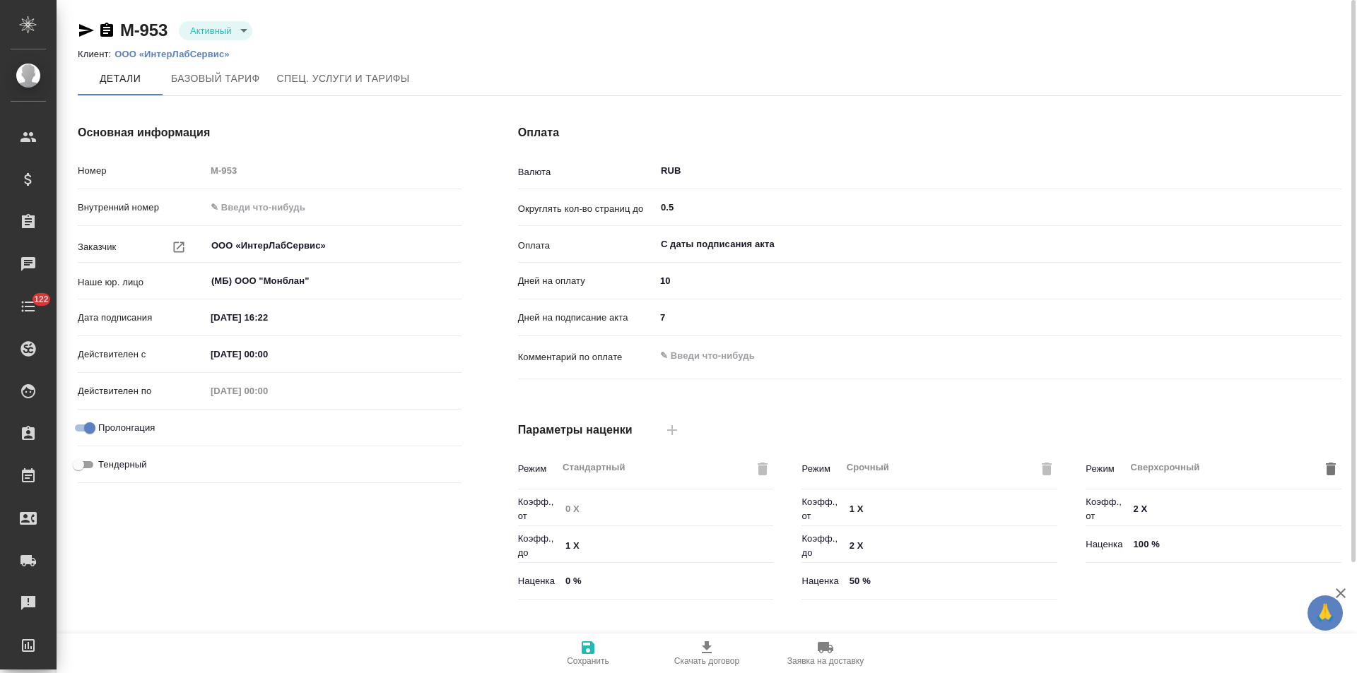
type input "ТП оптимальный Филиалы"
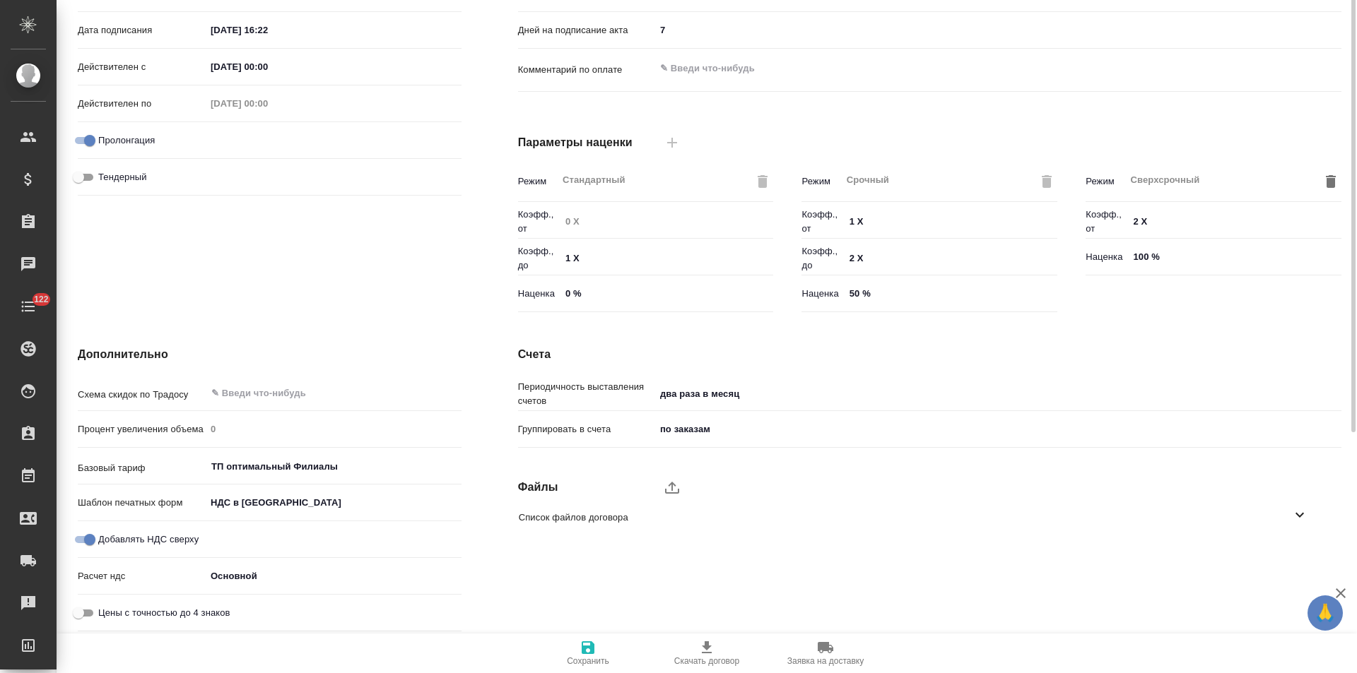
scroll to position [5, 0]
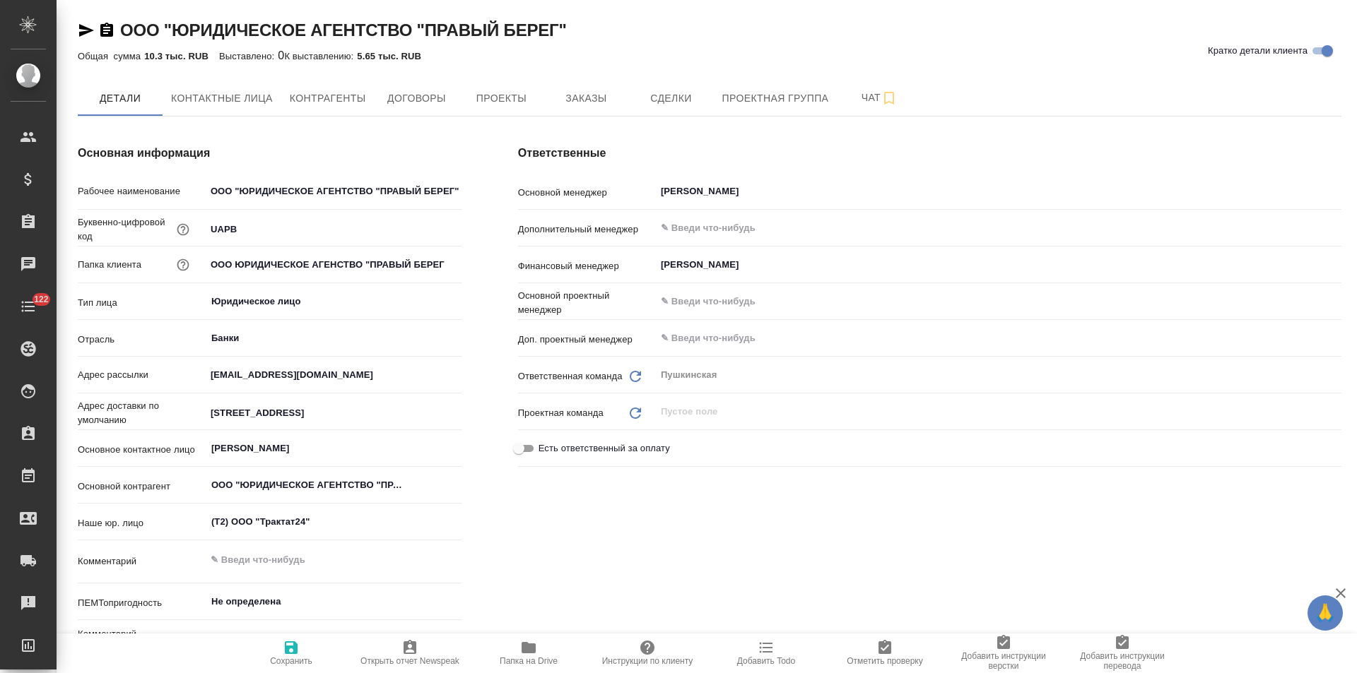
type textarea "x"
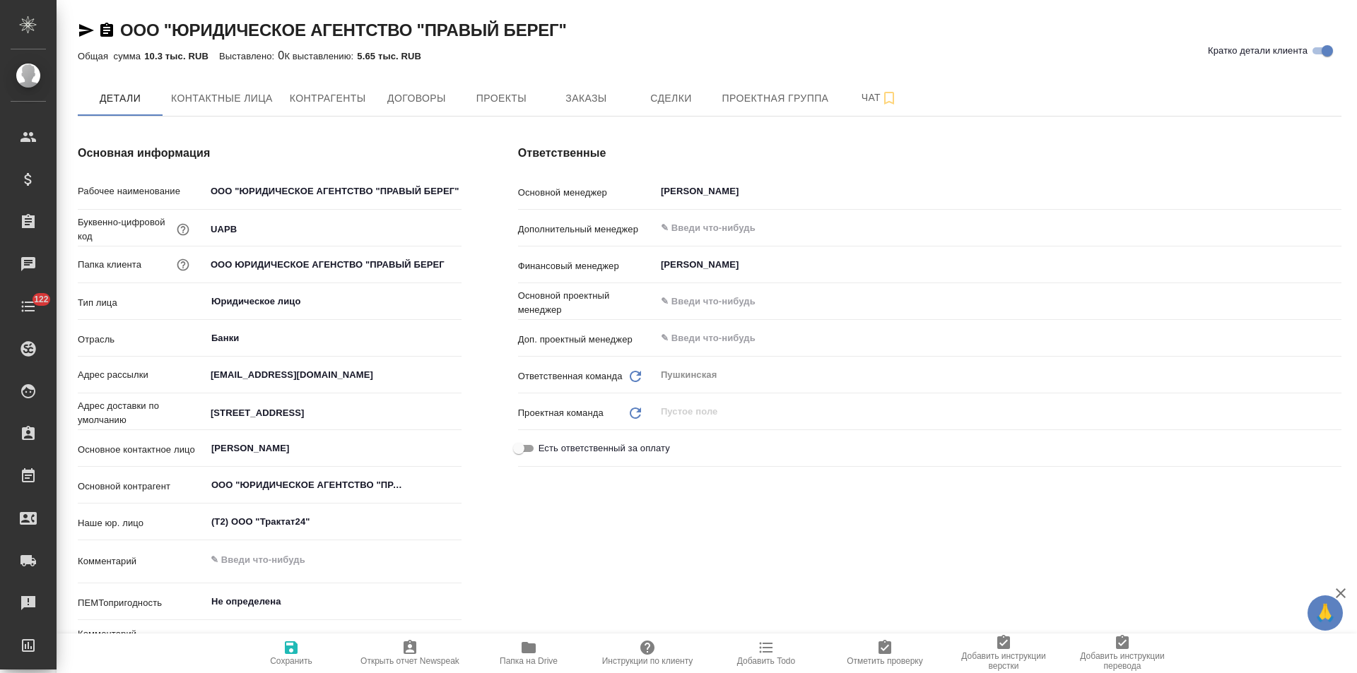
type textarea "x"
click at [772, 657] on span "Добавить Todo" at bounding box center [766, 662] width 58 height 10
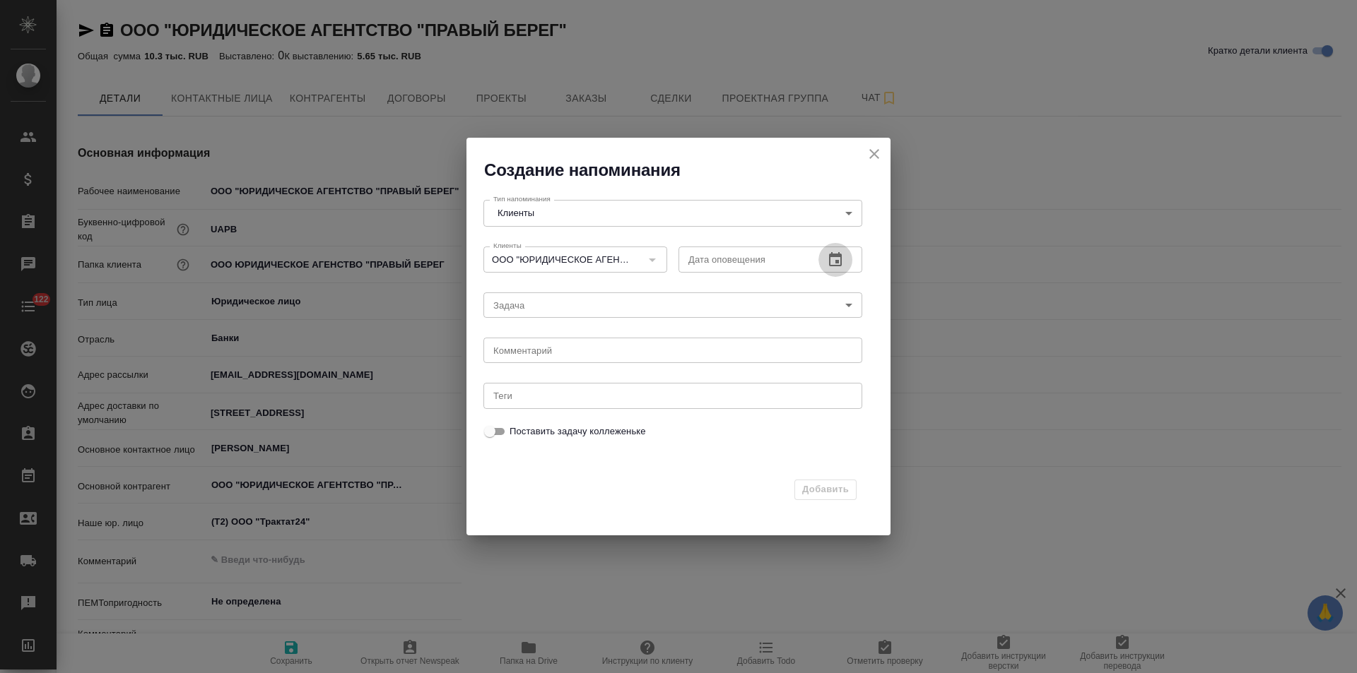
click at [835, 260] on icon "button" at bounding box center [835, 260] width 17 height 17
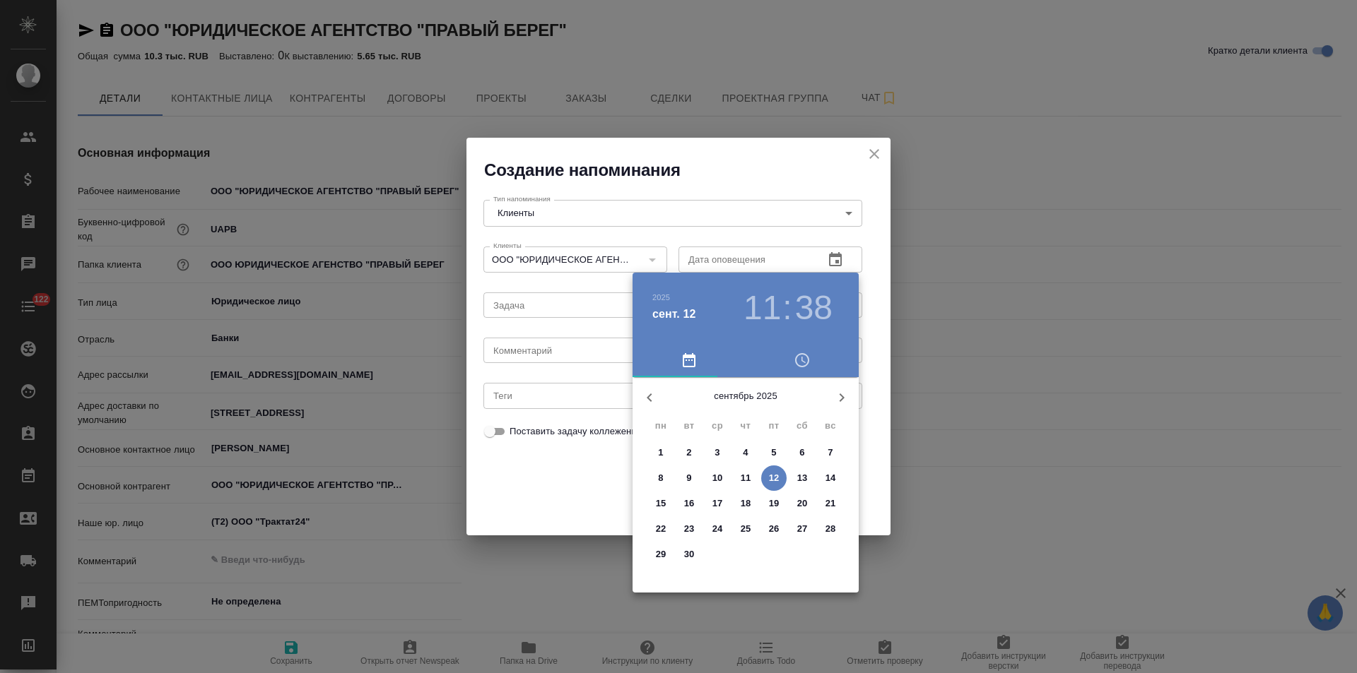
click at [662, 502] on p "15" at bounding box center [661, 504] width 11 height 14
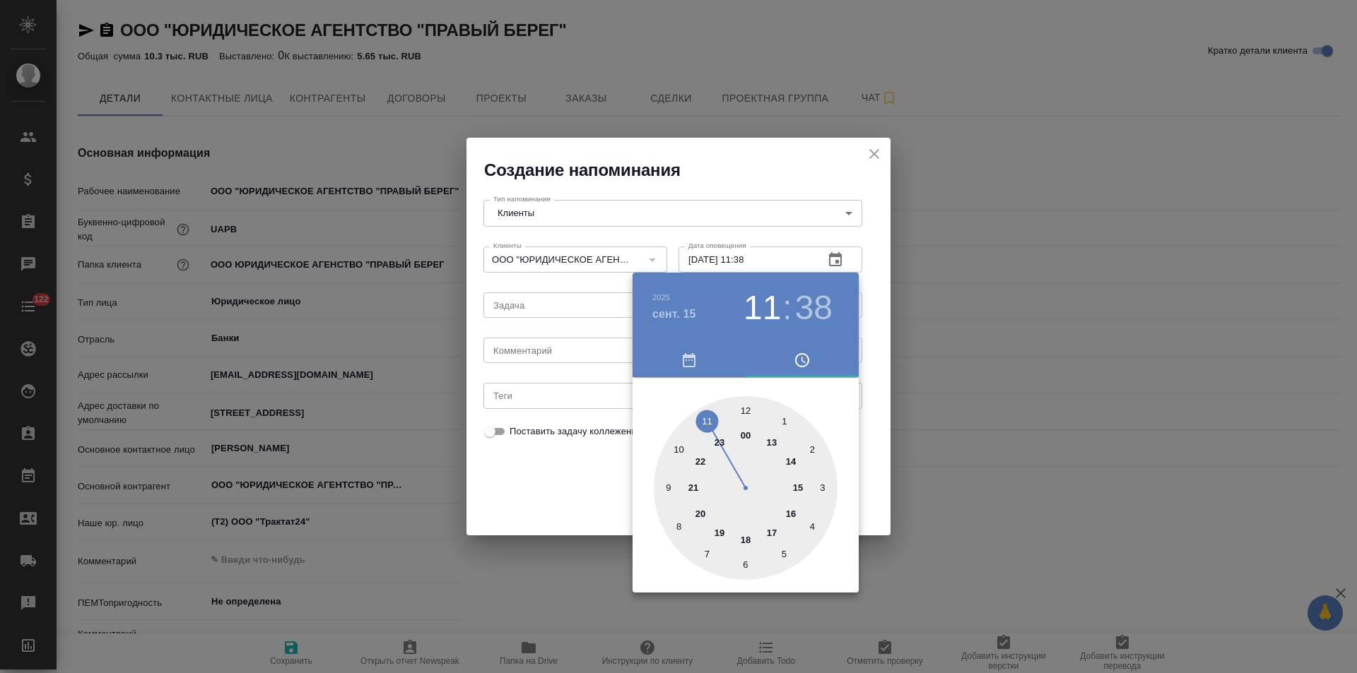
click at [680, 451] on div at bounding box center [746, 488] width 184 height 184
click at [744, 410] on div at bounding box center [746, 488] width 184 height 184
type input "15.09.2025 10:00"
click at [551, 348] on div at bounding box center [678, 336] width 1357 height 673
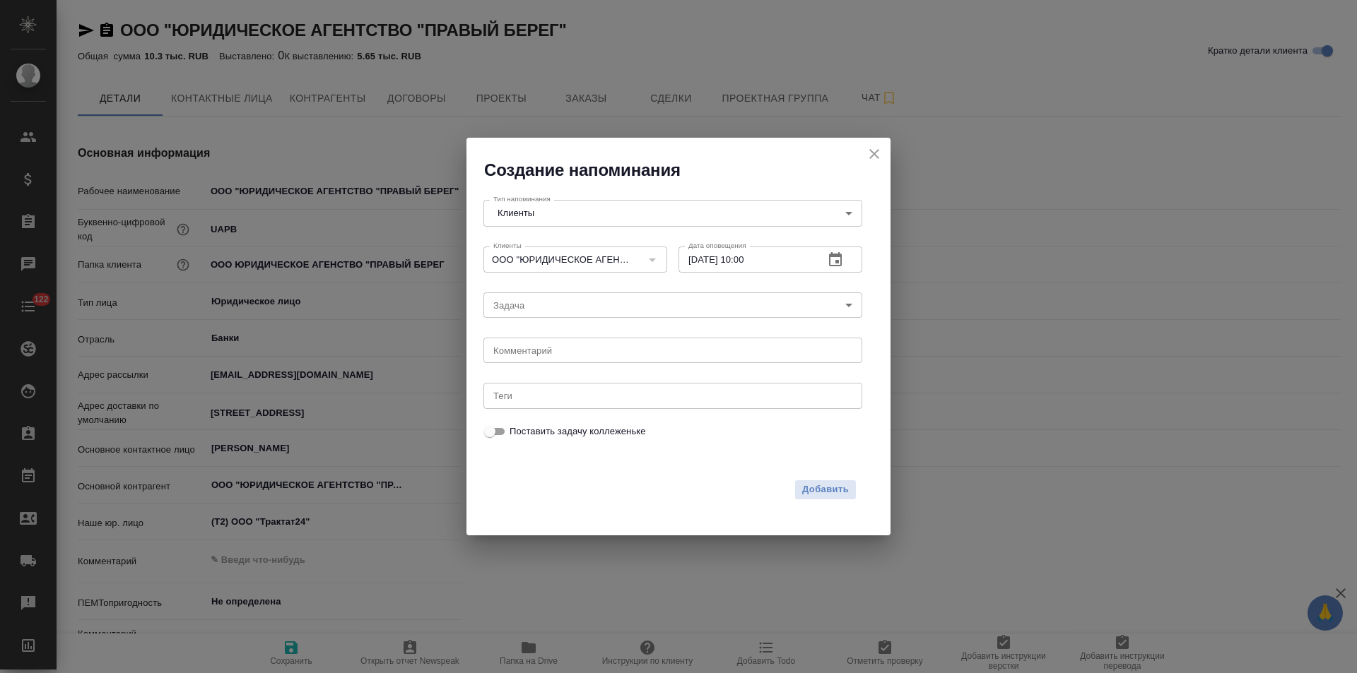
click at [551, 351] on textarea at bounding box center [672, 351] width 359 height 11
type textarea "отправь договор по эдо как примут пригл"
click at [826, 485] on span "Добавить" at bounding box center [825, 490] width 47 height 16
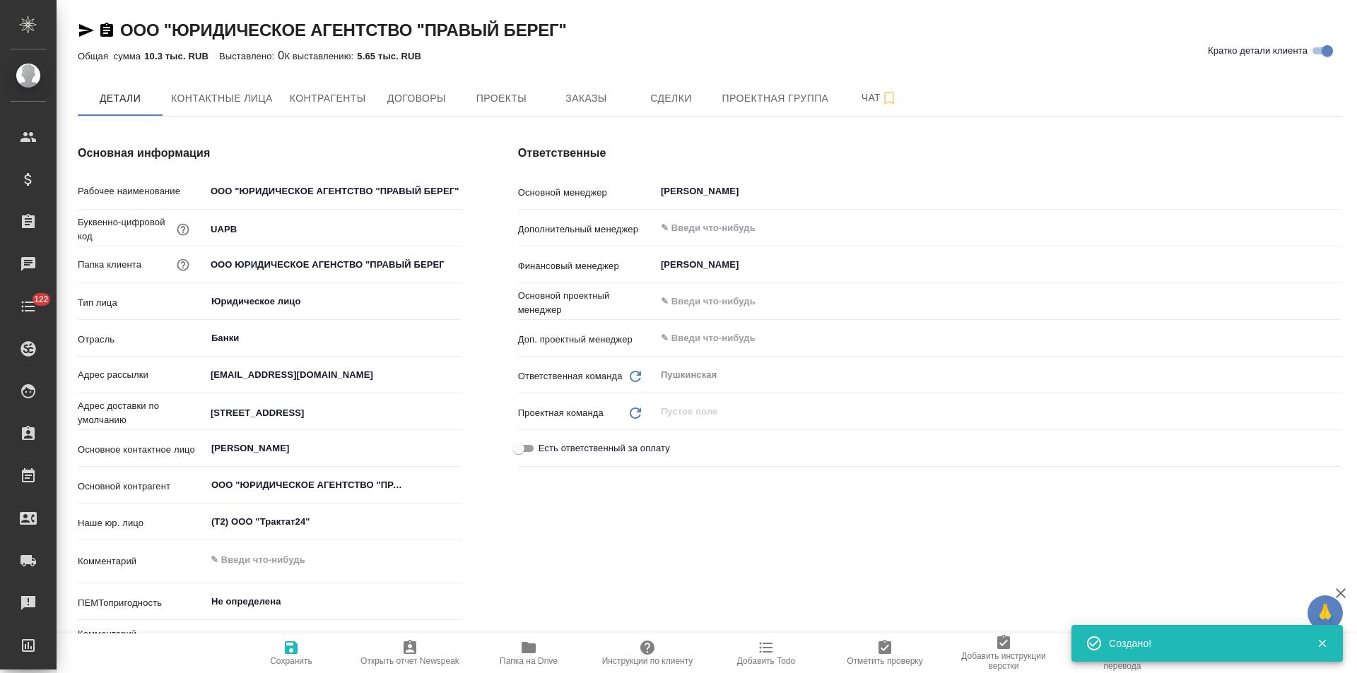
type textarea "x"
click at [449, 105] on span "Договоры" at bounding box center [416, 99] width 68 height 18
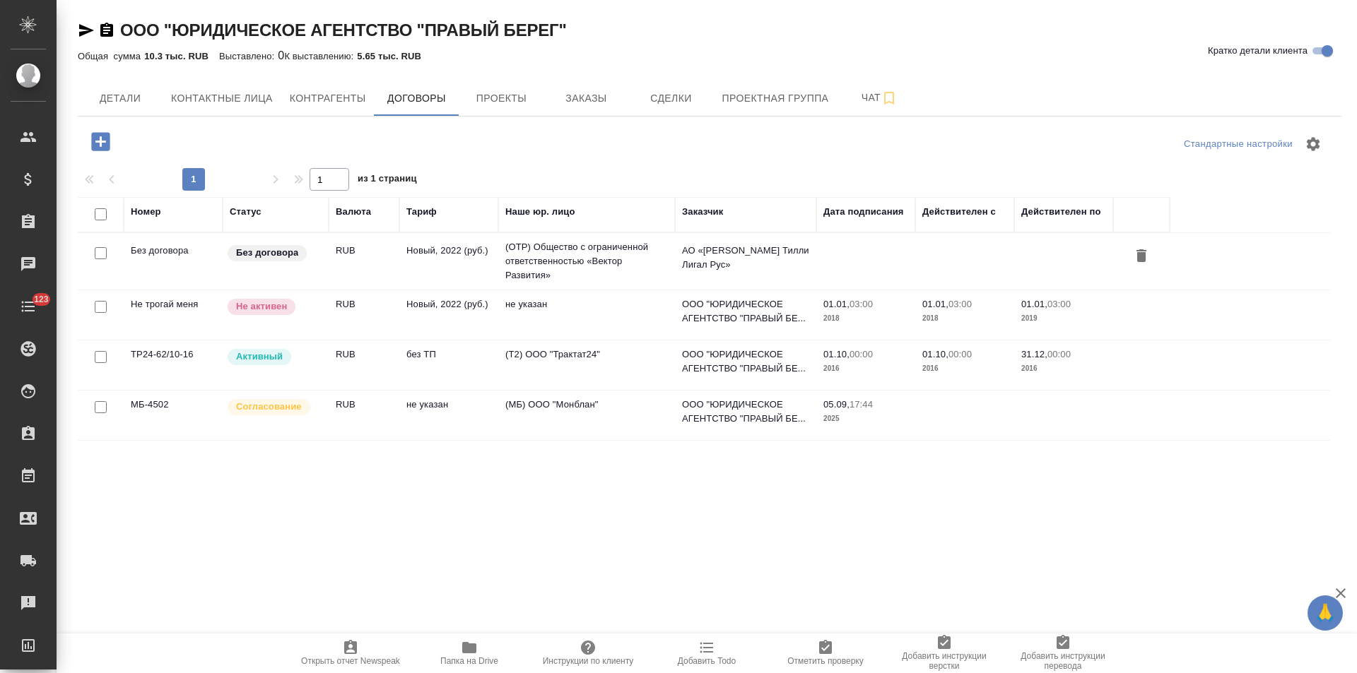
click at [612, 271] on td "(OTP) Общество с ограниченной ответственностью «Вектор Развития»" at bounding box center [586, 261] width 177 height 57
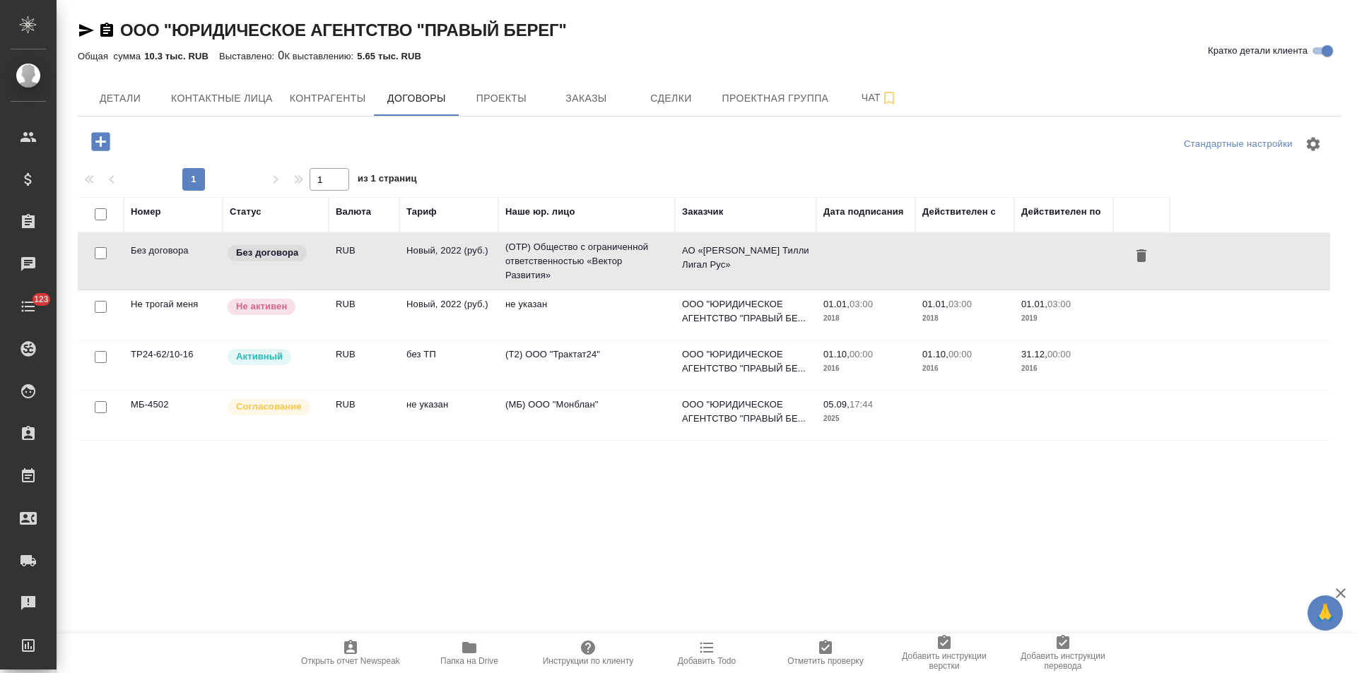
click at [612, 271] on td "(OTP) Общество с ограниченной ответственностью «Вектор Развития»" at bounding box center [586, 261] width 177 height 57
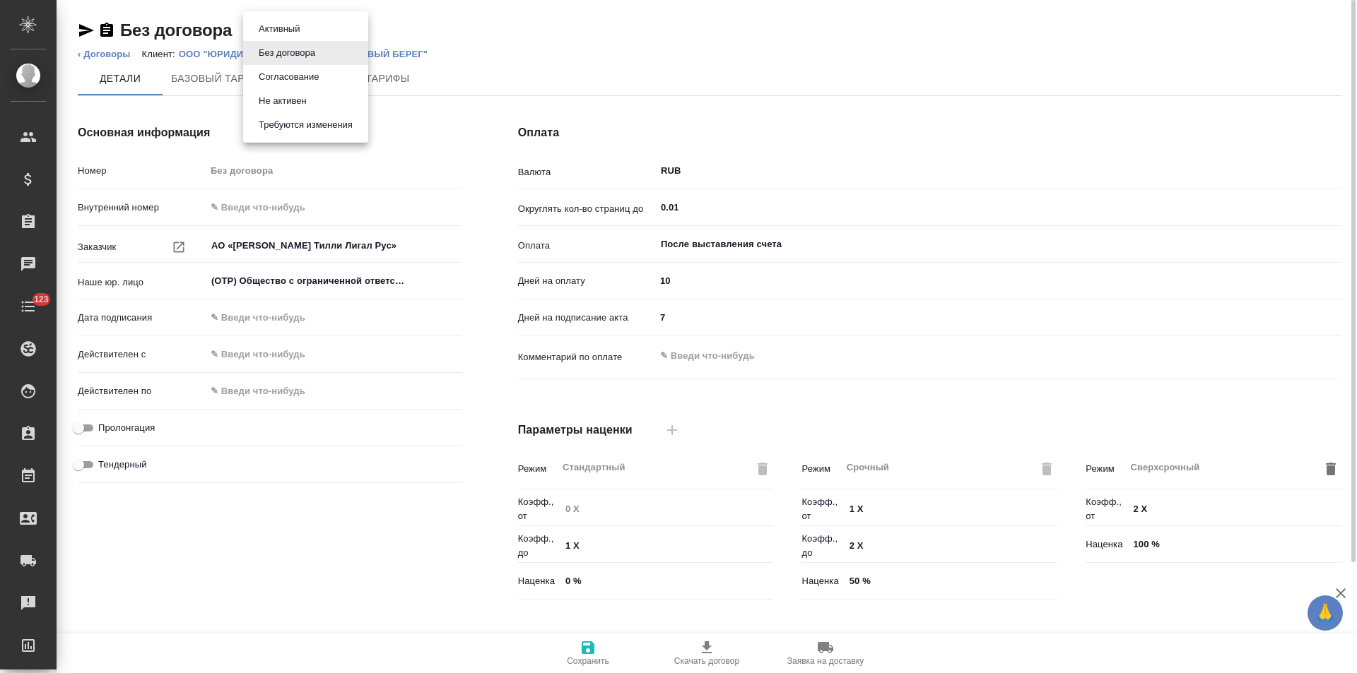
click at [302, 36] on body "🙏 .cls-1 fill:#fff; AWATERA [PERSON_NAME] Спецификации Заказы Чаты 123 Todo Про…" at bounding box center [678, 336] width 1357 height 673
click at [310, 100] on button "Не активен" at bounding box center [282, 101] width 57 height 16
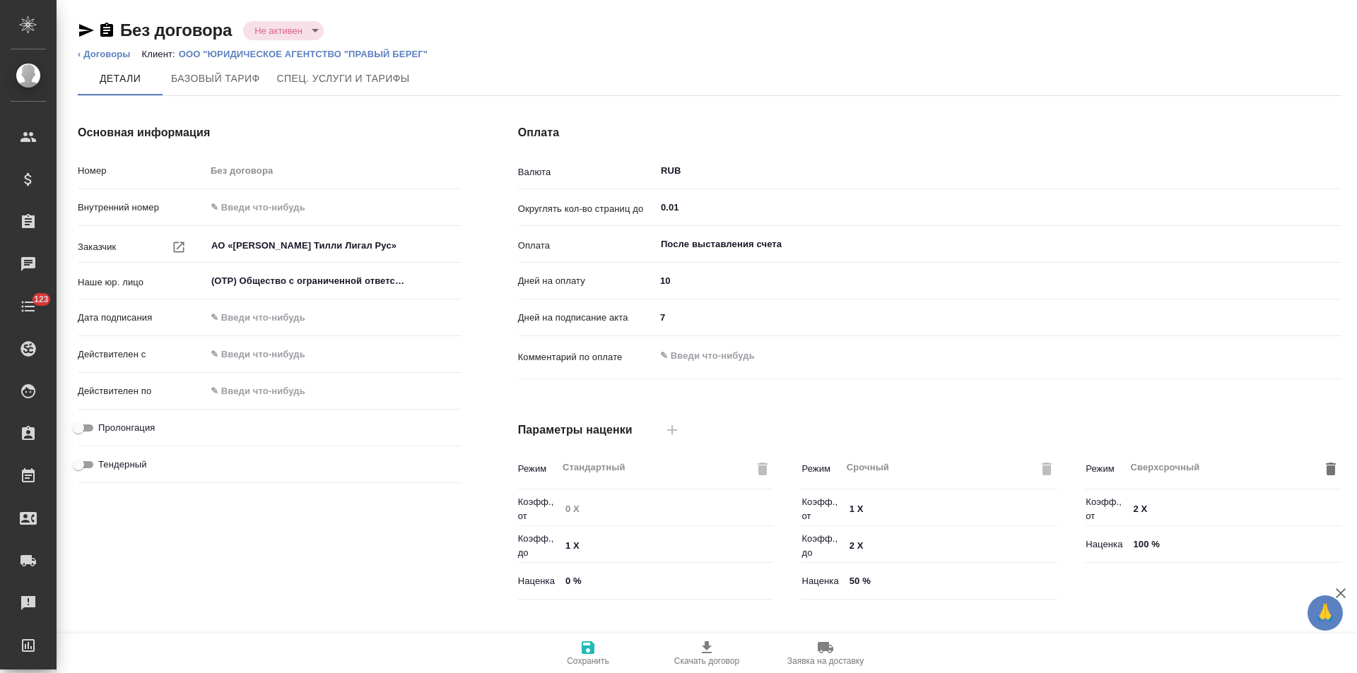
type input "Новый, 2022 (руб.)"
click at [125, 56] on link "‹ Договоры" at bounding box center [104, 54] width 53 height 11
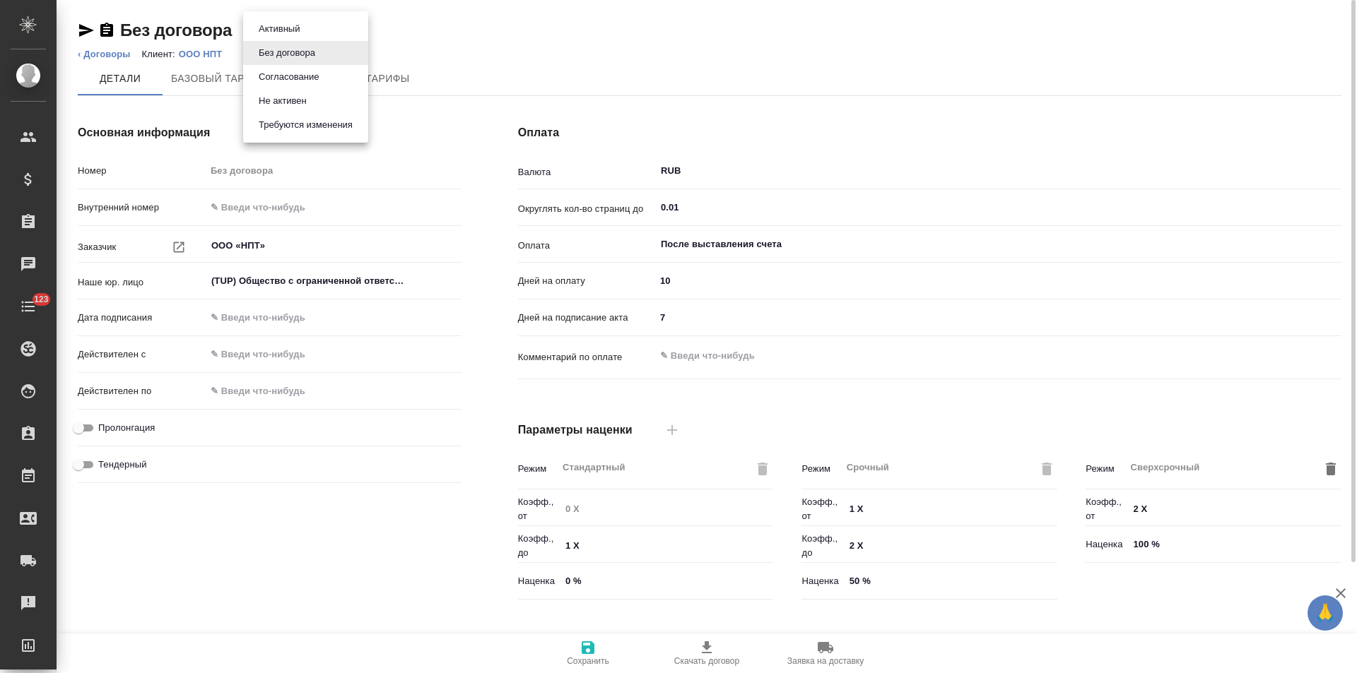
click at [288, 32] on body "🙏 .cls-1 fill:#fff; AWATERA Левченко Юлия Клиенты Спецификации Заказы Чаты 123 …" at bounding box center [678, 336] width 1357 height 673
click at [305, 101] on button "Не активен" at bounding box center [282, 101] width 57 height 16
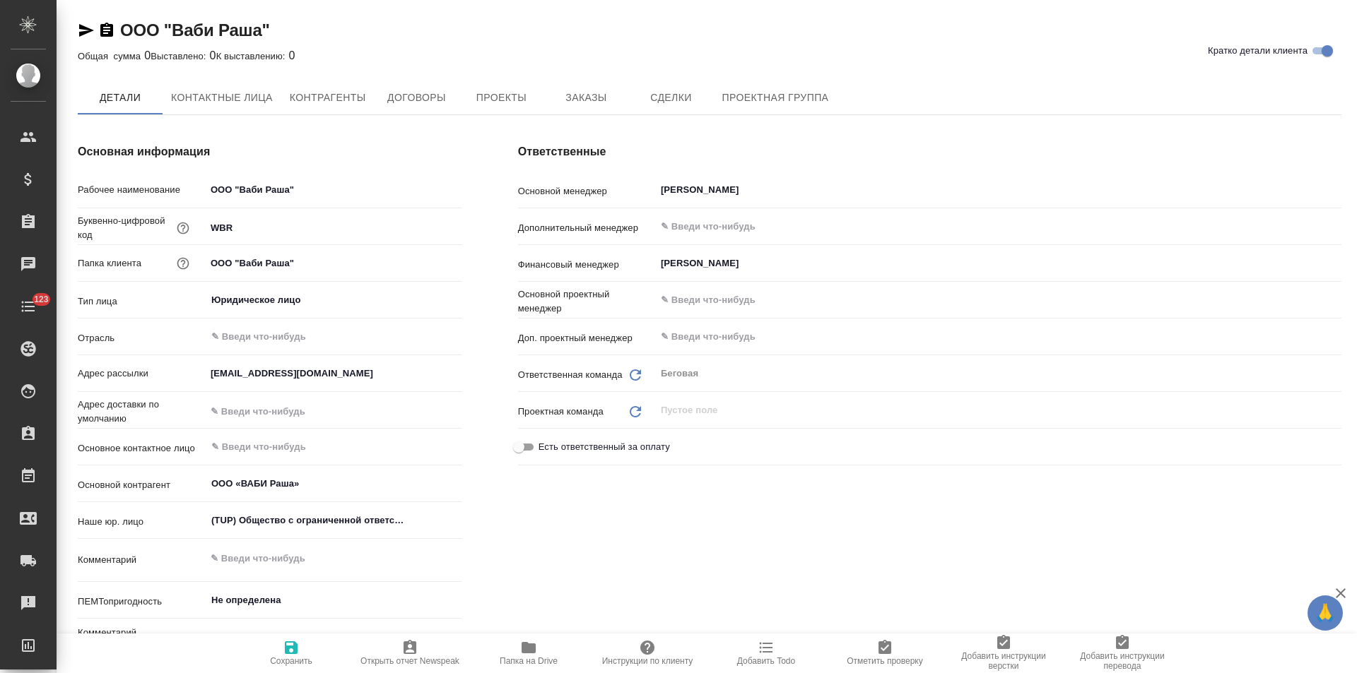
type textarea "x"
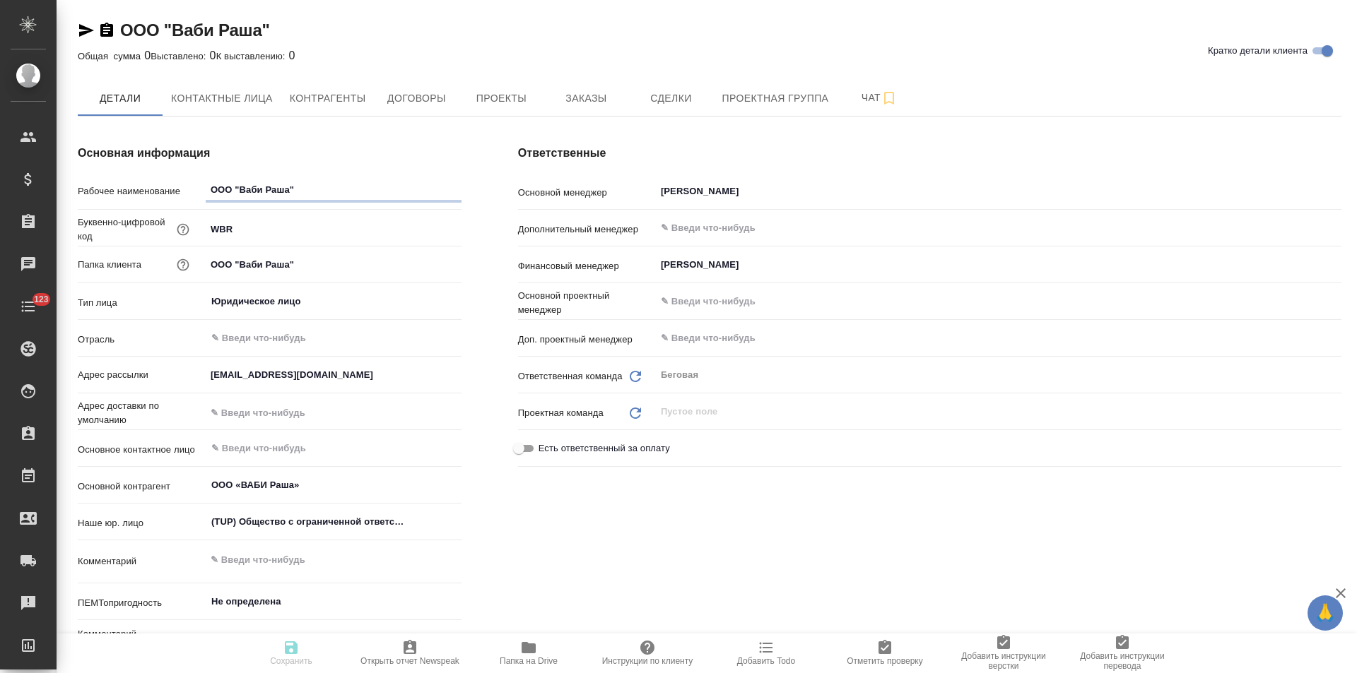
type textarea "x"
click at [422, 105] on span "Договоры" at bounding box center [416, 99] width 68 height 18
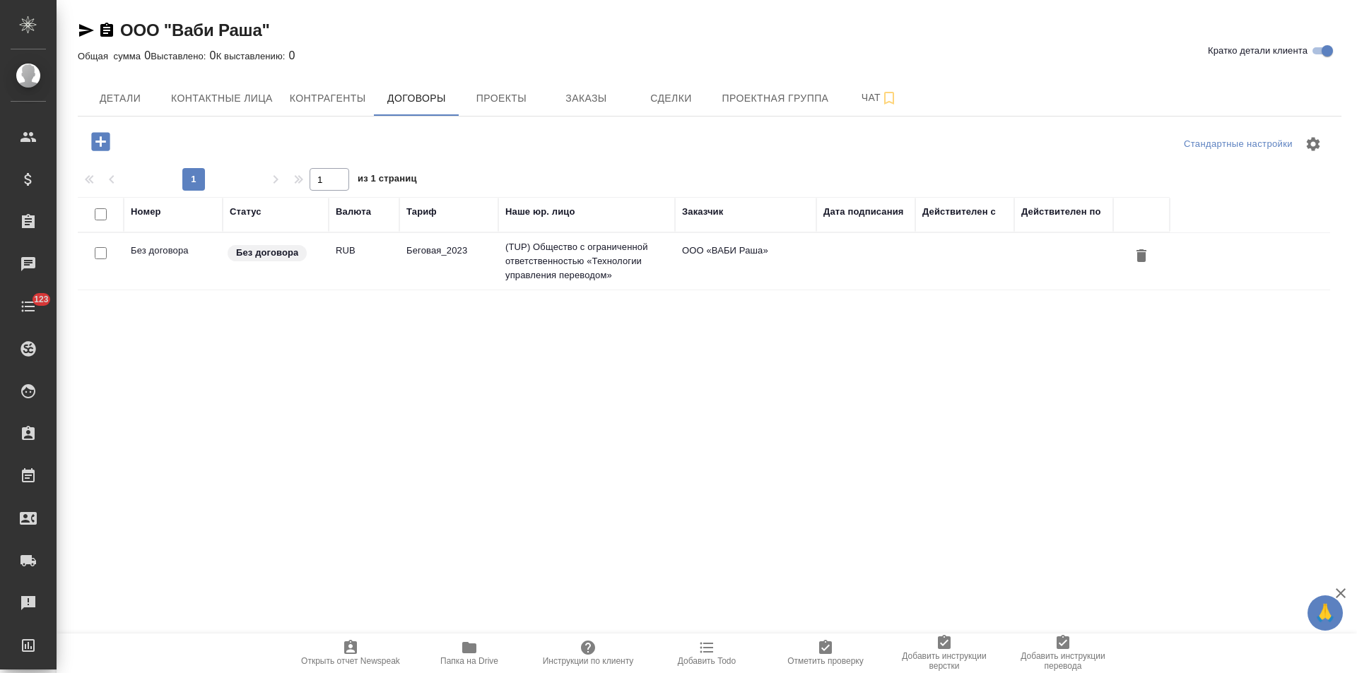
click at [488, 272] on td "Беговая_2023" at bounding box center [448, 261] width 99 height 49
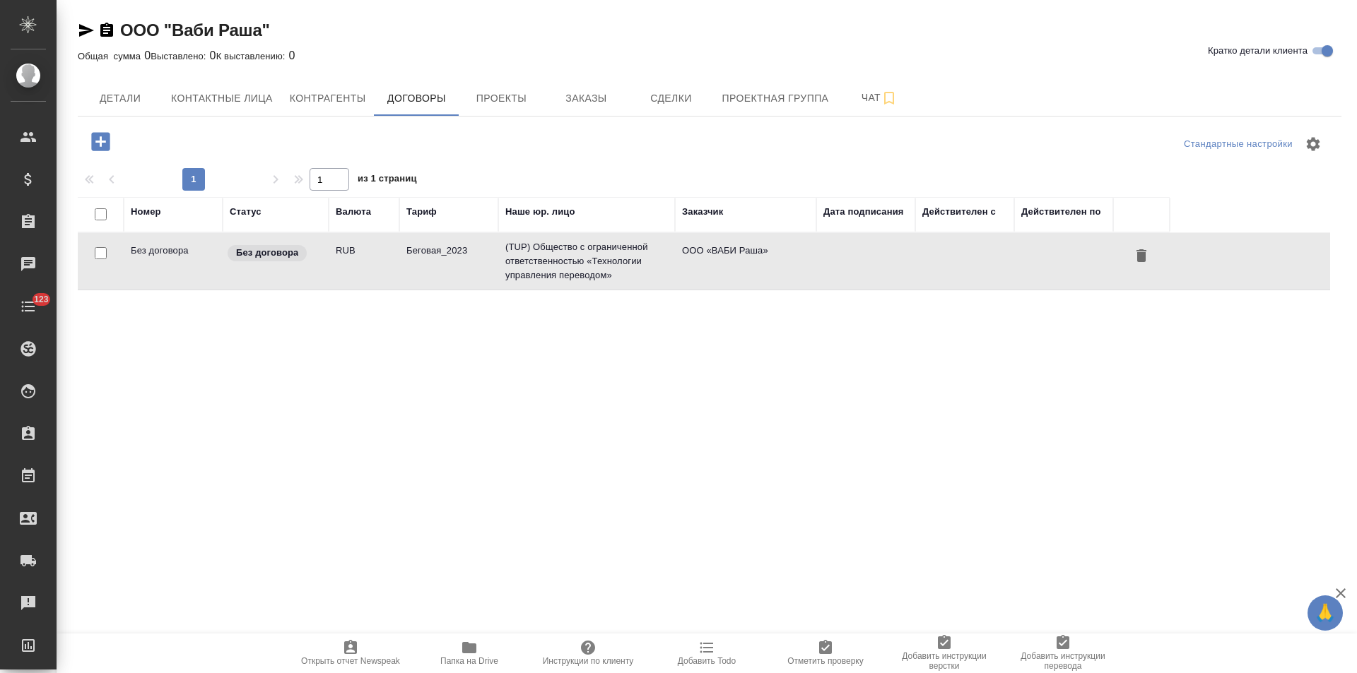
click at [488, 272] on td "Беговая_2023" at bounding box center [448, 261] width 99 height 49
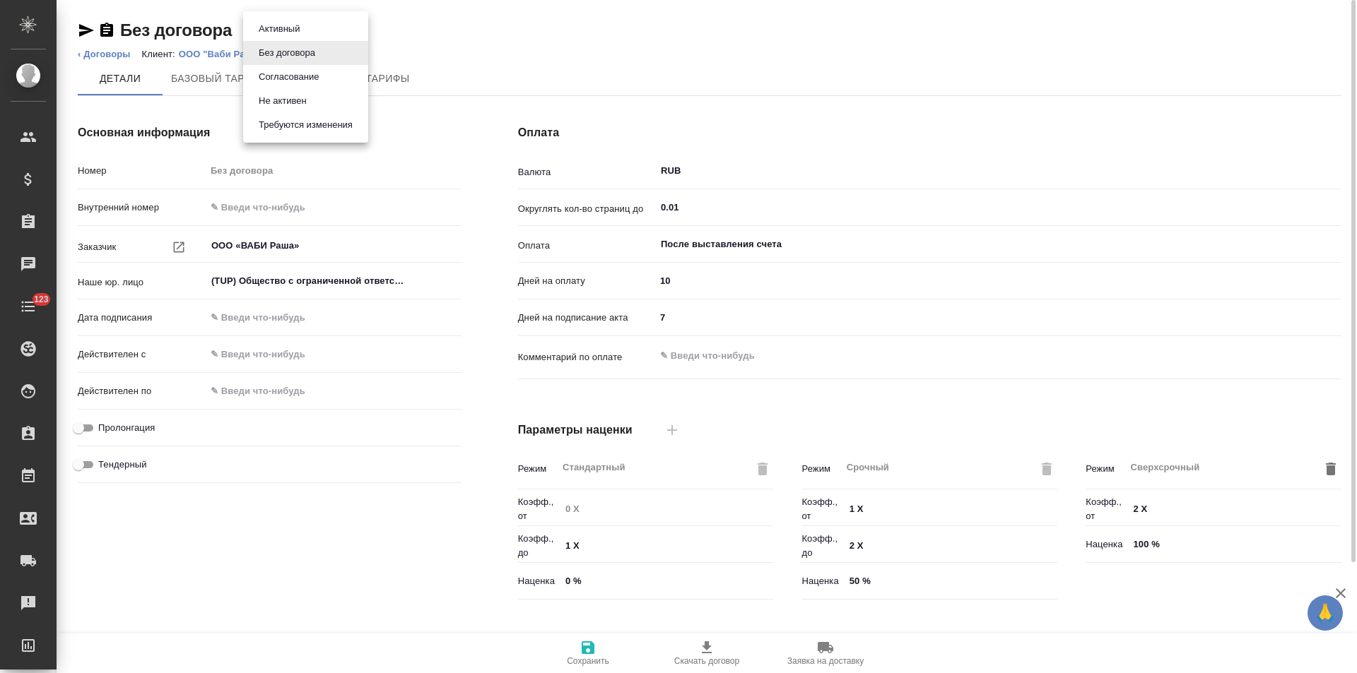
click at [276, 33] on body "🙏 .cls-1 fill:#fff; AWATERA [PERSON_NAME] Спецификации Заказы Чаты 123 Todo Про…" at bounding box center [678, 336] width 1357 height 673
click at [299, 107] on button "Не активен" at bounding box center [282, 101] width 57 height 16
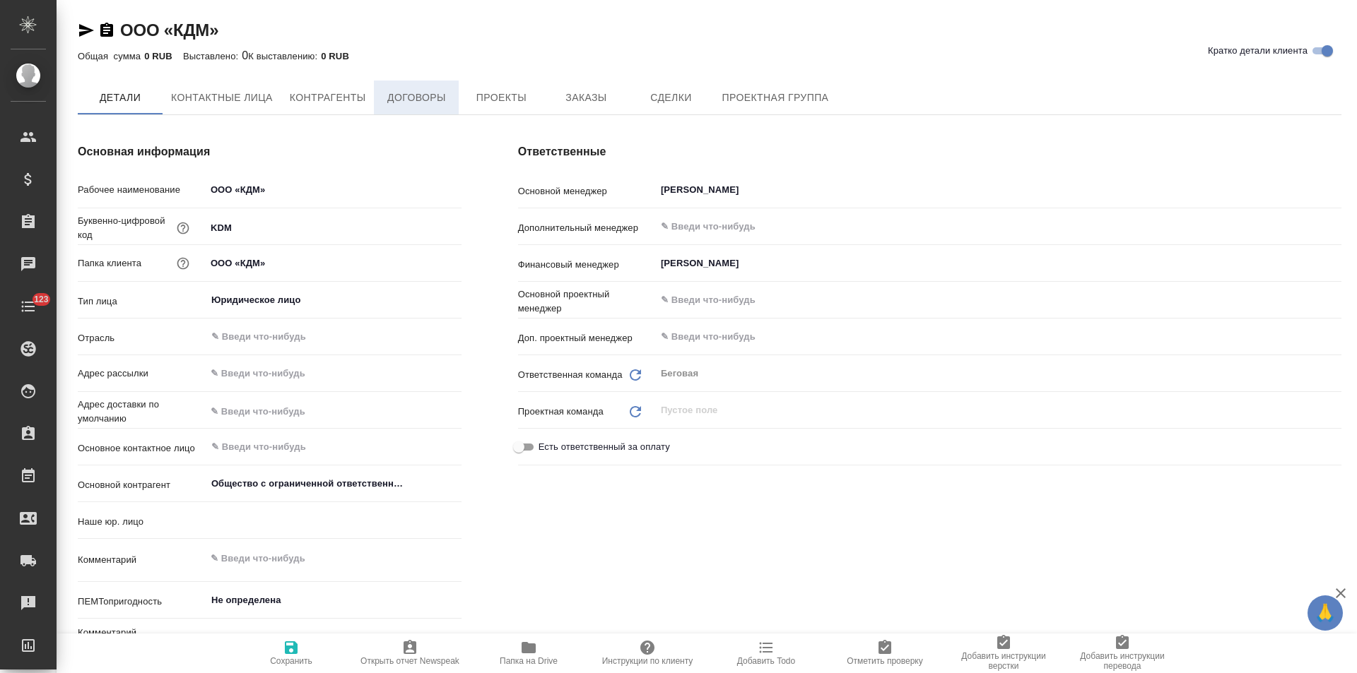
type input "Общество с ограниченной ответственностью«КДМ»"
type textarea "x"
type input "Общество с ограниченной ответственностью«КДМ»"
type textarea "x"
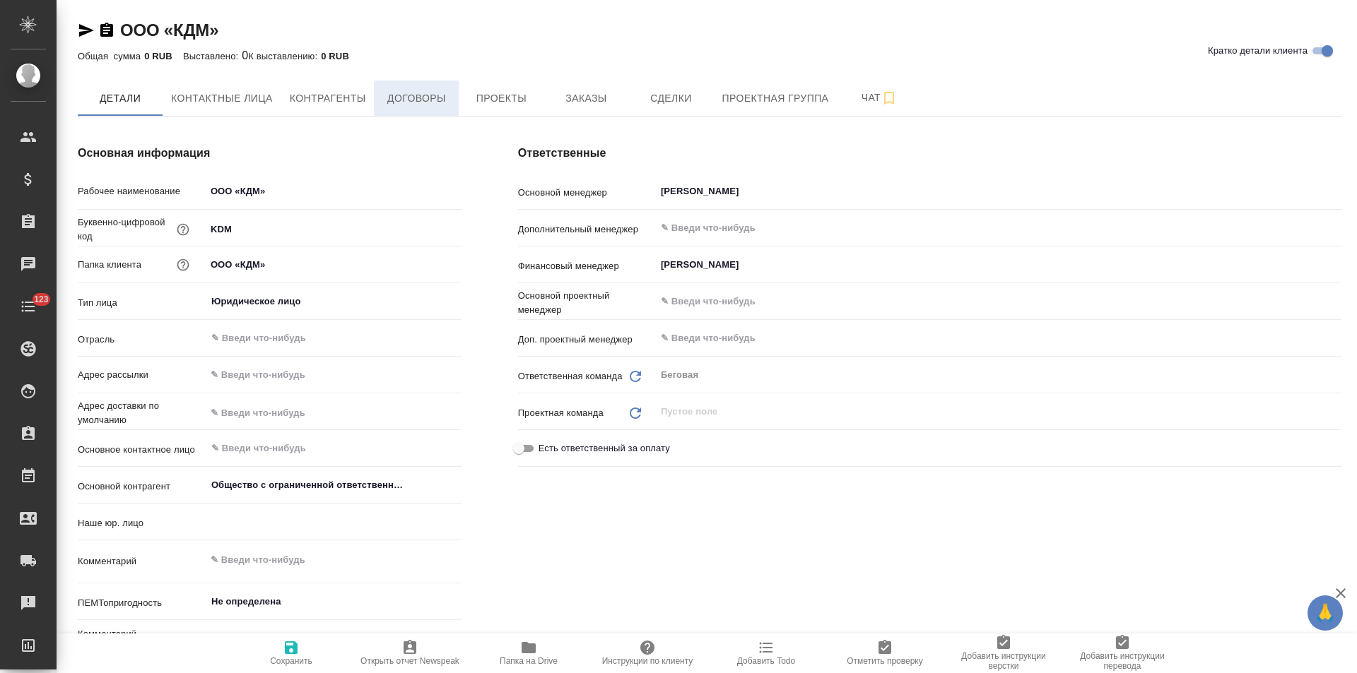
type textarea "x"
click at [418, 99] on span "Договоры" at bounding box center [416, 99] width 68 height 18
type input "Общество с ограниченной ответственностью«КДМ»"
type textarea "x"
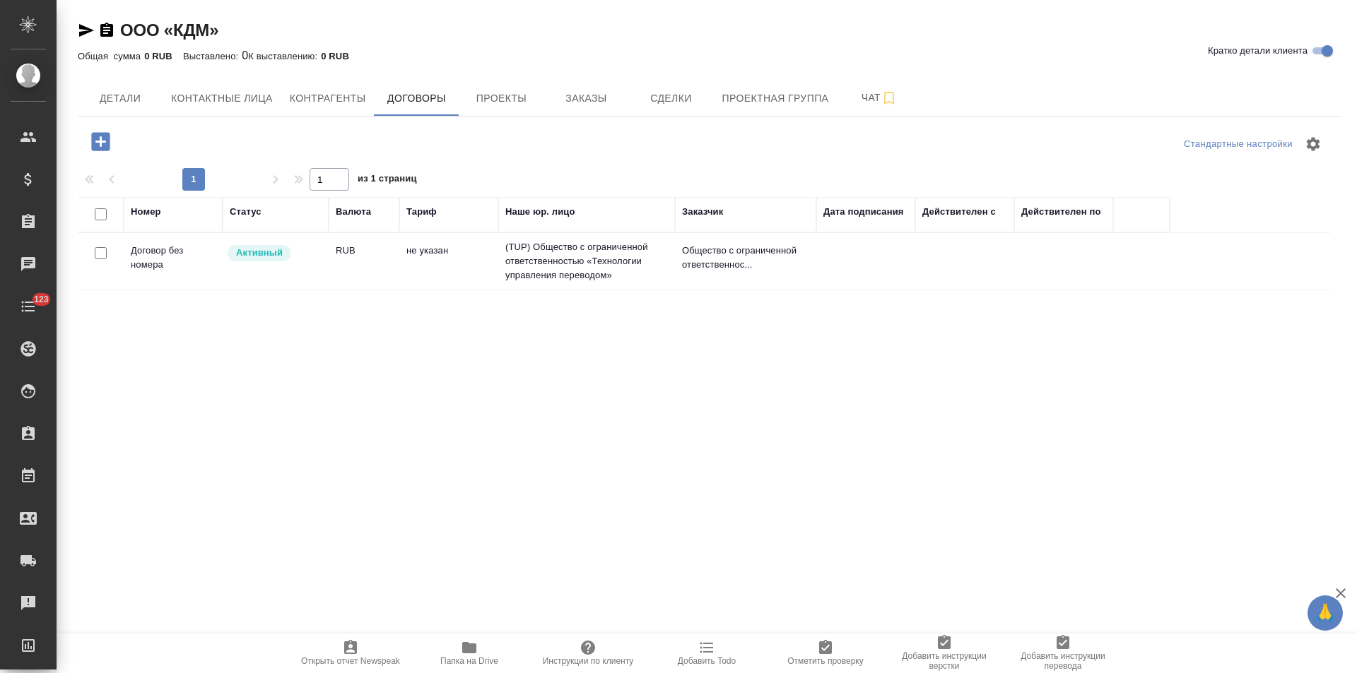
click at [473, 264] on td "не указан" at bounding box center [448, 261] width 99 height 49
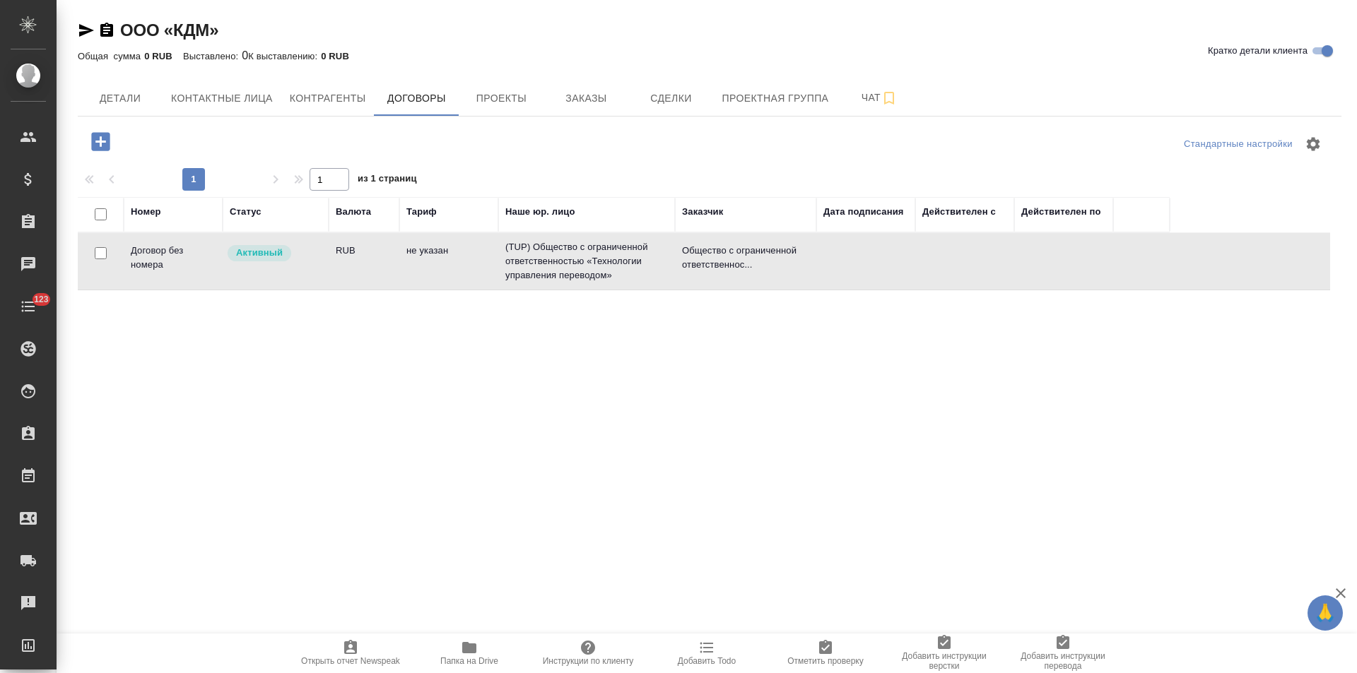
click at [473, 264] on td "не указан" at bounding box center [448, 261] width 99 height 49
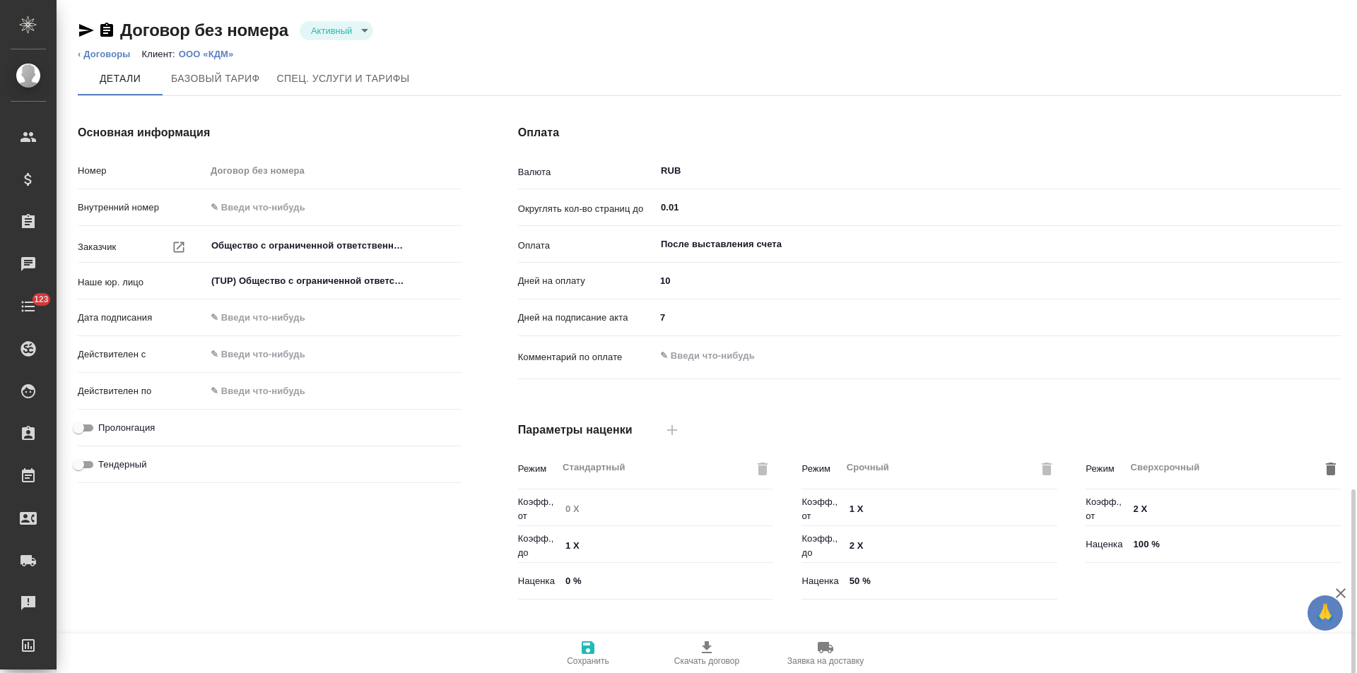
scroll to position [288, 0]
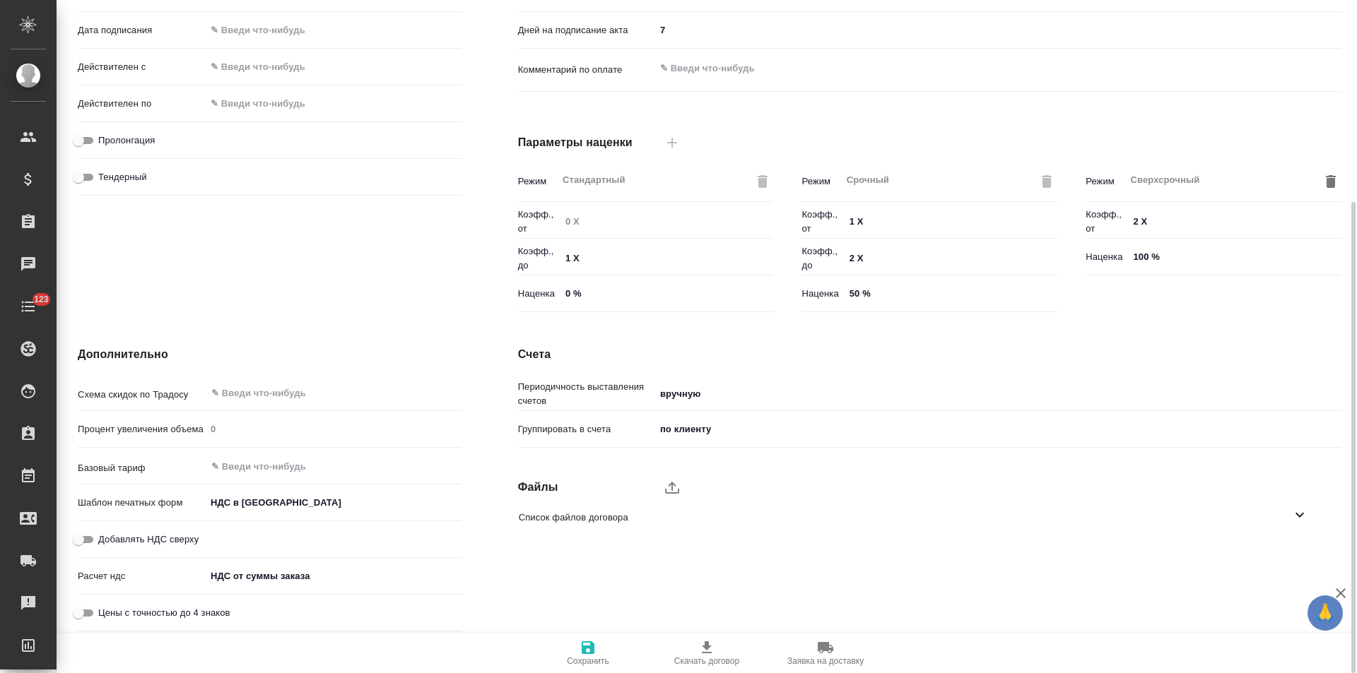
click at [1296, 515] on icon at bounding box center [1299, 515] width 17 height 17
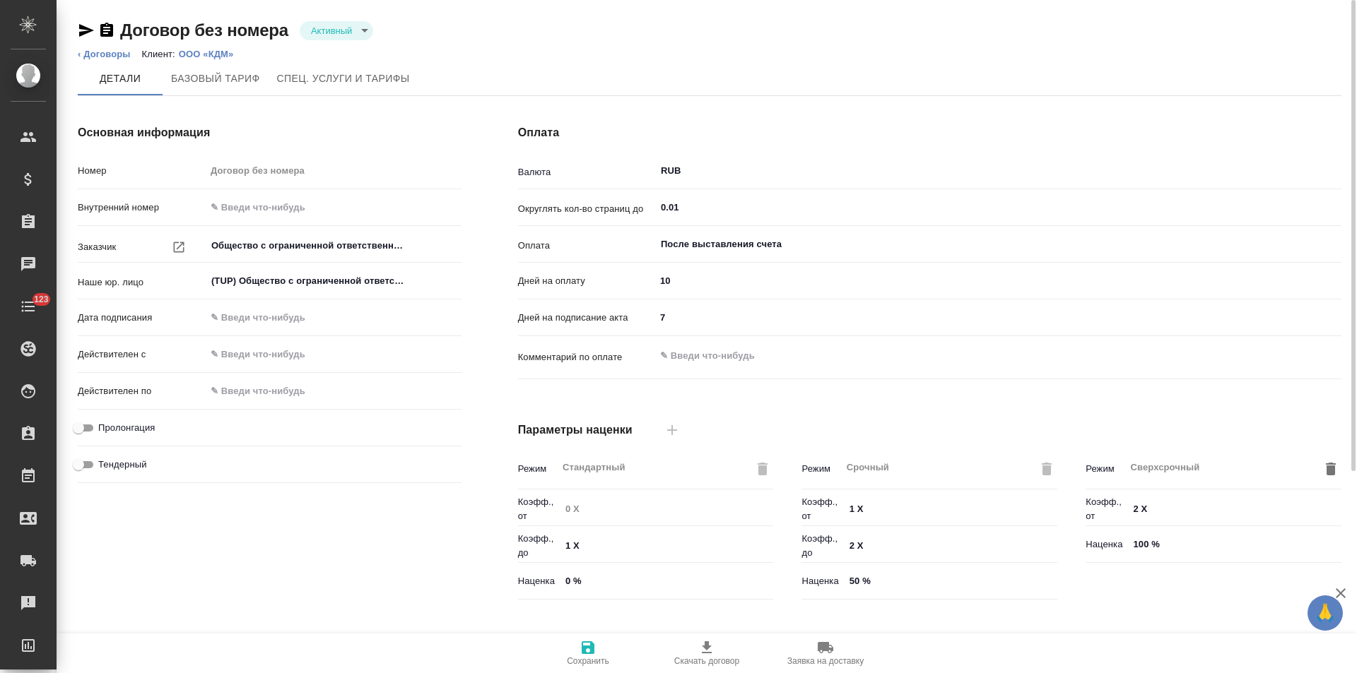
click at [341, 26] on body "🙏 .cls-1 fill:#fff; AWATERA Левченко Юлия Клиенты Спецификации Заказы 0 Чаты 12…" at bounding box center [678, 336] width 1357 height 673
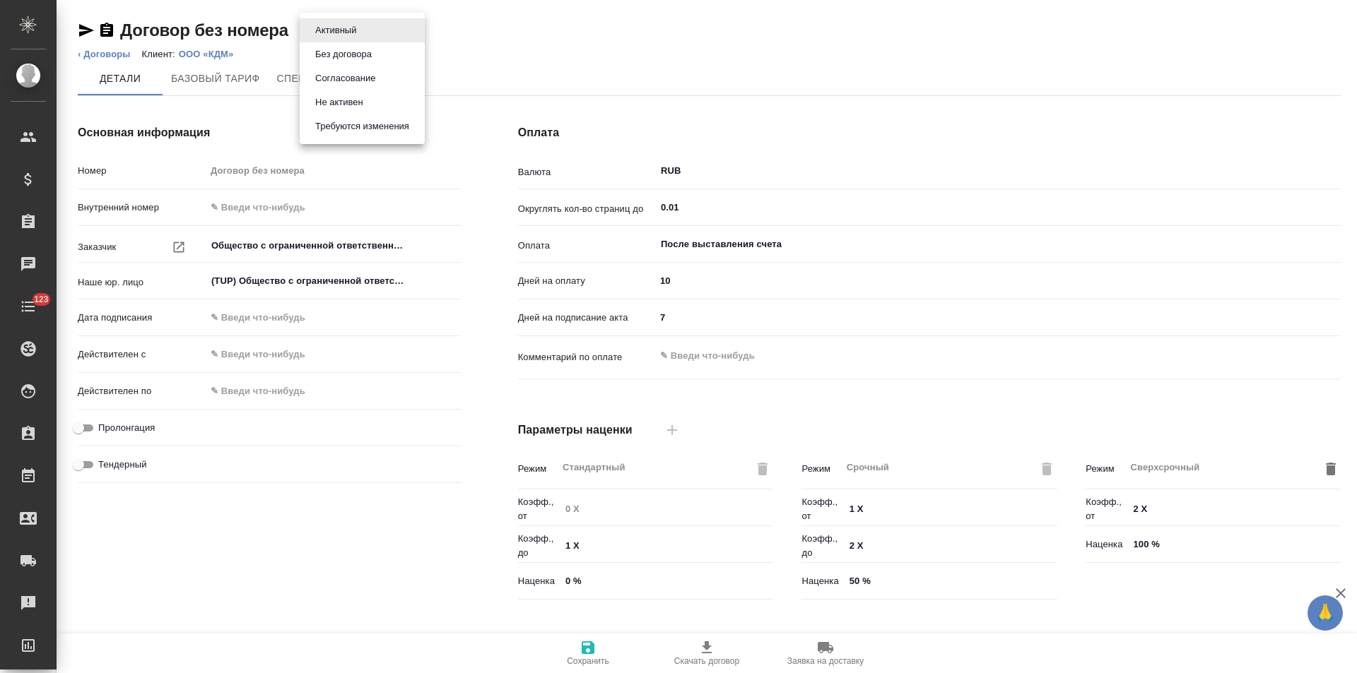
click at [344, 97] on button "Не активен" at bounding box center [339, 103] width 57 height 16
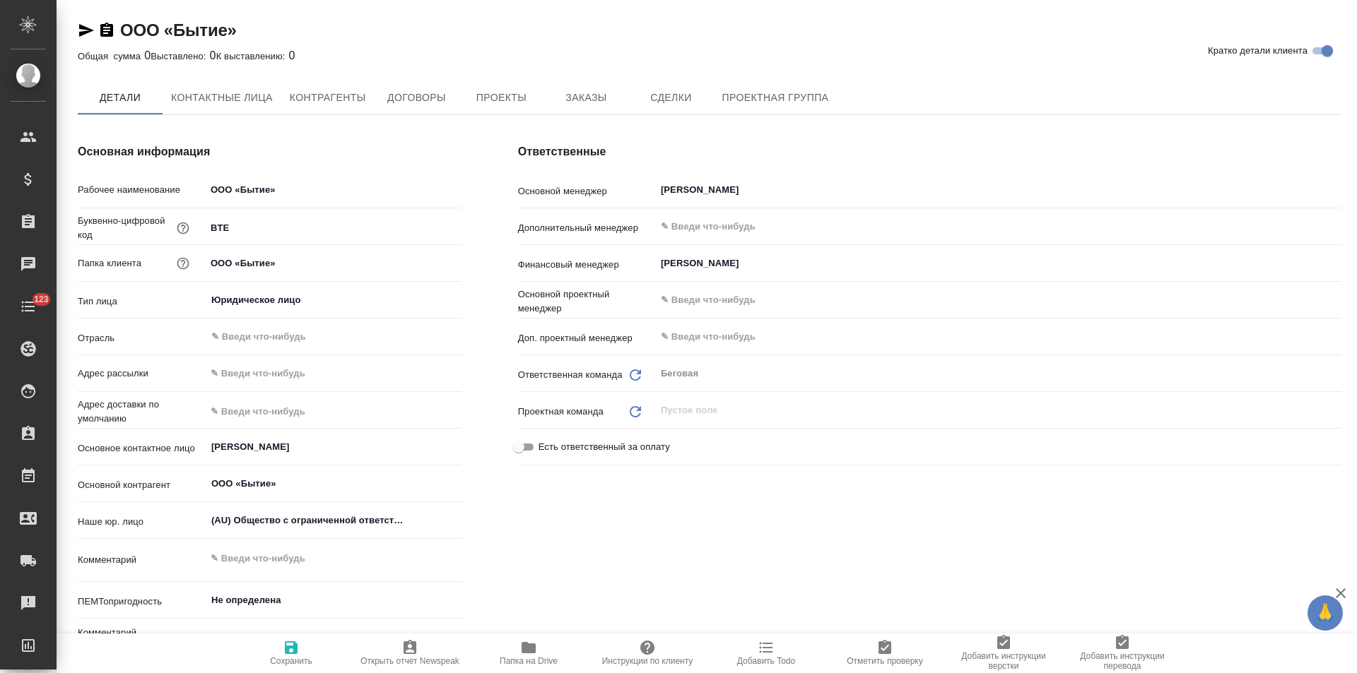
type textarea "x"
click at [435, 104] on span "Договоры" at bounding box center [416, 99] width 68 height 18
type textarea "x"
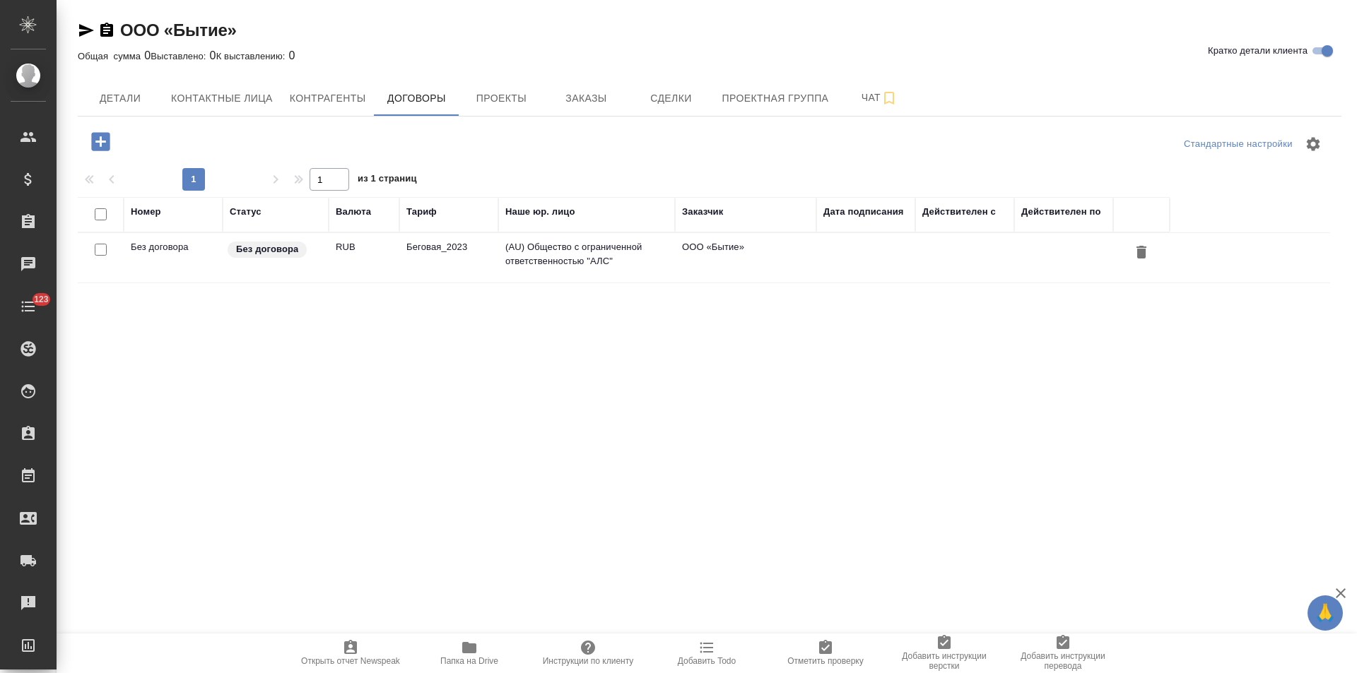
click at [457, 257] on td "Беговая_2023" at bounding box center [448, 257] width 99 height 49
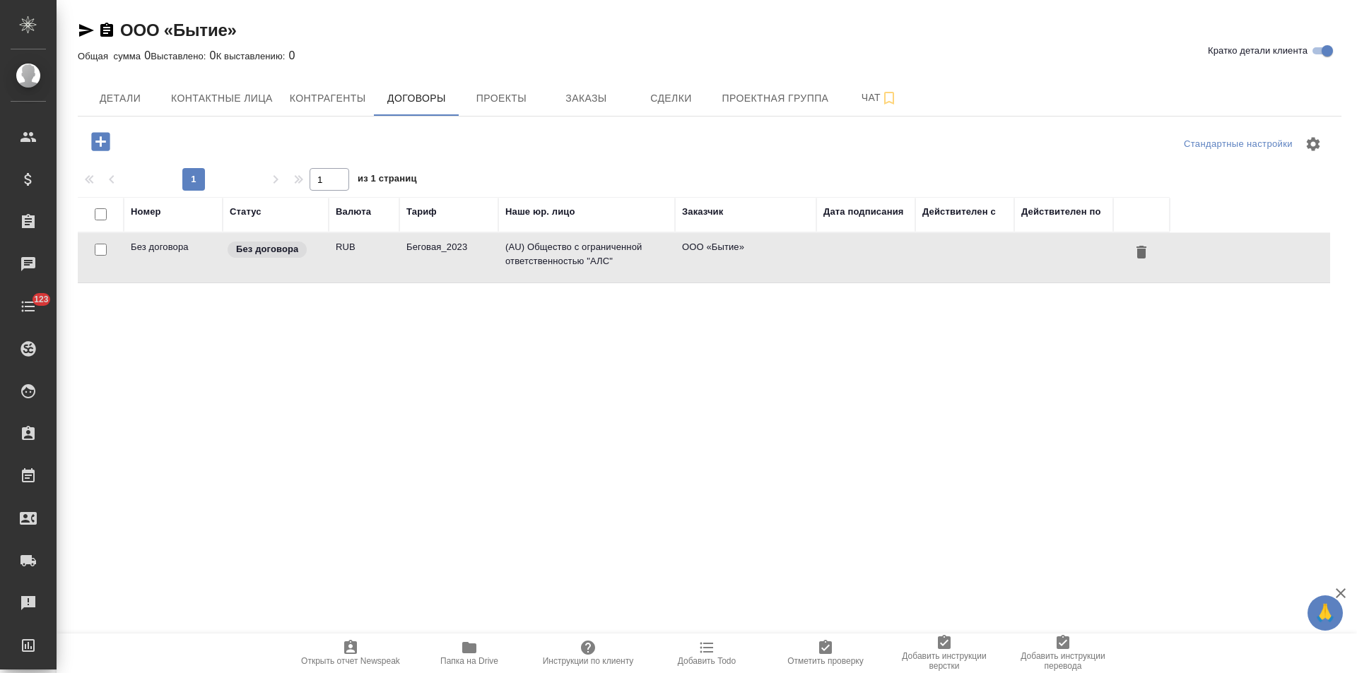
click at [457, 257] on td "Беговая_2023" at bounding box center [448, 257] width 99 height 49
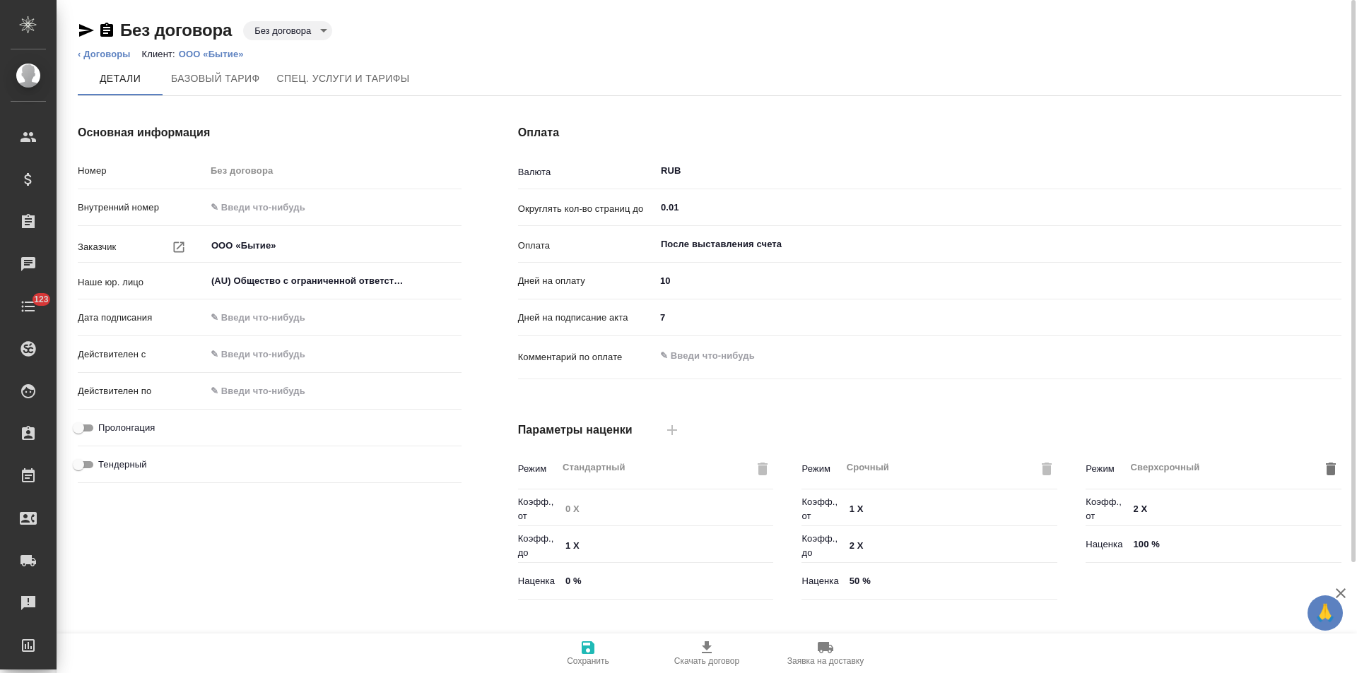
click at [309, 37] on body "🙏 .cls-1 fill:#fff; AWATERA [PERSON_NAME] Спецификации Заказы Чаты 123 Todo Про…" at bounding box center [678, 336] width 1357 height 673
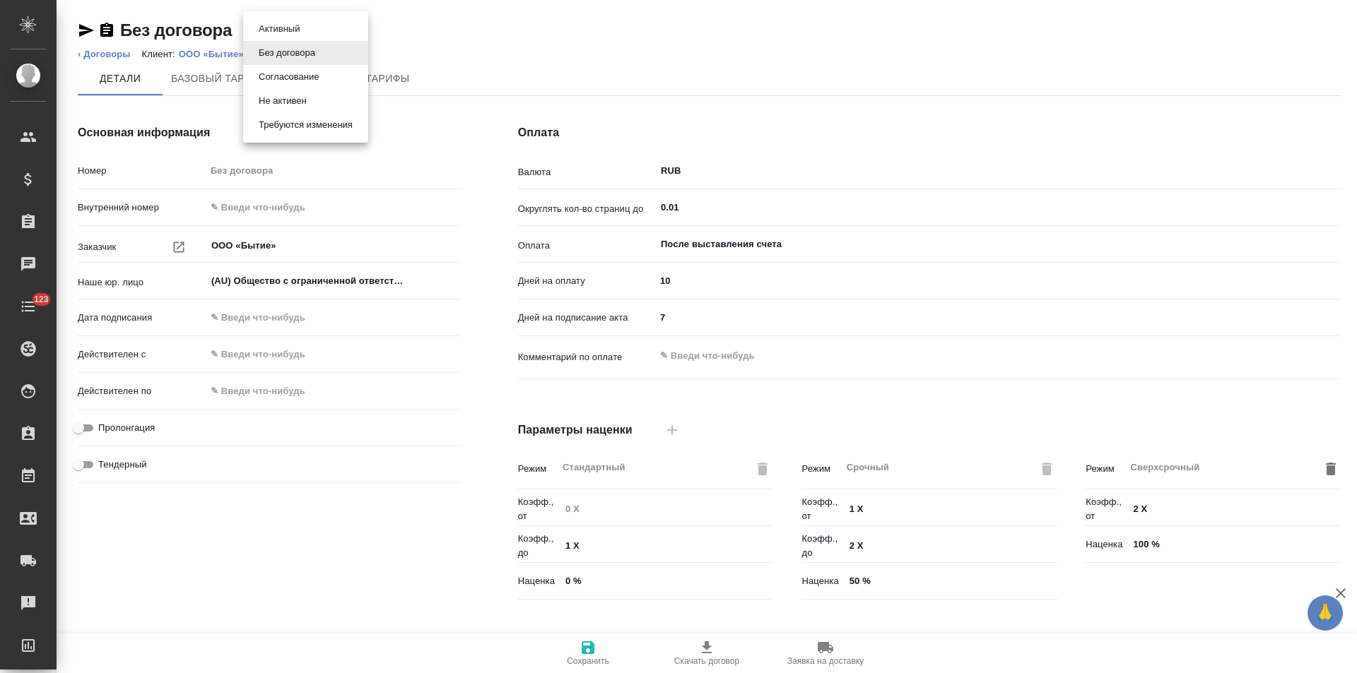
click at [314, 102] on li "Не активен" at bounding box center [305, 101] width 125 height 24
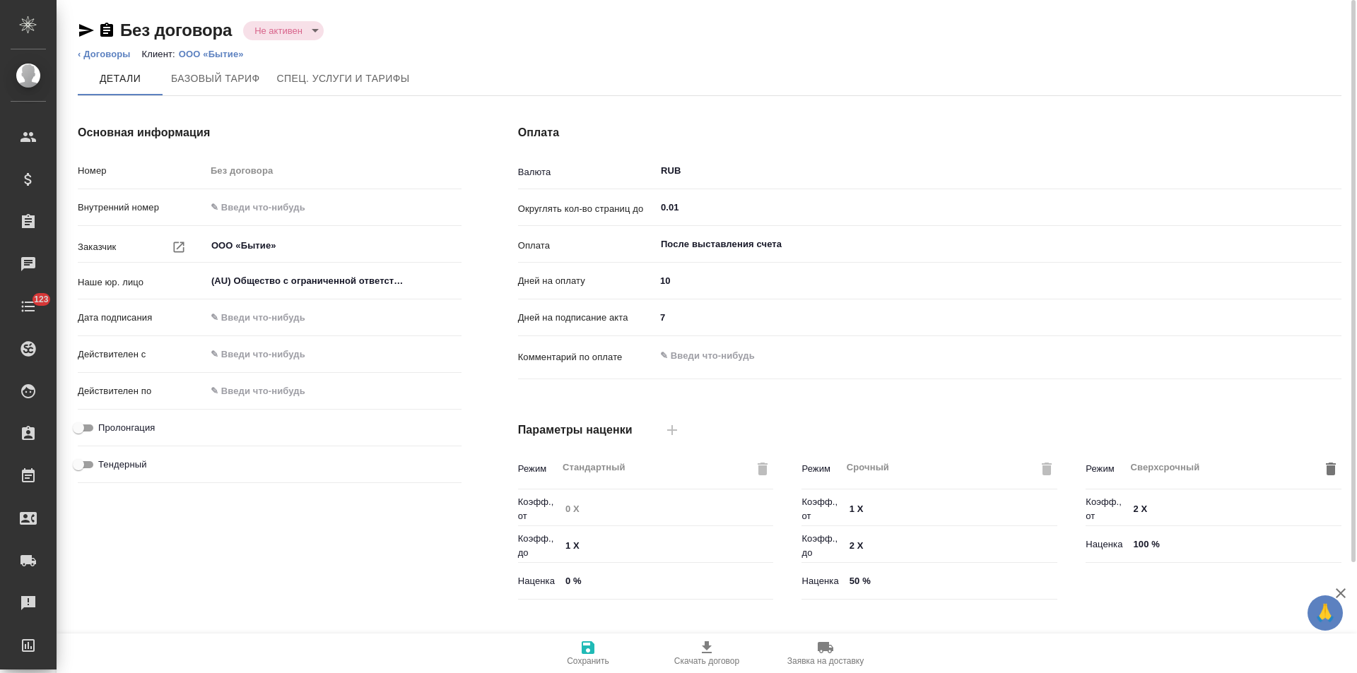
type input "Беговая_2023"
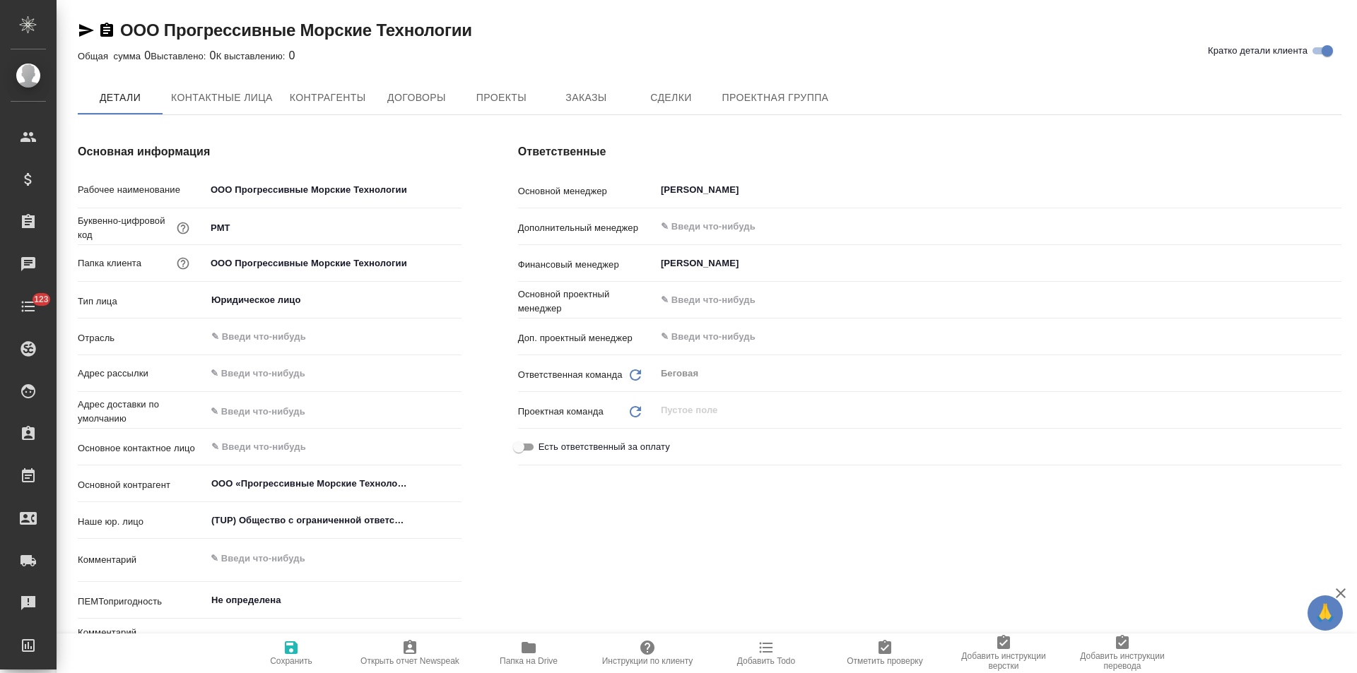
type textarea "x"
click at [423, 107] on span "Договоры" at bounding box center [416, 99] width 68 height 18
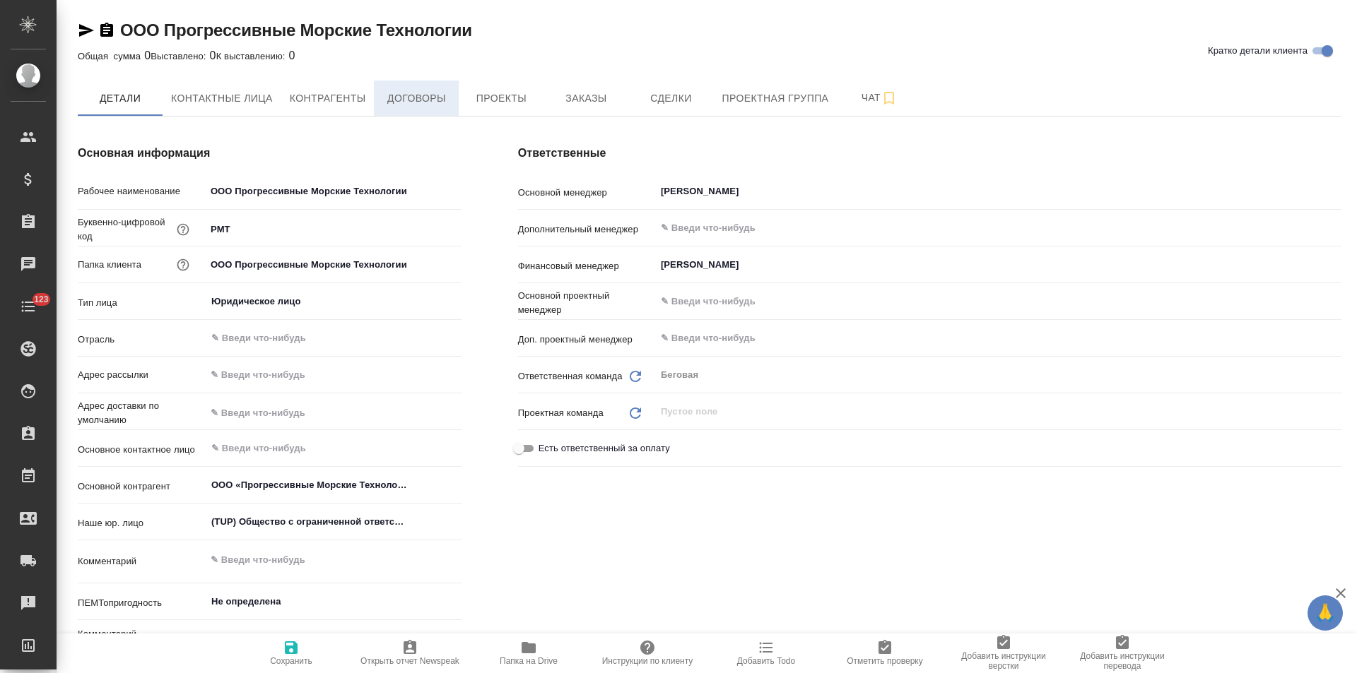
type textarea "x"
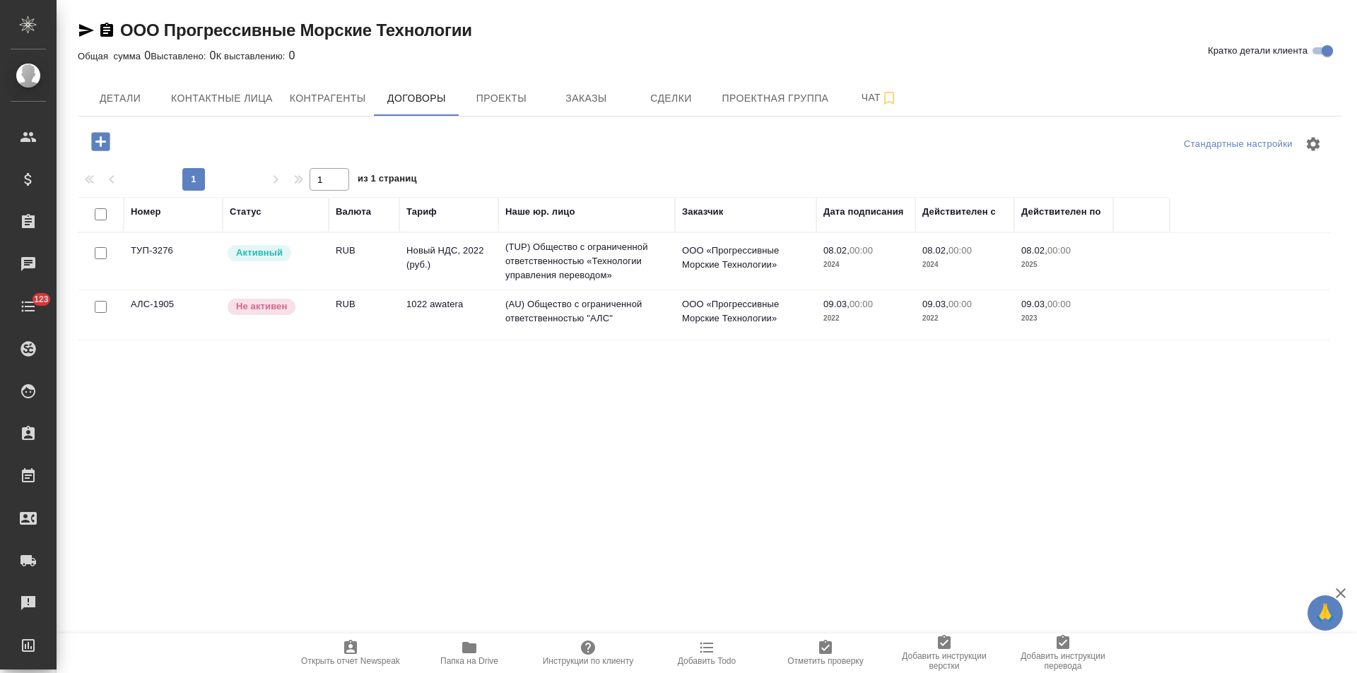
click at [592, 258] on td "(TUP) Общество с ограниченной ответственностью «Технологии управления переводом»" at bounding box center [586, 261] width 177 height 57
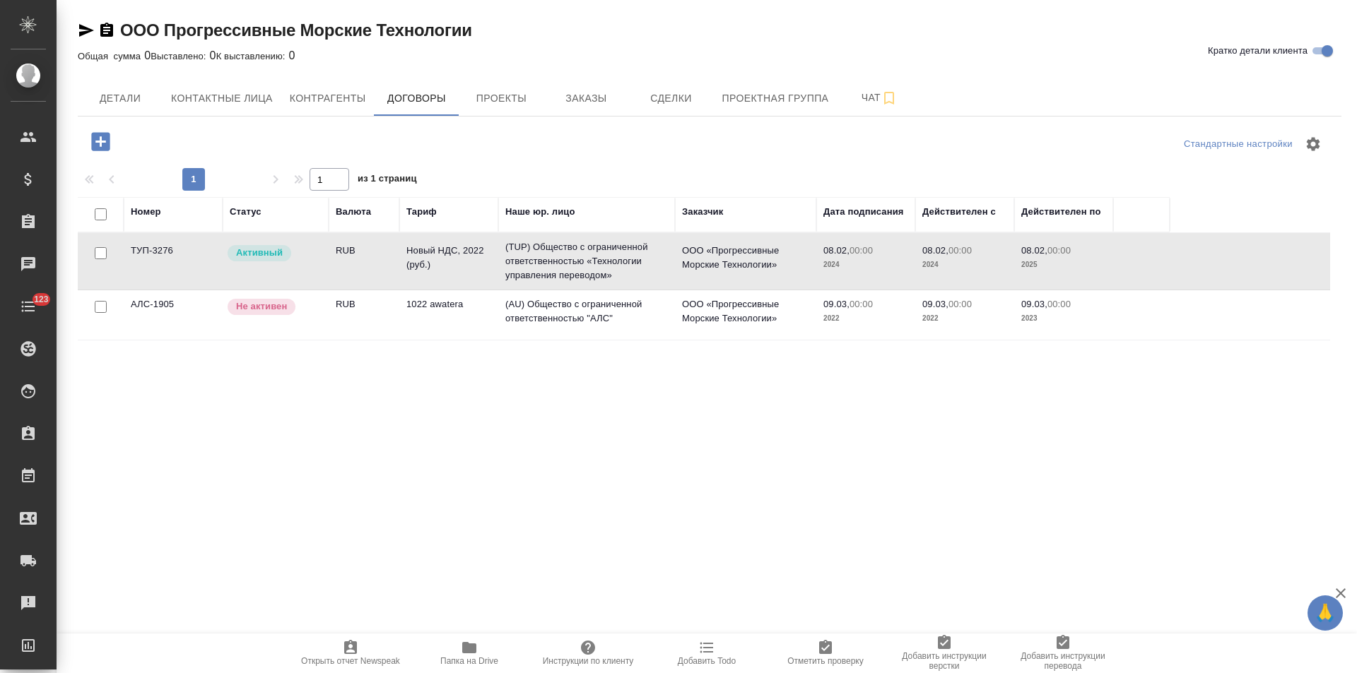
click at [592, 258] on td "(TUP) Общество с ограниченной ответственностью «Технологии управления переводом»" at bounding box center [586, 261] width 177 height 57
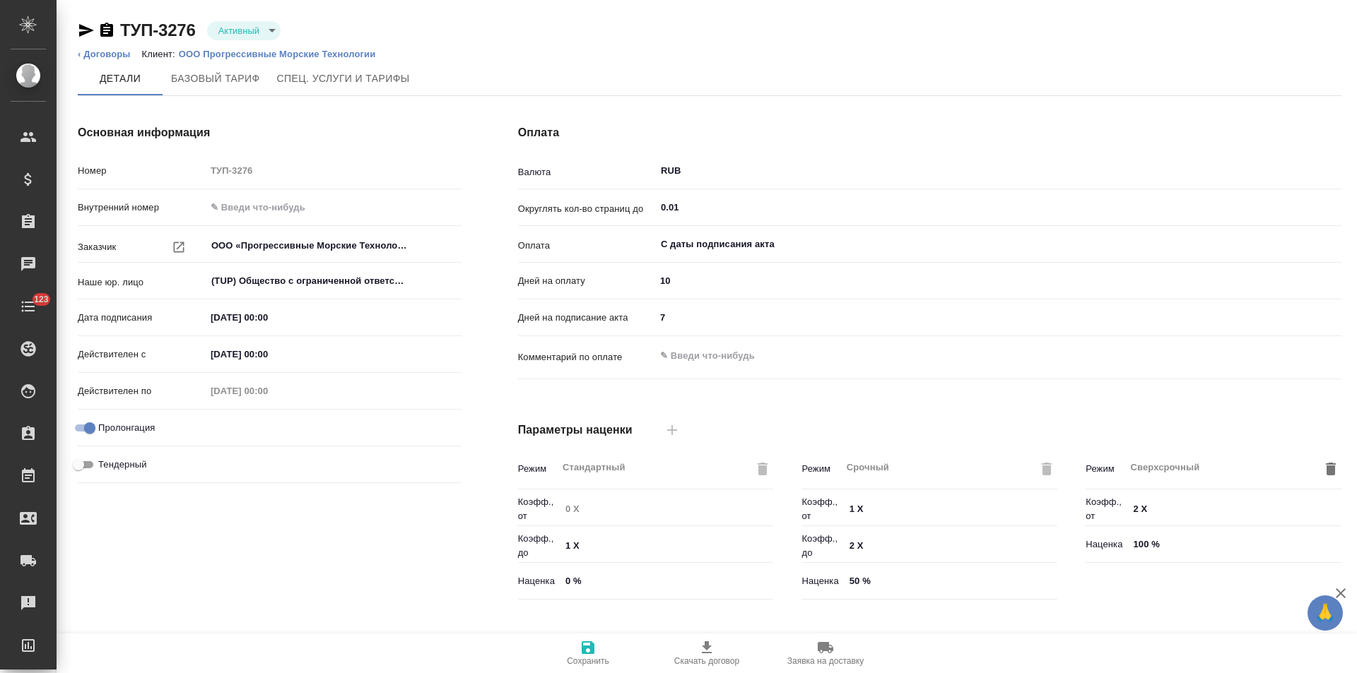
type input "Новый НДС, 2022 (руб.)"
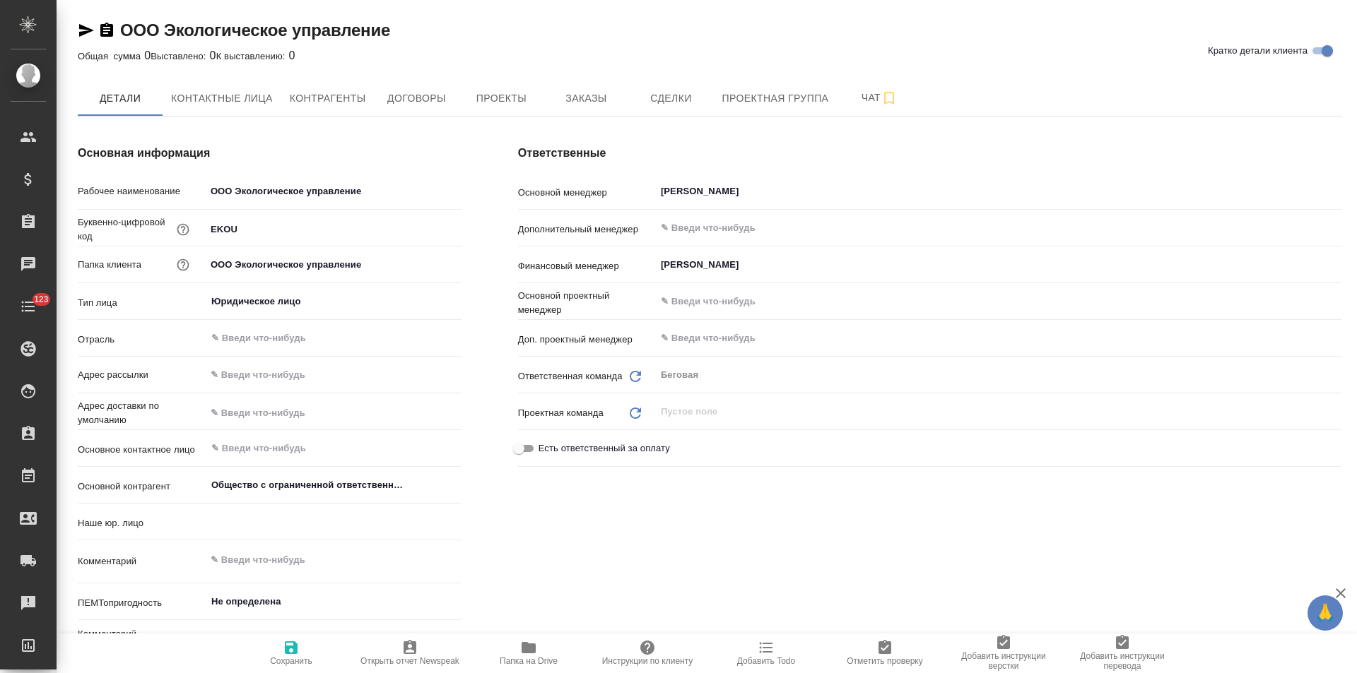
type textarea "x"
click at [430, 102] on span "Договоры" at bounding box center [416, 99] width 68 height 18
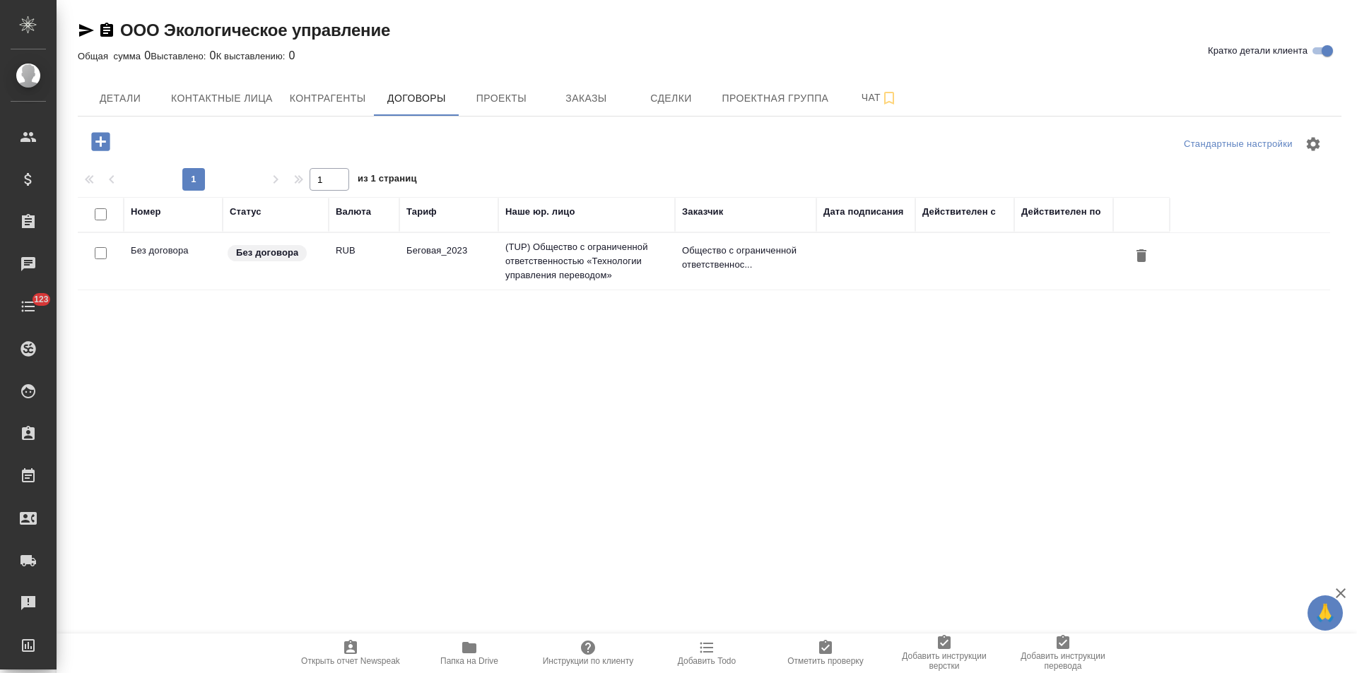
click at [409, 262] on td "Беговая_2023" at bounding box center [448, 261] width 99 height 49
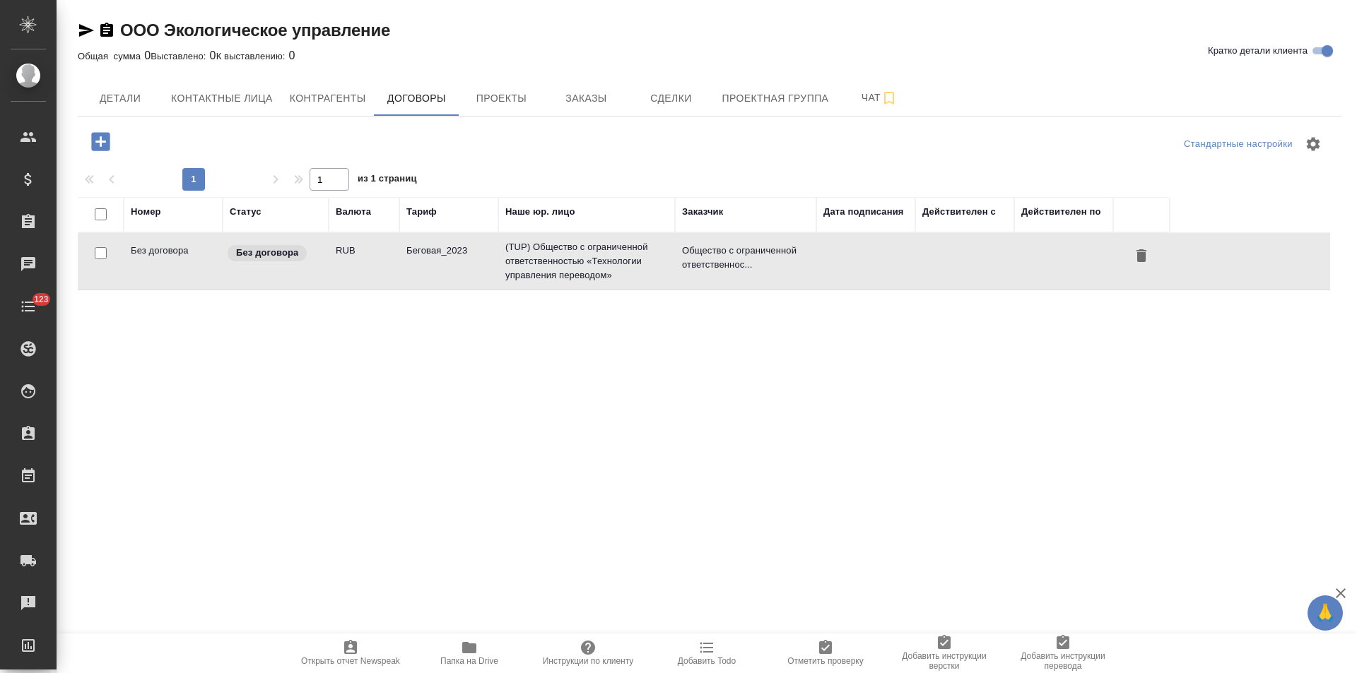
click at [409, 262] on td "Беговая_2023" at bounding box center [448, 261] width 99 height 49
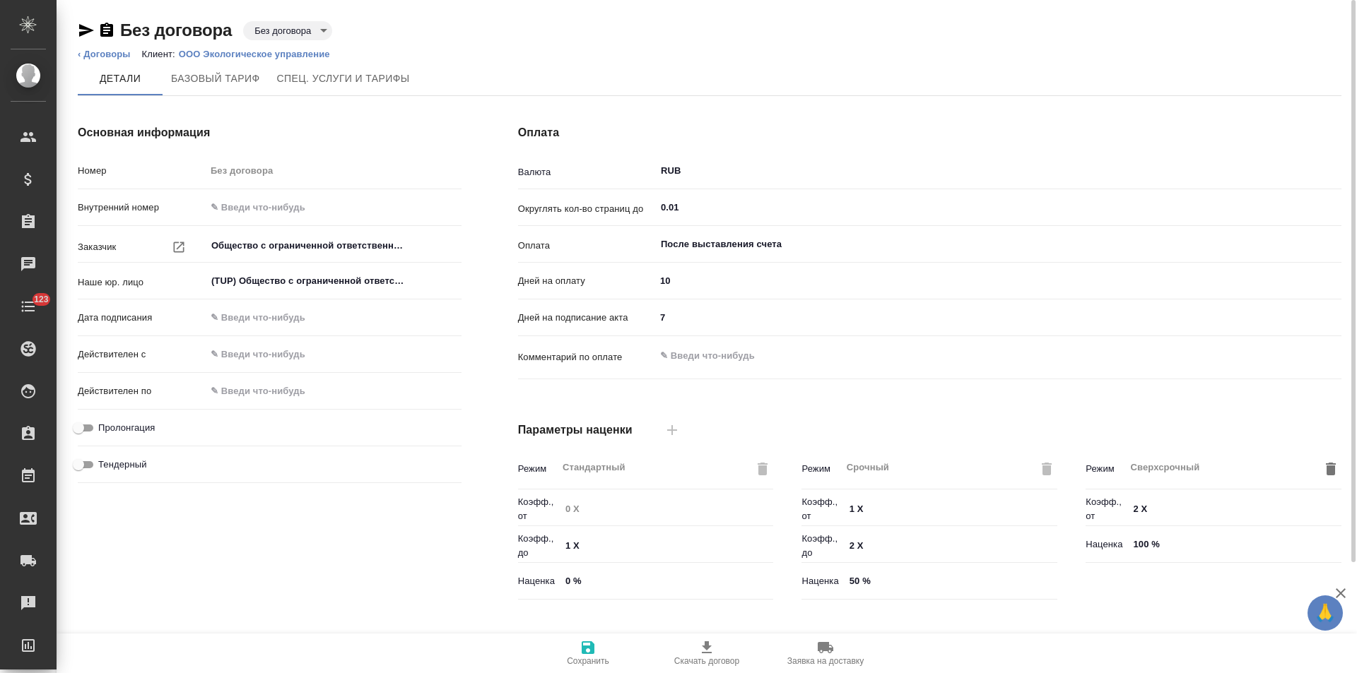
click at [265, 30] on body "🙏 .cls-1 fill:#fff; AWATERA Левченко Юлия Клиенты Спецификации Заказы Чаты 123 …" at bounding box center [678, 336] width 1357 height 673
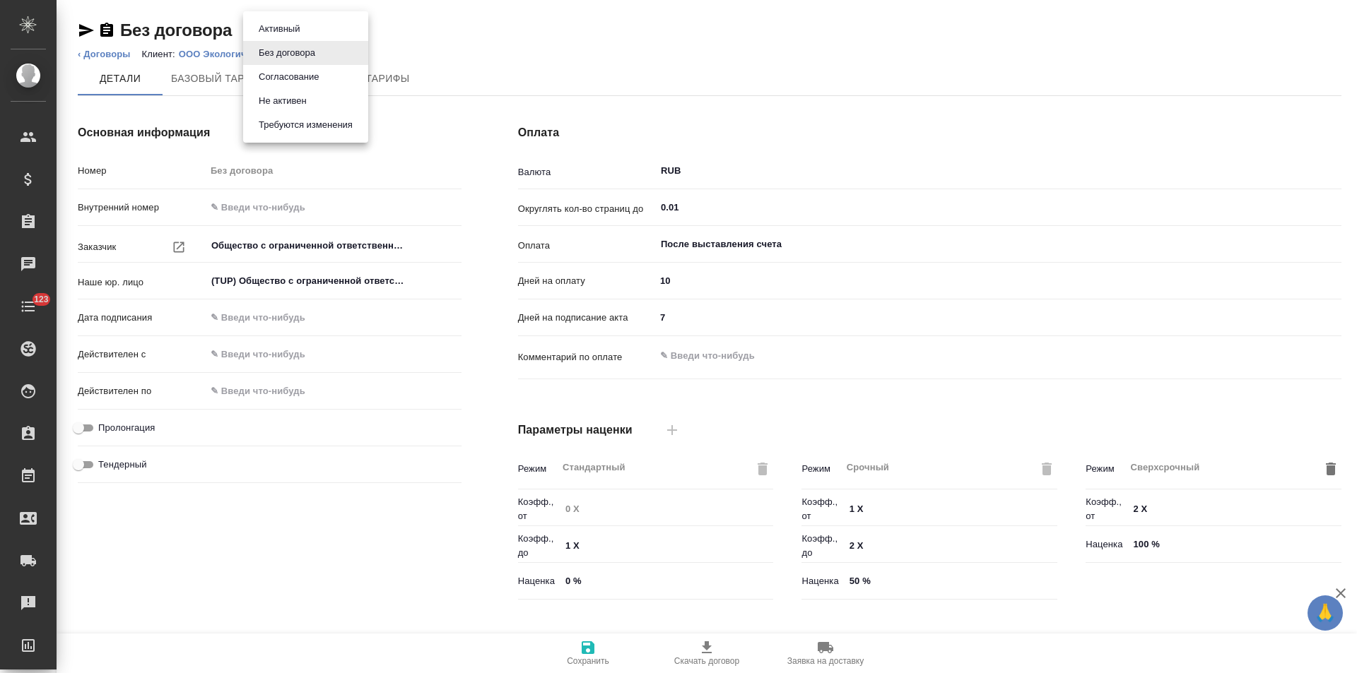
click at [275, 97] on button "Не активен" at bounding box center [282, 101] width 57 height 16
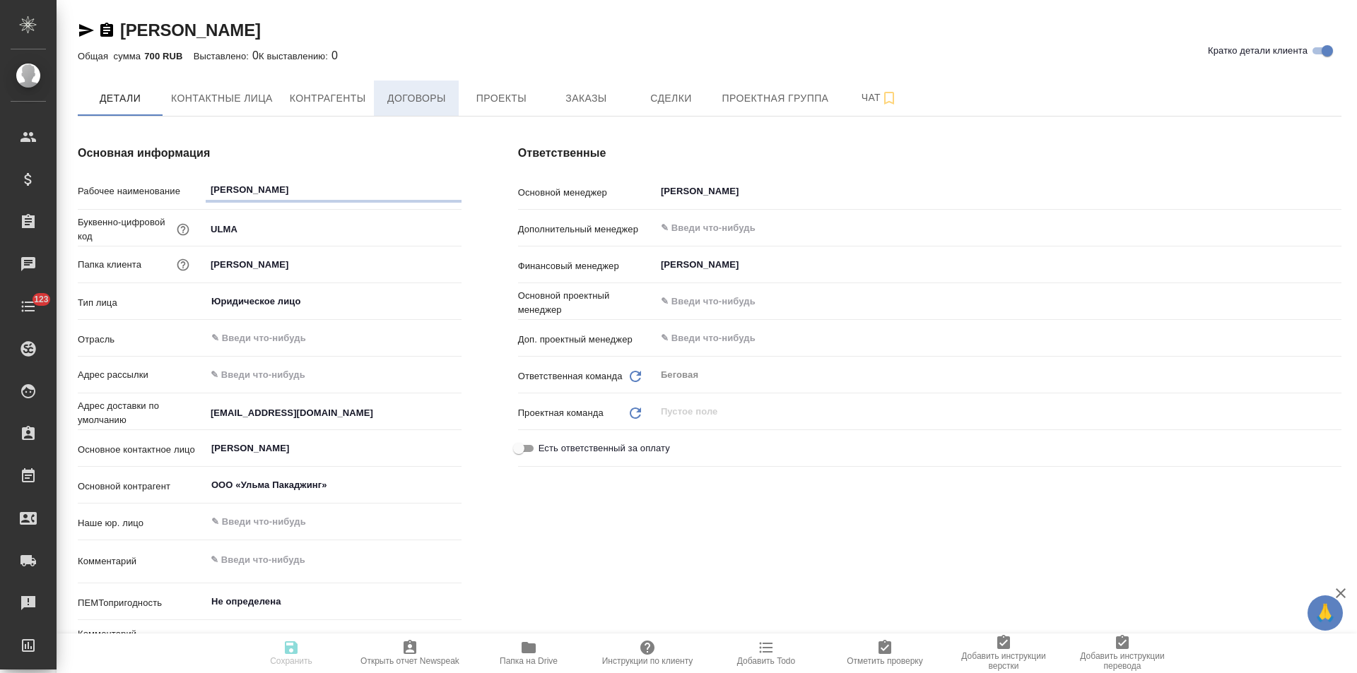
click at [416, 99] on span "Договоры" at bounding box center [416, 99] width 68 height 18
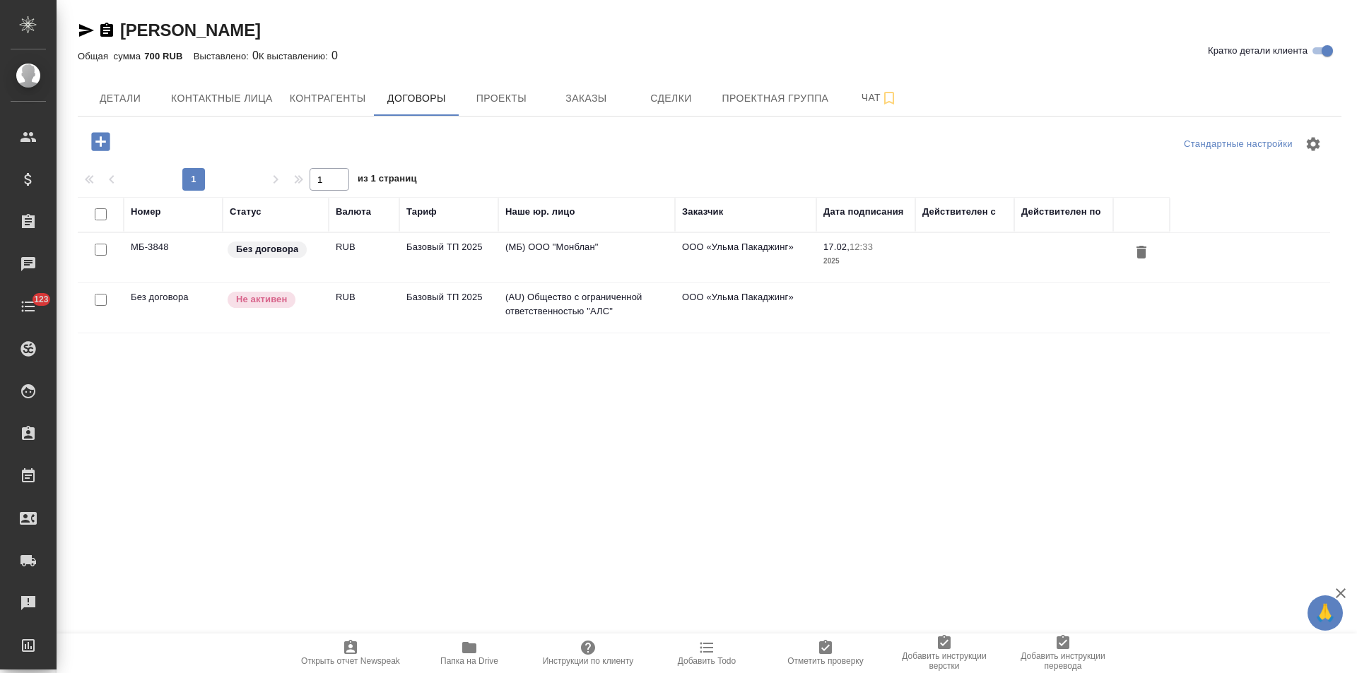
click at [429, 250] on td "Базовый ТП 2025" at bounding box center [448, 257] width 99 height 49
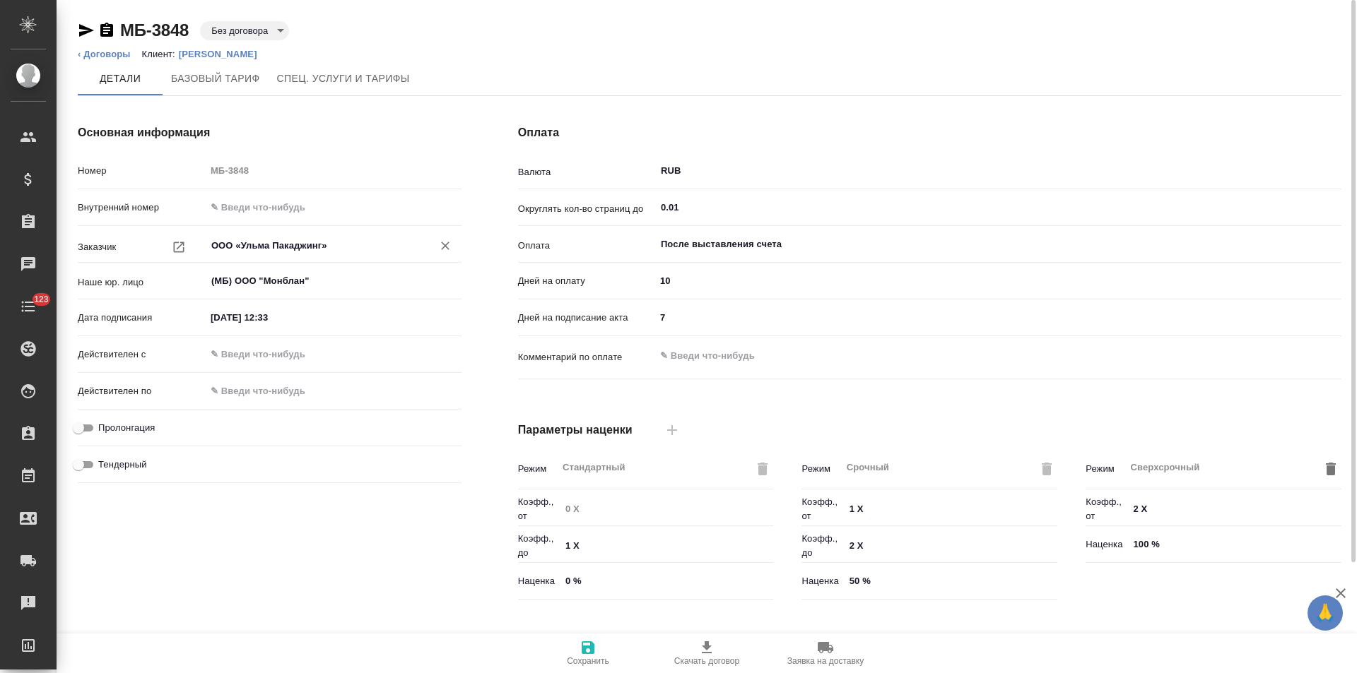
type input "Базовый ТП 2025"
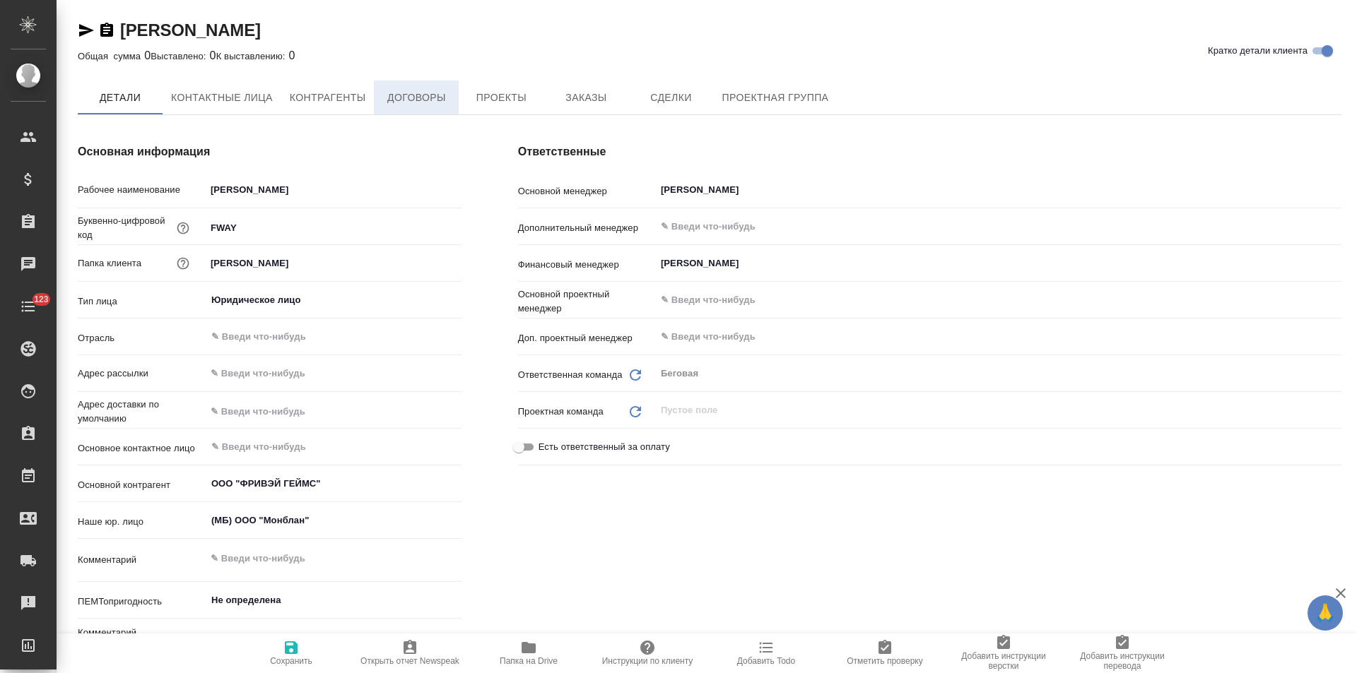
type textarea "x"
click at [418, 105] on span "Договоры" at bounding box center [416, 99] width 68 height 18
type textarea "x"
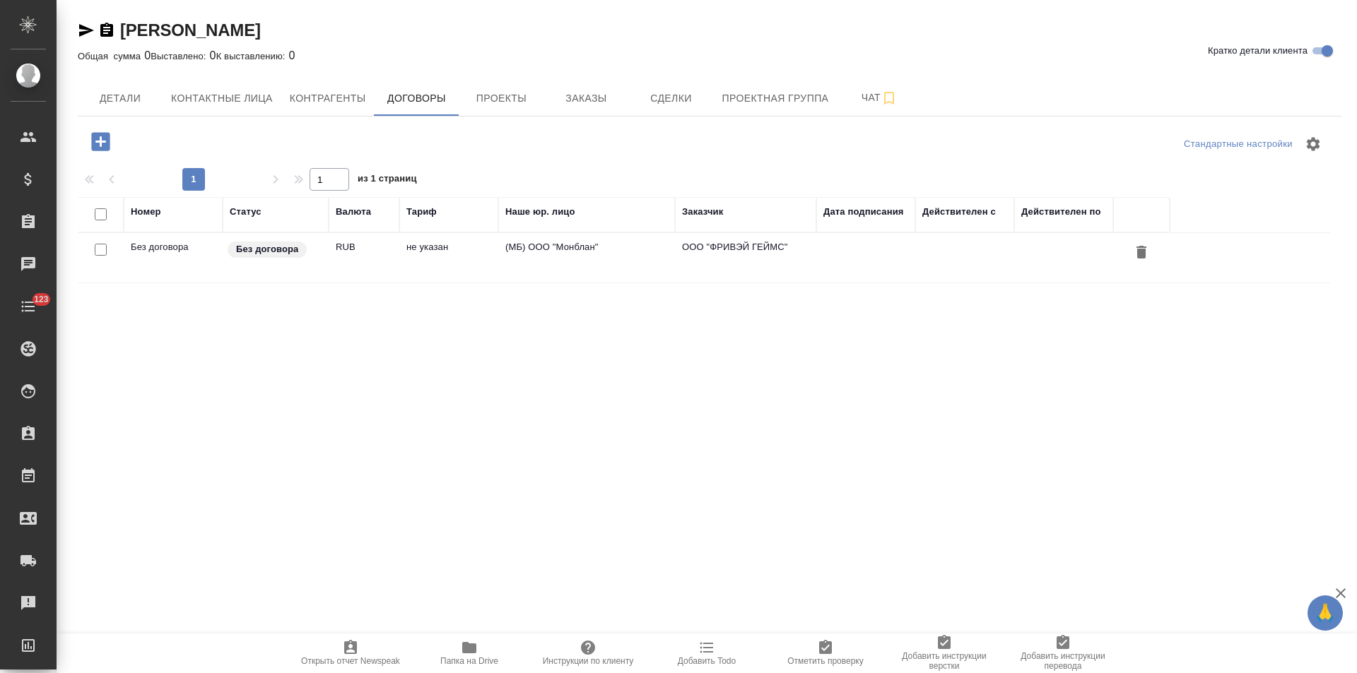
click at [525, 261] on td "(МБ) ООО "Монблан"" at bounding box center [586, 257] width 177 height 49
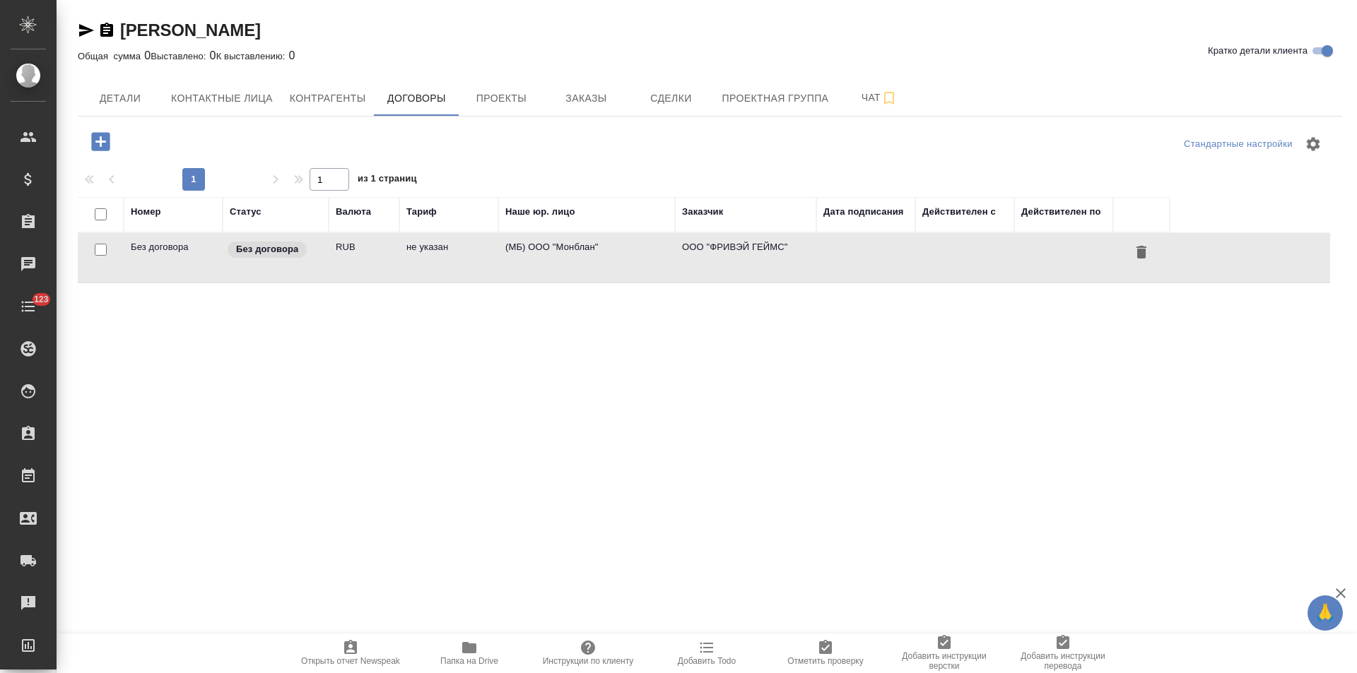
click at [525, 261] on td "(МБ) ООО "Монблан"" at bounding box center [586, 257] width 177 height 49
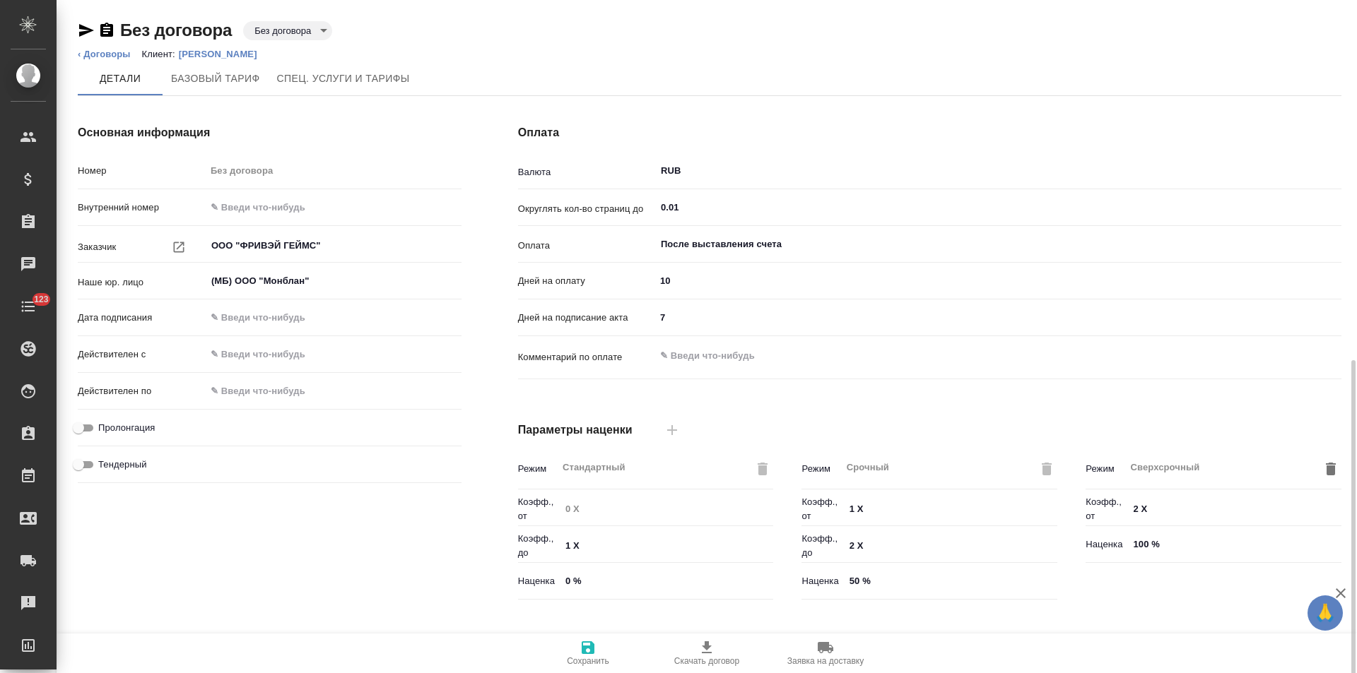
scroll to position [288, 0]
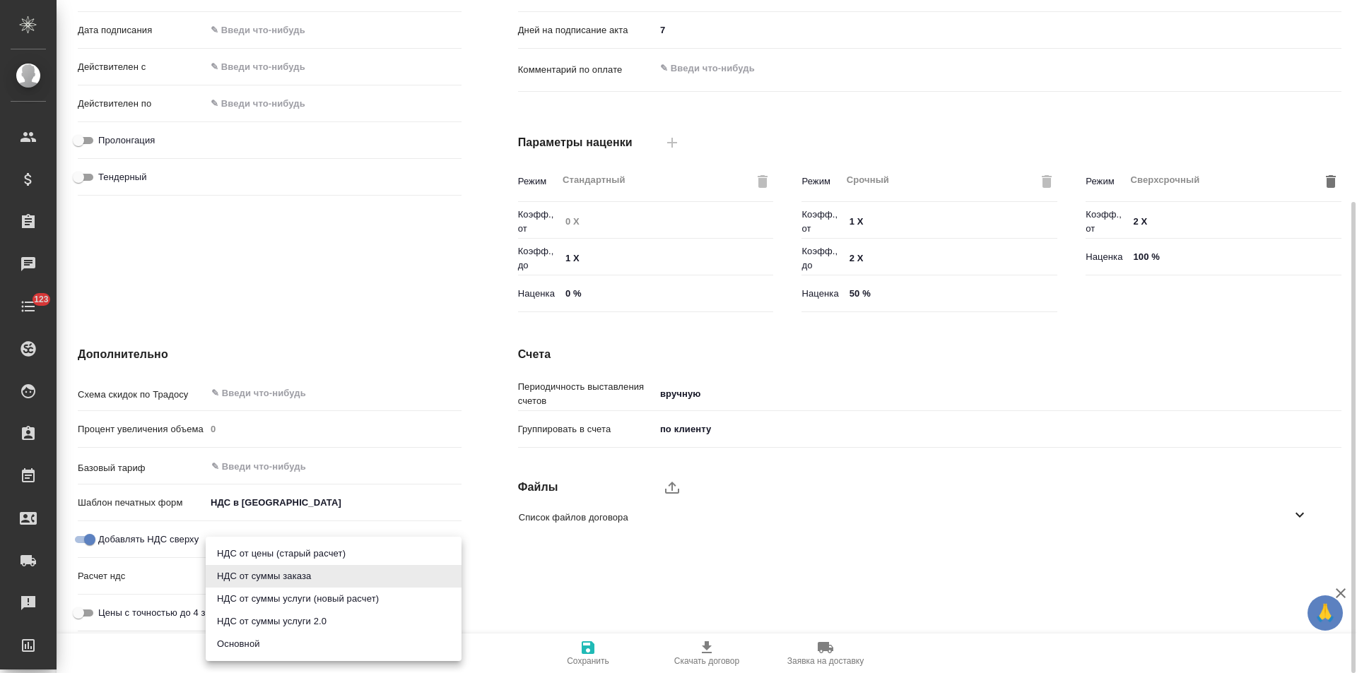
click at [310, 578] on body "🙏 .cls-1 fill:#fff; AWATERA [PERSON_NAME] Спецификации Заказы Чаты 123 Todo Про…" at bounding box center [678, 336] width 1357 height 673
click at [283, 640] on li "Основной" at bounding box center [334, 644] width 256 height 23
type input "basic"
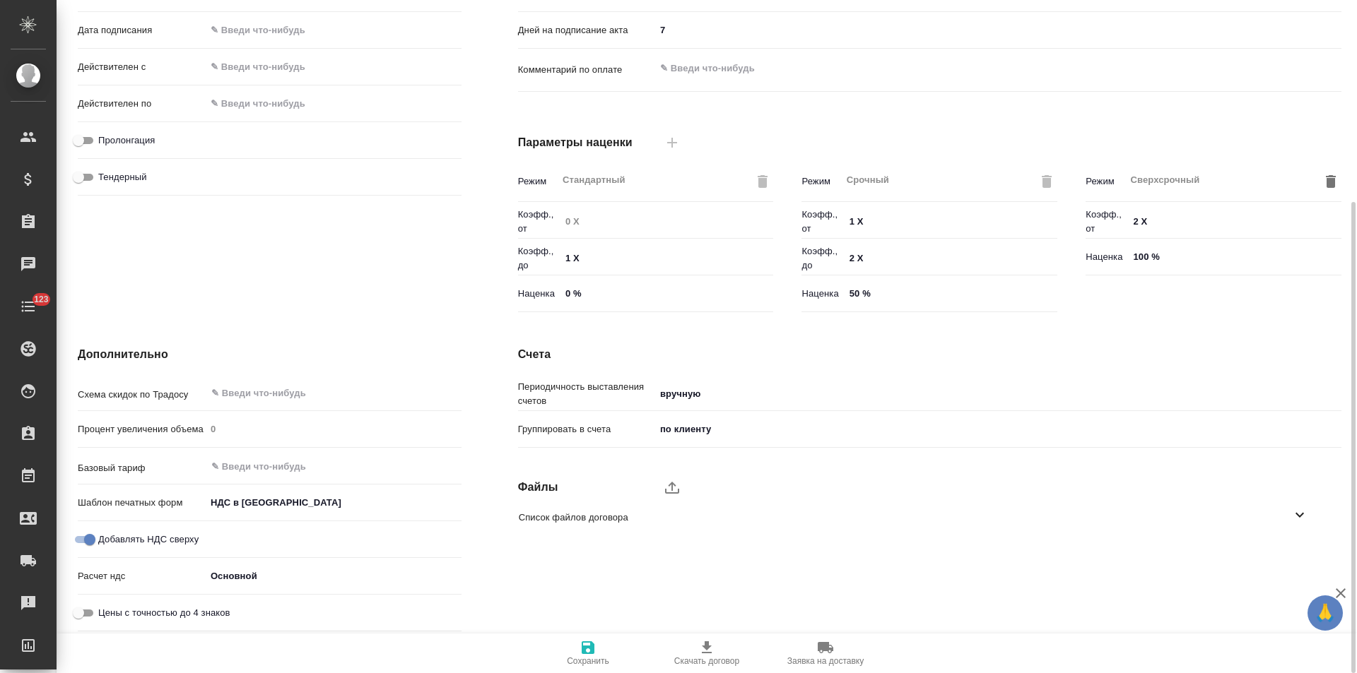
click at [279, 498] on body "🙏 .cls-1 fill:#fff; AWATERA [PERSON_NAME] Спецификации Заказы Чаты 123 Todo Про…" at bounding box center [678, 336] width 1357 height 673
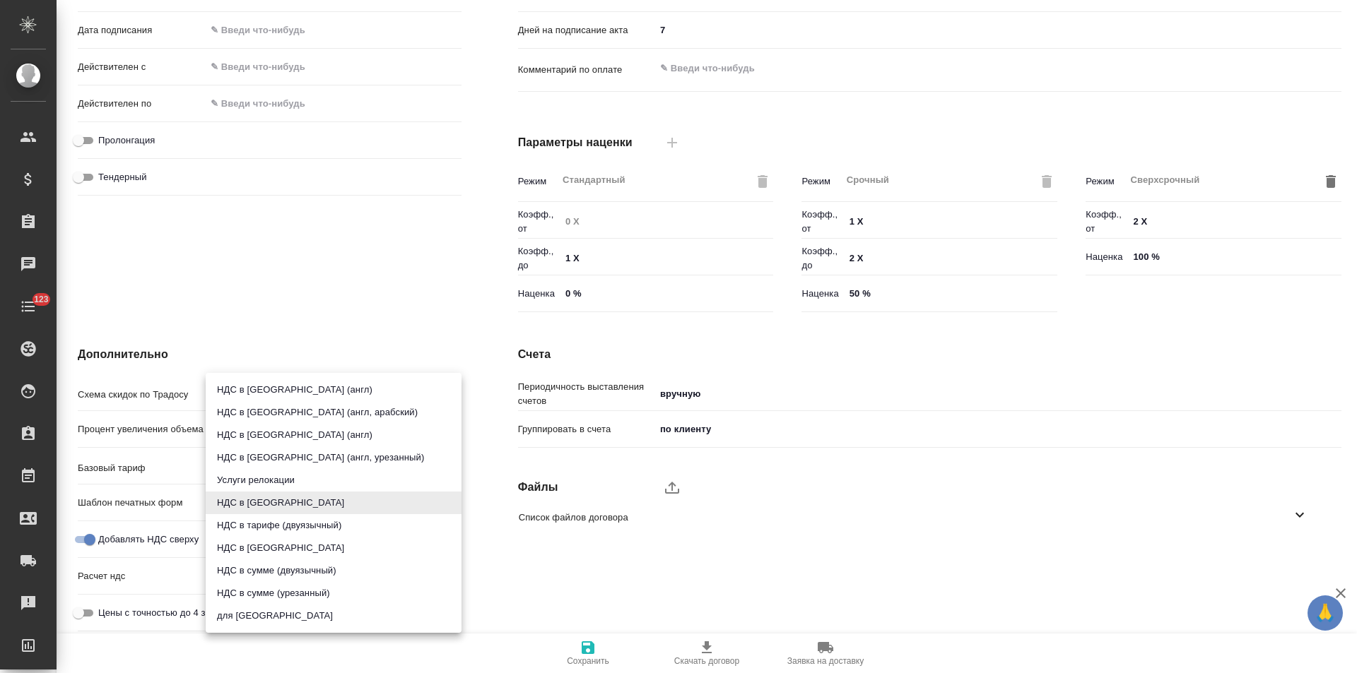
click at [287, 549] on li "НДС в [GEOGRAPHIC_DATA]" at bounding box center [334, 548] width 256 height 23
type input "russian2"
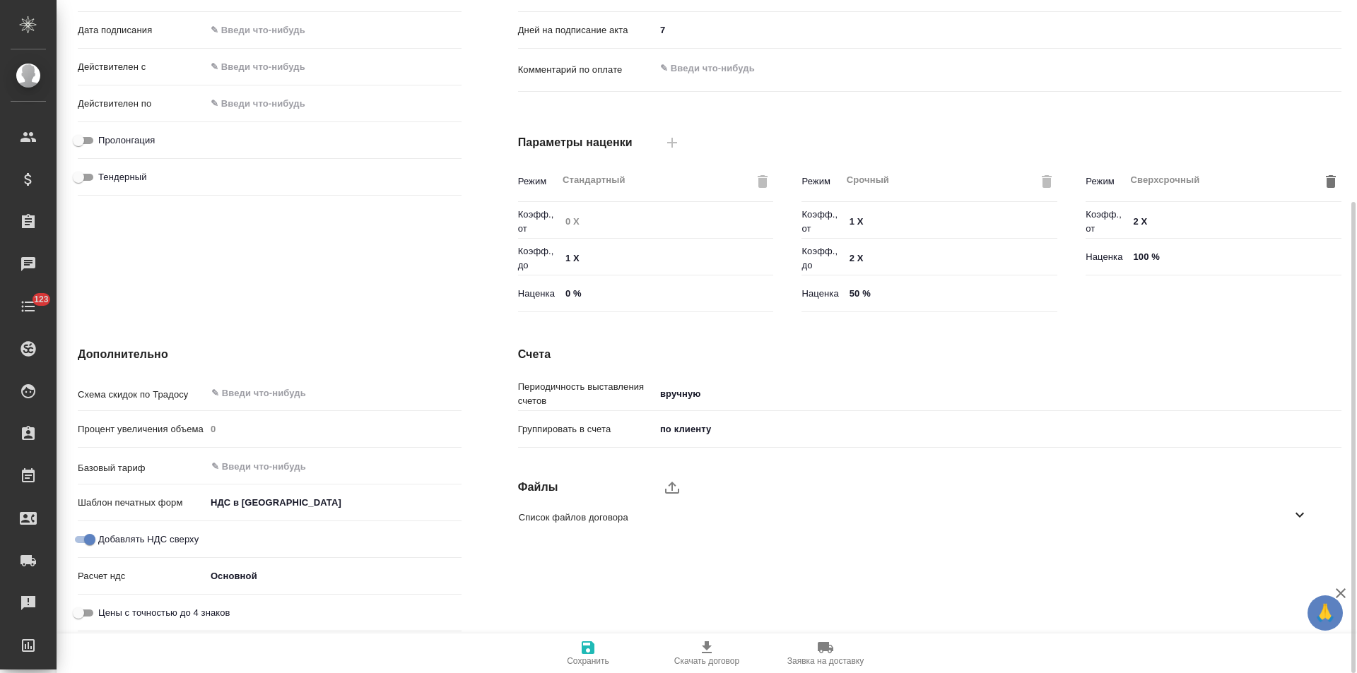
click at [596, 655] on icon "button" at bounding box center [587, 648] width 17 height 17
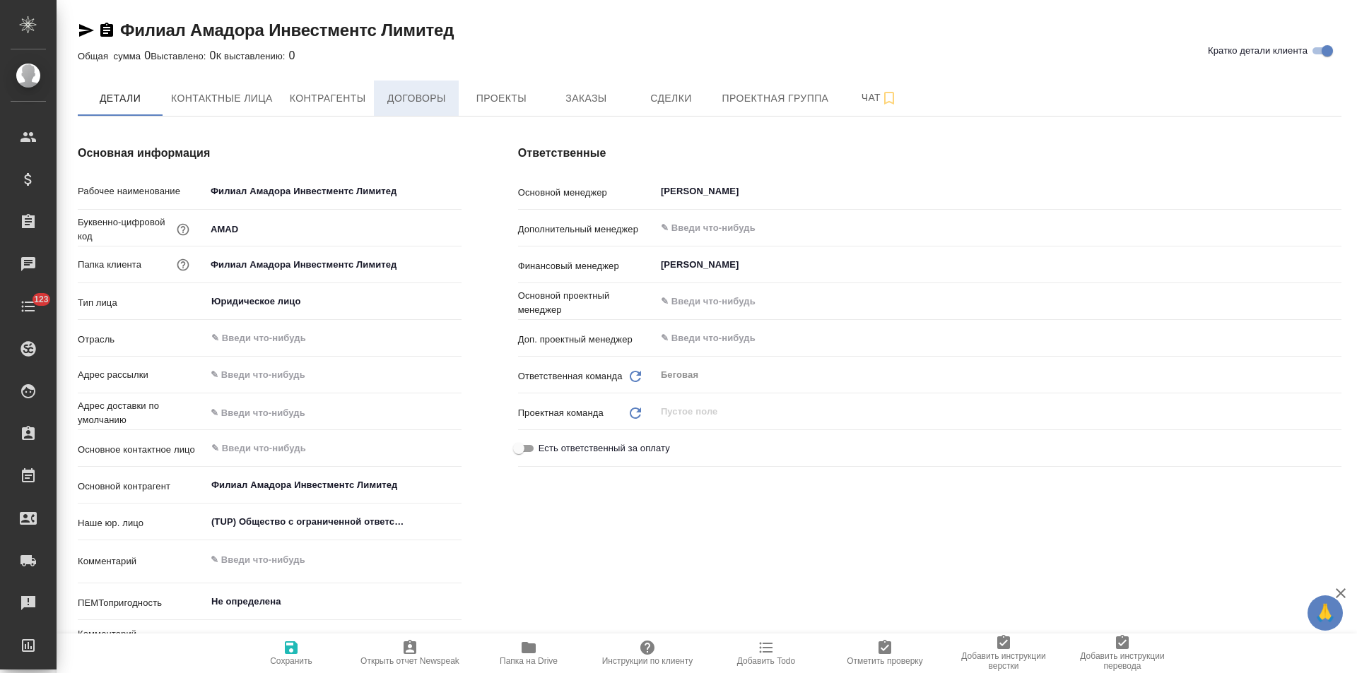
click at [427, 110] on button "Договоры" at bounding box center [416, 98] width 85 height 35
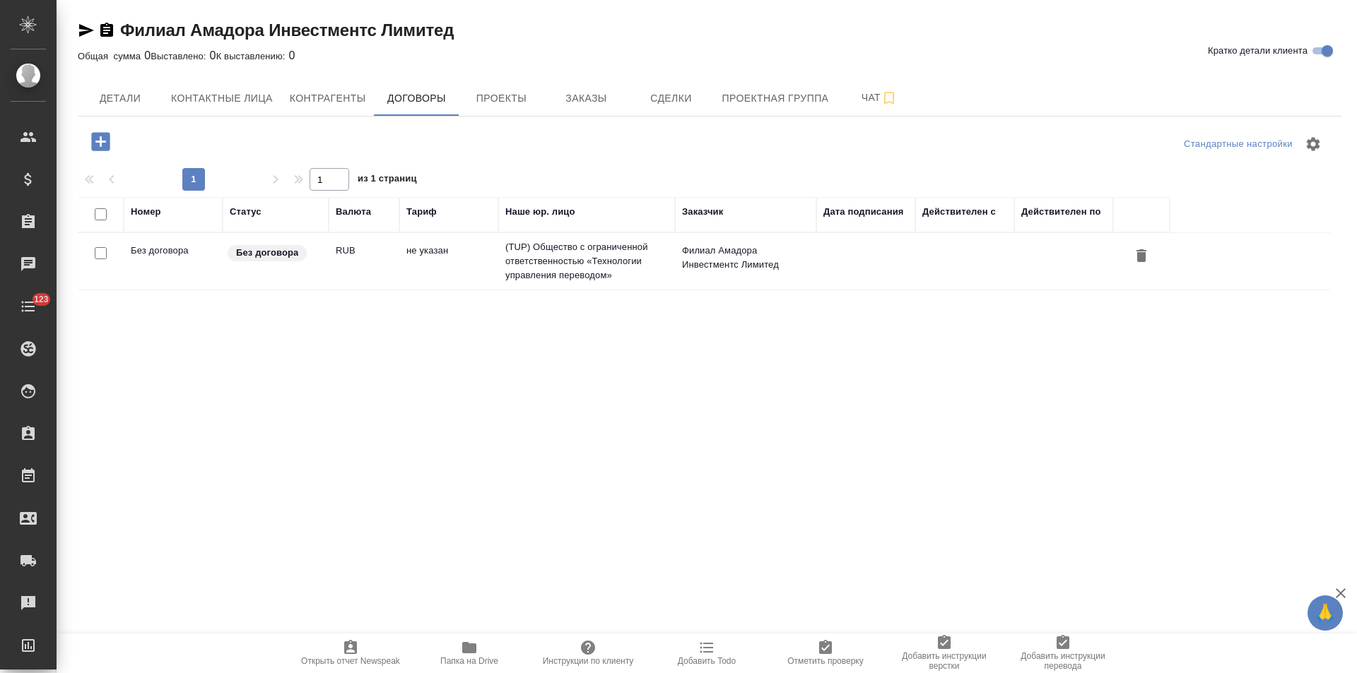
click at [441, 264] on td "не указан" at bounding box center [448, 261] width 99 height 49
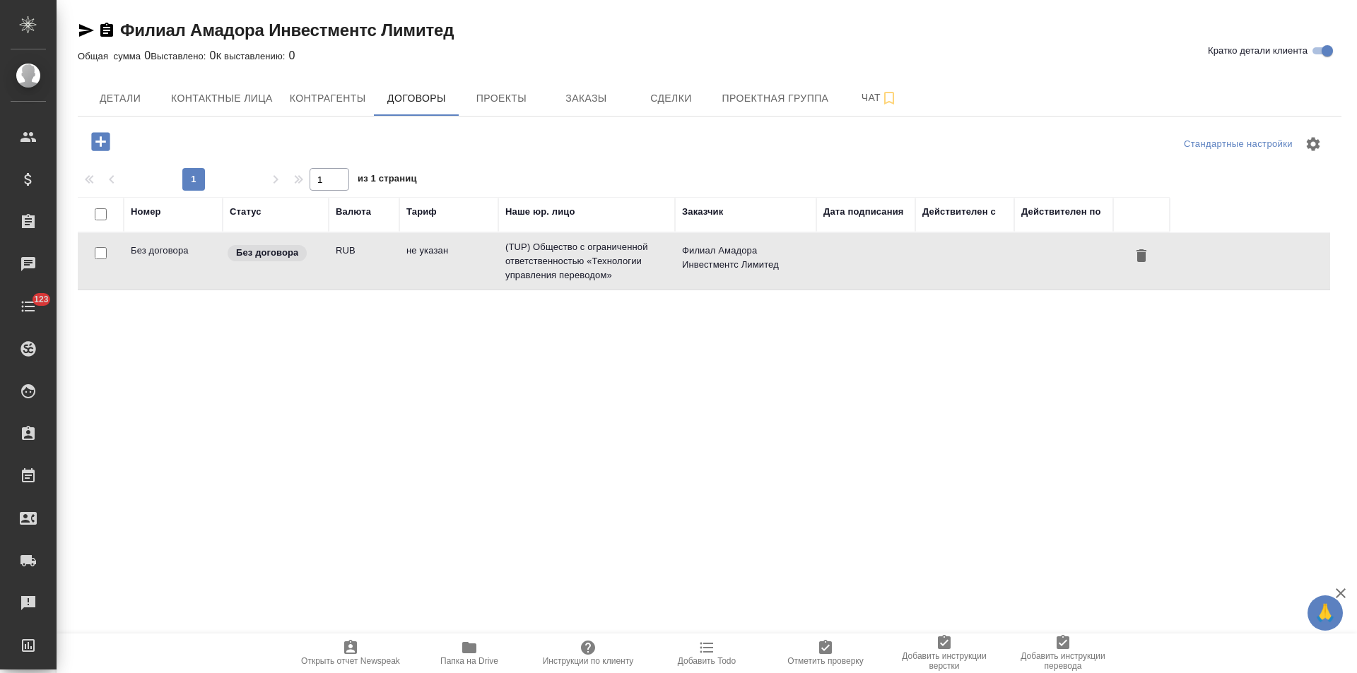
click at [441, 264] on td "не указан" at bounding box center [448, 261] width 99 height 49
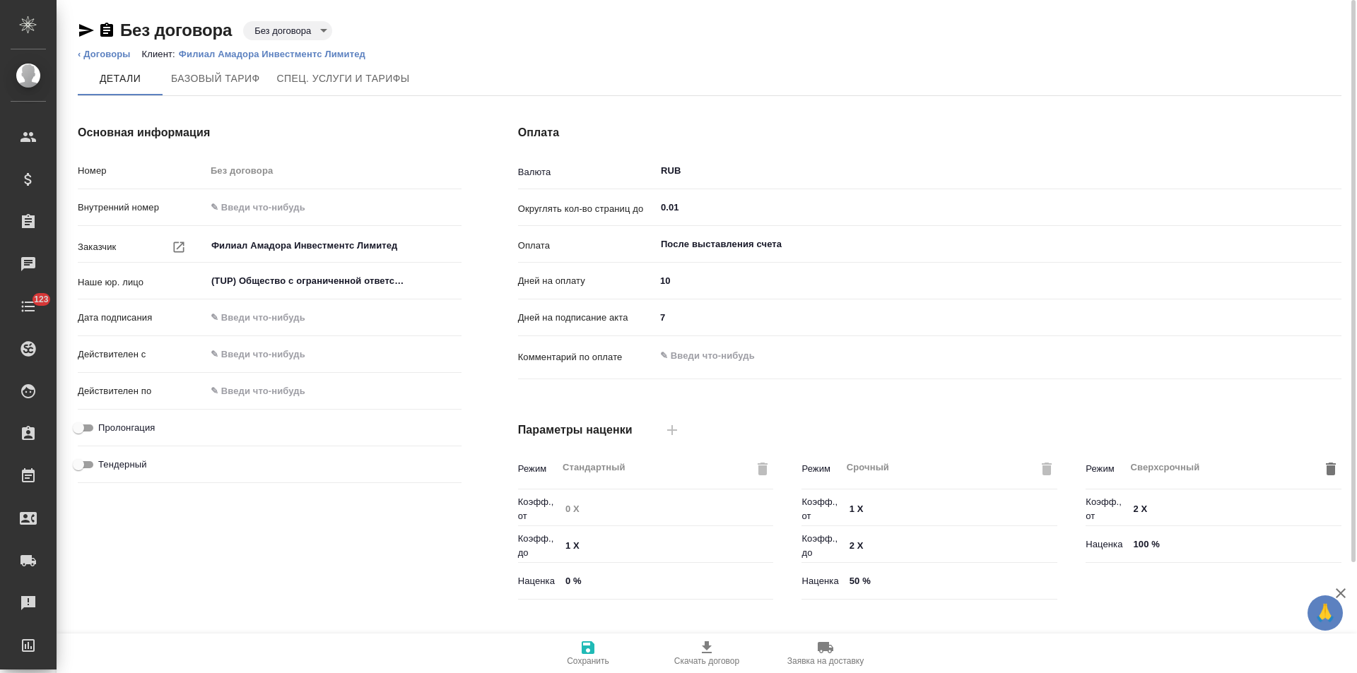
click at [286, 30] on body "🙏 .cls-1 fill:#fff; AWATERA Левченко Юлия Клиенты Спецификации Заказы Чаты 123 …" at bounding box center [678, 336] width 1357 height 673
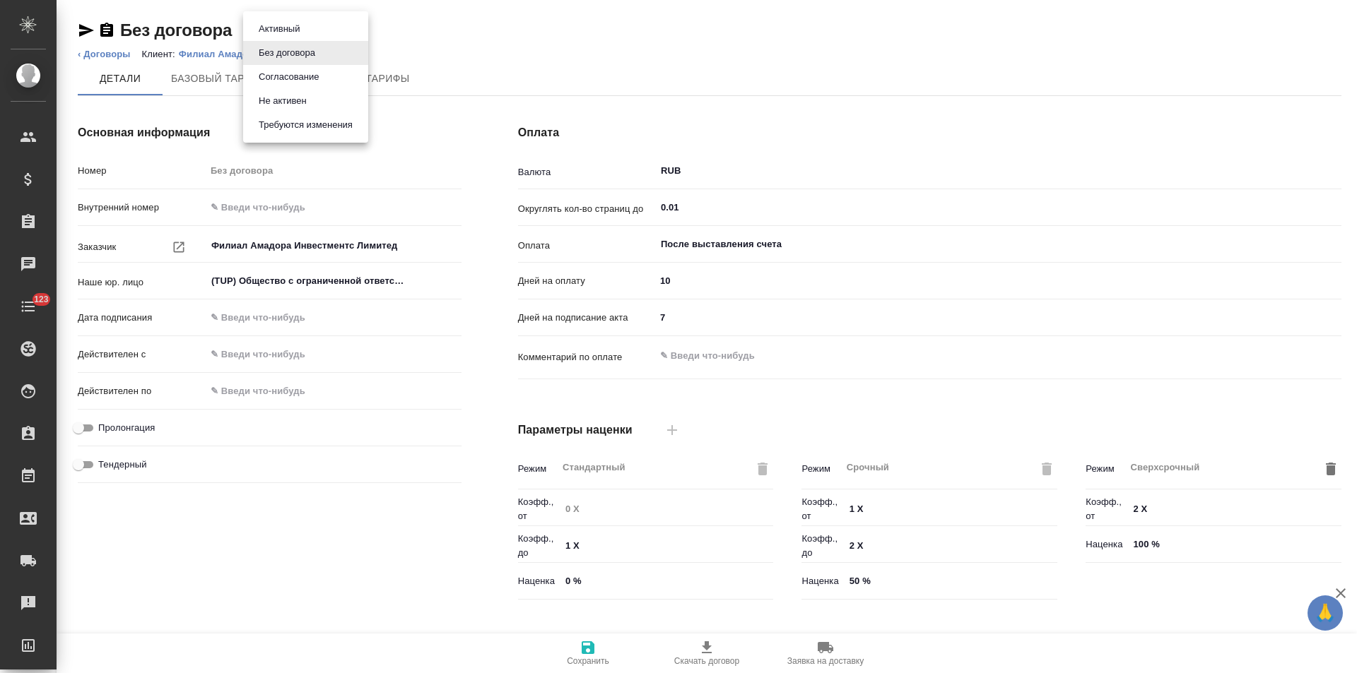
click at [296, 102] on button "Не активен" at bounding box center [282, 101] width 57 height 16
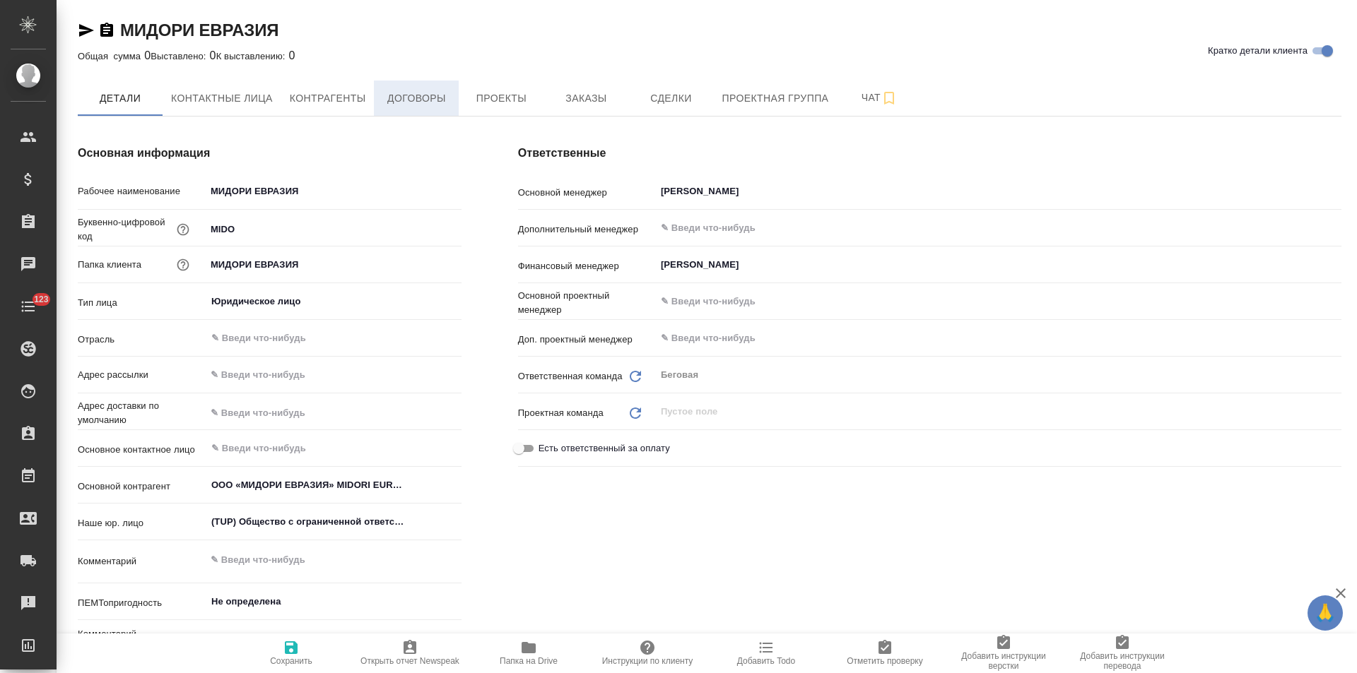
click at [426, 103] on span "Договоры" at bounding box center [416, 99] width 68 height 18
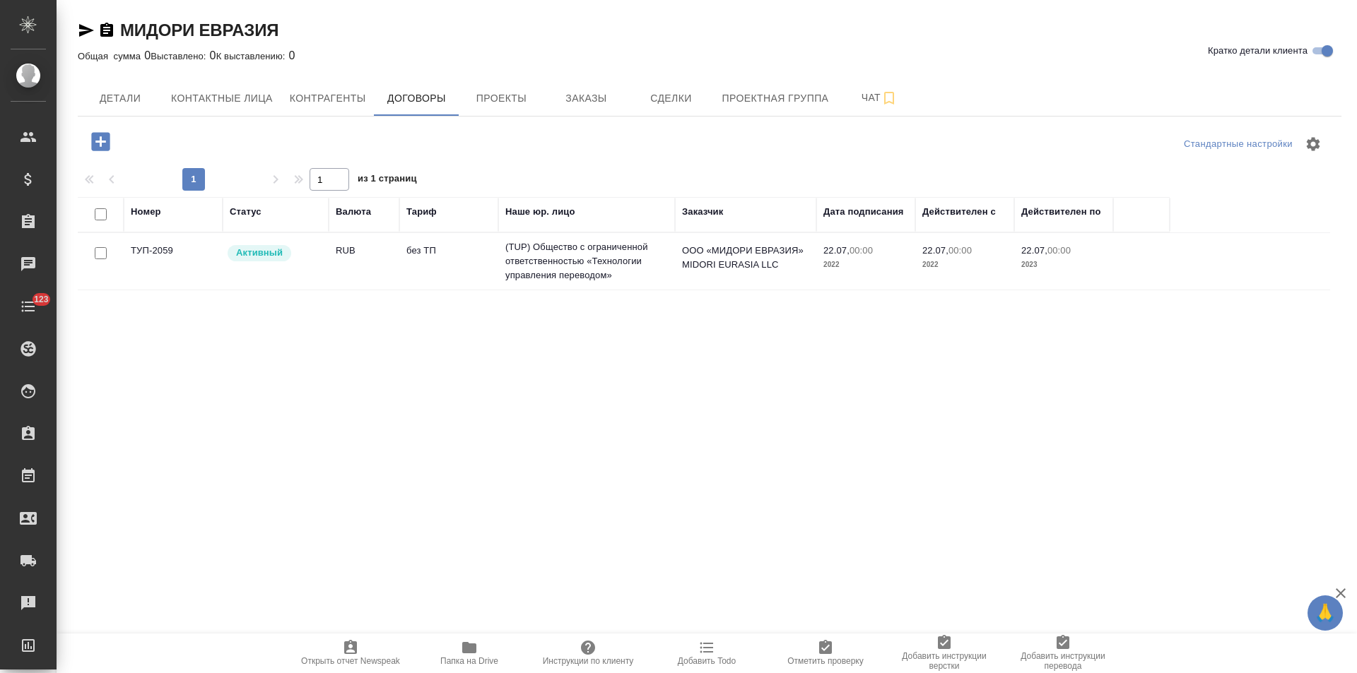
click at [518, 273] on td "(TUP) Общество с ограниченной ответственностью «Технологии управления переводом»" at bounding box center [586, 261] width 177 height 57
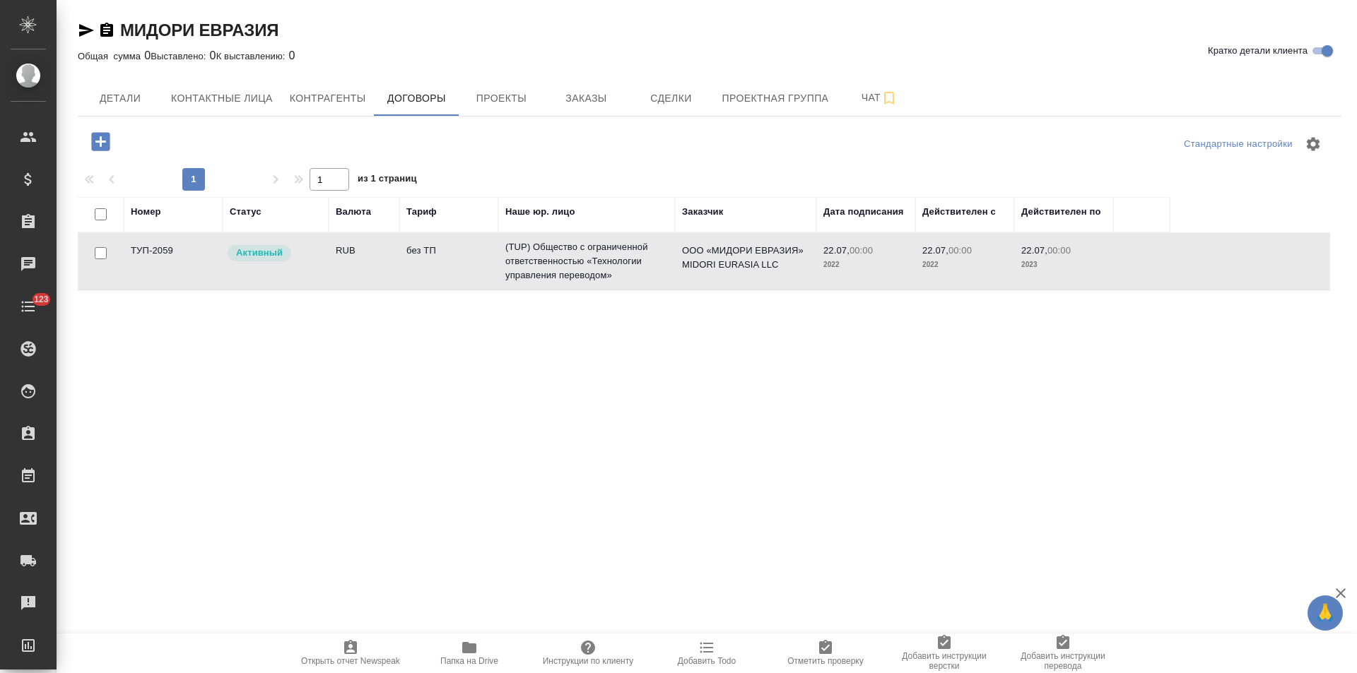
click at [518, 273] on td "(TUP) Общество с ограниченной ответственностью «Технологии управления переводом»" at bounding box center [586, 261] width 177 height 57
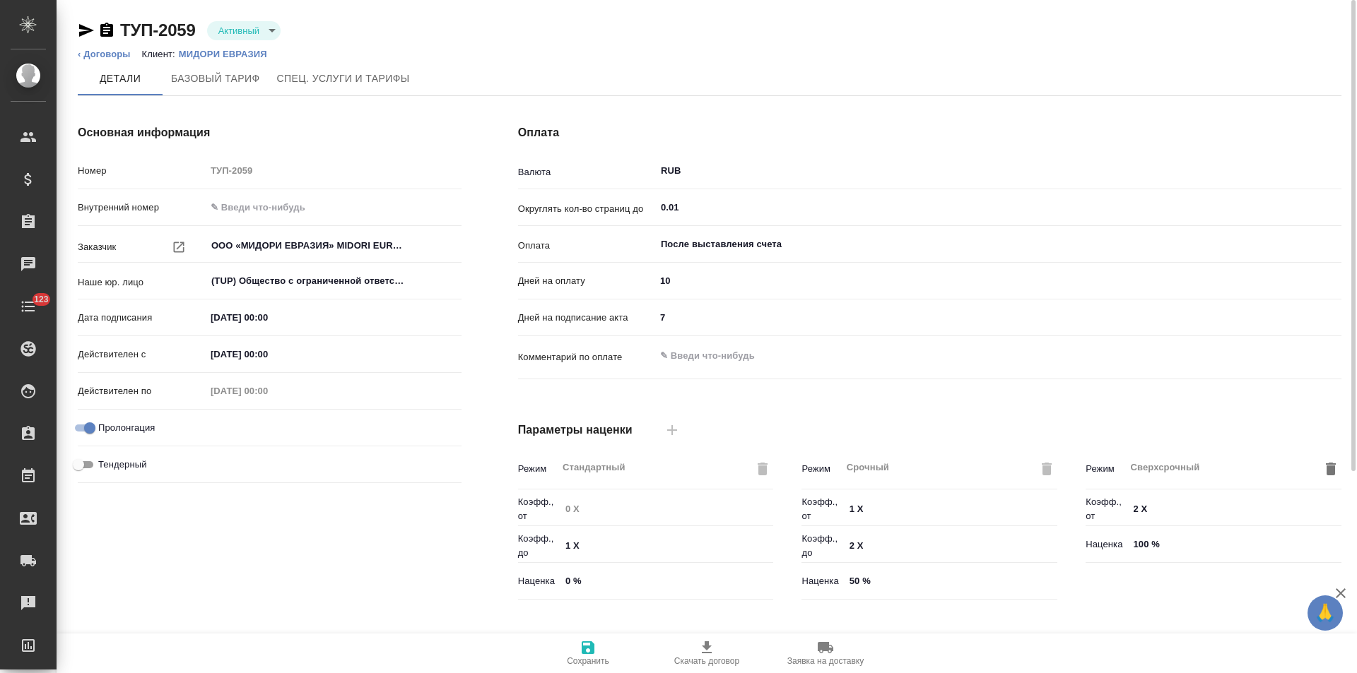
scroll to position [288, 0]
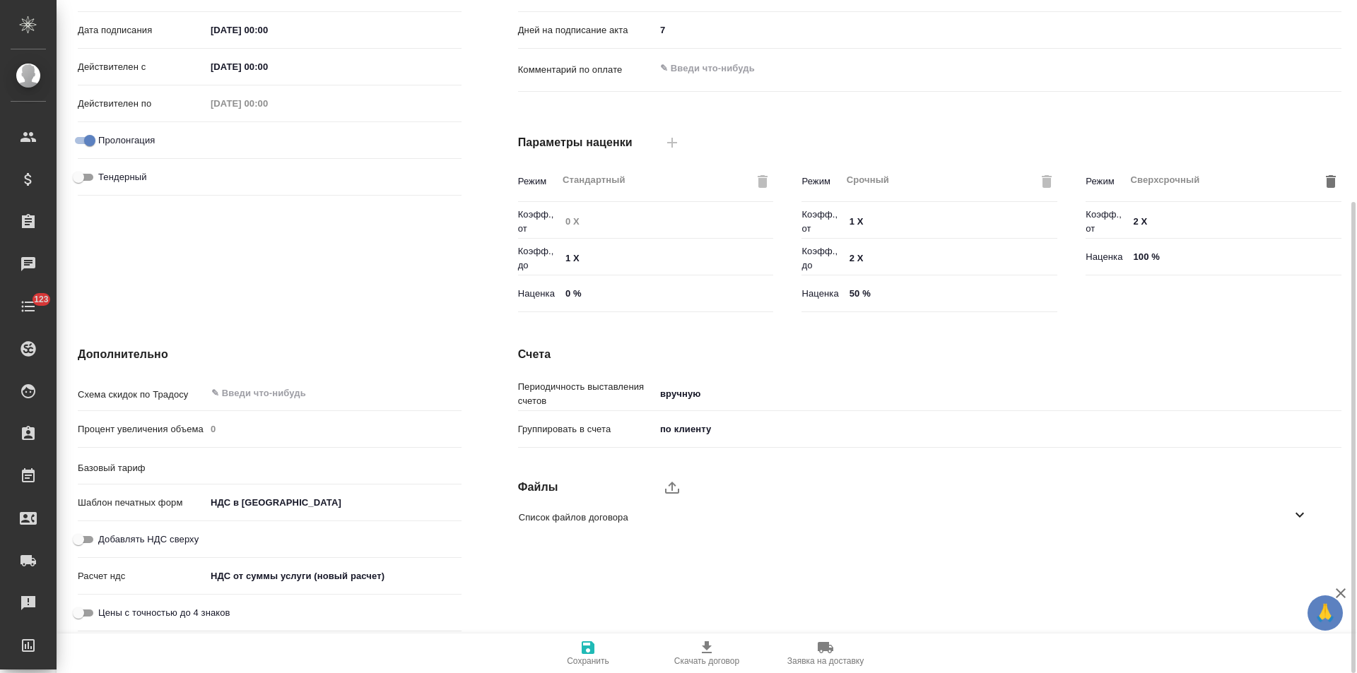
click at [1298, 512] on icon at bounding box center [1299, 515] width 17 height 17
click at [1285, 558] on icon "button" at bounding box center [1281, 555] width 17 height 17
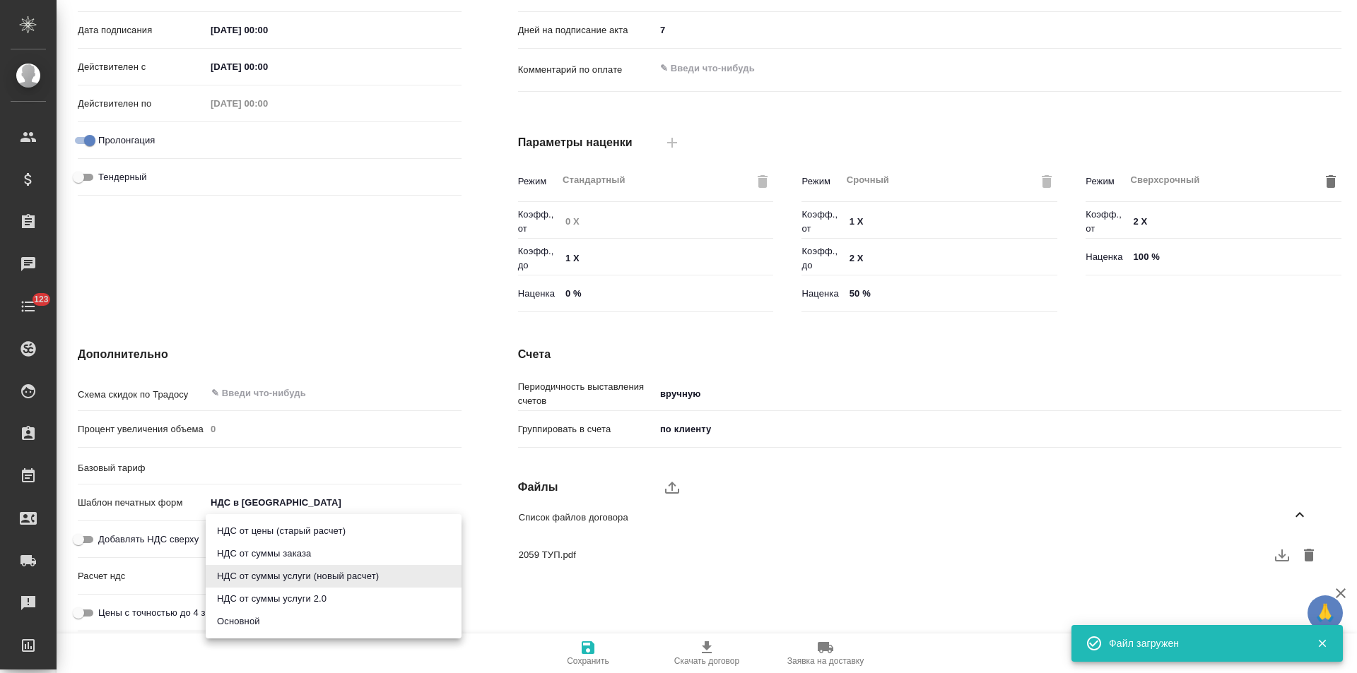
click at [265, 570] on body "🙏 .cls-1 fill:#fff; AWATERA Левченко Юлия Клиенты Спецификации Заказы 0 Чаты 12…" at bounding box center [678, 336] width 1357 height 673
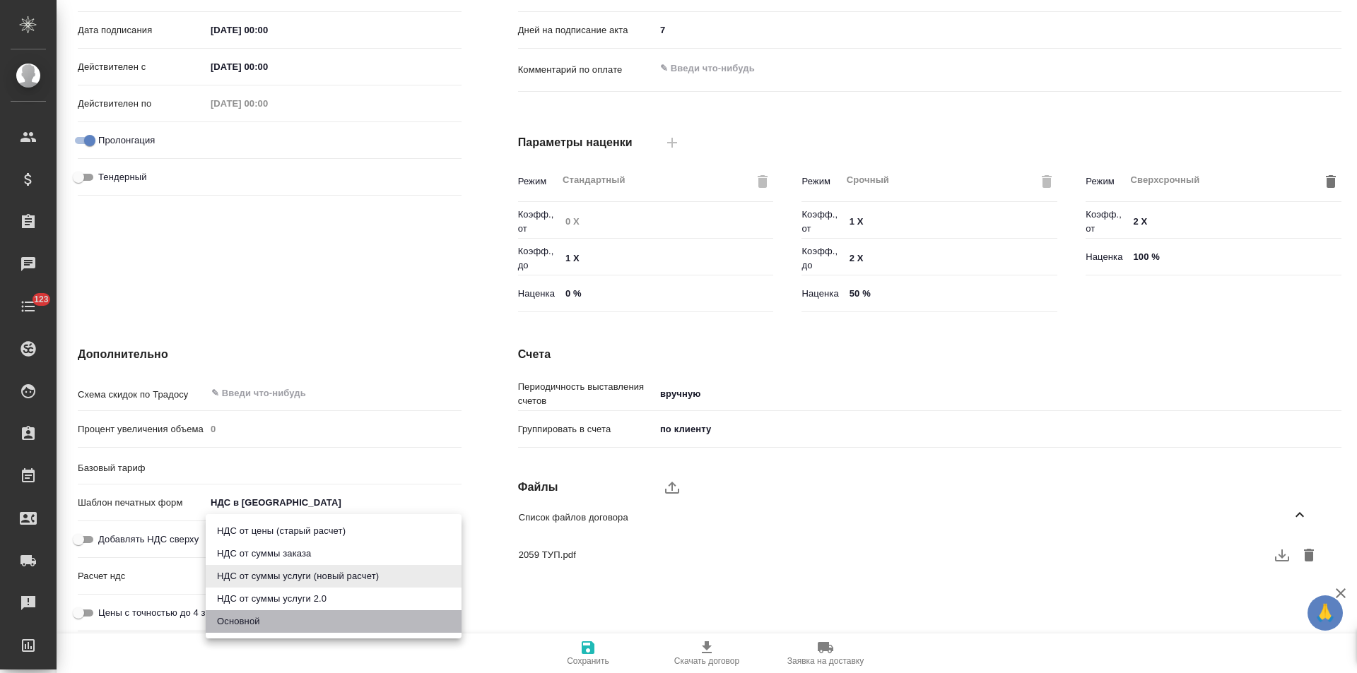
click at [264, 619] on li "Основной" at bounding box center [334, 622] width 256 height 23
type input "basic"
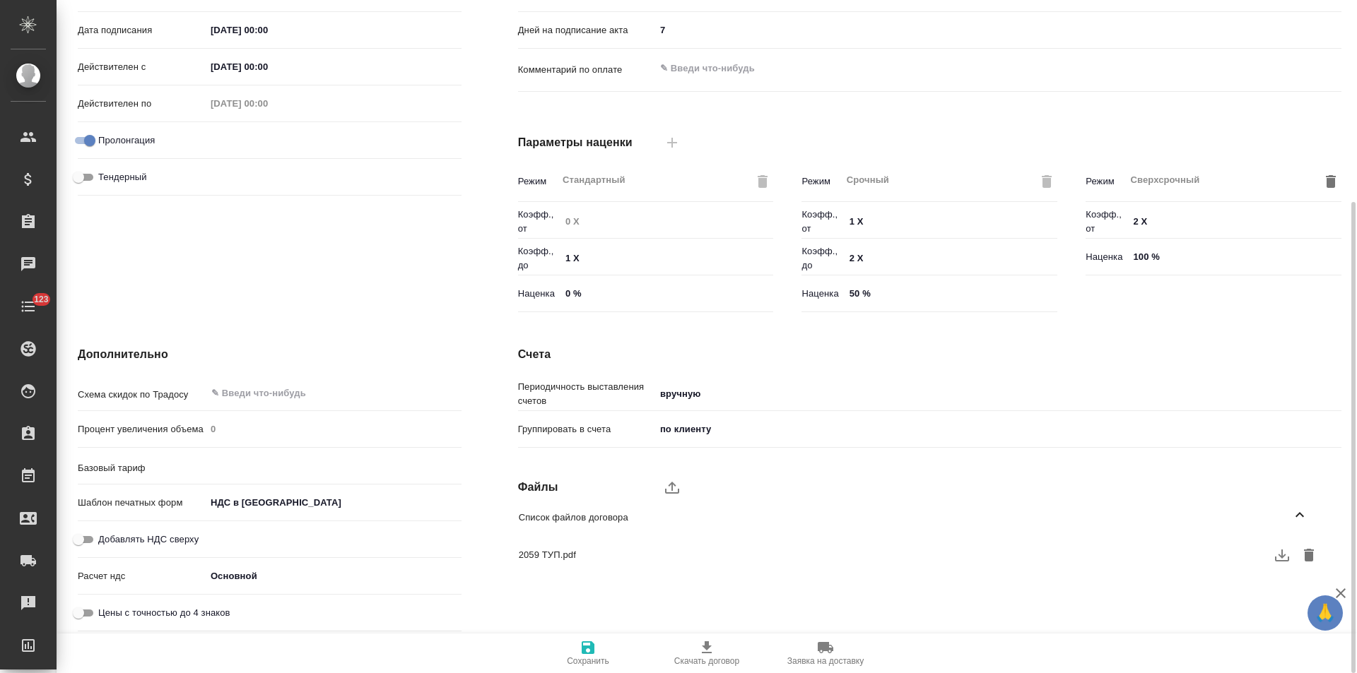
click at [589, 654] on icon "button" at bounding box center [588, 648] width 13 height 13
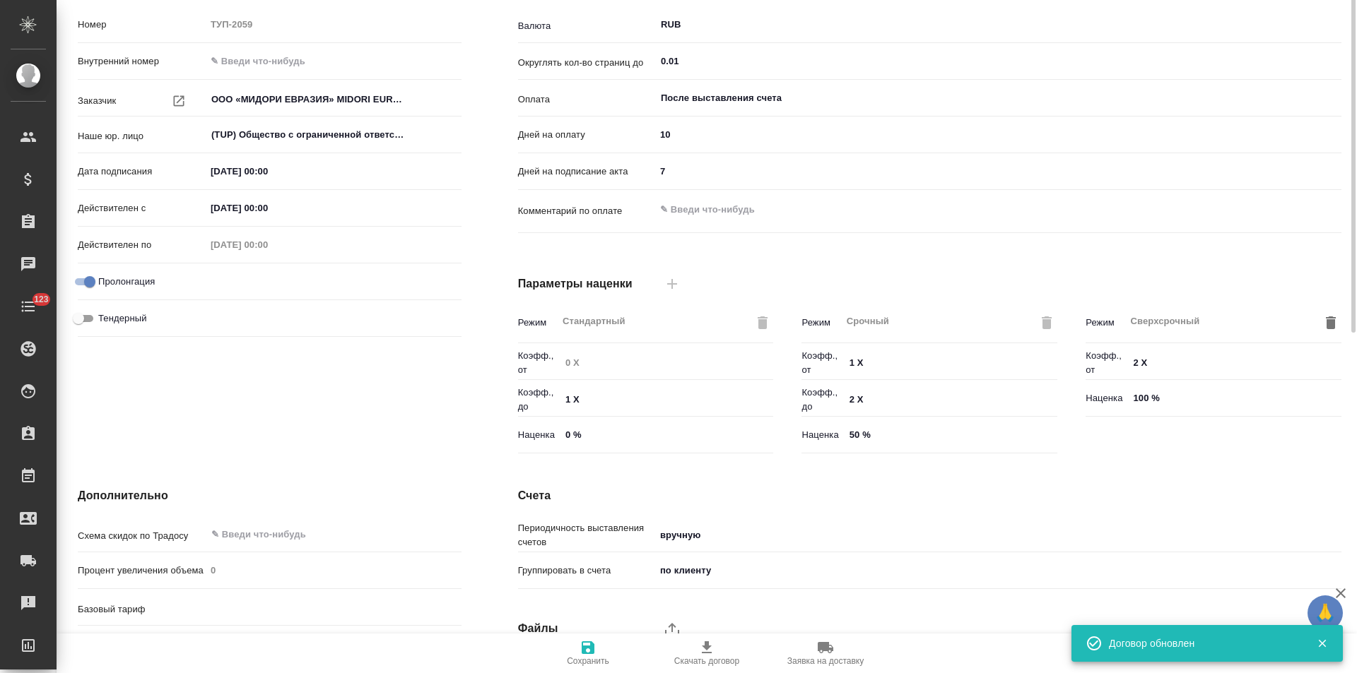
scroll to position [0, 0]
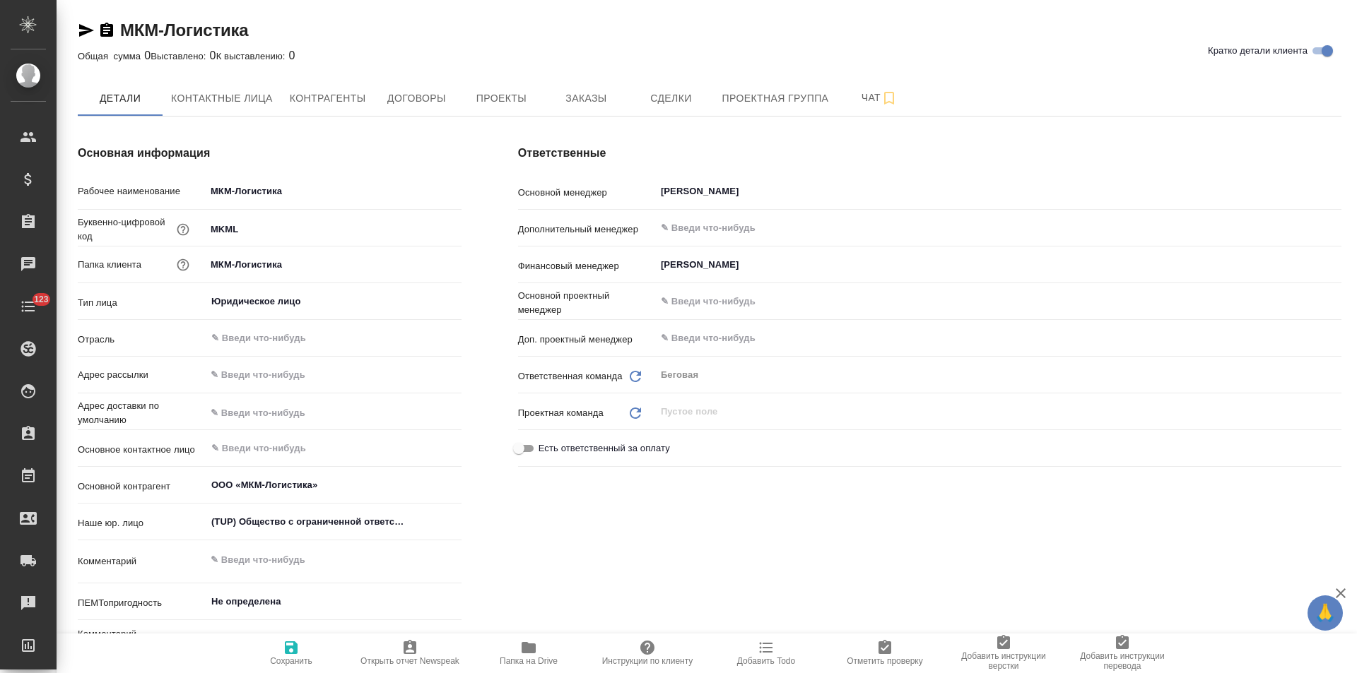
type textarea "x"
click at [423, 109] on button "Договоры" at bounding box center [416, 98] width 85 height 35
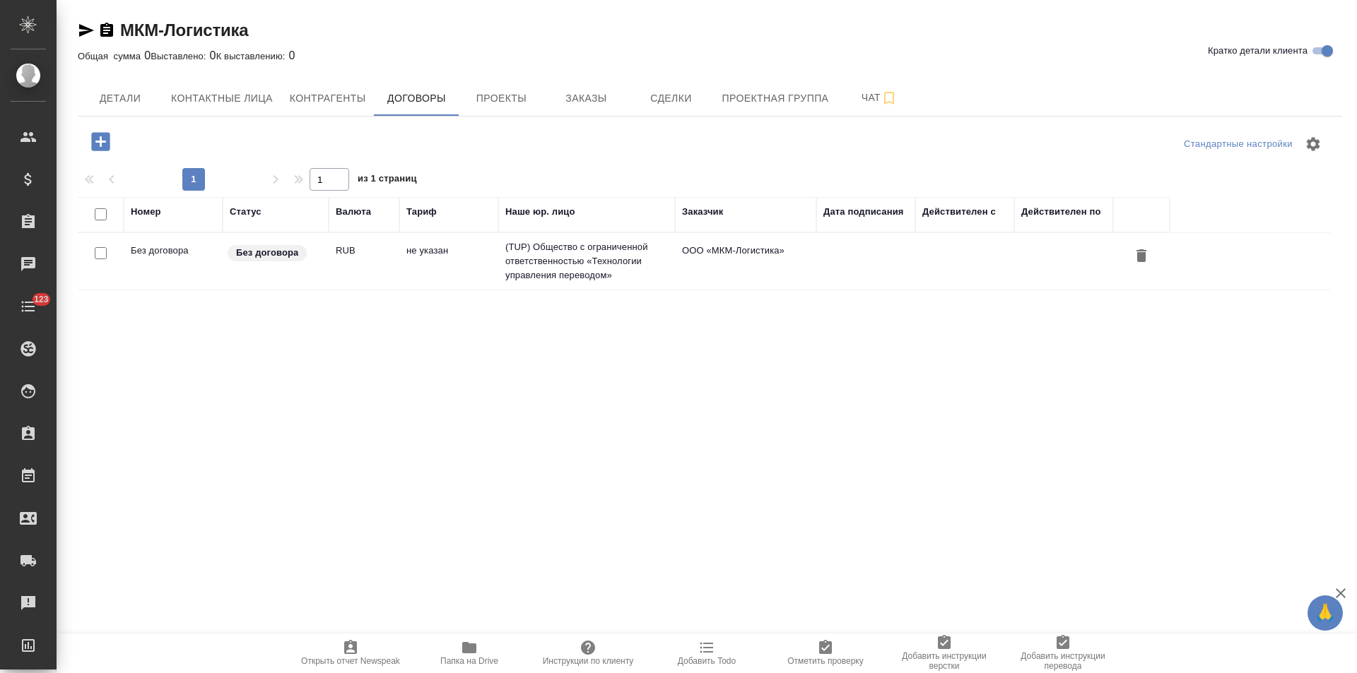
click at [577, 266] on td "(TUP) Общество с ограниченной ответственностью «Технологии управления переводом»" at bounding box center [586, 261] width 177 height 57
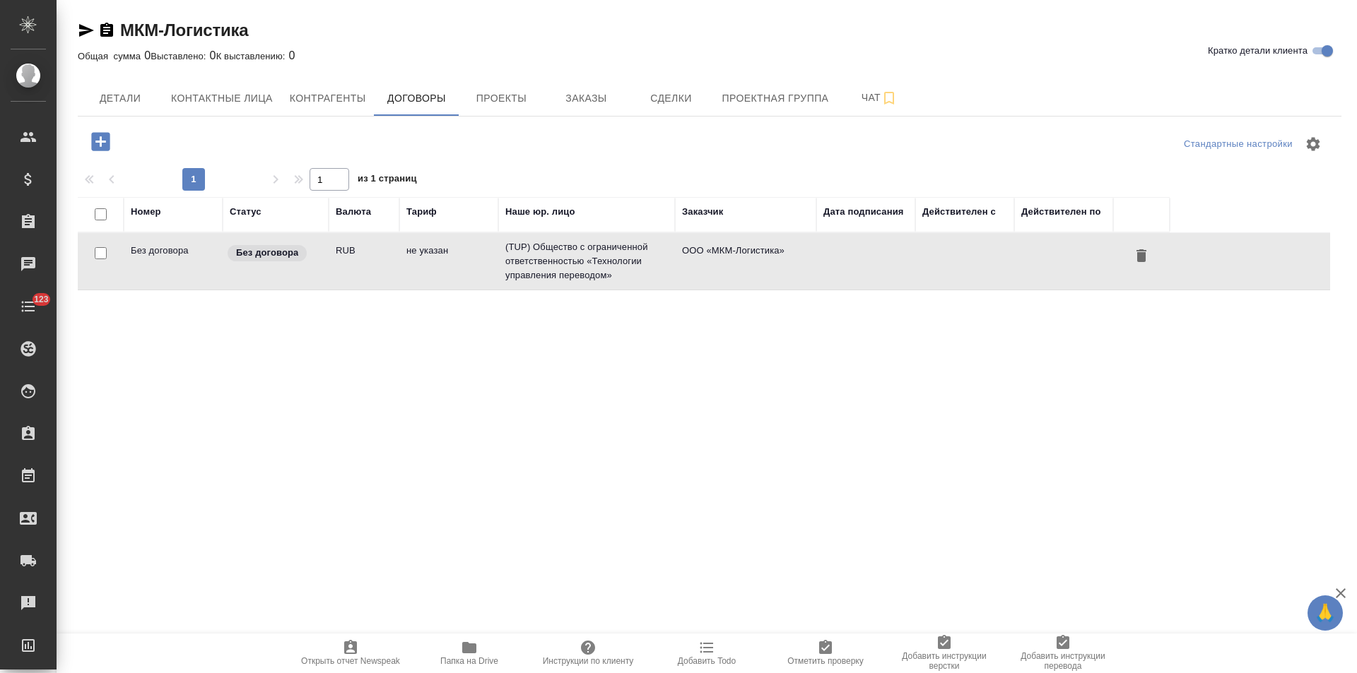
click at [577, 266] on td "(TUP) Общество с ограниченной ответственностью «Технологии управления переводом»" at bounding box center [586, 261] width 177 height 57
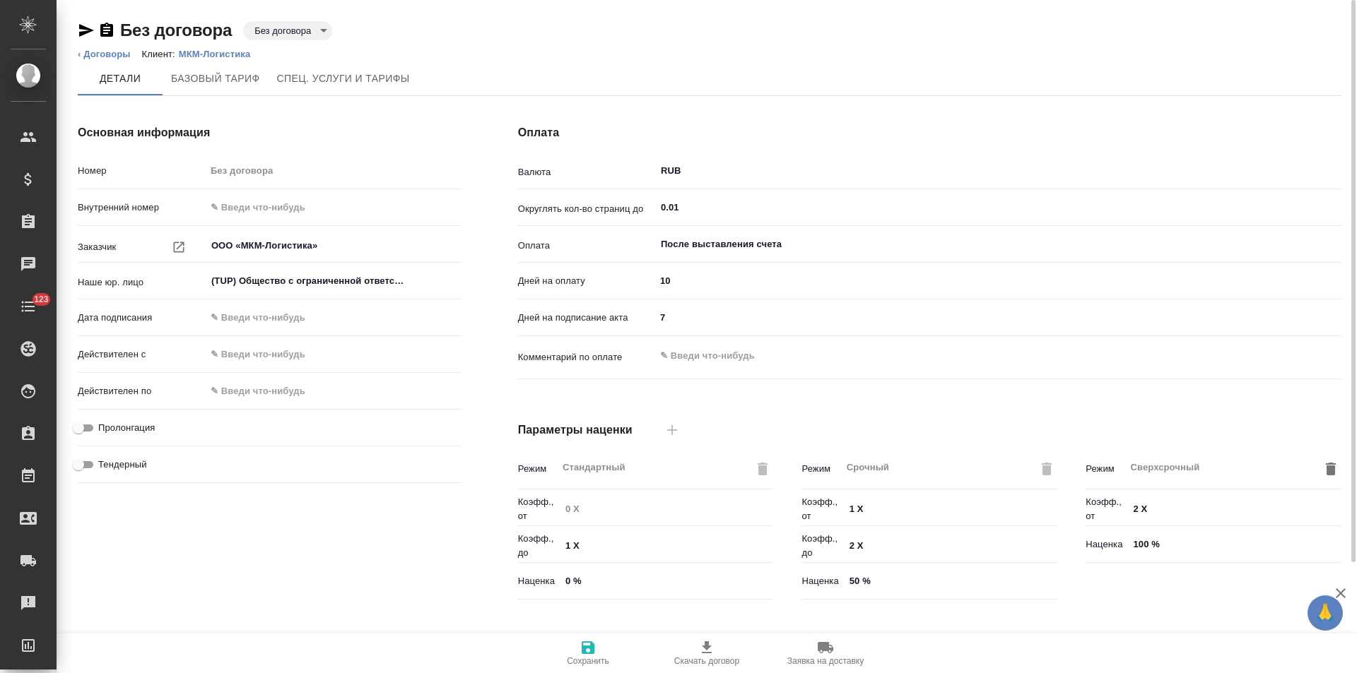
click at [288, 30] on body "🙏 .cls-1 fill:#fff; AWATERA [PERSON_NAME] Спецификации Заказы Чаты 123 Todo Про…" at bounding box center [678, 336] width 1357 height 673
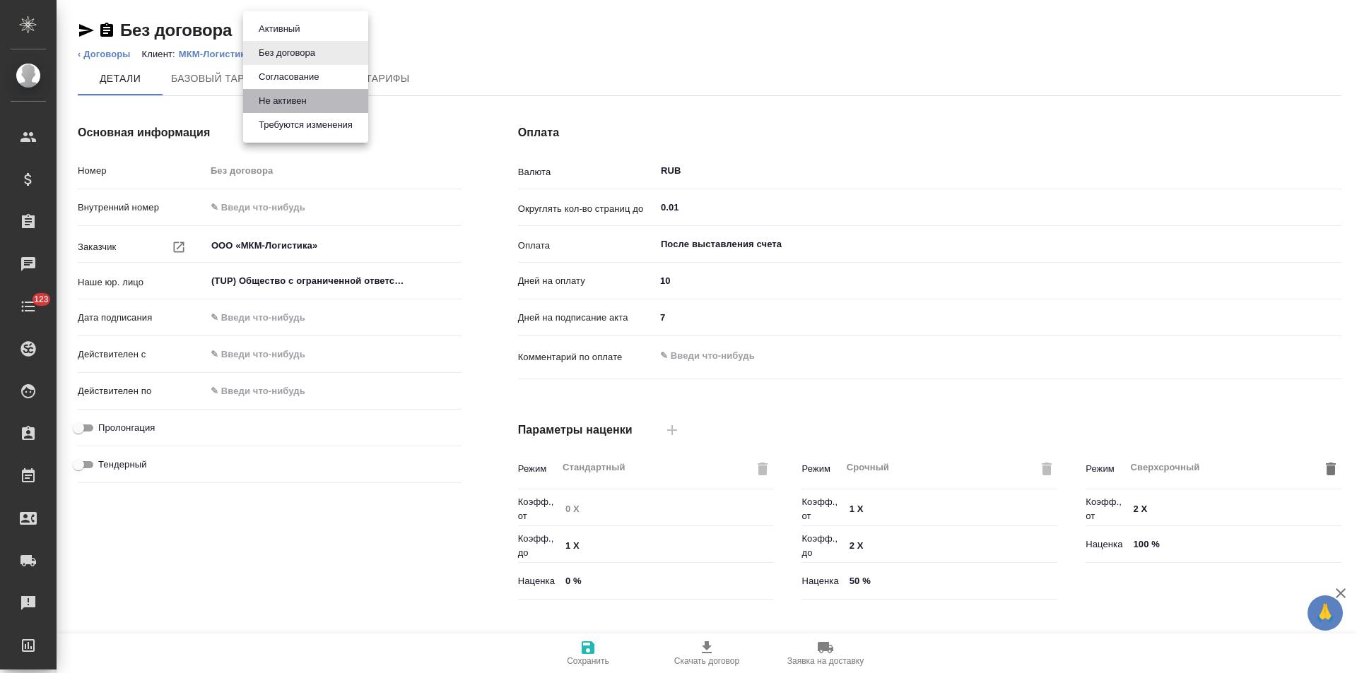
click at [302, 99] on button "Не активен" at bounding box center [282, 101] width 57 height 16
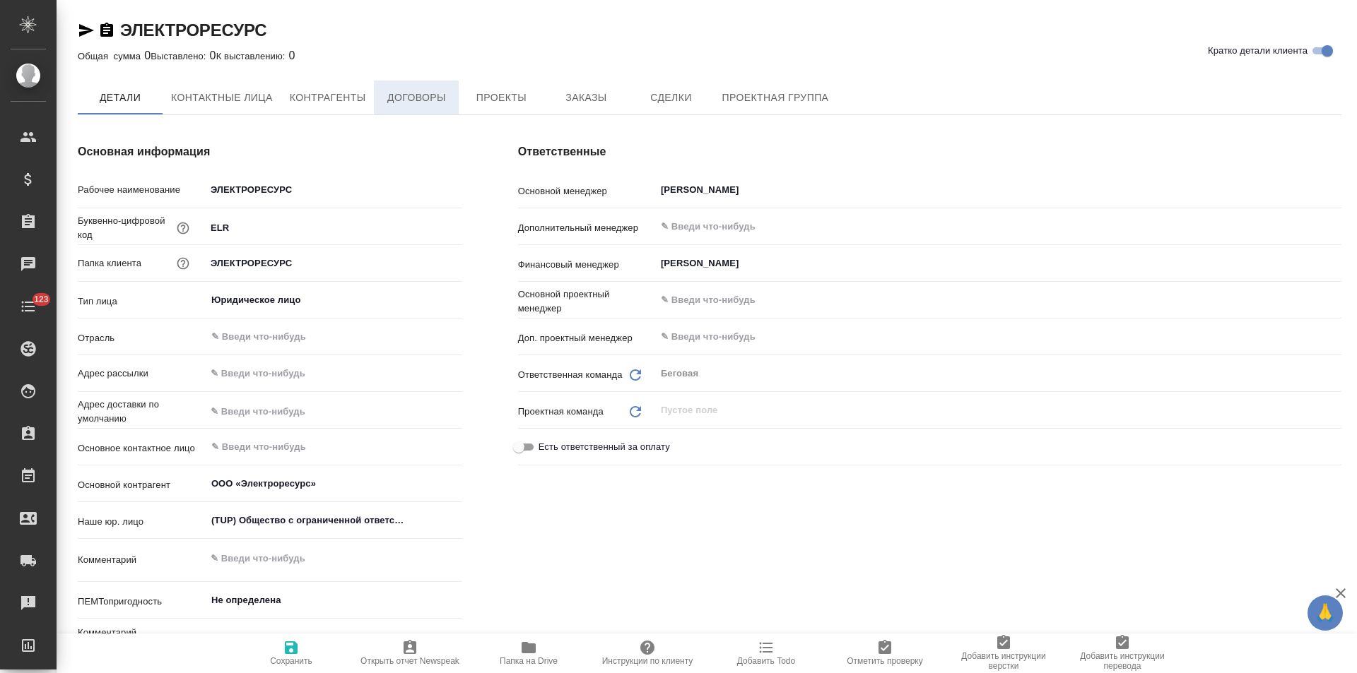
type textarea "x"
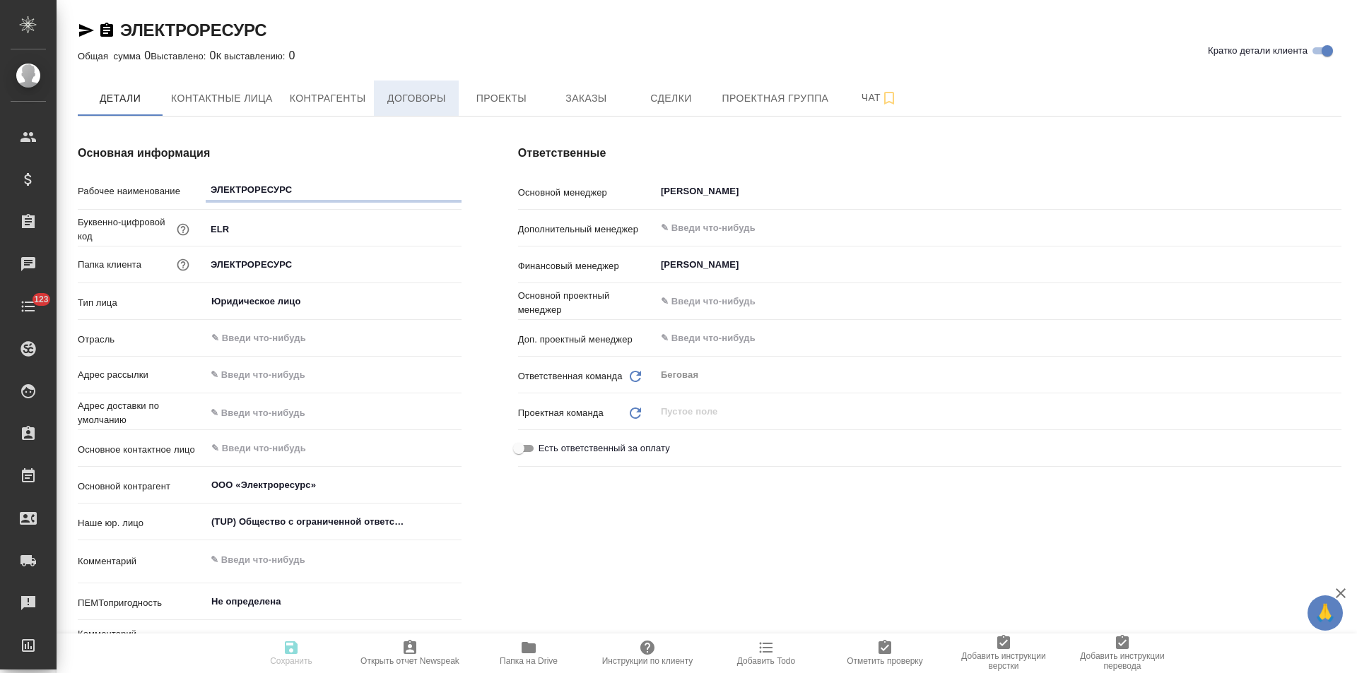
type textarea "x"
click at [433, 112] on button "Договоры" at bounding box center [416, 98] width 85 height 35
type textarea "x"
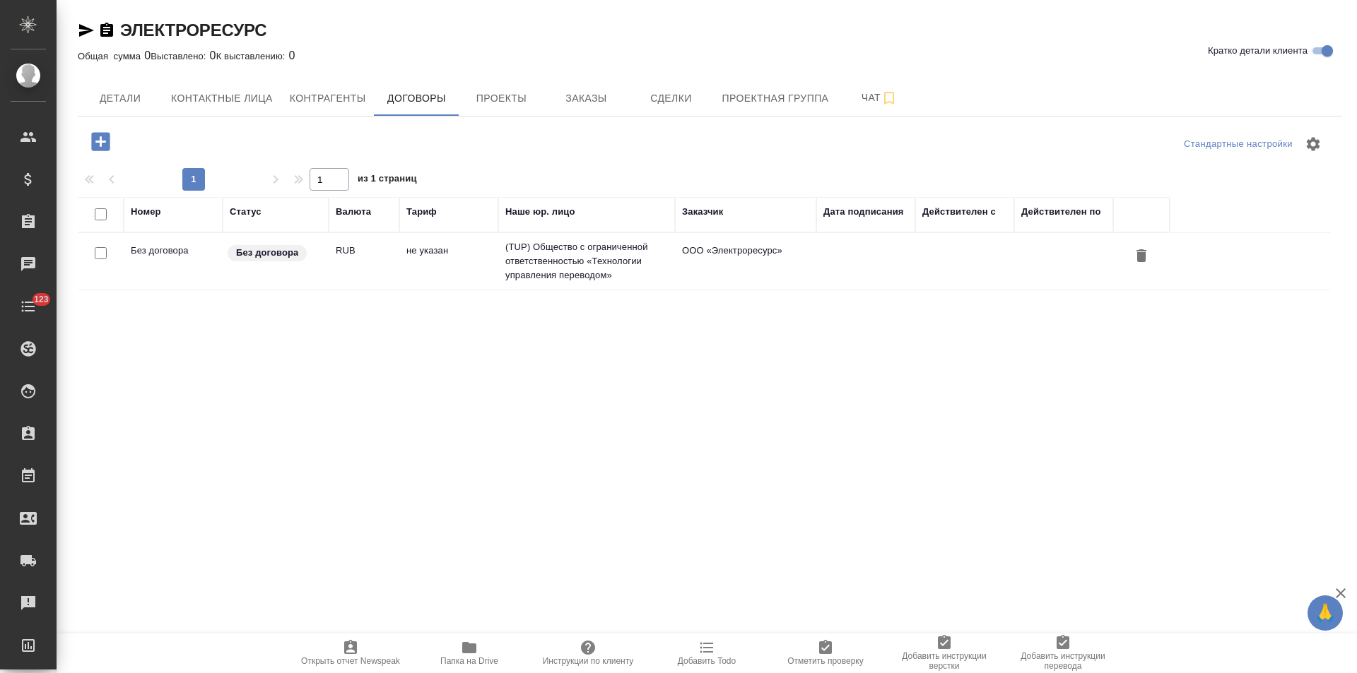
click at [423, 258] on td "не указан" at bounding box center [448, 261] width 99 height 49
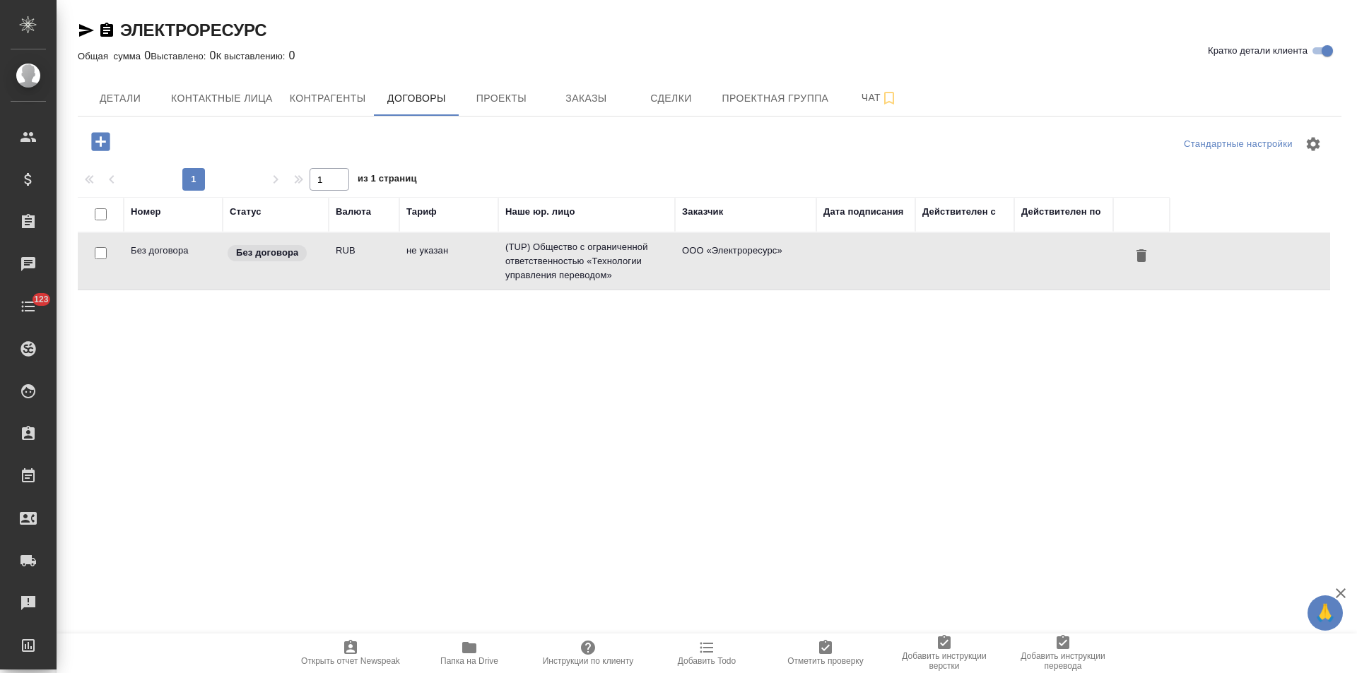
click at [423, 258] on td "не указан" at bounding box center [448, 261] width 99 height 49
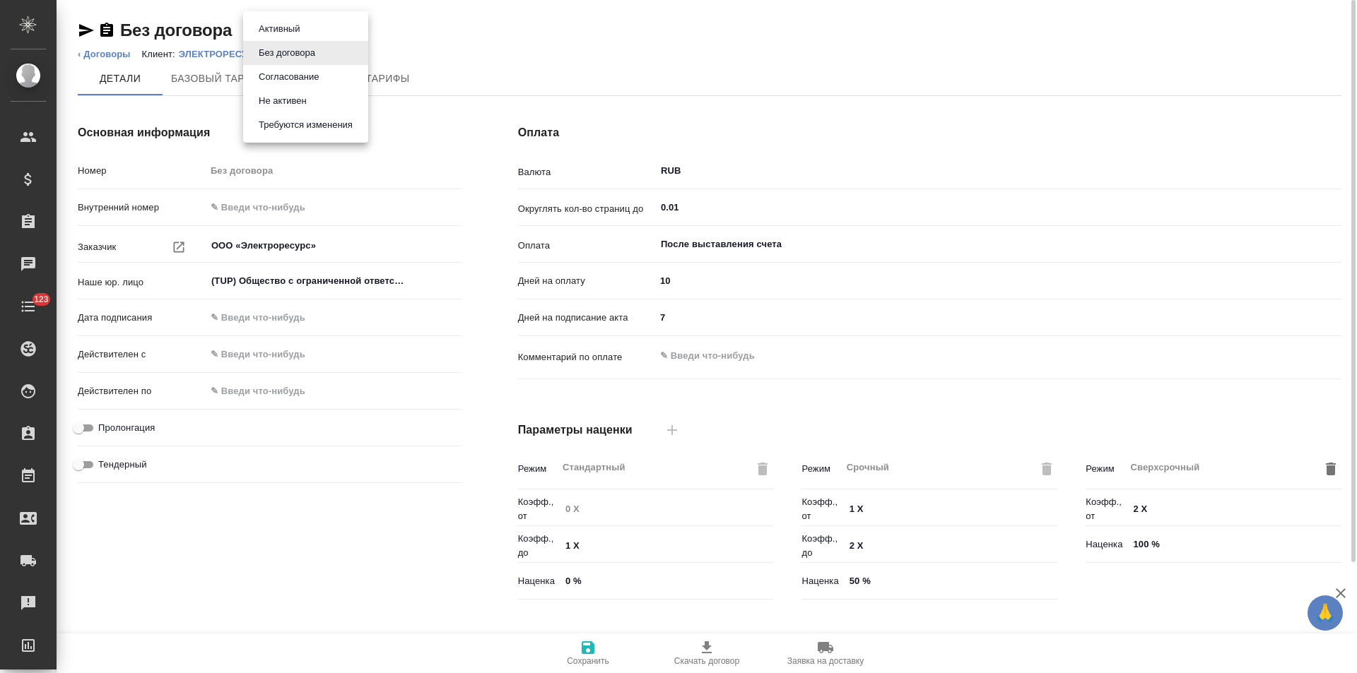
click at [272, 28] on body "🙏 .cls-1 fill:#fff; AWATERA [PERSON_NAME] Спецификации Заказы Чаты 123 Todo Про…" at bounding box center [678, 336] width 1357 height 673
click at [280, 100] on button "Не активен" at bounding box center [282, 101] width 57 height 16
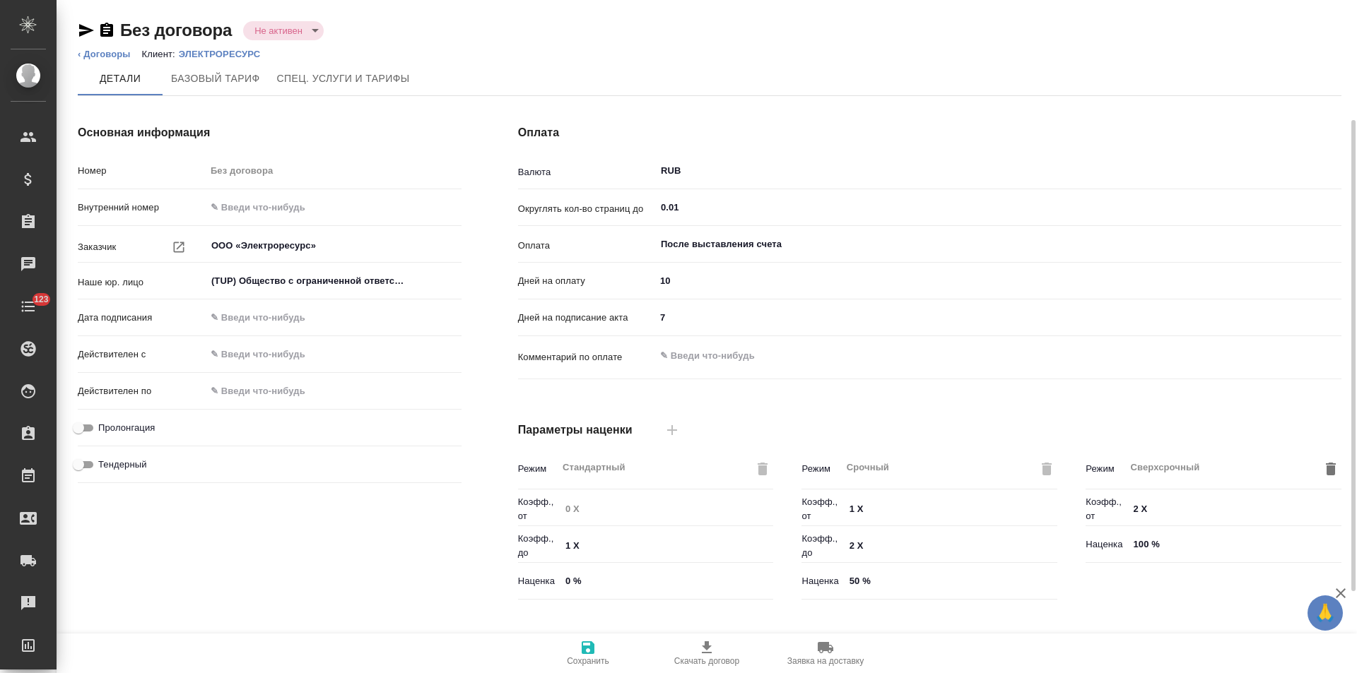
scroll to position [288, 0]
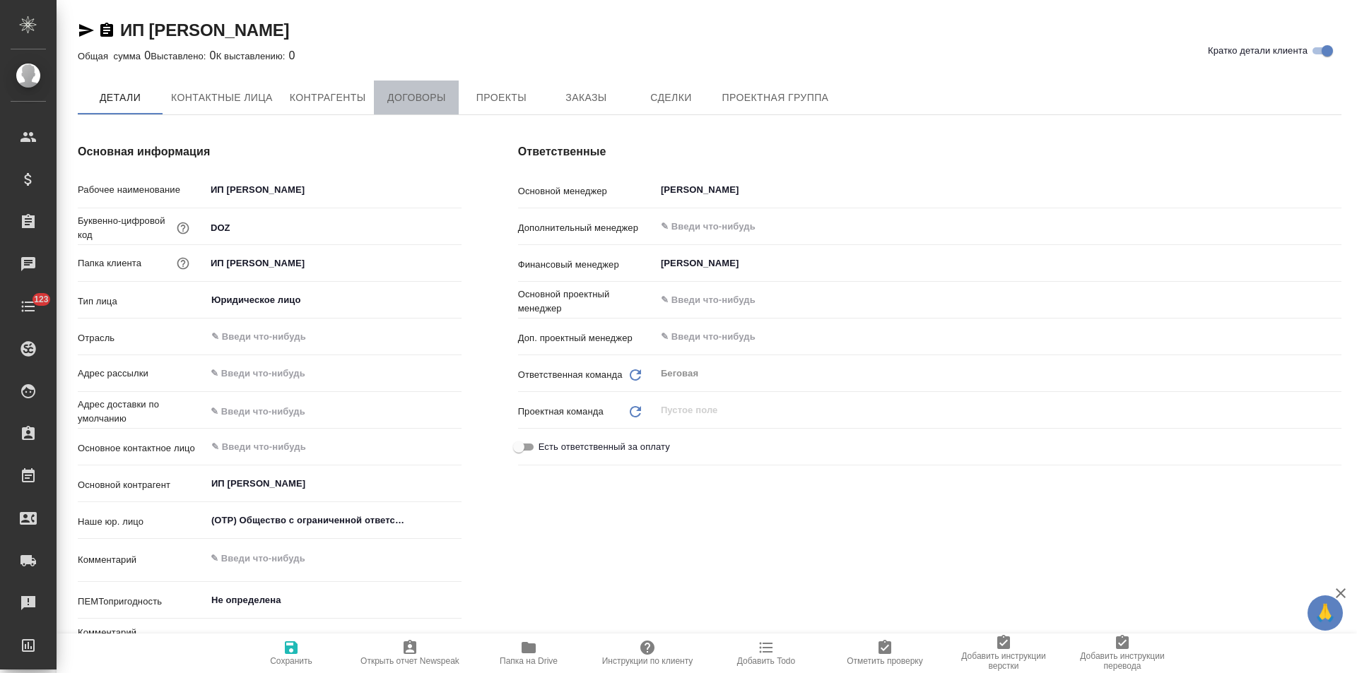
click at [425, 98] on span "Договоры" at bounding box center [416, 98] width 68 height 18
type textarea "x"
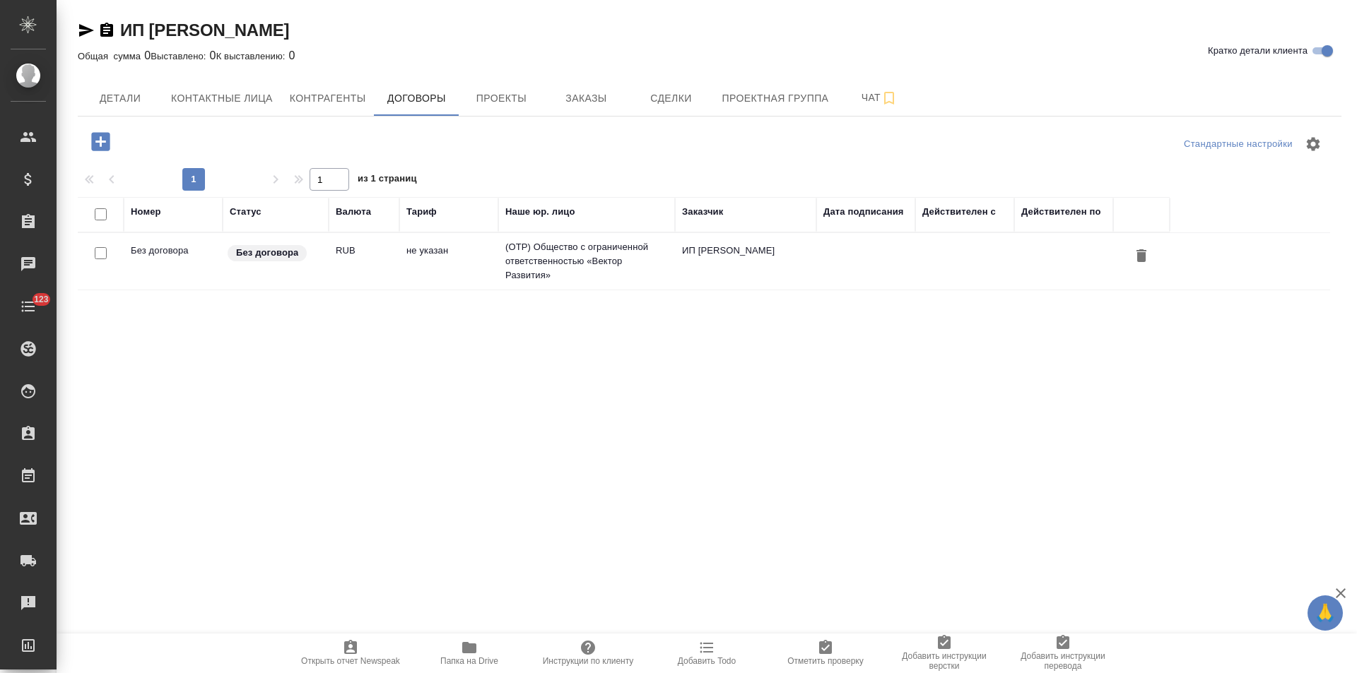
click at [497, 261] on td "не указан" at bounding box center [448, 261] width 99 height 49
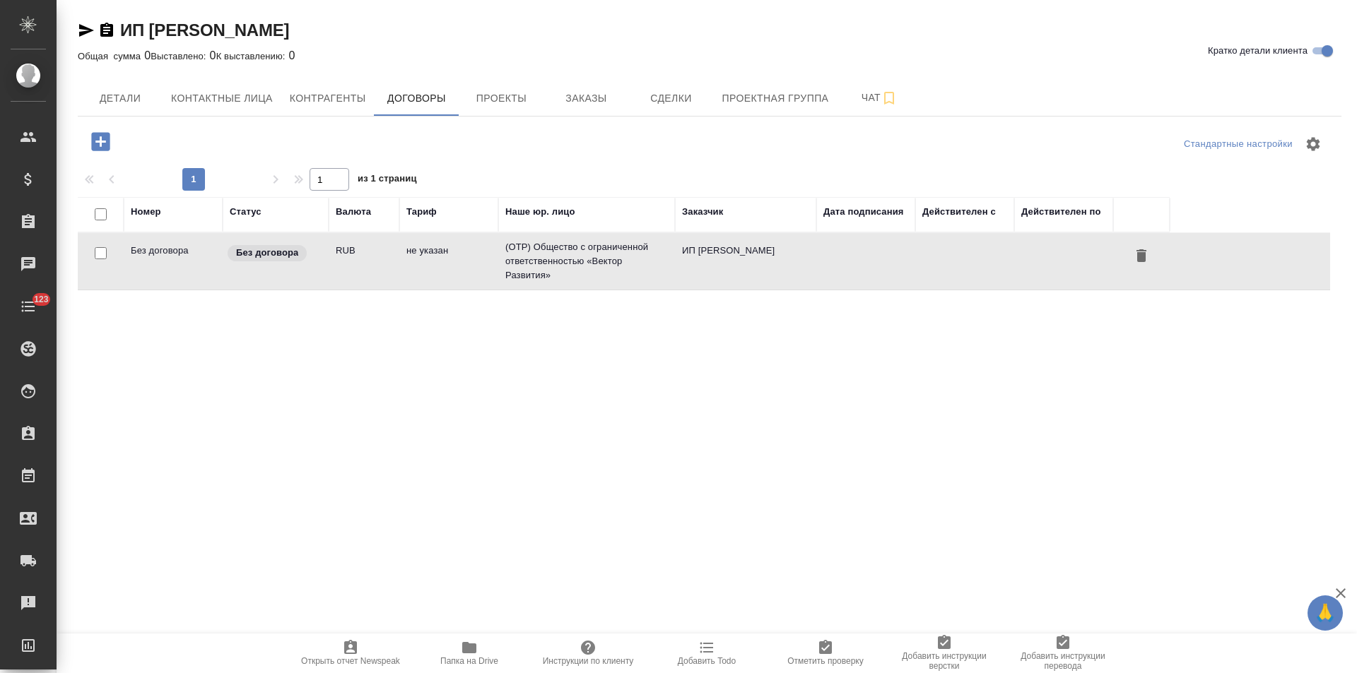
click at [497, 261] on td "не указан" at bounding box center [448, 261] width 99 height 49
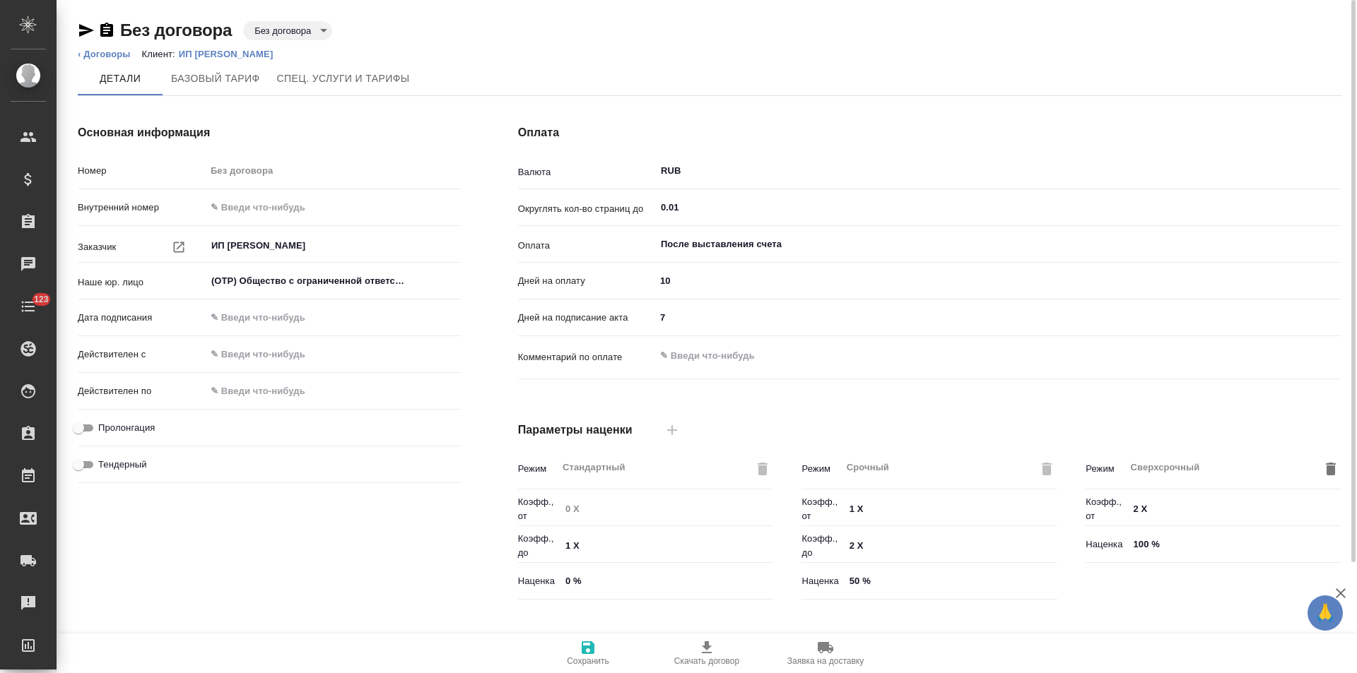
click at [317, 32] on body "🙏 .cls-1 fill:#fff; AWATERA Левченко Юлия Клиенты Спецификации Заказы Чаты 123 …" at bounding box center [678, 336] width 1357 height 673
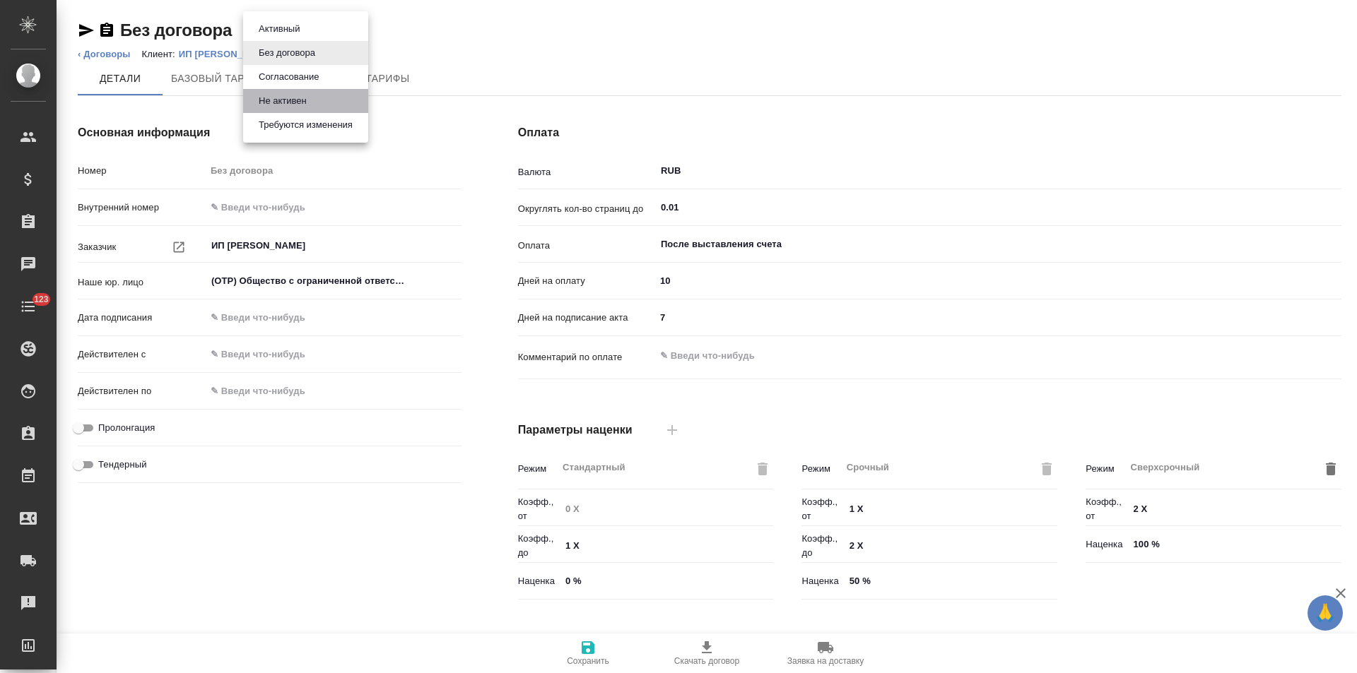
click at [317, 99] on li "Не активен" at bounding box center [305, 101] width 125 height 24
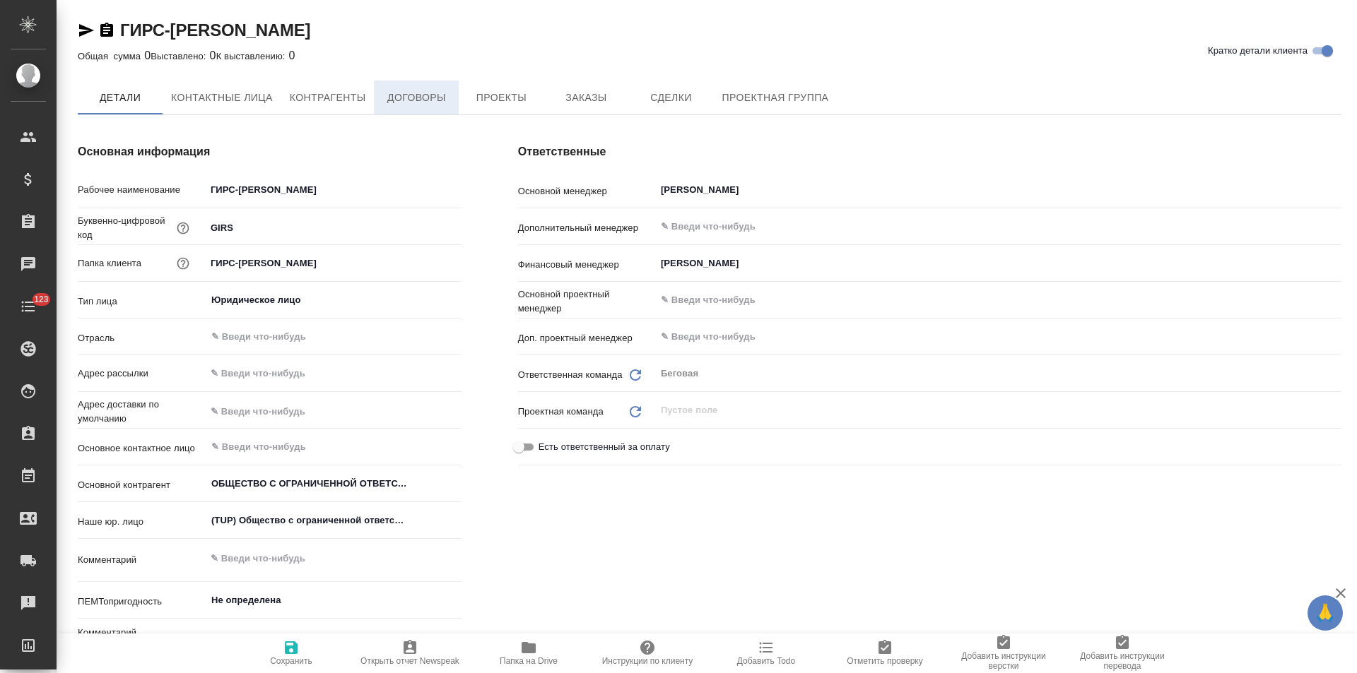
type textarea "x"
click at [430, 95] on span "Договоры" at bounding box center [416, 99] width 68 height 18
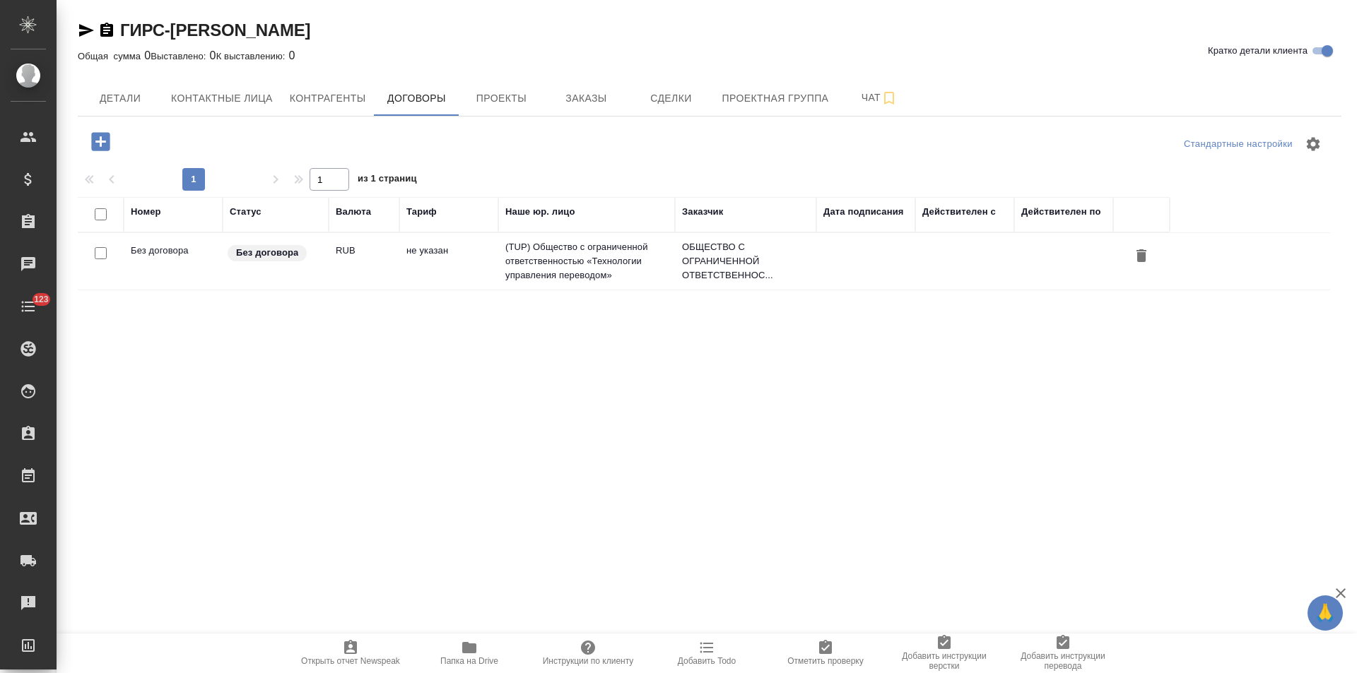
click at [487, 259] on td "не указан" at bounding box center [448, 261] width 99 height 49
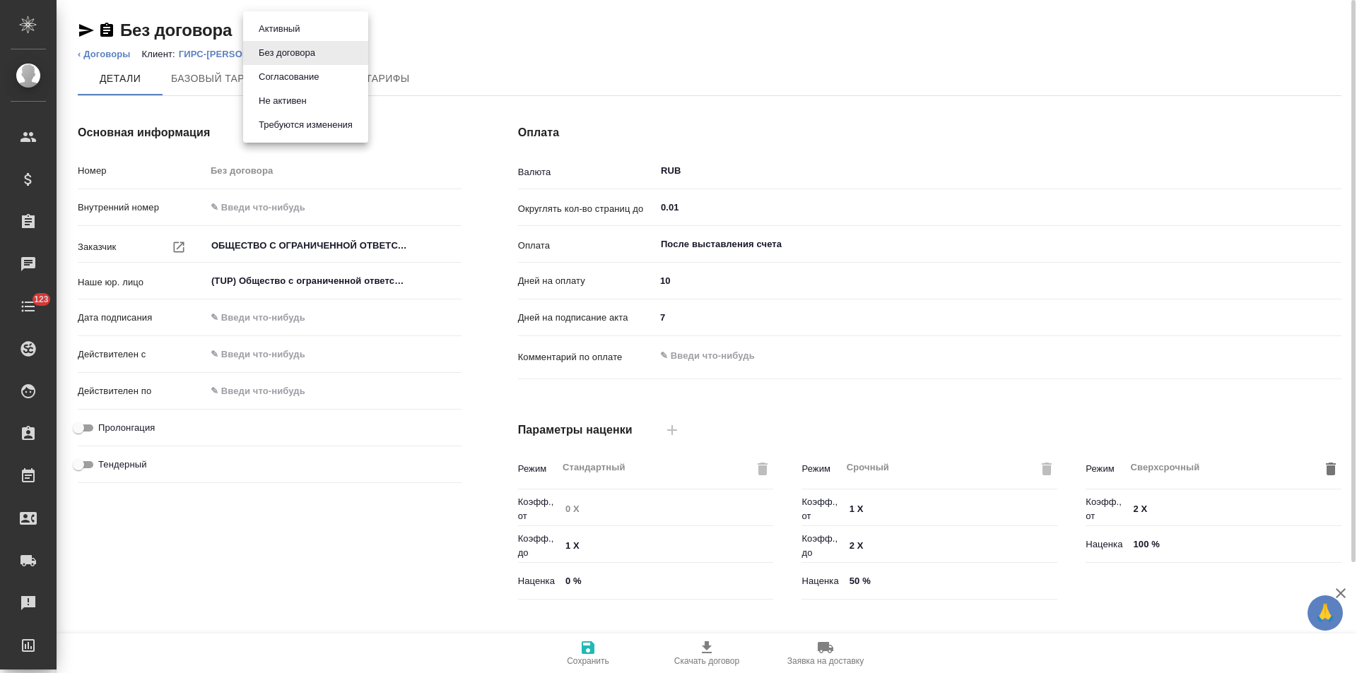
click at [307, 36] on body "🙏 .cls-1 fill:#fff; AWATERA [PERSON_NAME] Спецификации Заказы Чаты 123 Todo Про…" at bounding box center [678, 336] width 1357 height 673
click at [312, 97] on li "Не активен" at bounding box center [305, 101] width 125 height 24
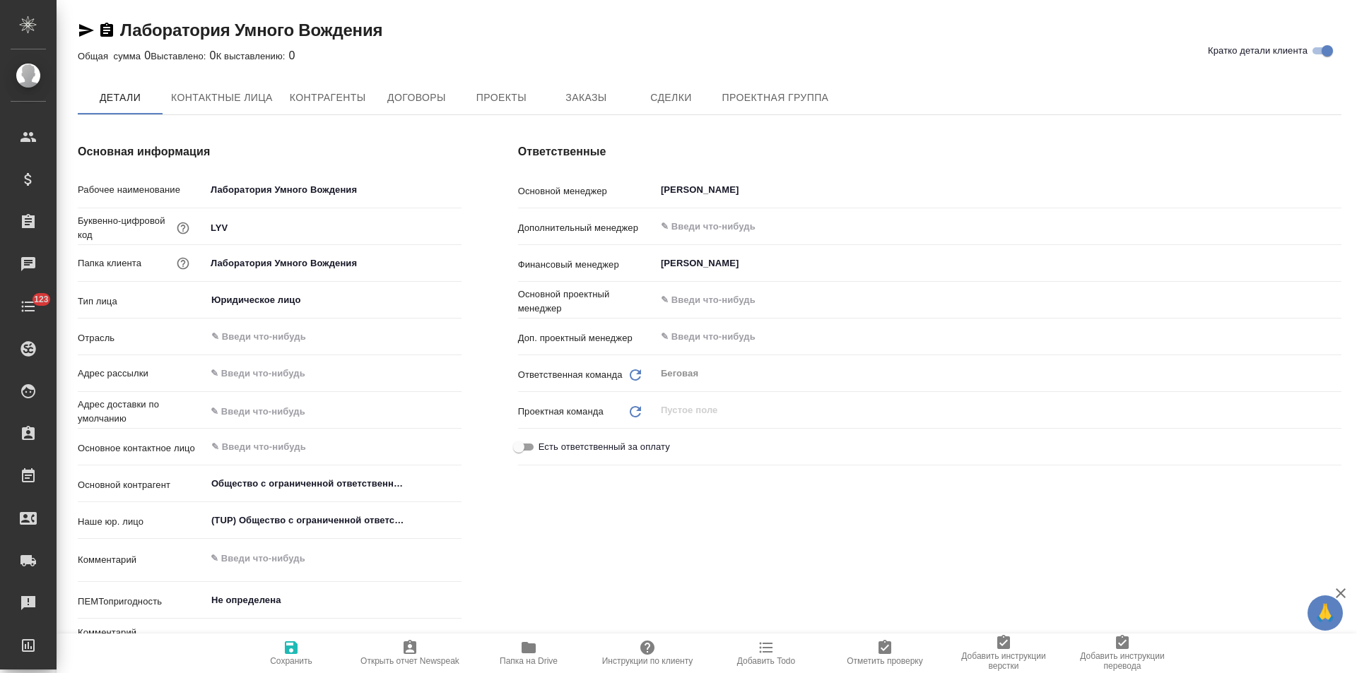
click at [393, 92] on span "Договоры" at bounding box center [416, 98] width 68 height 18
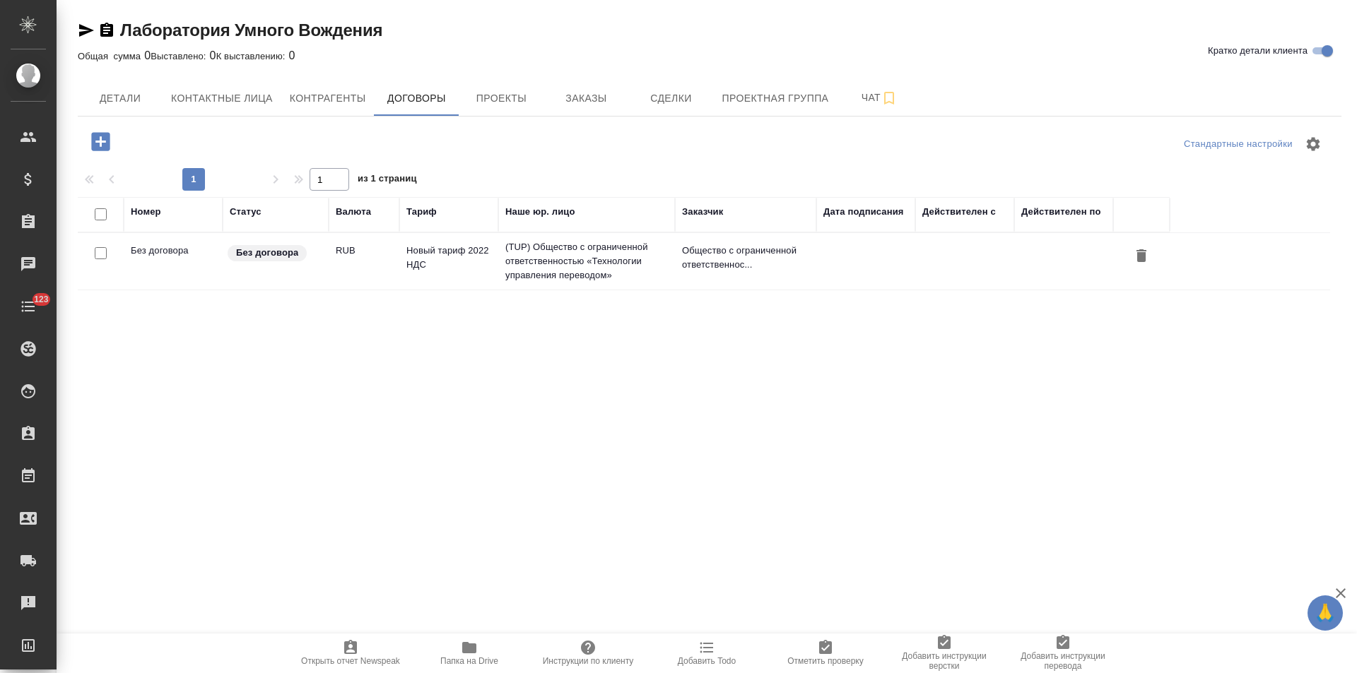
click at [391, 253] on td "RUB" at bounding box center [364, 261] width 71 height 49
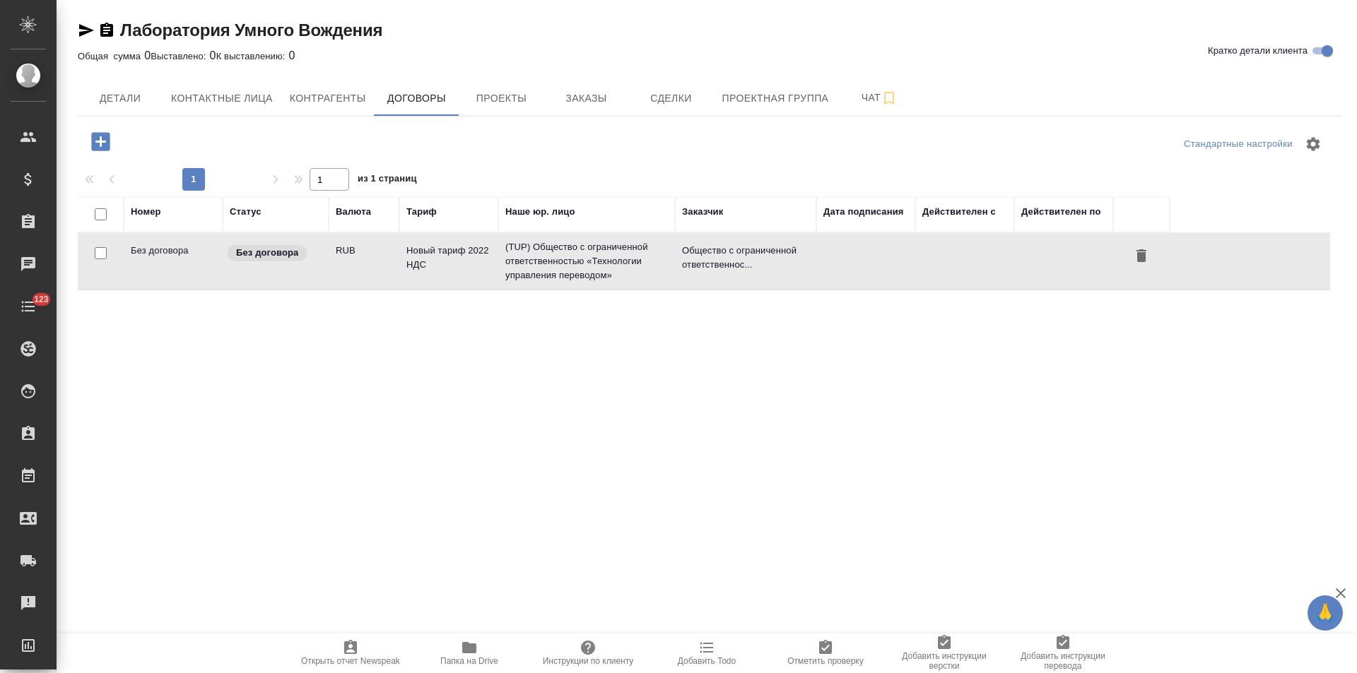
click at [391, 253] on td "RUB" at bounding box center [364, 261] width 71 height 49
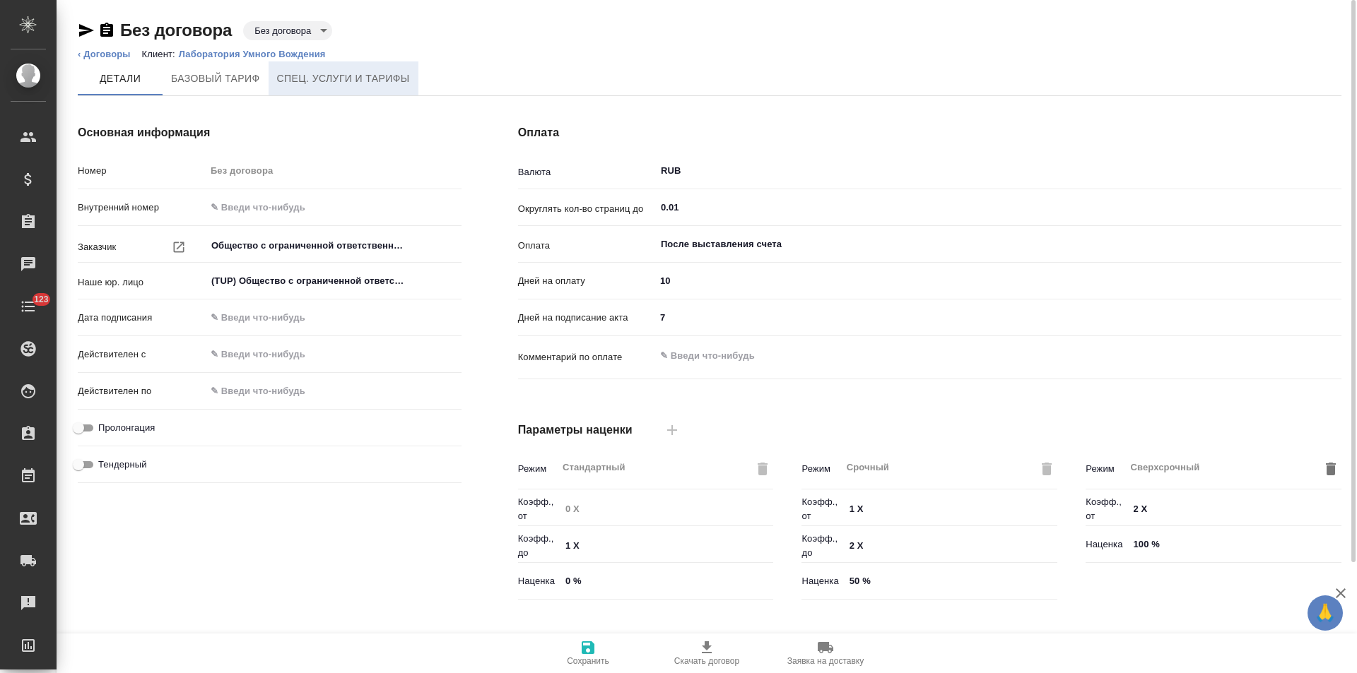
type input "Новый тариф 2022 НДС"
click at [318, 28] on body "🙏 .cls-1 fill:#fff; AWATERA Левченко Юлия Клиенты Спецификации Заказы Чаты 123 …" at bounding box center [678, 336] width 1357 height 673
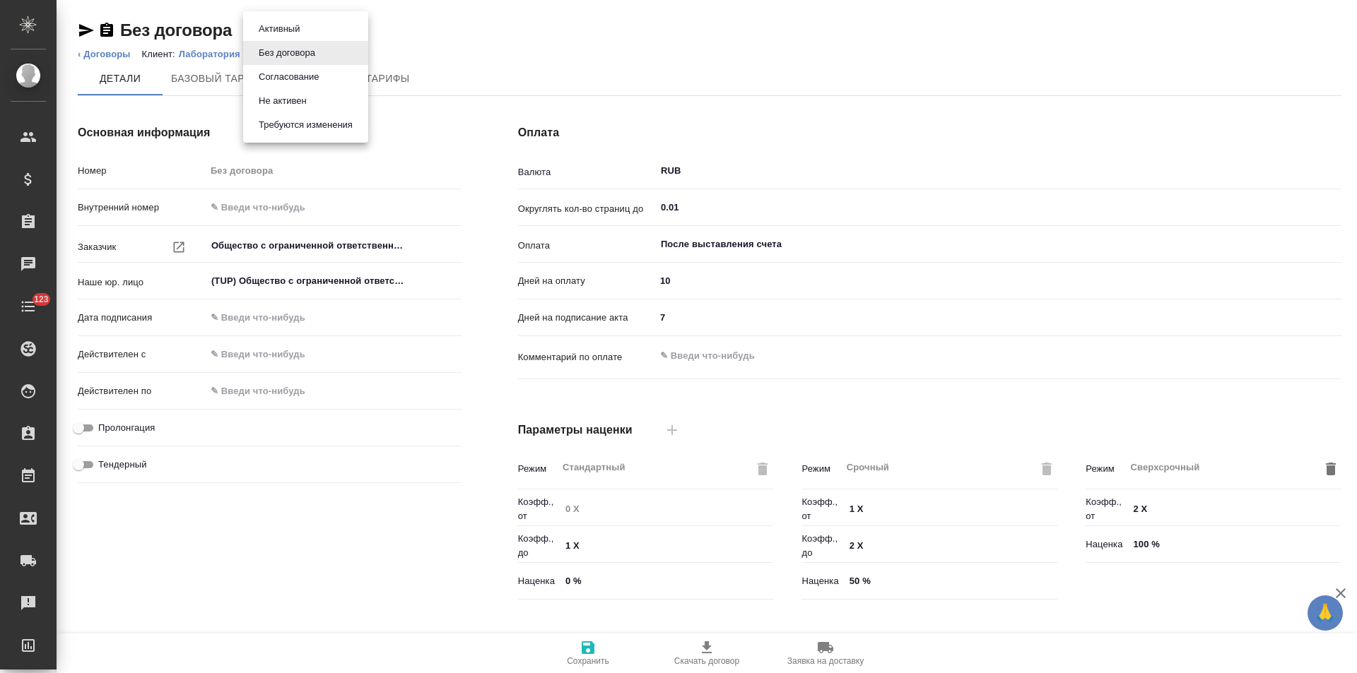
click at [325, 100] on li "Не активен" at bounding box center [305, 101] width 125 height 24
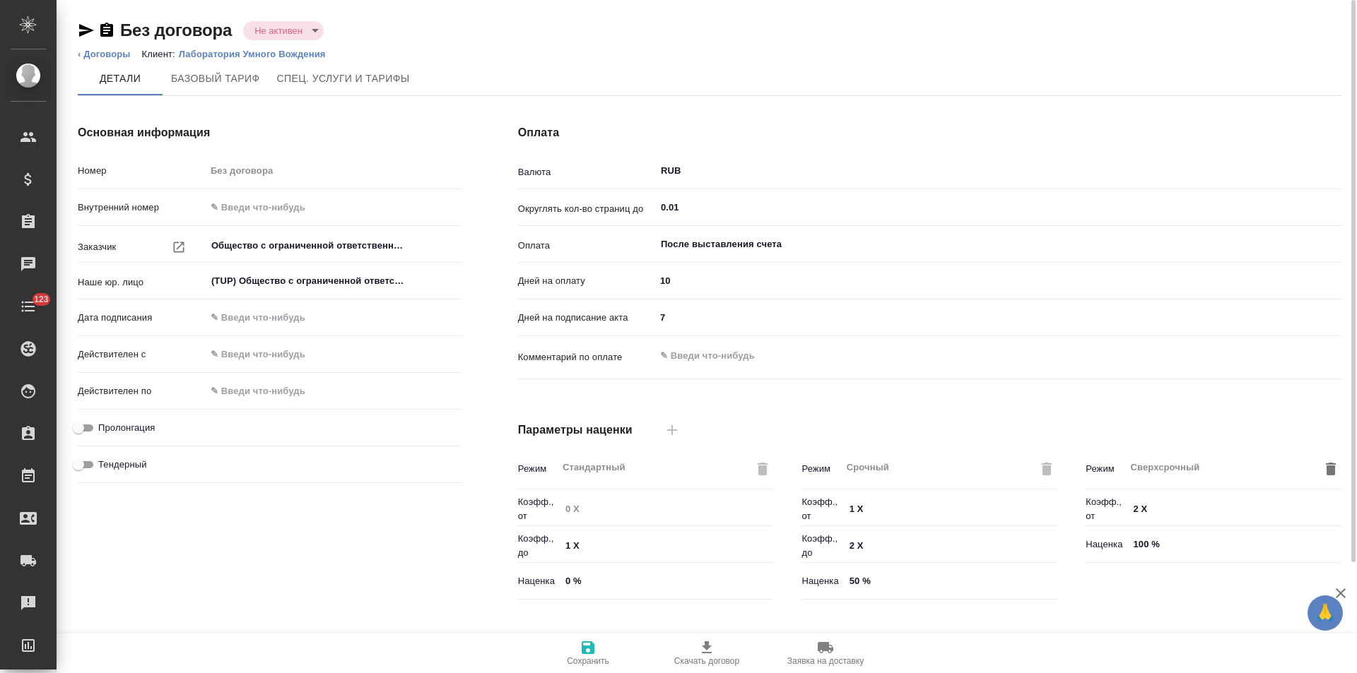
type input "Новый тариф 2022 НДС"
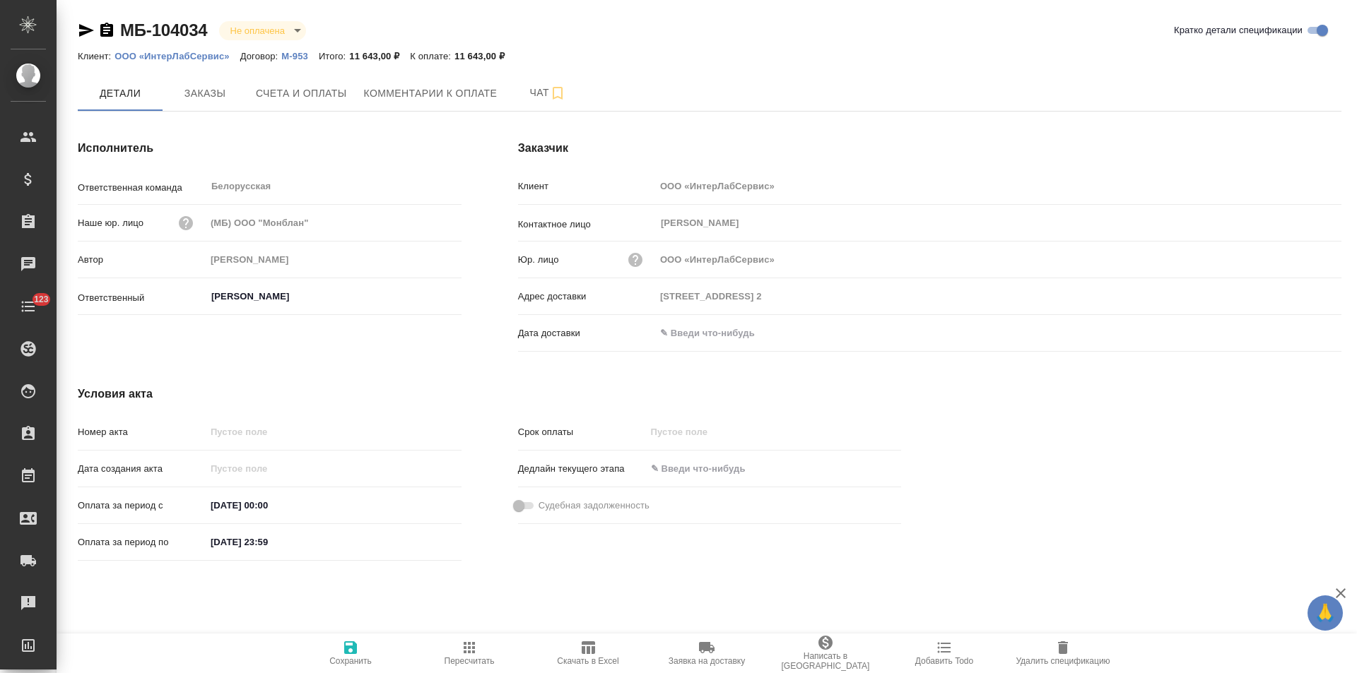
click at [182, 57] on p "ООО «ИнтерЛабСервис»" at bounding box center [176, 56] width 125 height 11
click at [300, 57] on p "М-953" at bounding box center [299, 56] width 37 height 11
click at [109, 31] on icon "button" at bounding box center [106, 30] width 13 height 14
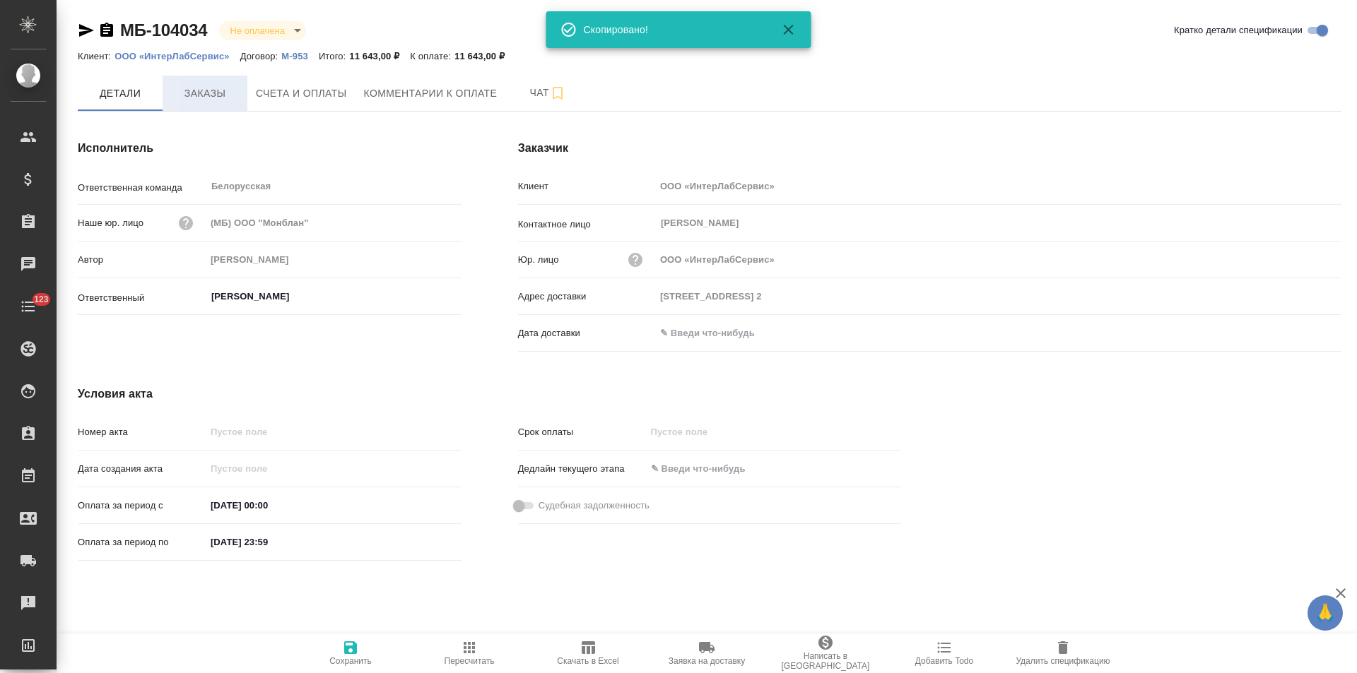
click at [204, 93] on span "Заказы" at bounding box center [205, 94] width 68 height 18
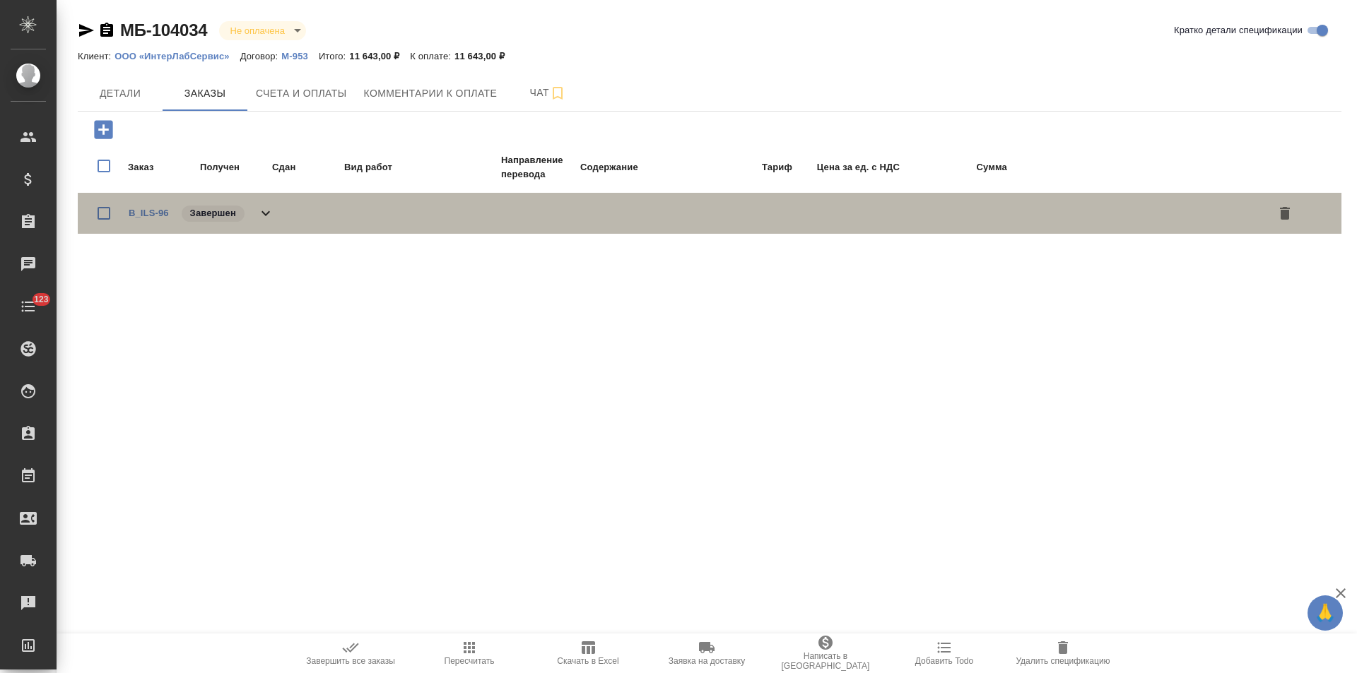
click at [266, 218] on icon at bounding box center [265, 213] width 17 height 17
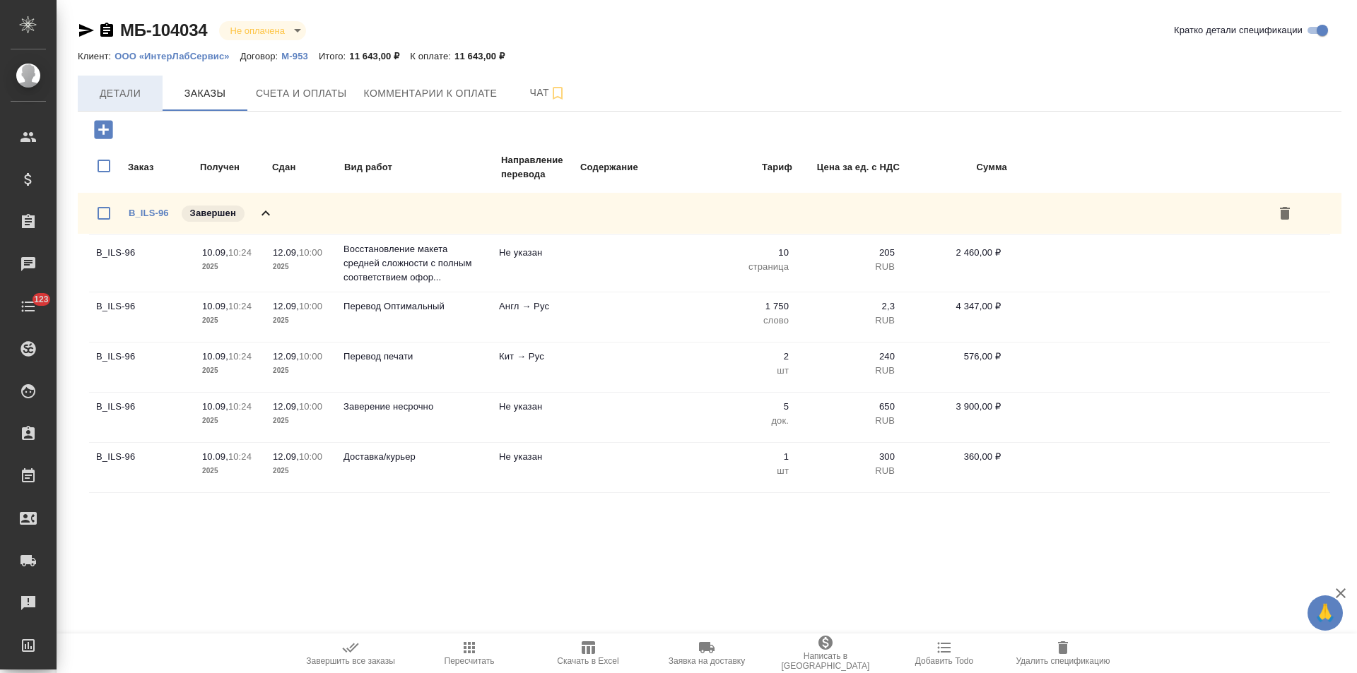
click at [127, 100] on span "Детали" at bounding box center [120, 94] width 68 height 18
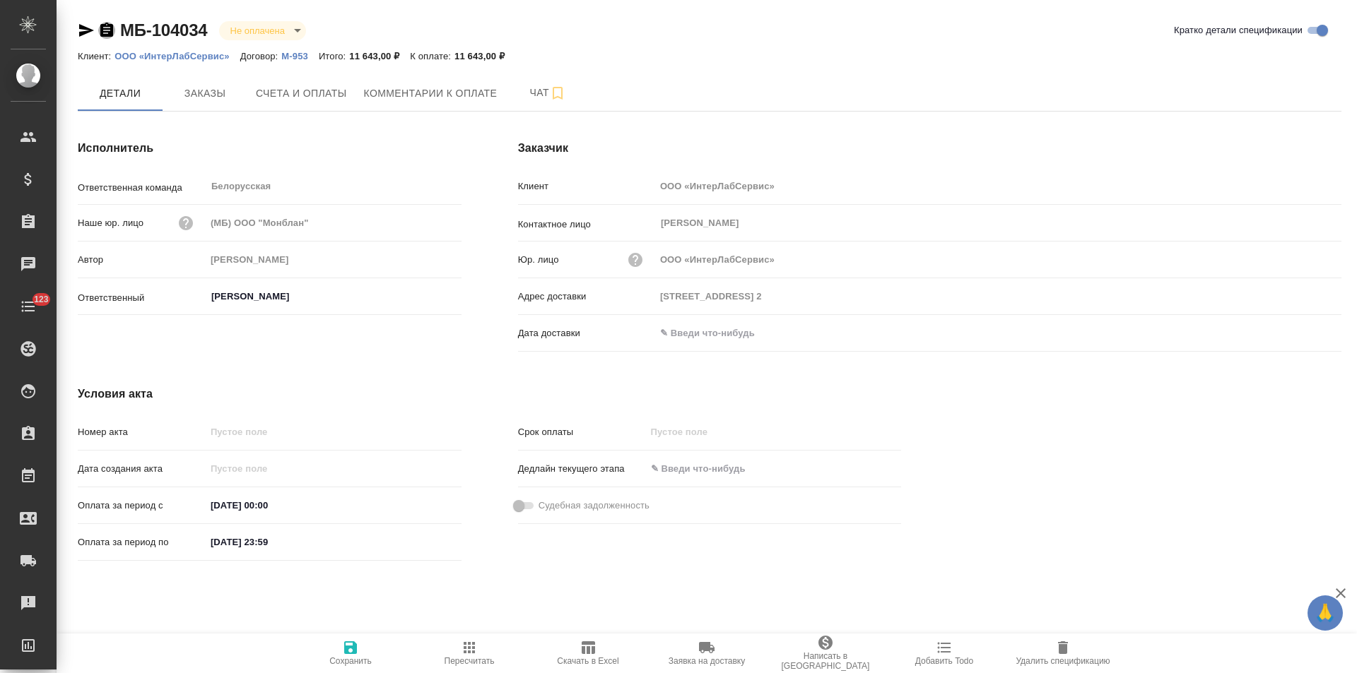
click at [110, 30] on icon "button" at bounding box center [106, 30] width 13 height 14
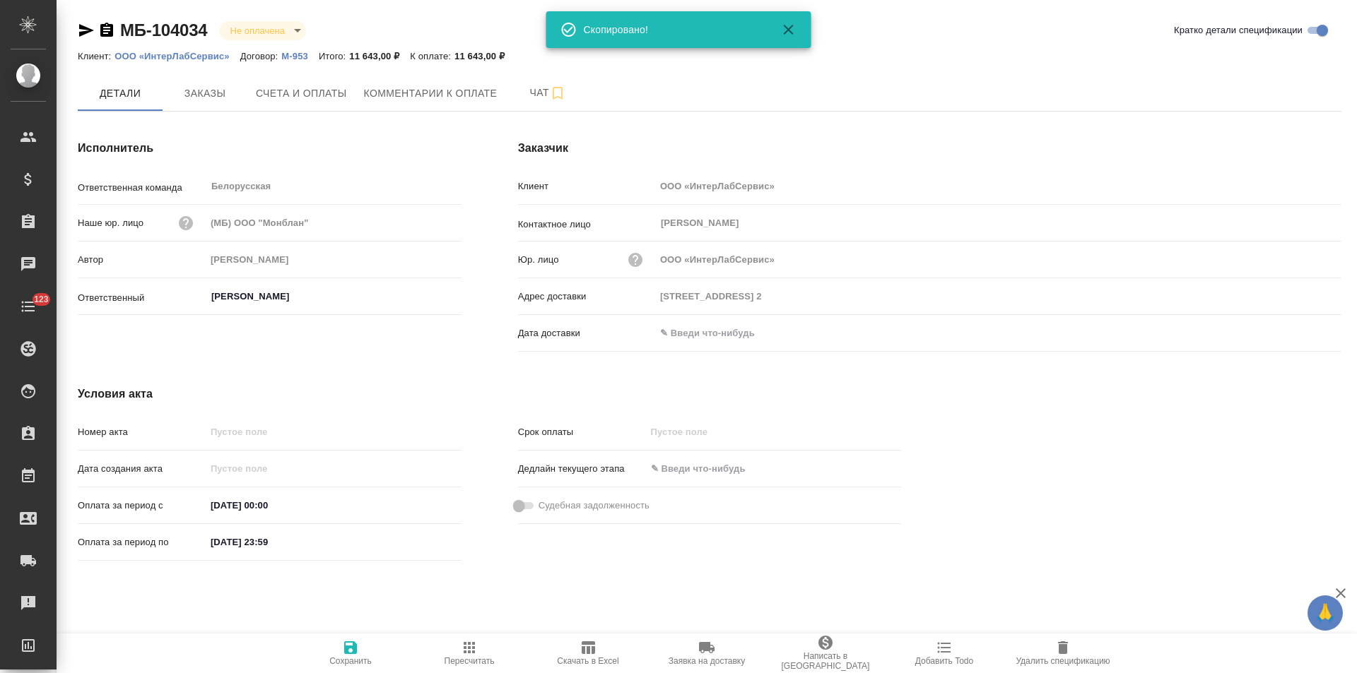
drag, startPoint x: 292, startPoint y: 99, endPoint x: 349, endPoint y: 129, distance: 64.5
click at [293, 99] on span "Счета и оплаты" at bounding box center [301, 94] width 91 height 18
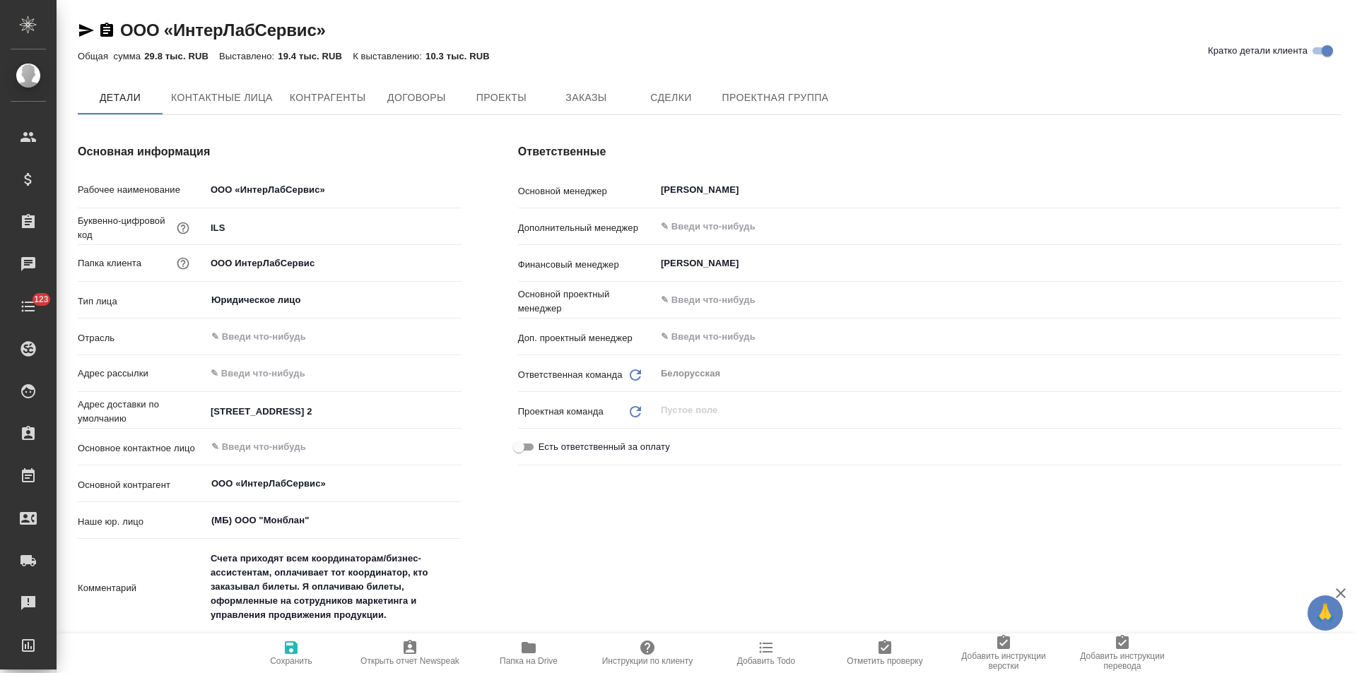
type textarea "x"
click at [574, 110] on button "Заказы" at bounding box center [585, 98] width 85 height 35
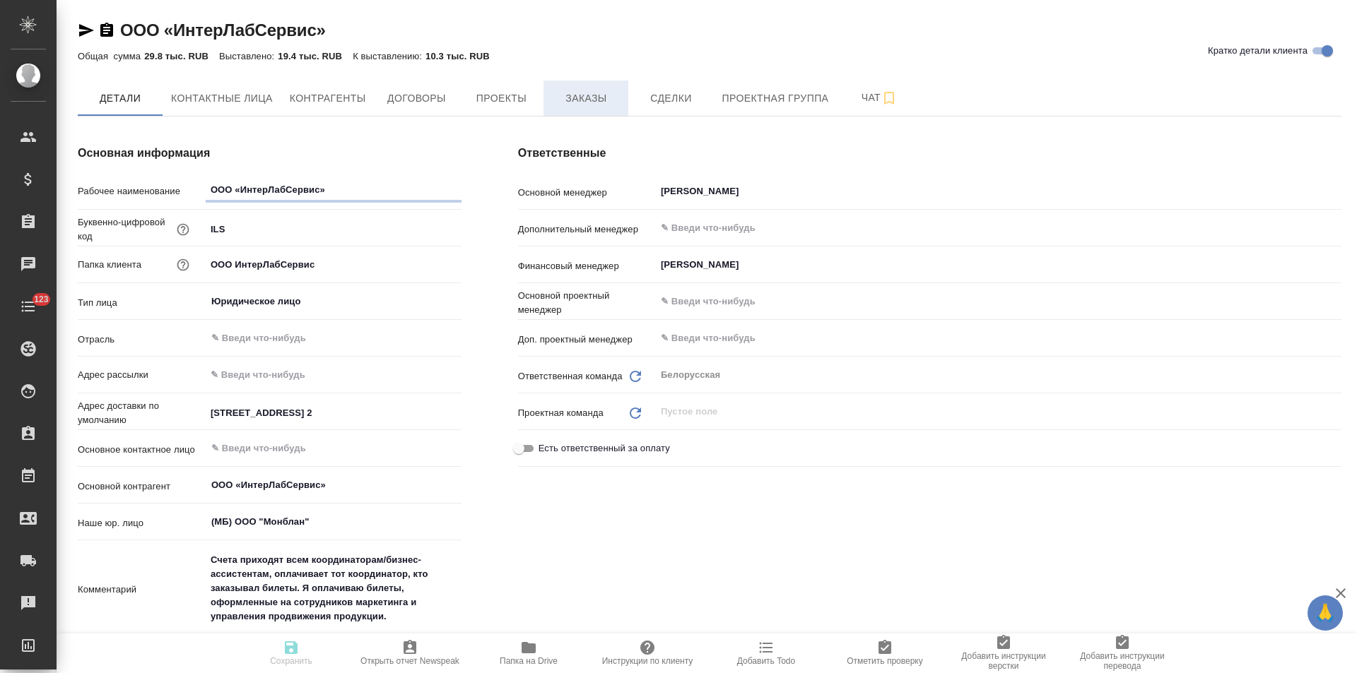
type textarea "x"
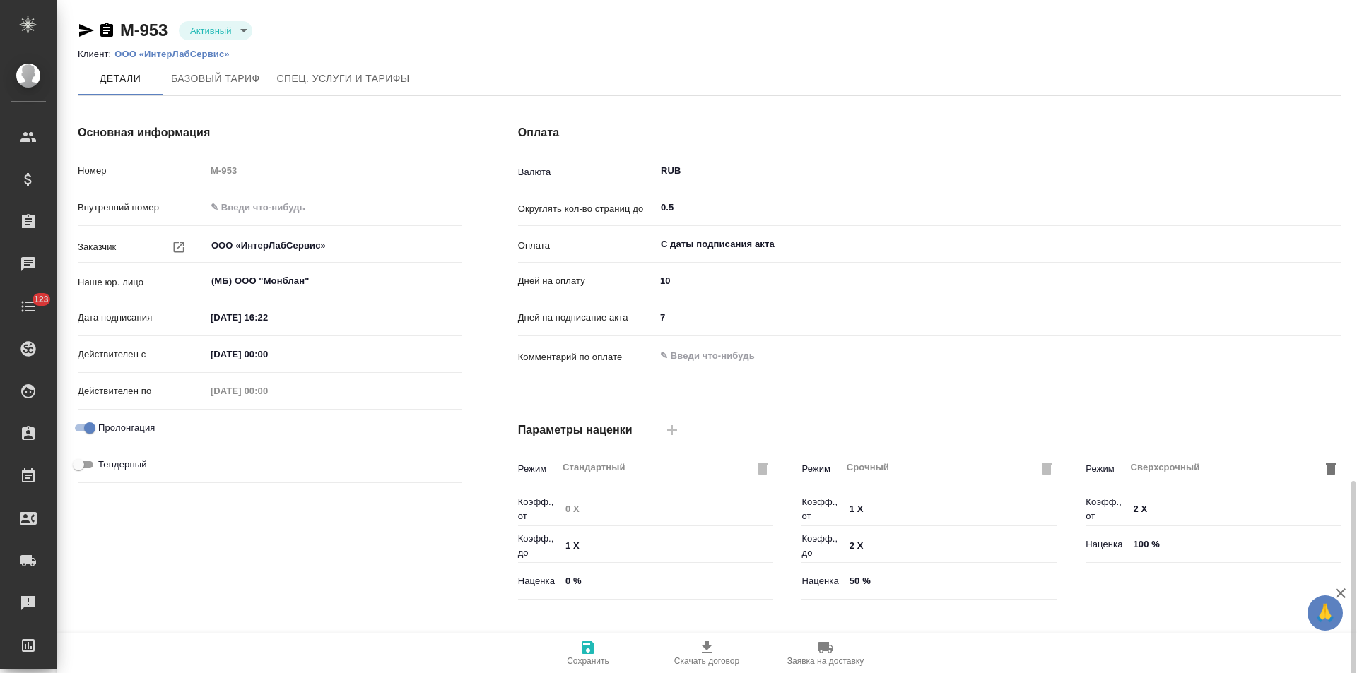
scroll to position [288, 0]
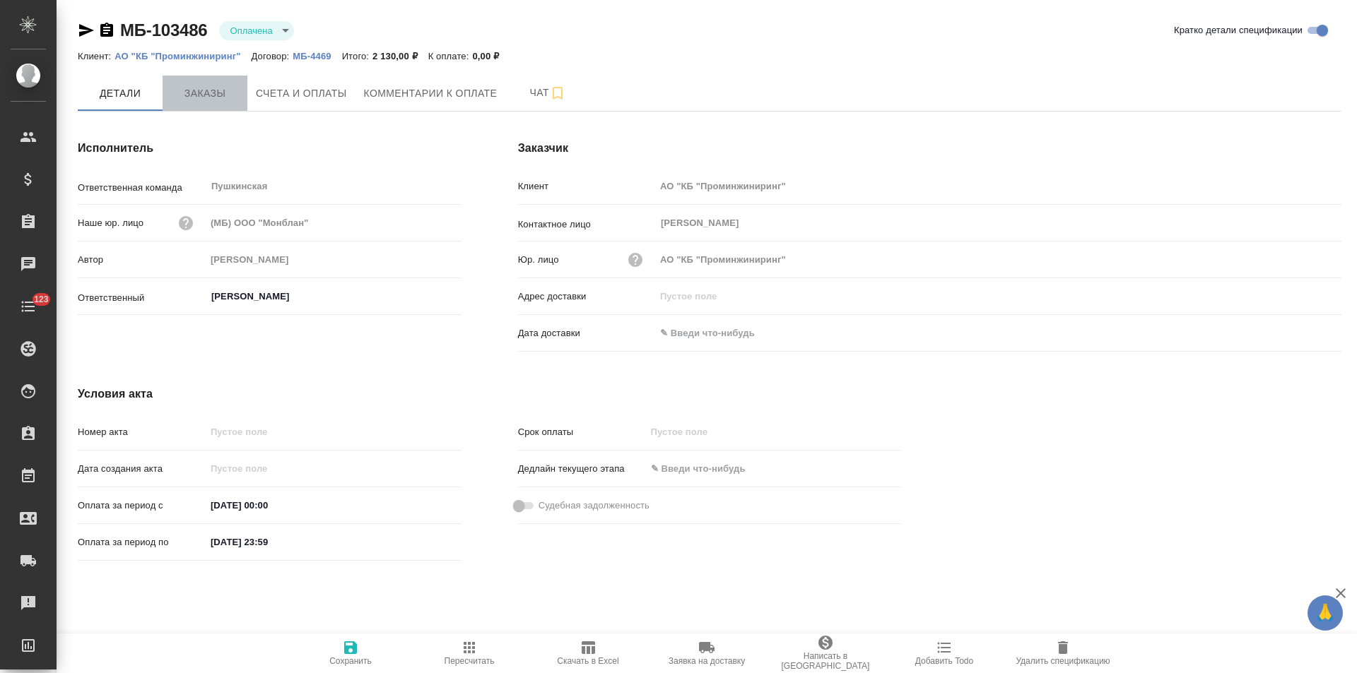
click at [211, 98] on span "Заказы" at bounding box center [205, 94] width 68 height 18
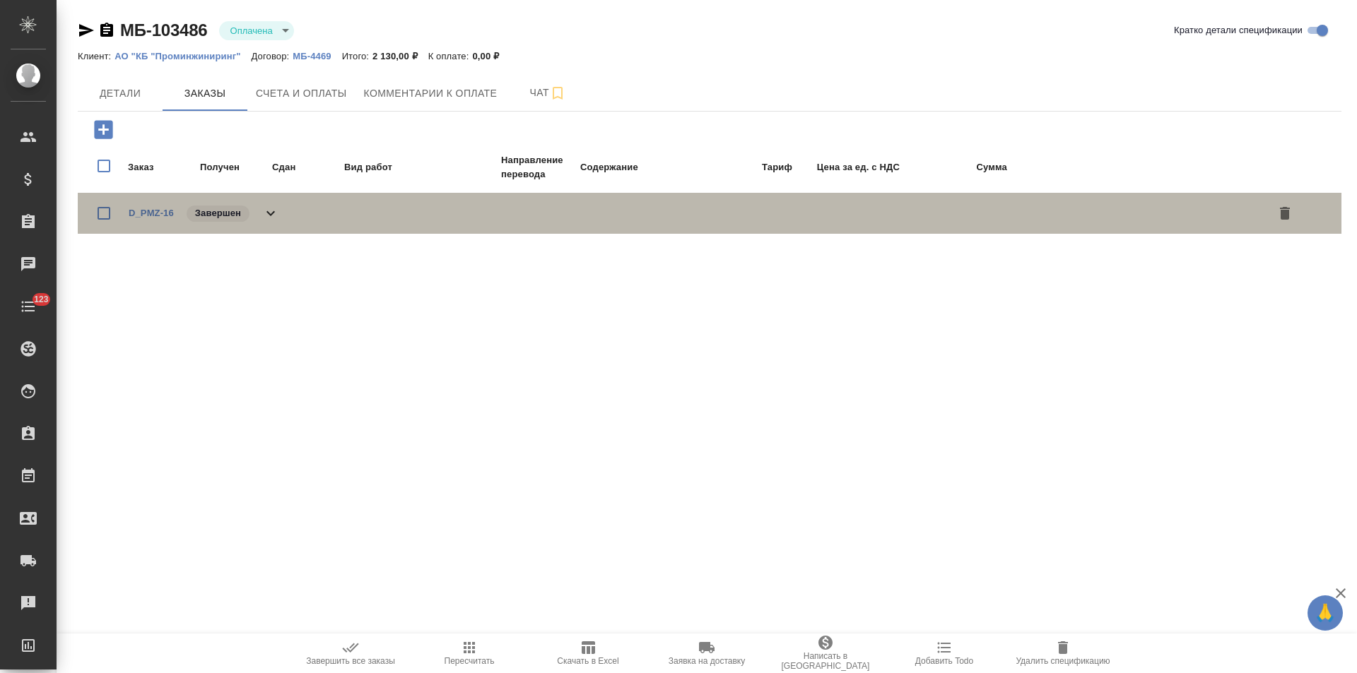
click at [276, 211] on icon at bounding box center [270, 213] width 17 height 17
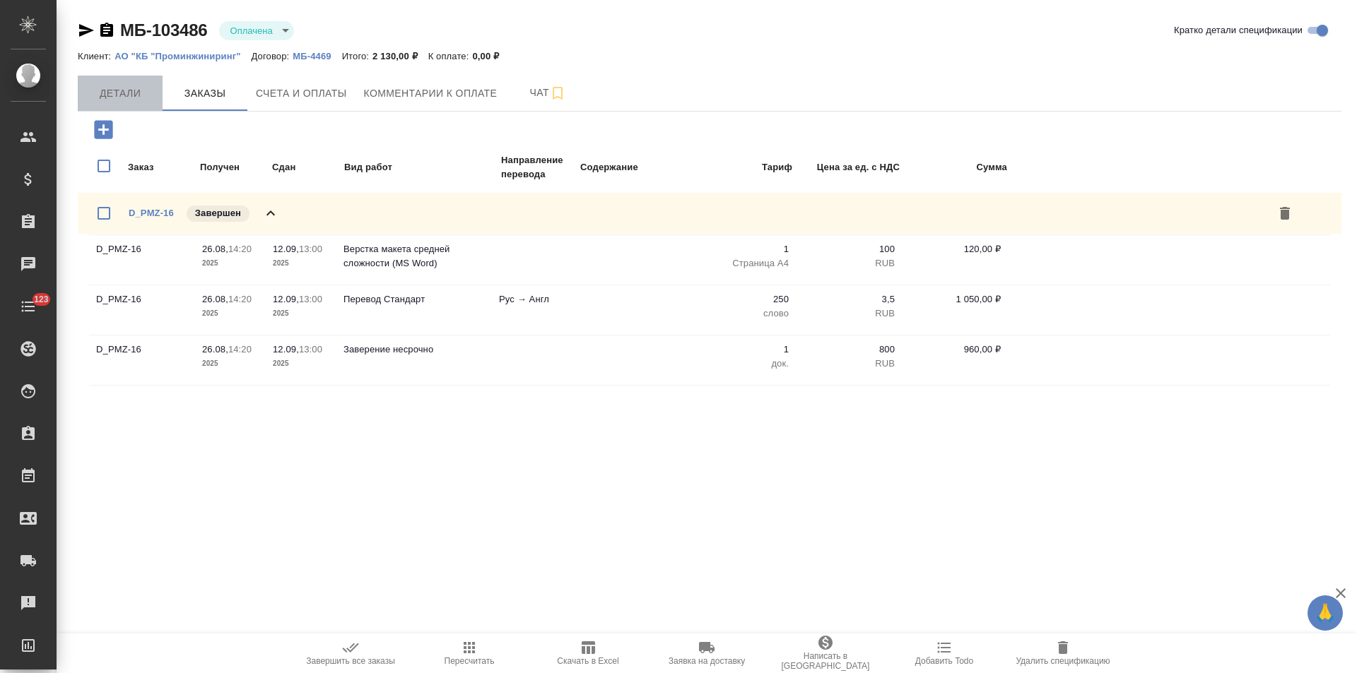
click at [120, 95] on span "Детали" at bounding box center [120, 94] width 68 height 18
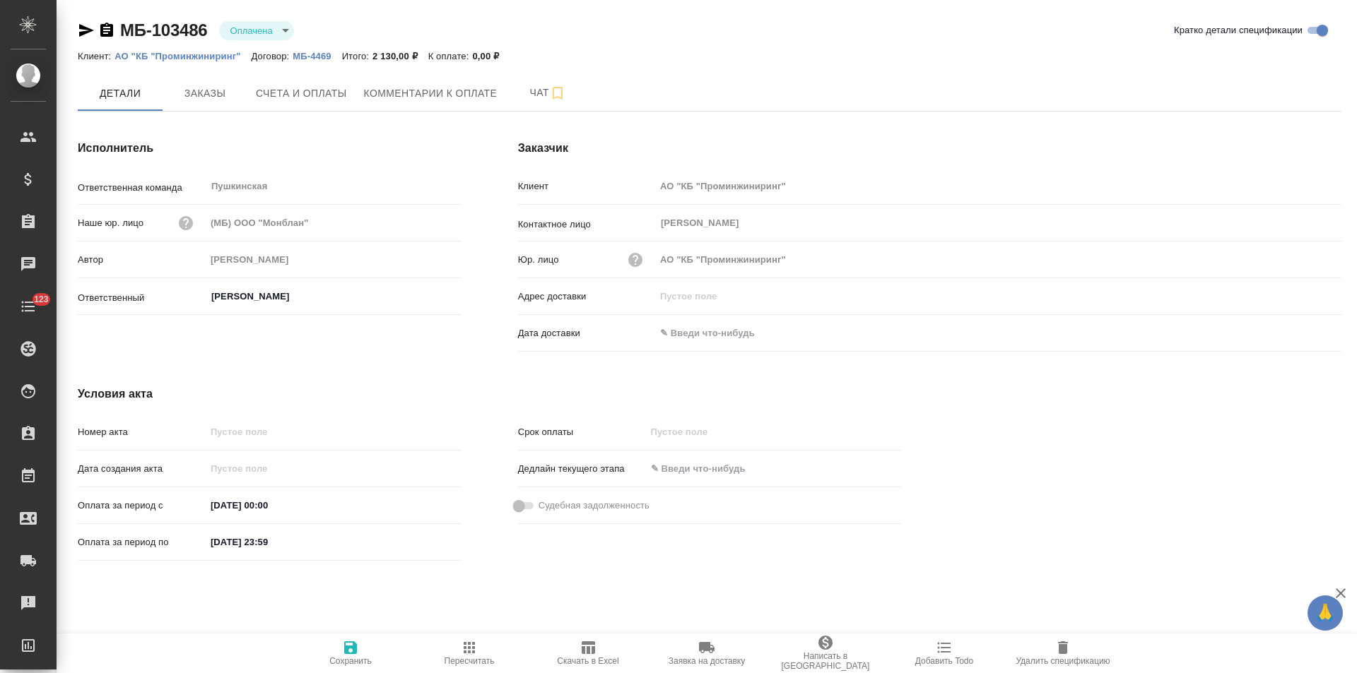
click at [233, 540] on input "[DATE] 23:59" at bounding box center [268, 542] width 124 height 20
type input "[DATE] 23:59"
click at [348, 654] on icon "button" at bounding box center [350, 648] width 13 height 13
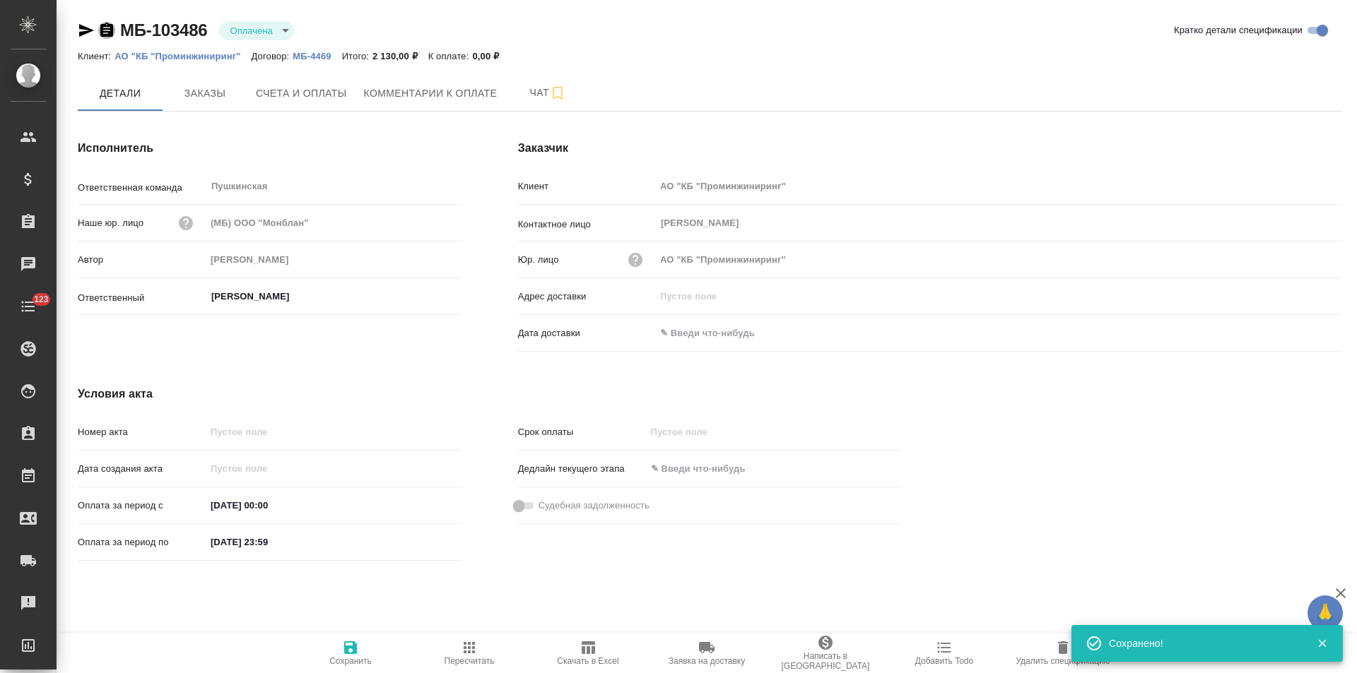
click at [104, 33] on icon "button" at bounding box center [106, 30] width 13 height 14
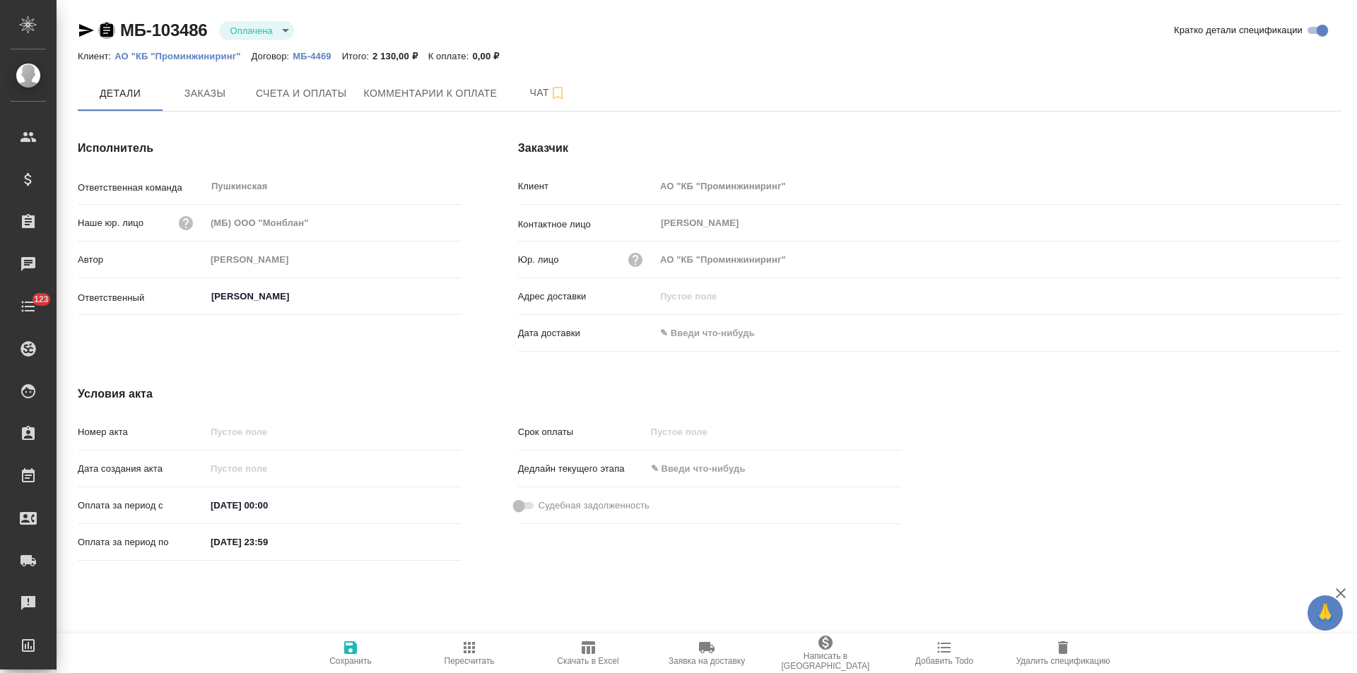
click at [108, 28] on icon "button" at bounding box center [106, 30] width 13 height 14
click at [317, 94] on span "Счета и оплаты" at bounding box center [301, 94] width 91 height 18
